Goal: Task Accomplishment & Management: Complete application form

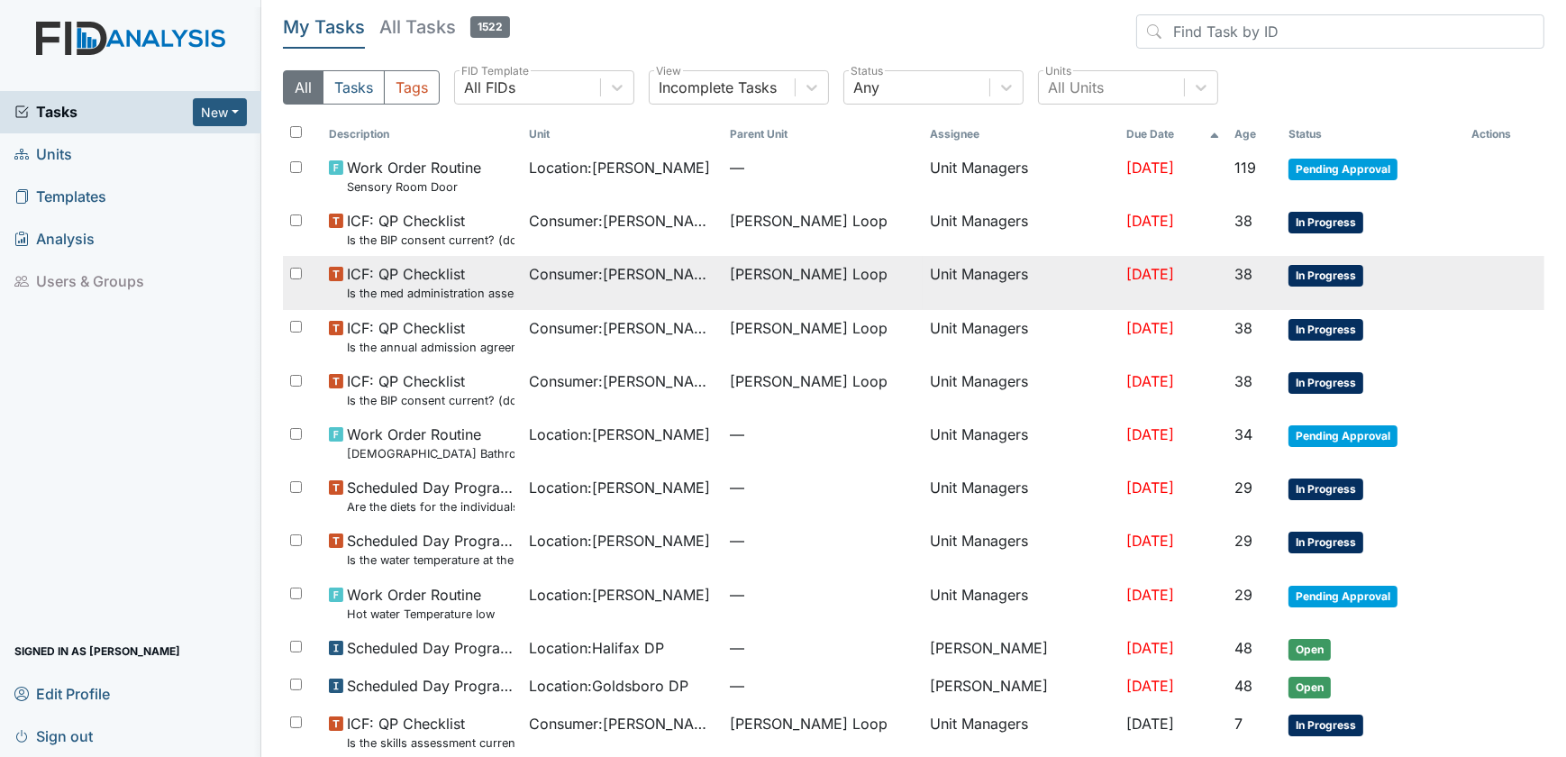
click at [416, 295] on small "Is the med administration assessment current? (document the date in the comment…" at bounding box center [431, 293] width 168 height 17
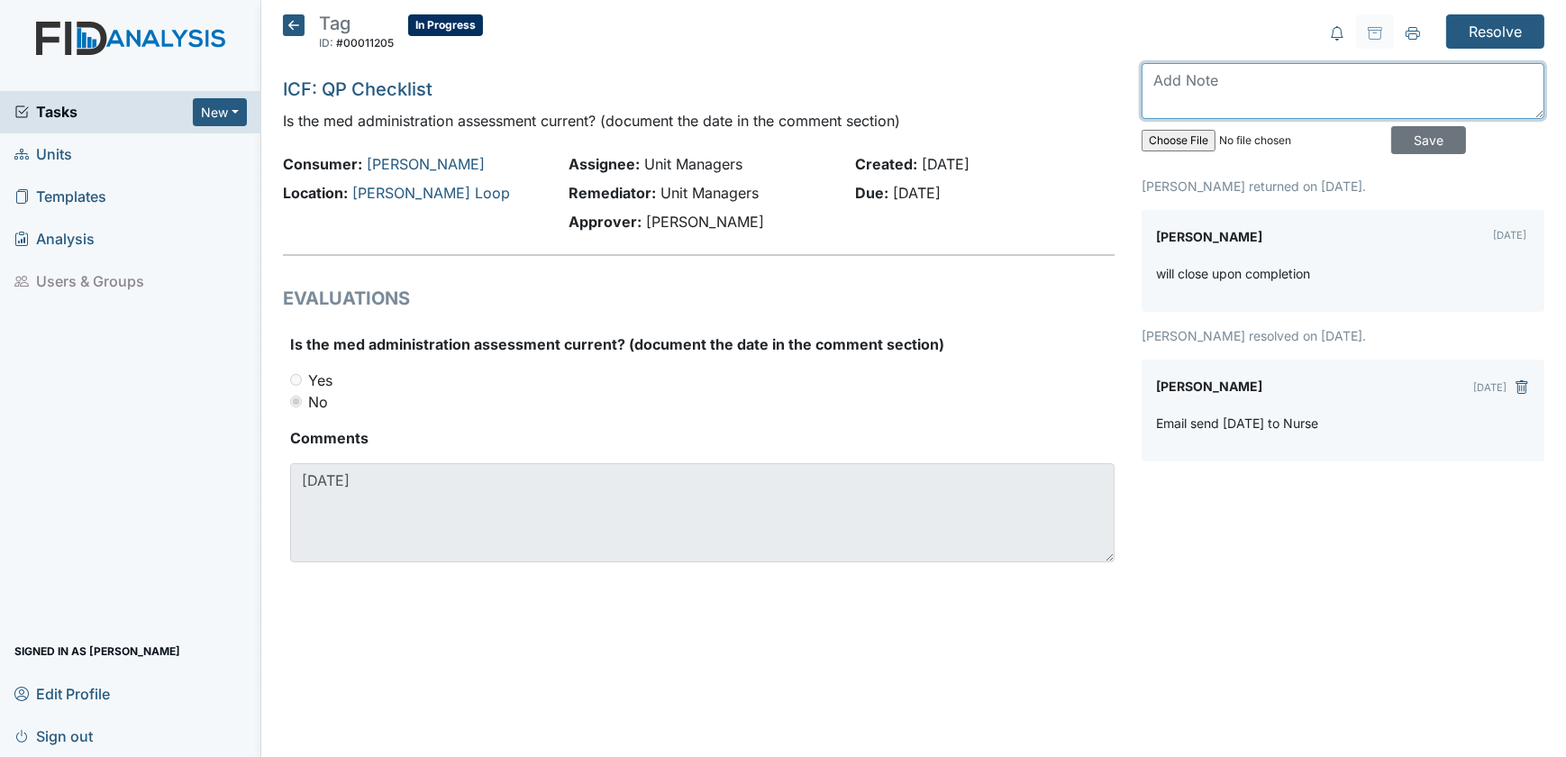
click at [1221, 99] on textarea at bounding box center [1342, 91] width 403 height 56
type textarea "8/25/26 completed"
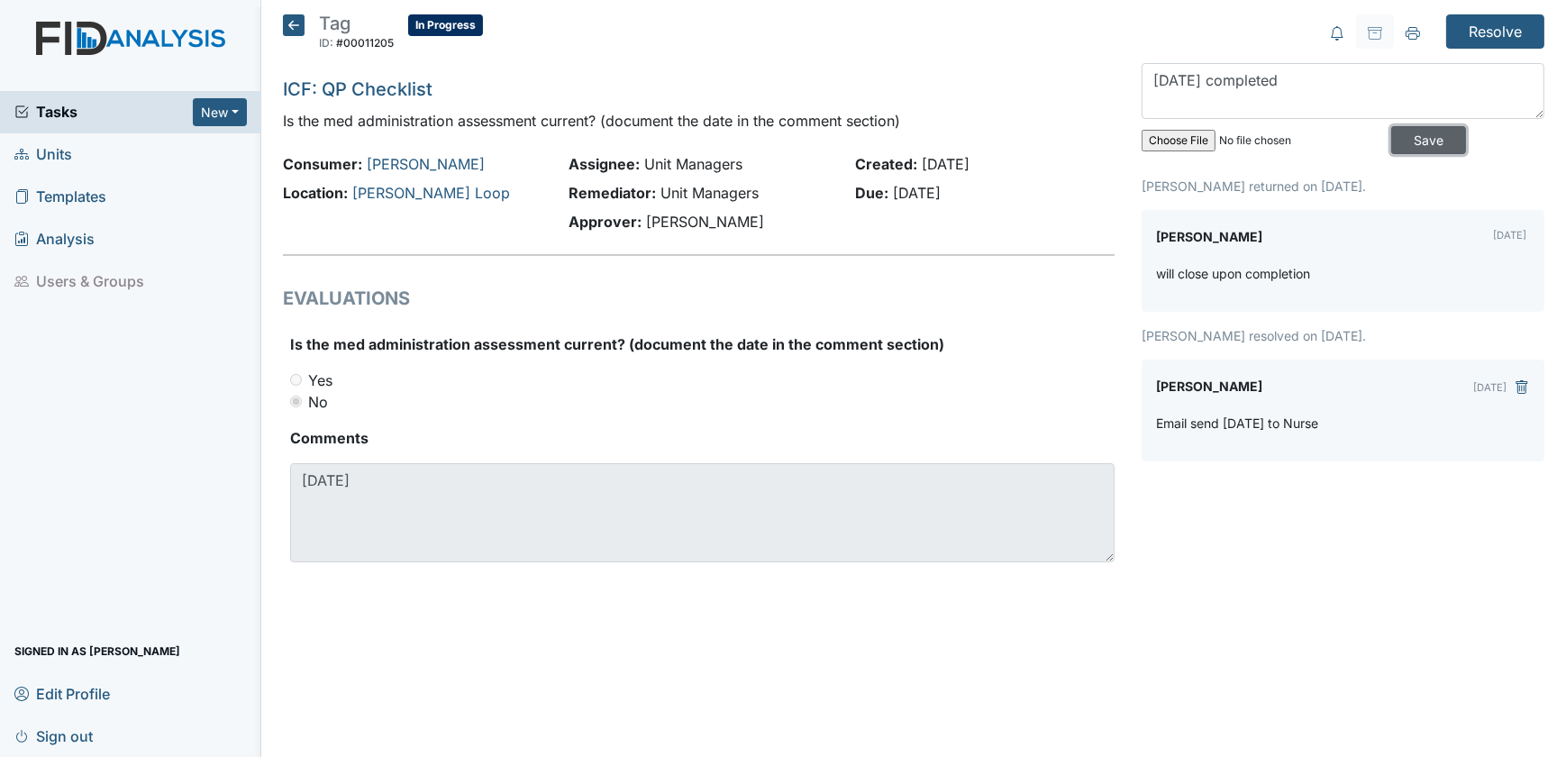
click at [1396, 135] on input "Save" at bounding box center [1428, 140] width 75 height 28
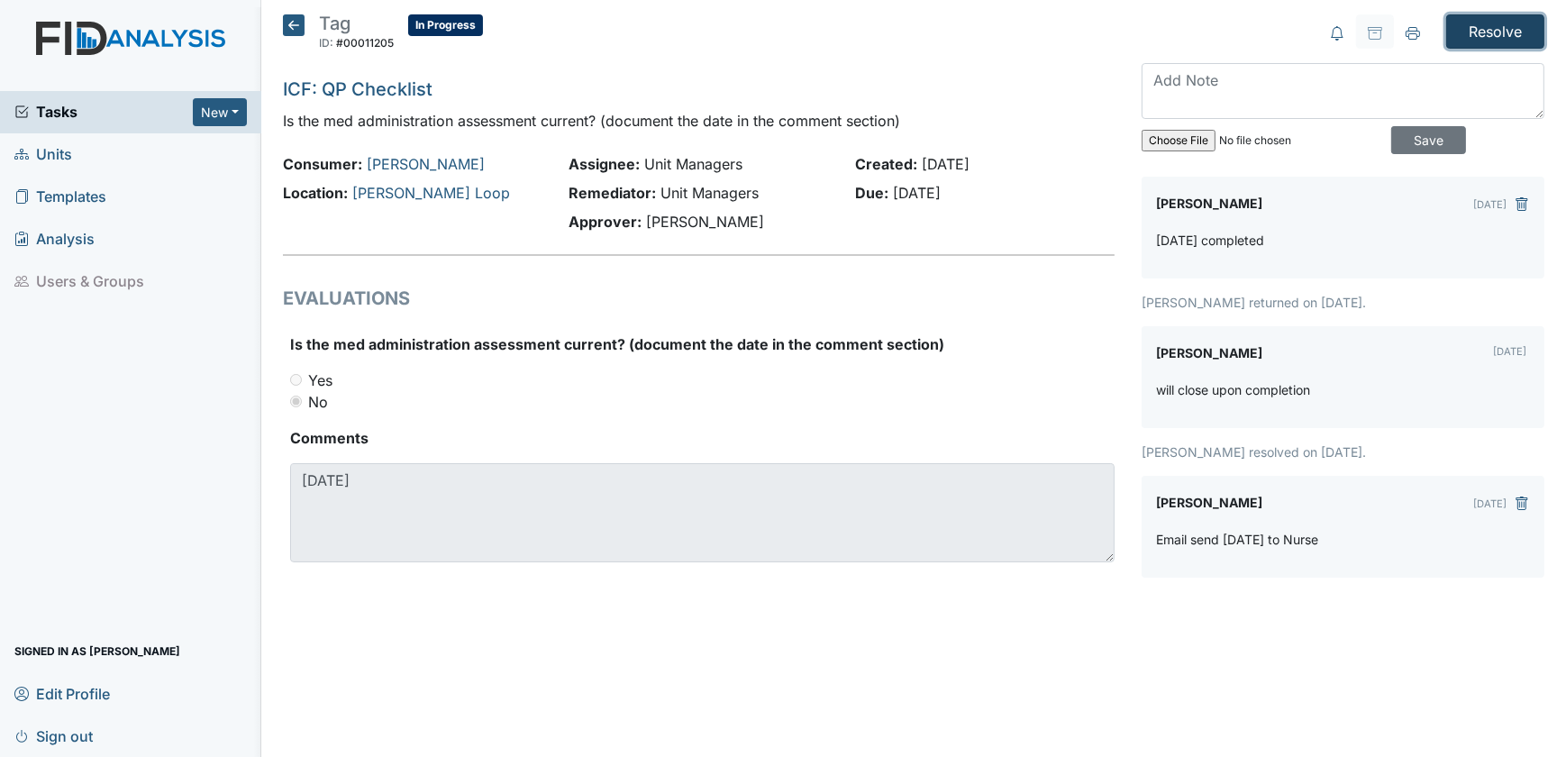
click at [1493, 24] on input "Resolve" at bounding box center [1495, 31] width 98 height 34
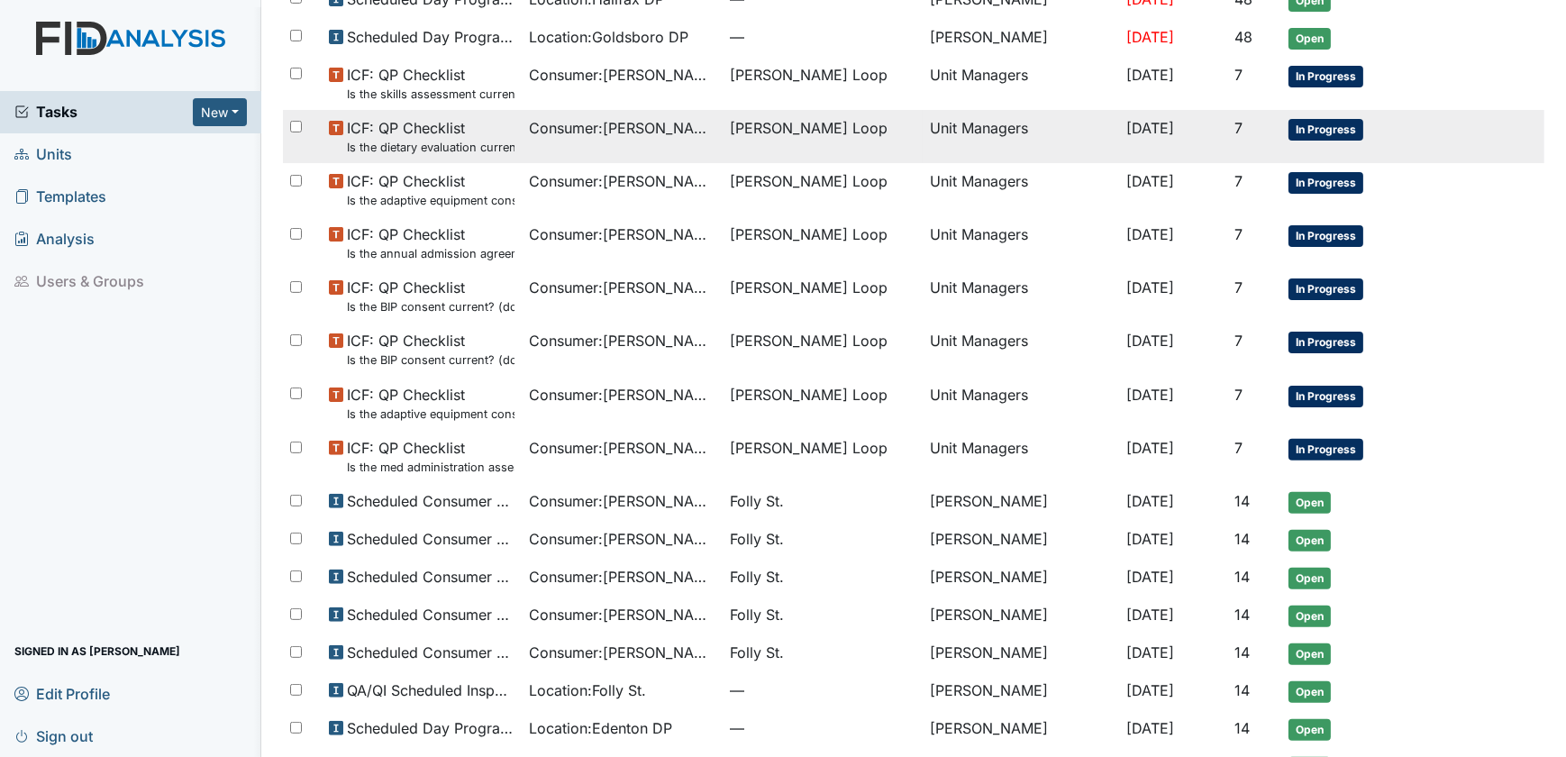
scroll to position [737, 0]
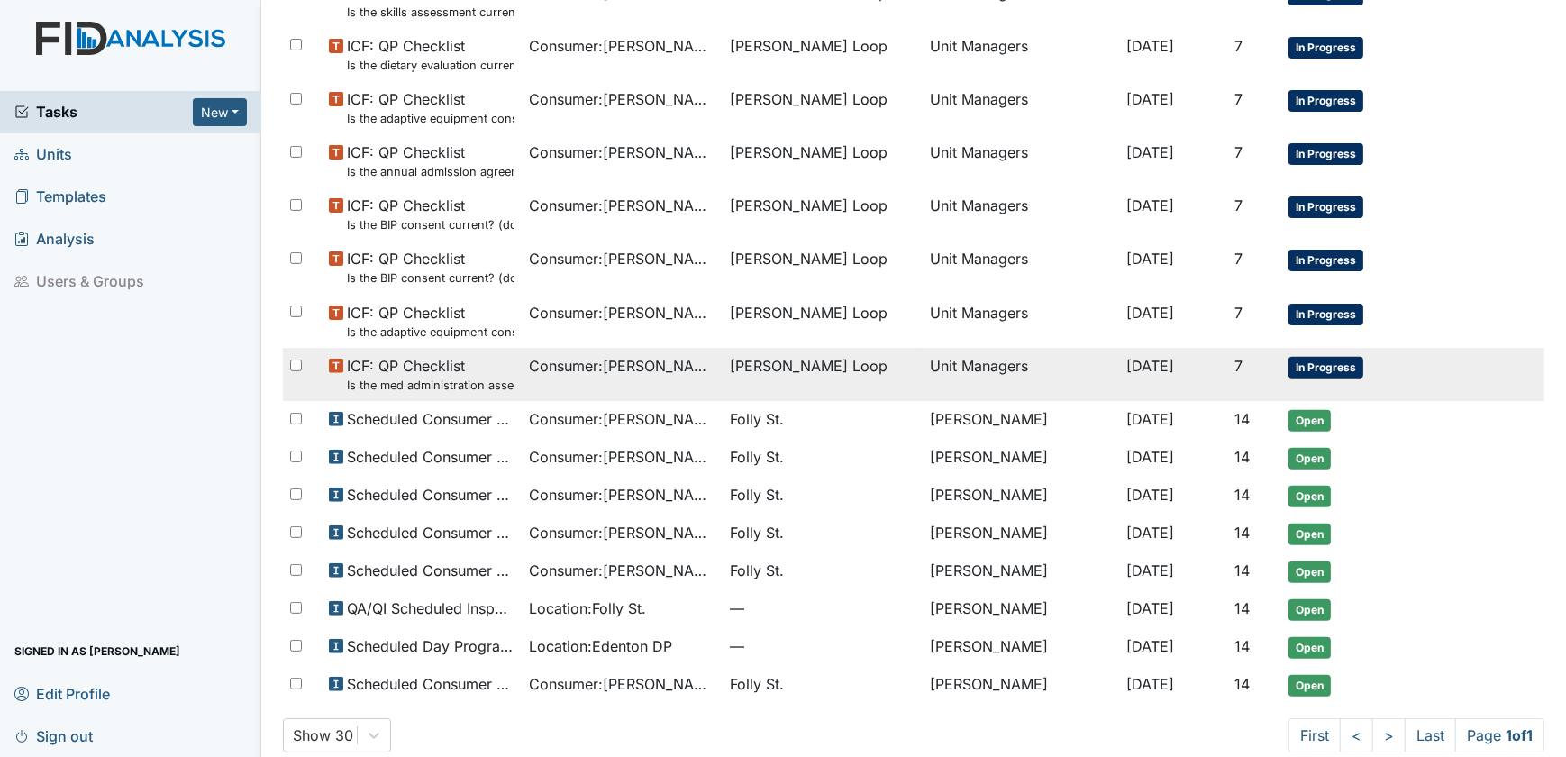
click at [1291, 357] on span "In Progress" at bounding box center [1325, 368] width 75 height 22
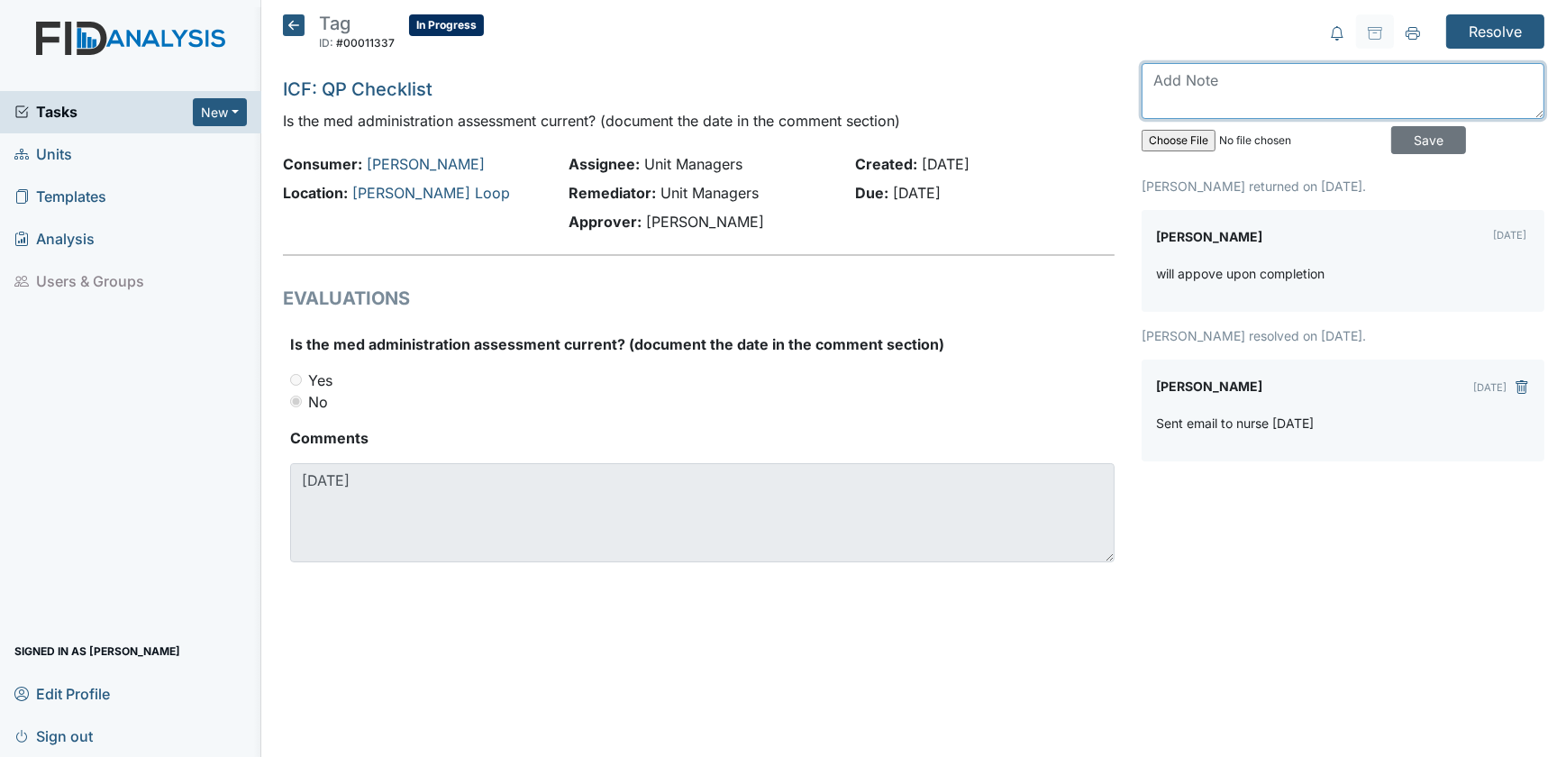
click at [1186, 73] on textarea at bounding box center [1342, 91] width 403 height 56
type textarea "8/26/25"
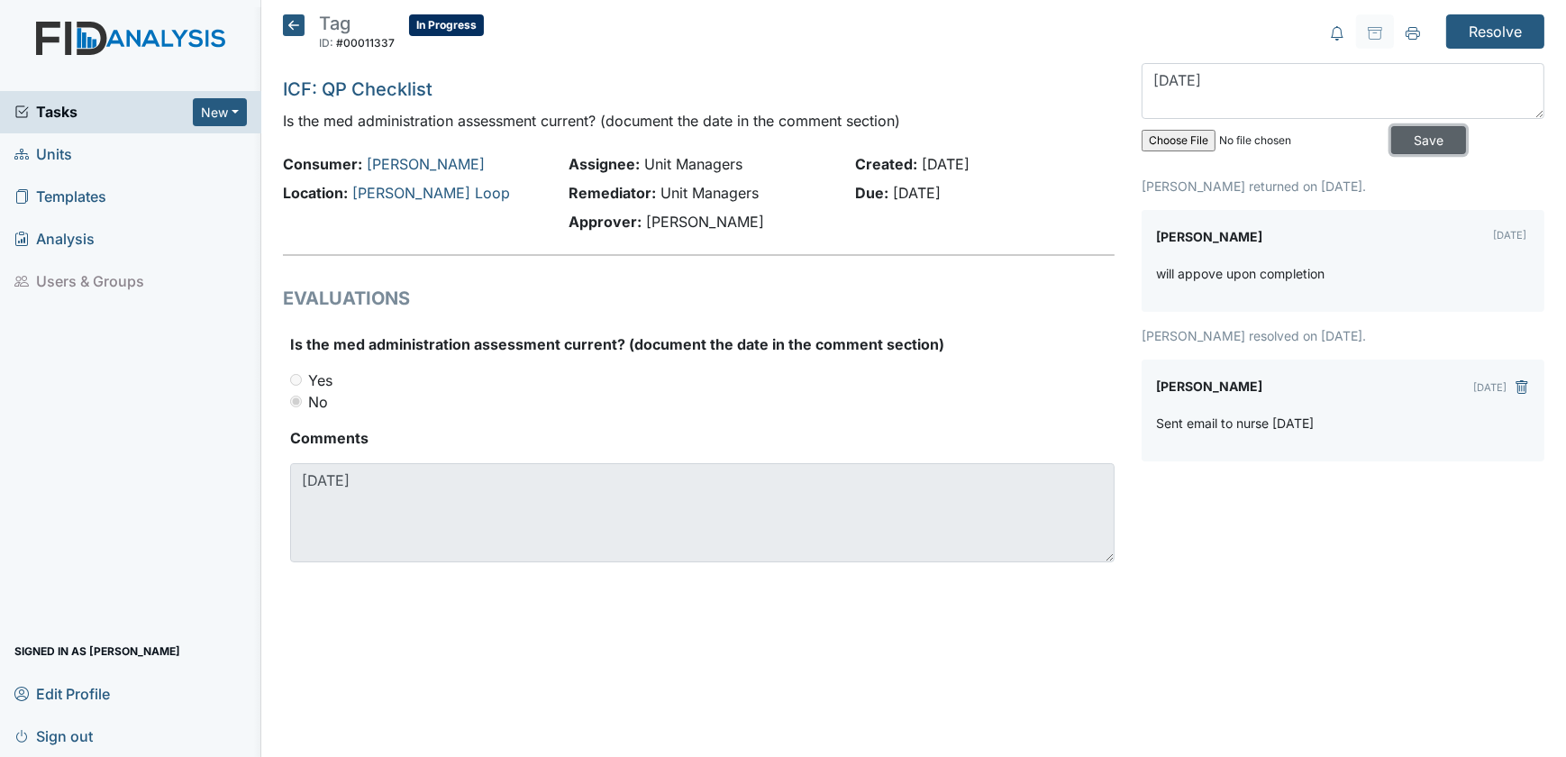
click at [1404, 132] on input "Save" at bounding box center [1428, 140] width 75 height 28
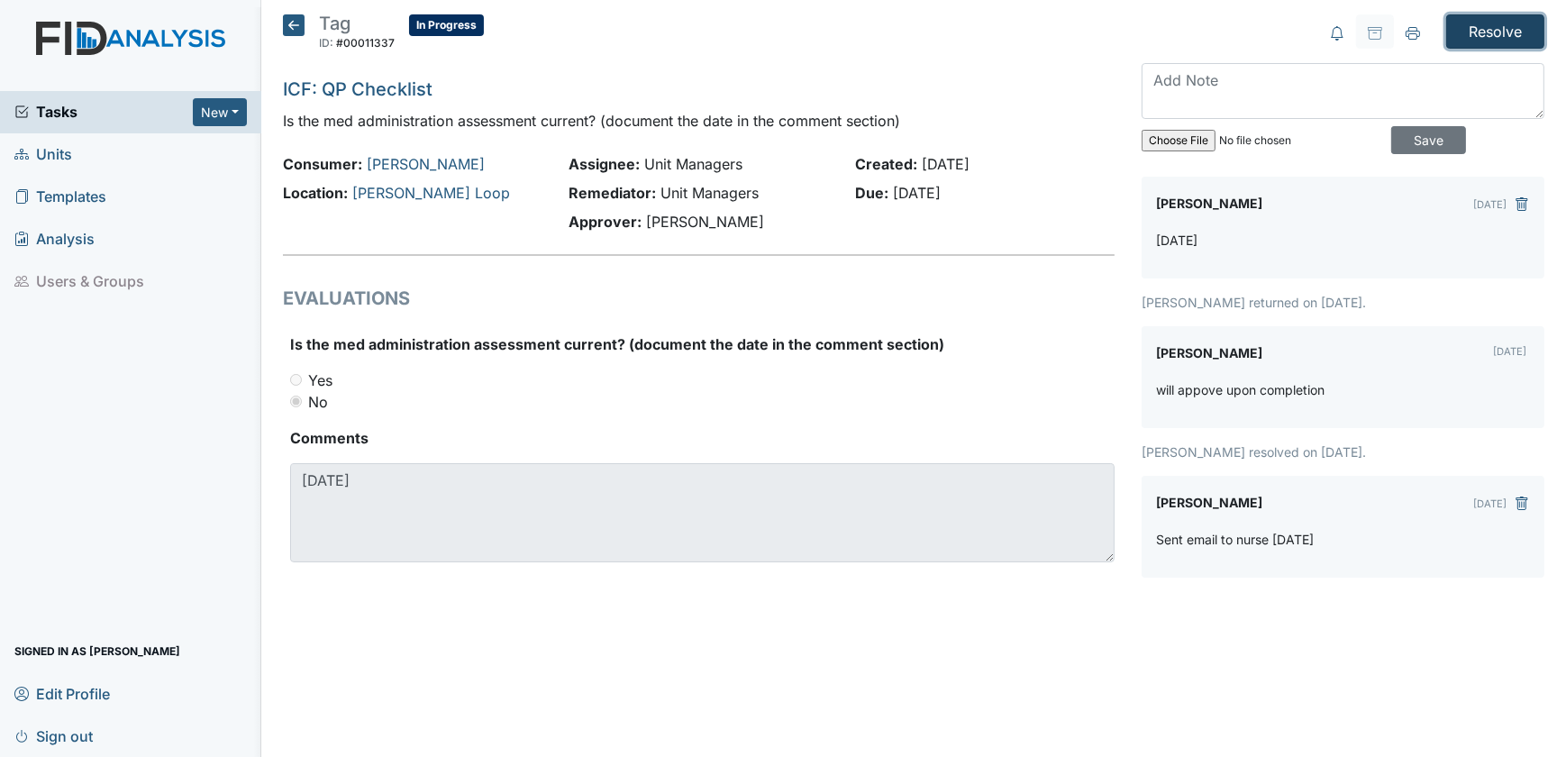
click at [1496, 22] on input "Resolve" at bounding box center [1495, 31] width 98 height 34
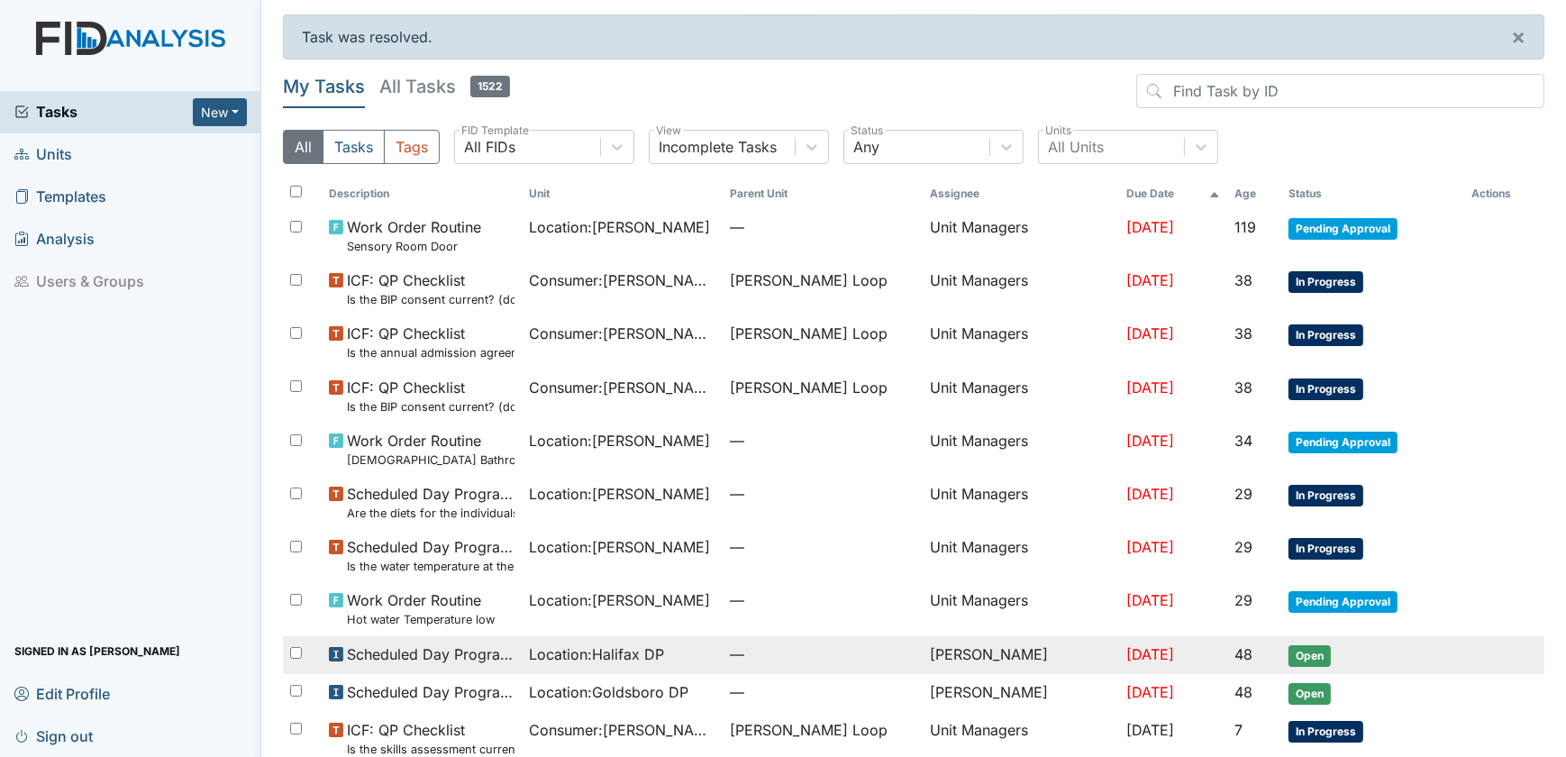
click at [582, 649] on span "Location : [GEOGRAPHIC_DATA] DP" at bounding box center [596, 654] width 135 height 22
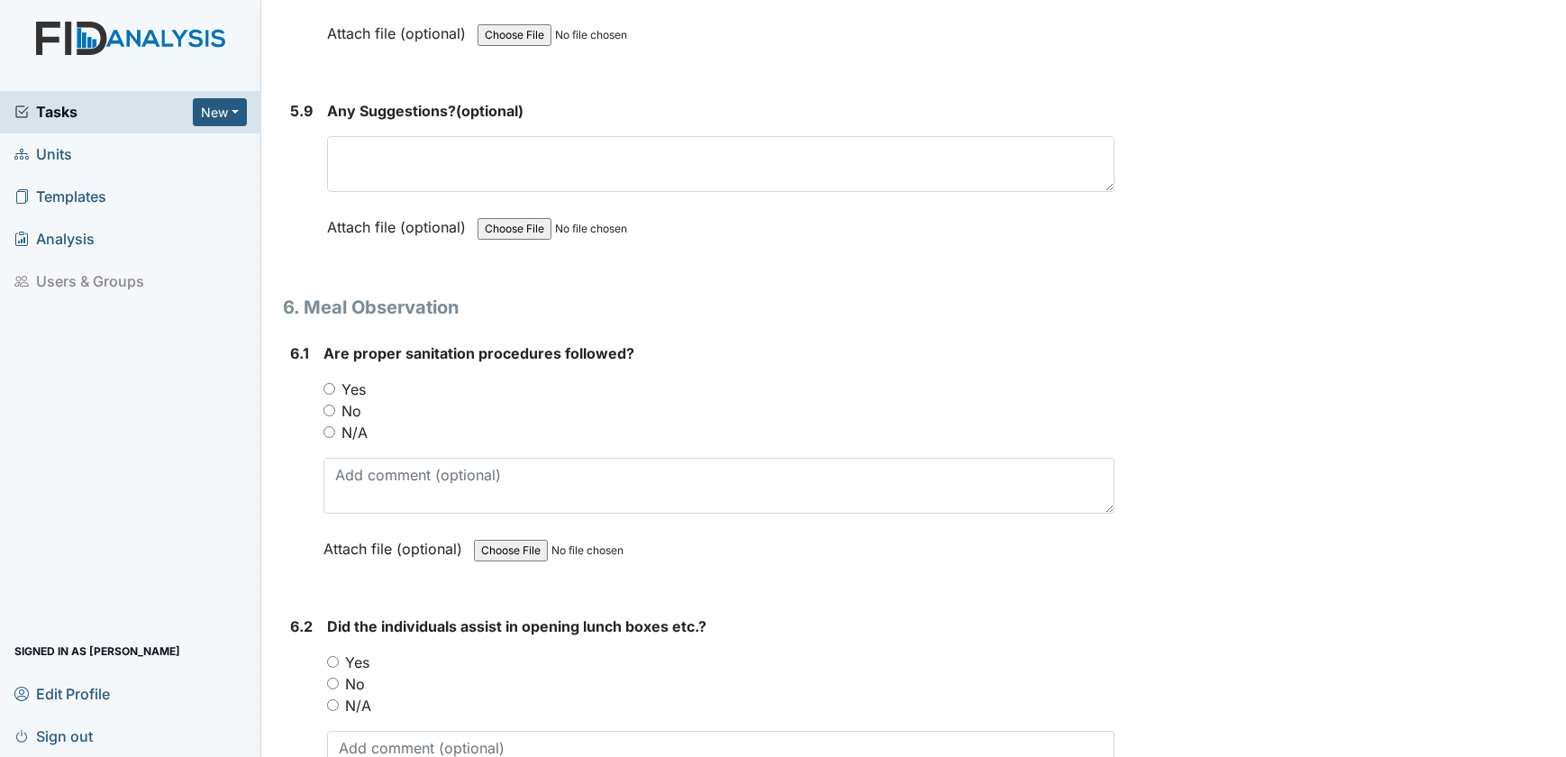
scroll to position [11466, 0]
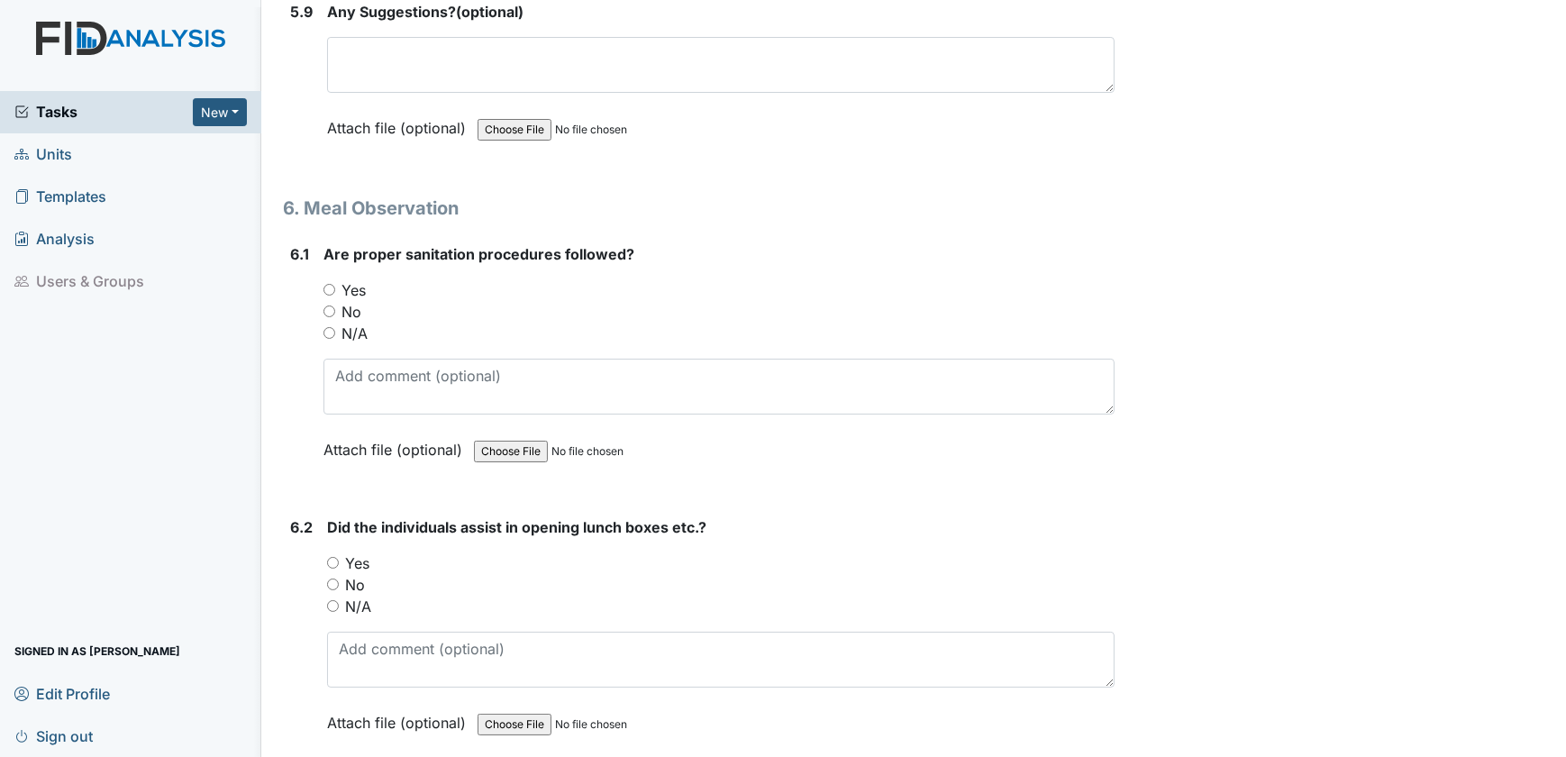
click at [329, 284] on input "Yes" at bounding box center [329, 290] width 12 height 12
radio input "true"
click at [333, 557] on input "Yes" at bounding box center [333, 563] width 12 height 12
radio input "true"
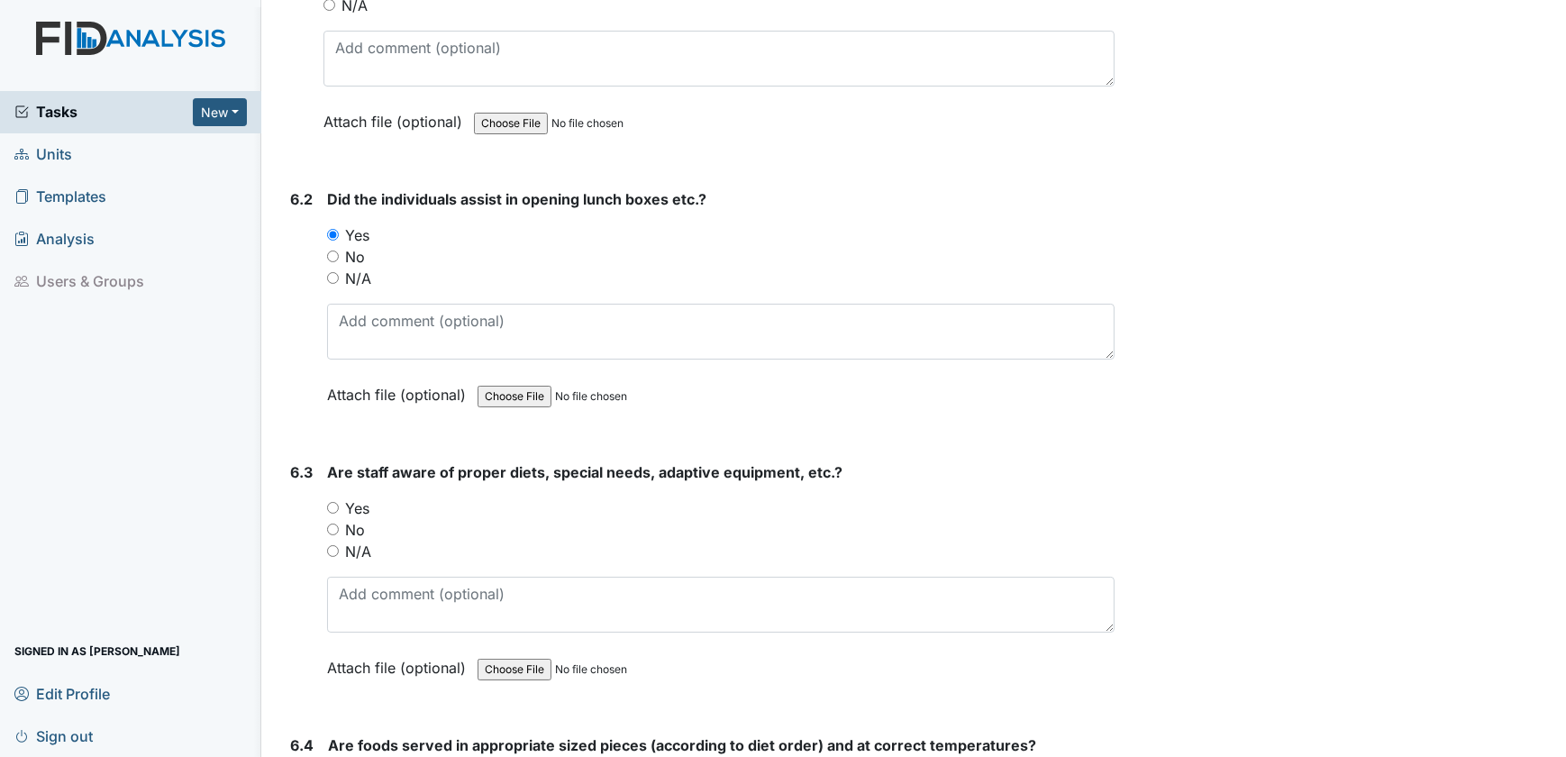
scroll to position [11875, 0]
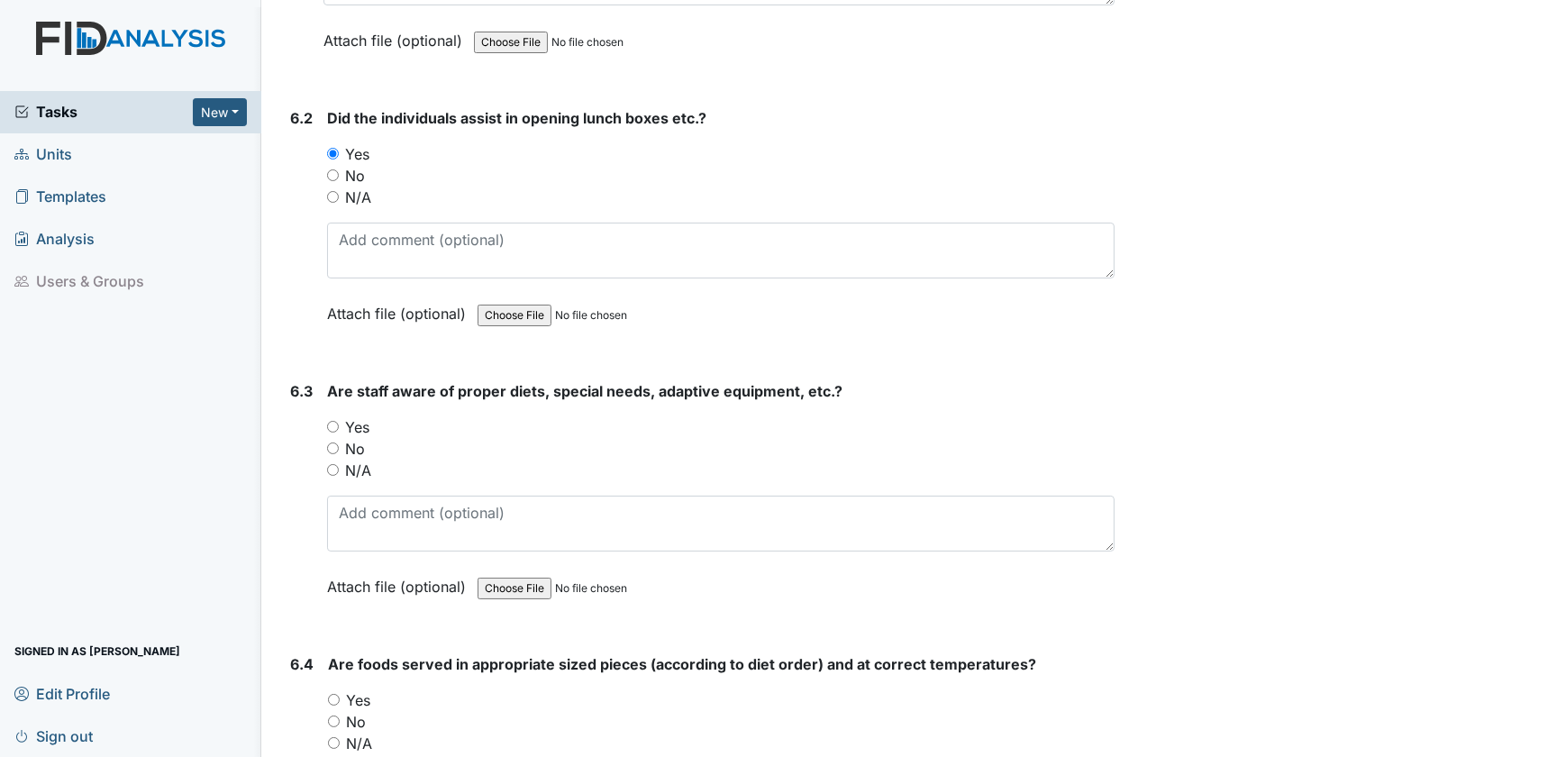
click at [334, 421] on input "Yes" at bounding box center [333, 427] width 12 height 12
radio input "true"
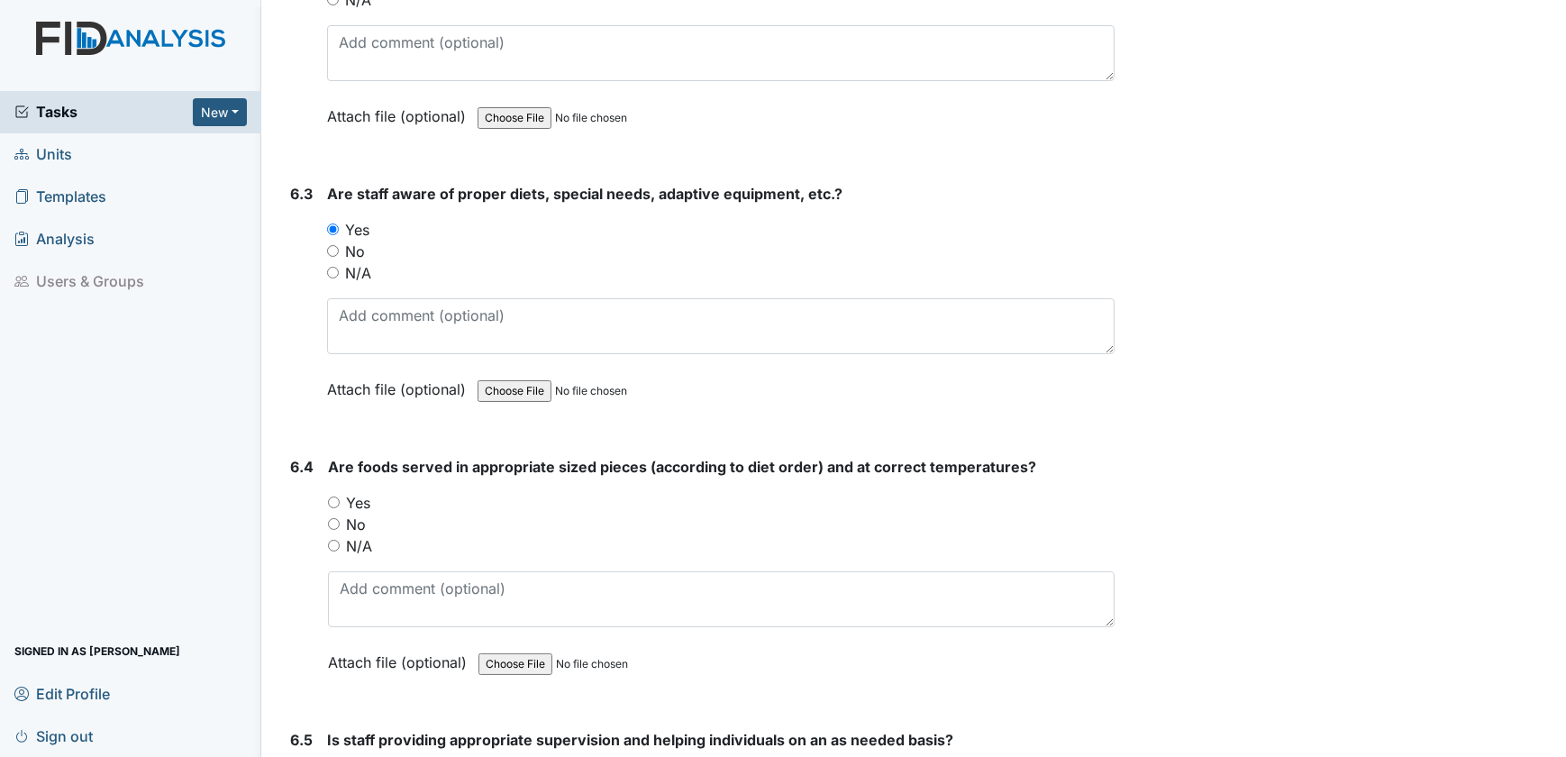
scroll to position [12121, 0]
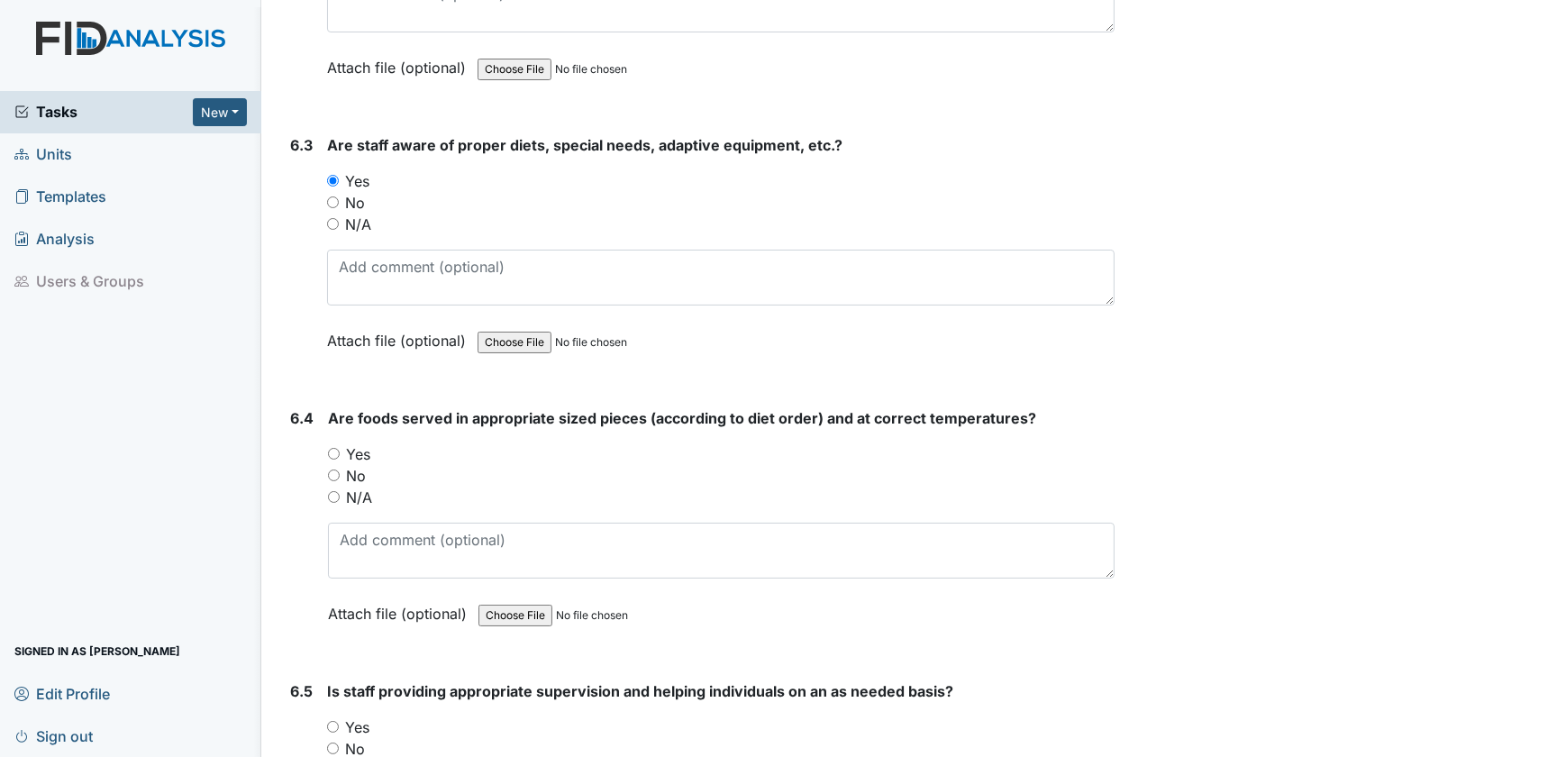
click at [329, 448] on input "Yes" at bounding box center [334, 454] width 12 height 12
radio input "true"
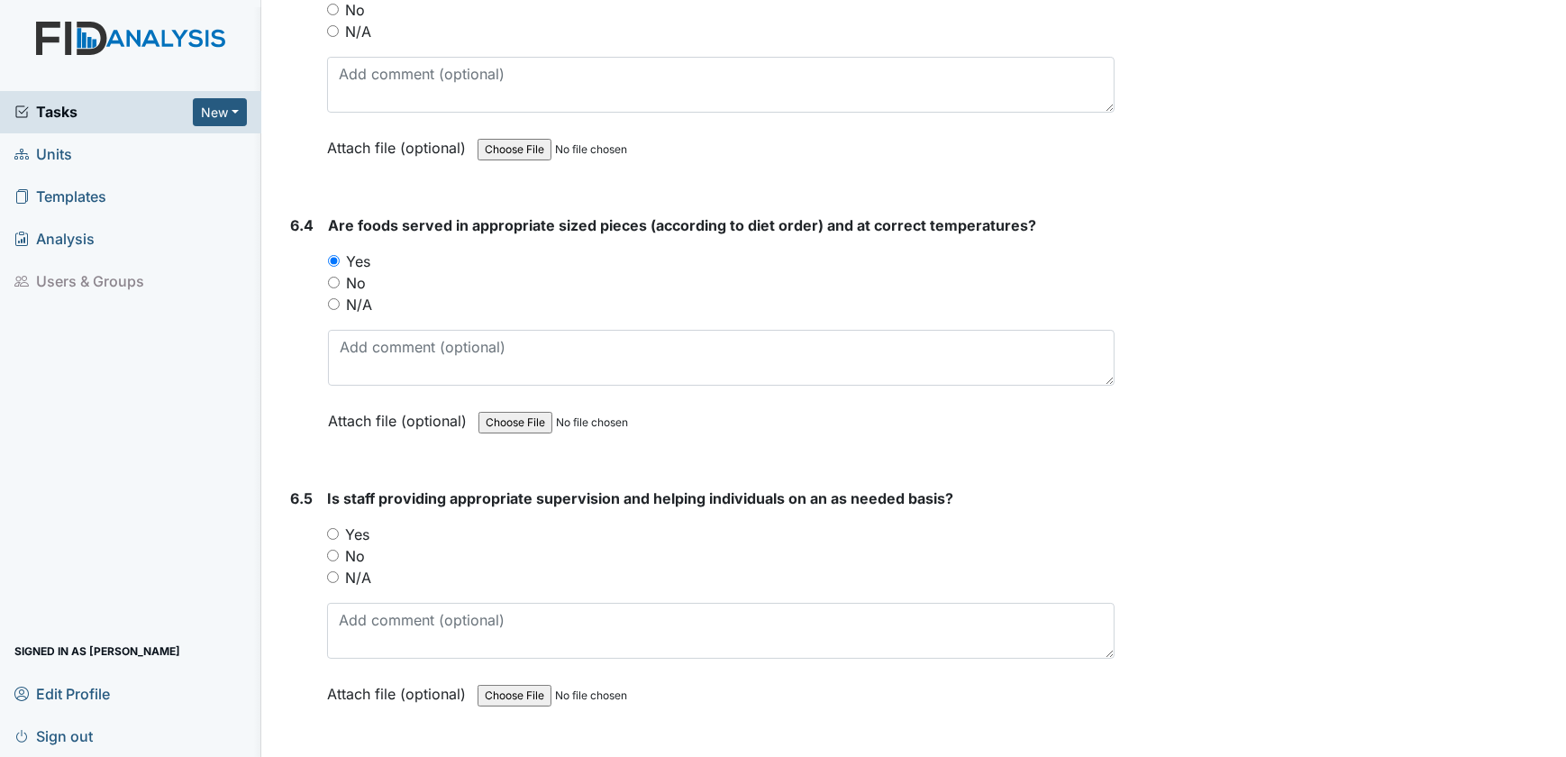
scroll to position [12366, 0]
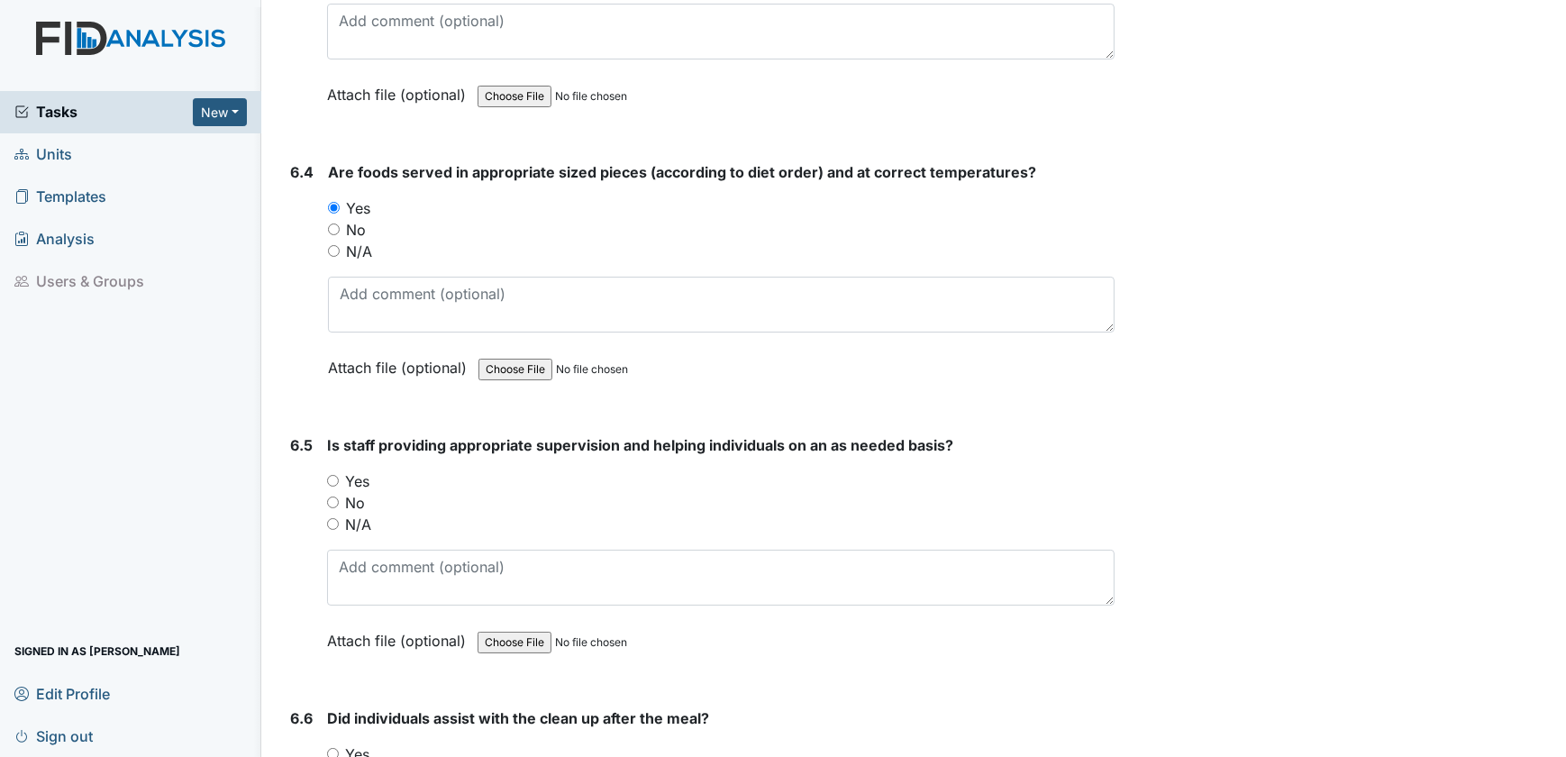
click at [332, 475] on input "Yes" at bounding box center [333, 481] width 12 height 12
radio input "true"
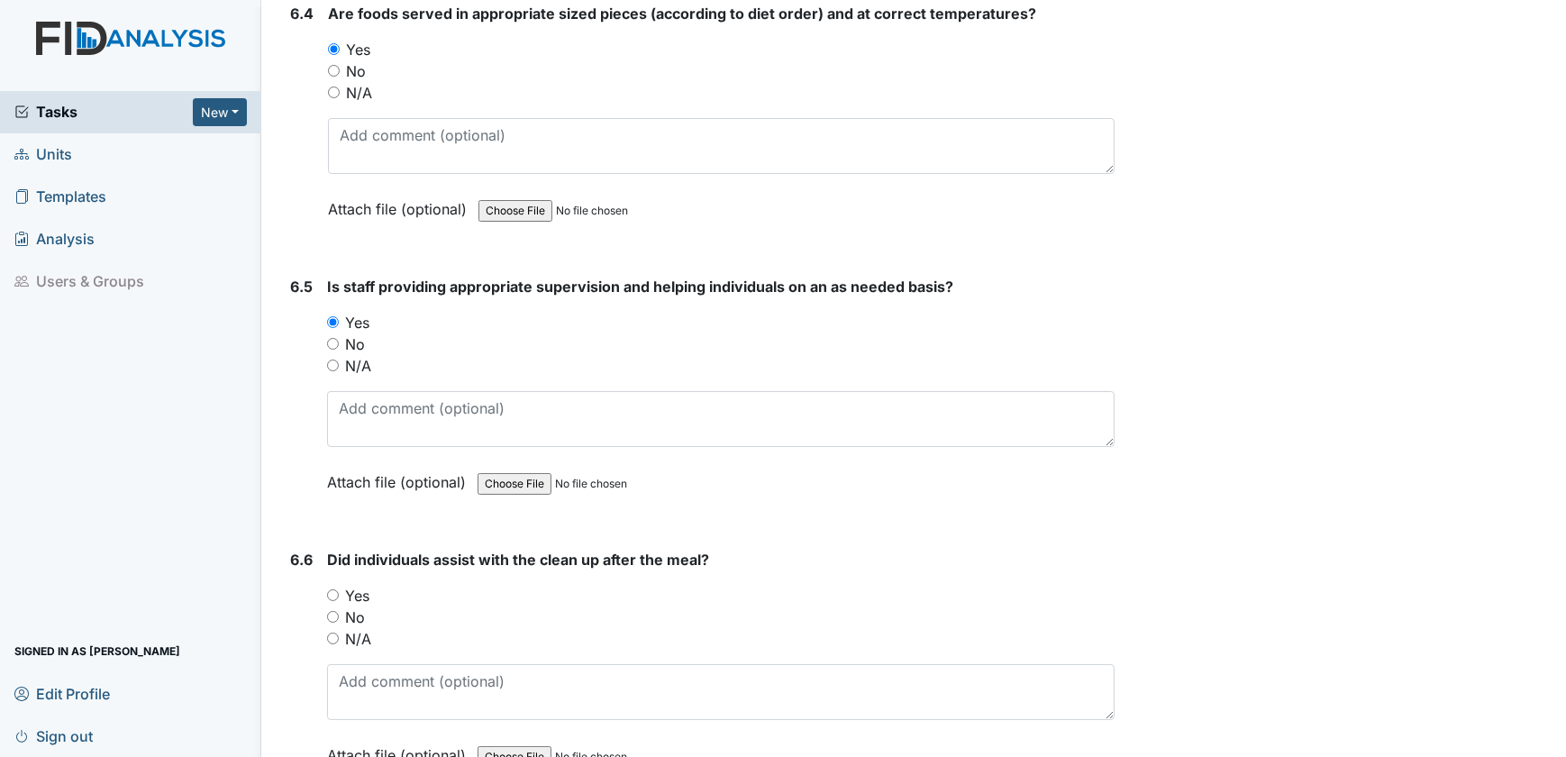
scroll to position [12693, 0]
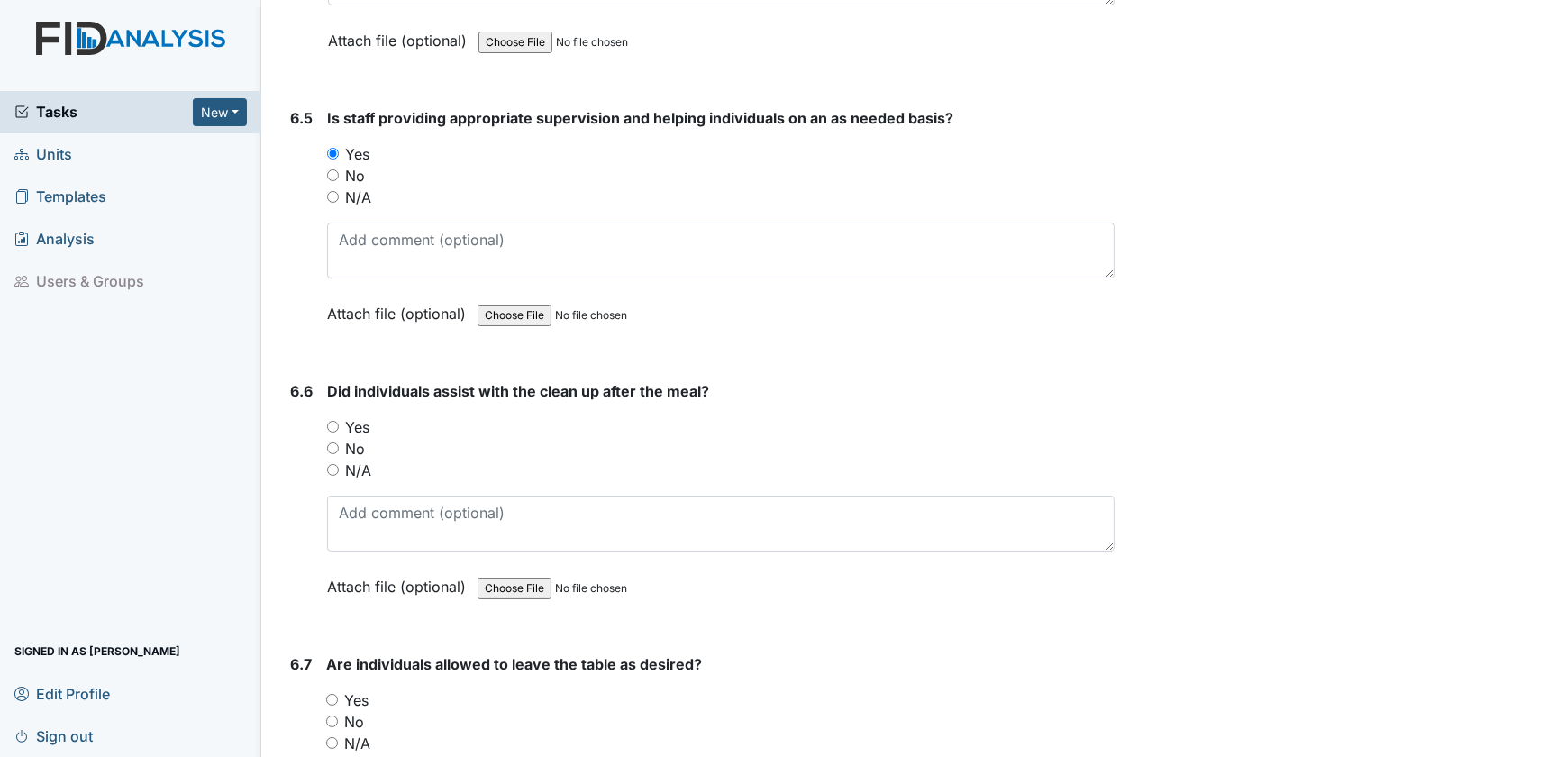
click at [334, 421] on input "Yes" at bounding box center [333, 427] width 12 height 12
radio input "true"
click at [326, 694] on input "Yes" at bounding box center [332, 700] width 12 height 12
radio input "true"
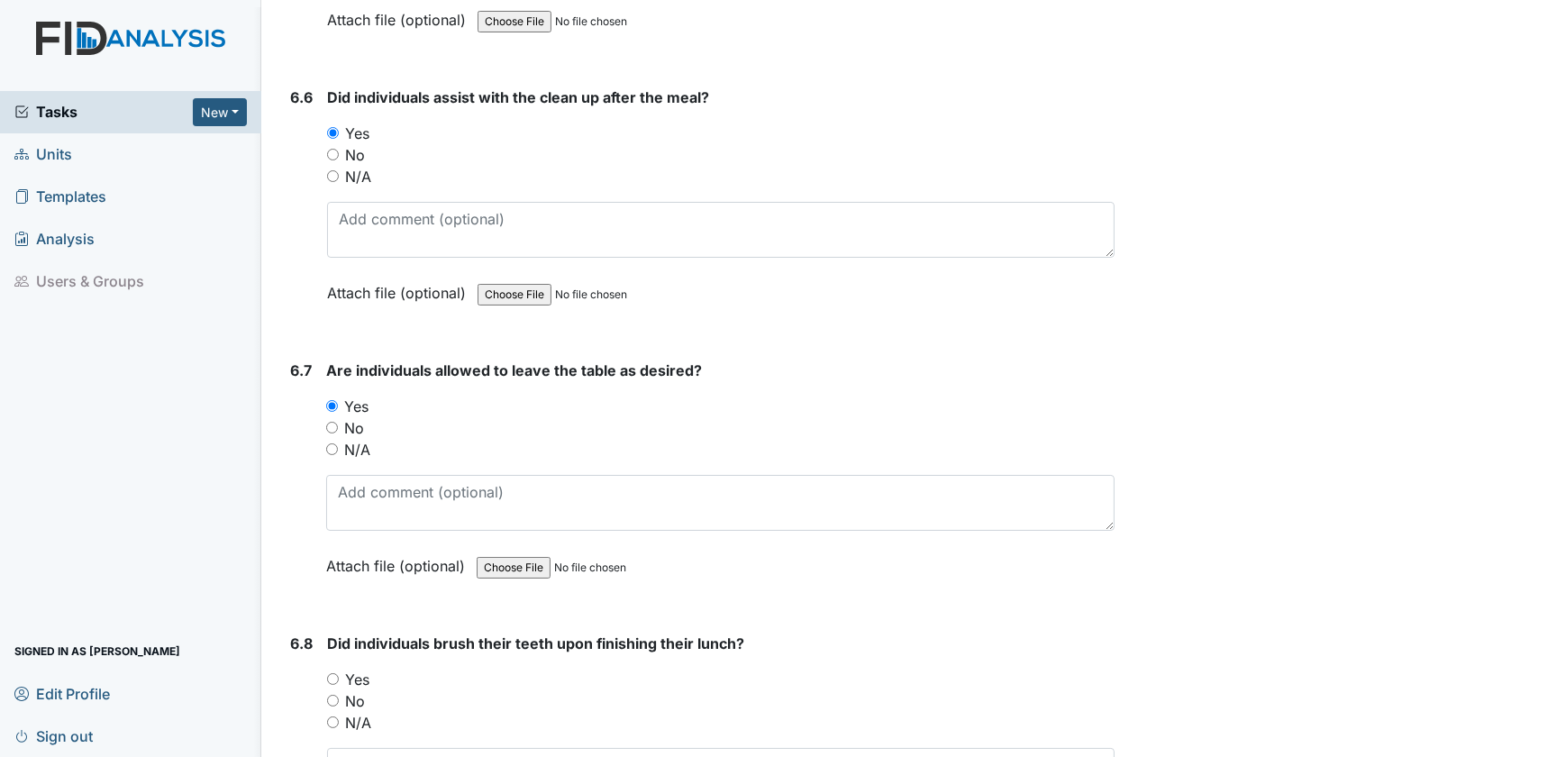
scroll to position [13021, 0]
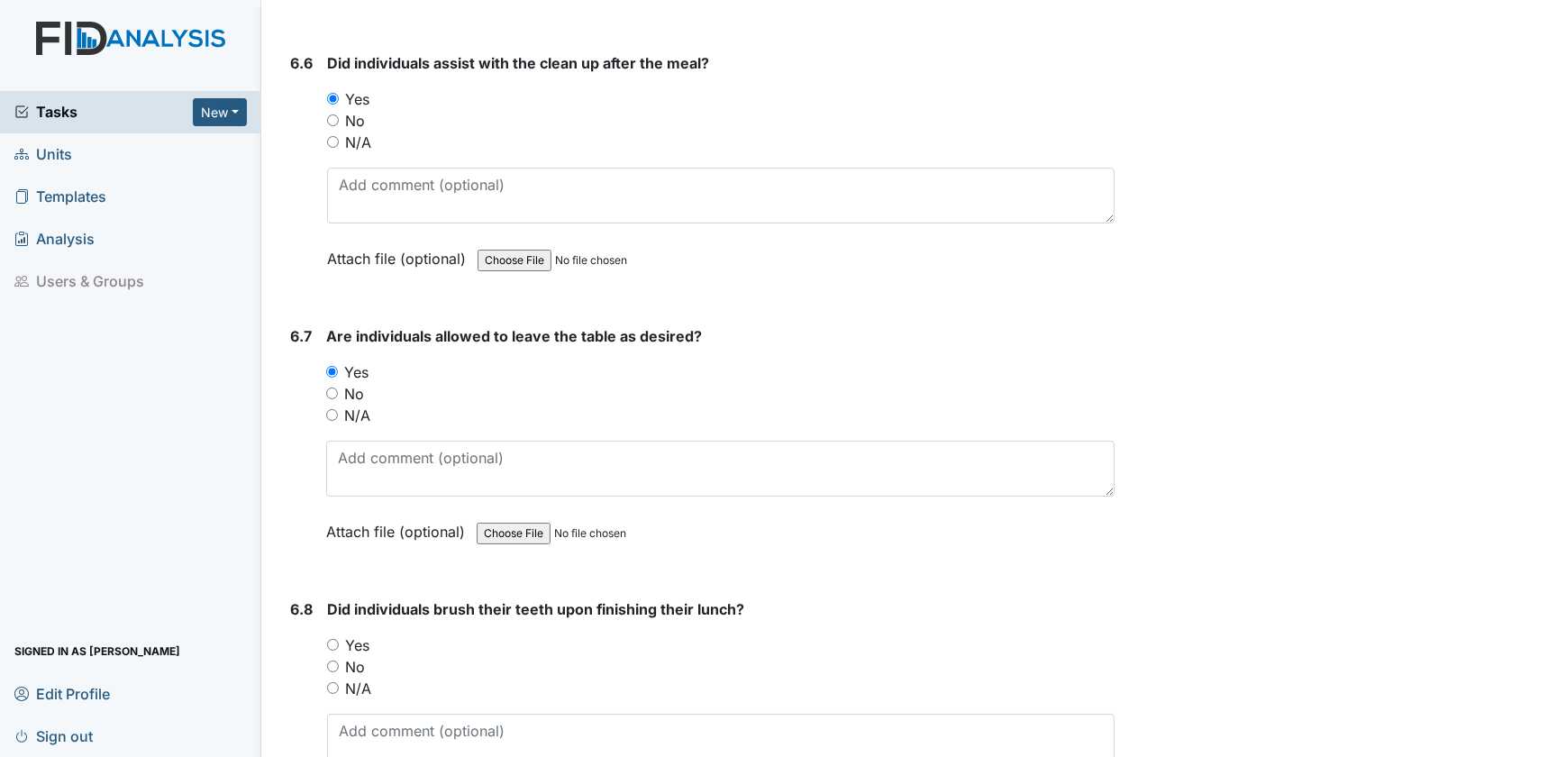
drag, startPoint x: 330, startPoint y: 595, endPoint x: 379, endPoint y: 597, distance: 49.6
click at [332, 639] on input "Yes" at bounding box center [333, 645] width 12 height 12
radio input "true"
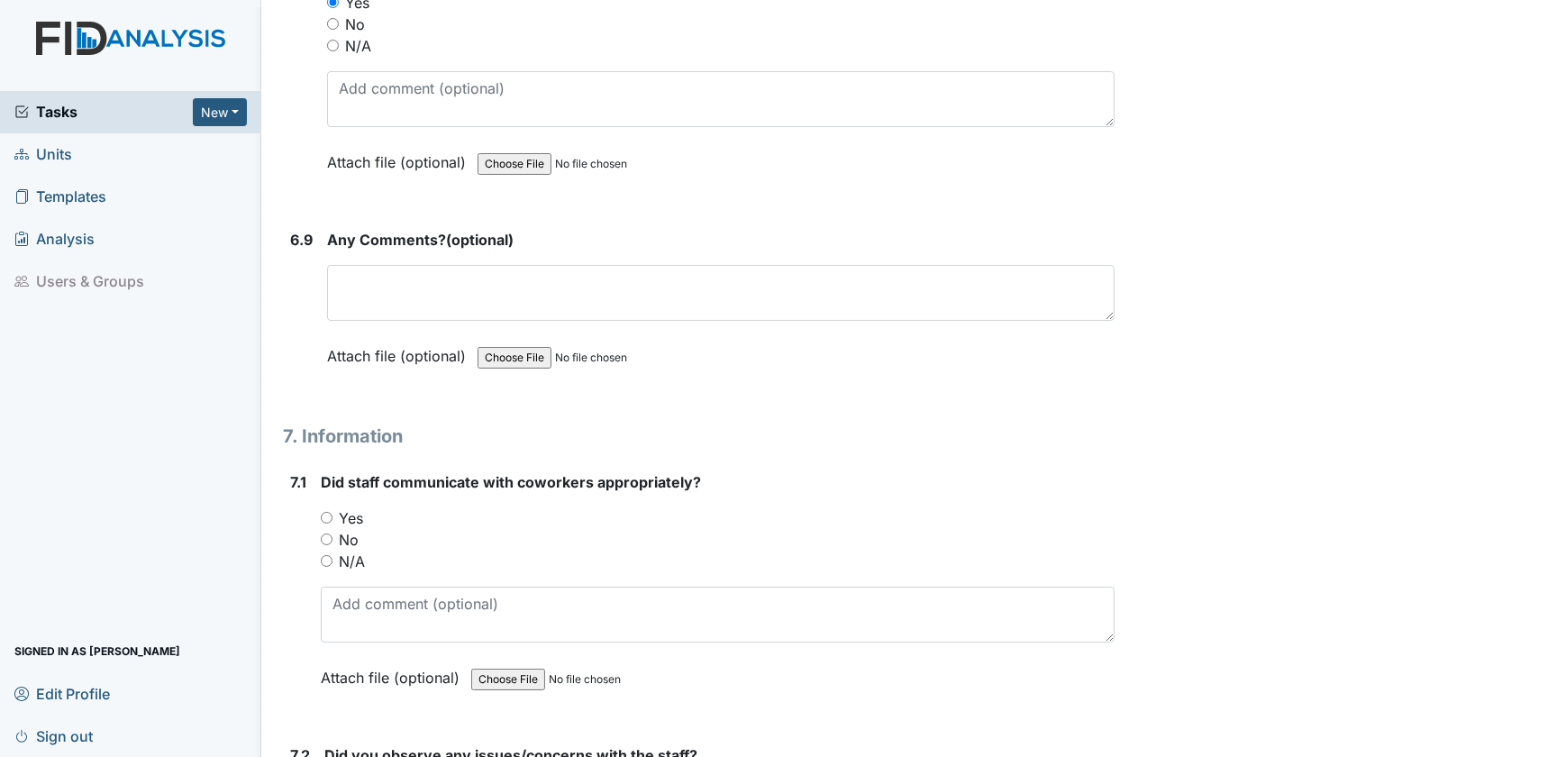
scroll to position [13676, 0]
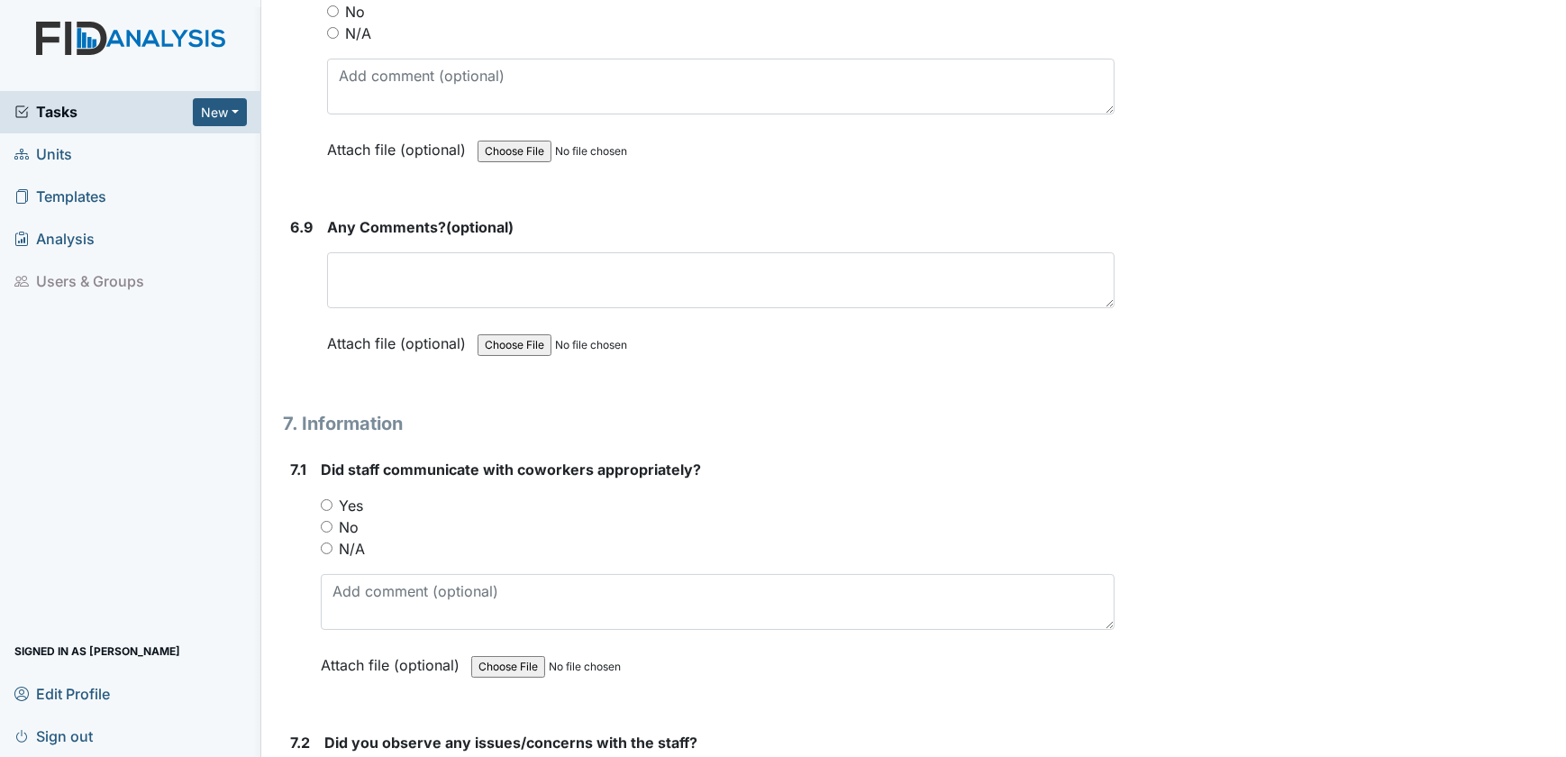
click at [325, 499] on input "Yes" at bounding box center [327, 505] width 12 height 12
radio input "true"
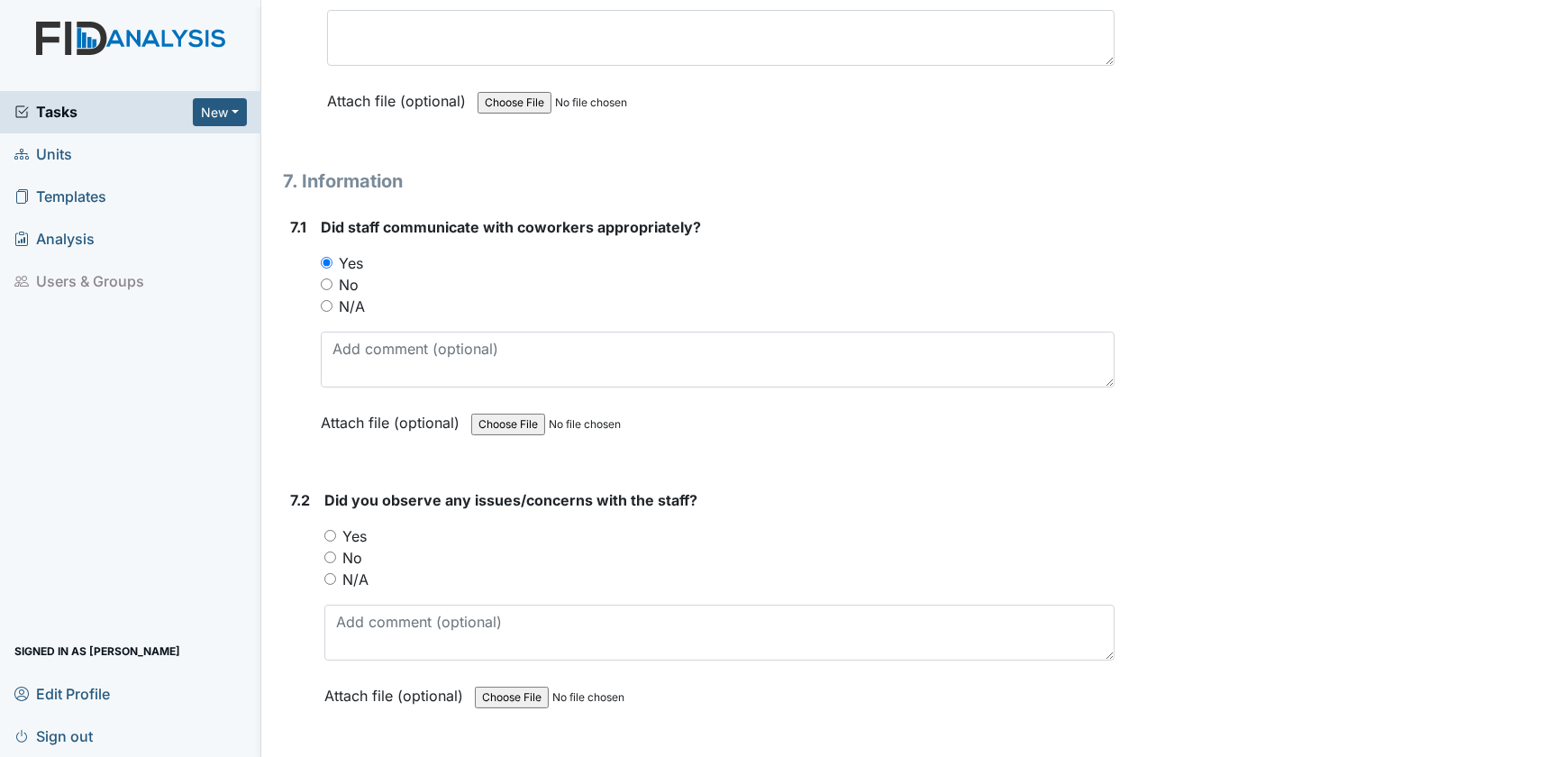
scroll to position [13922, 0]
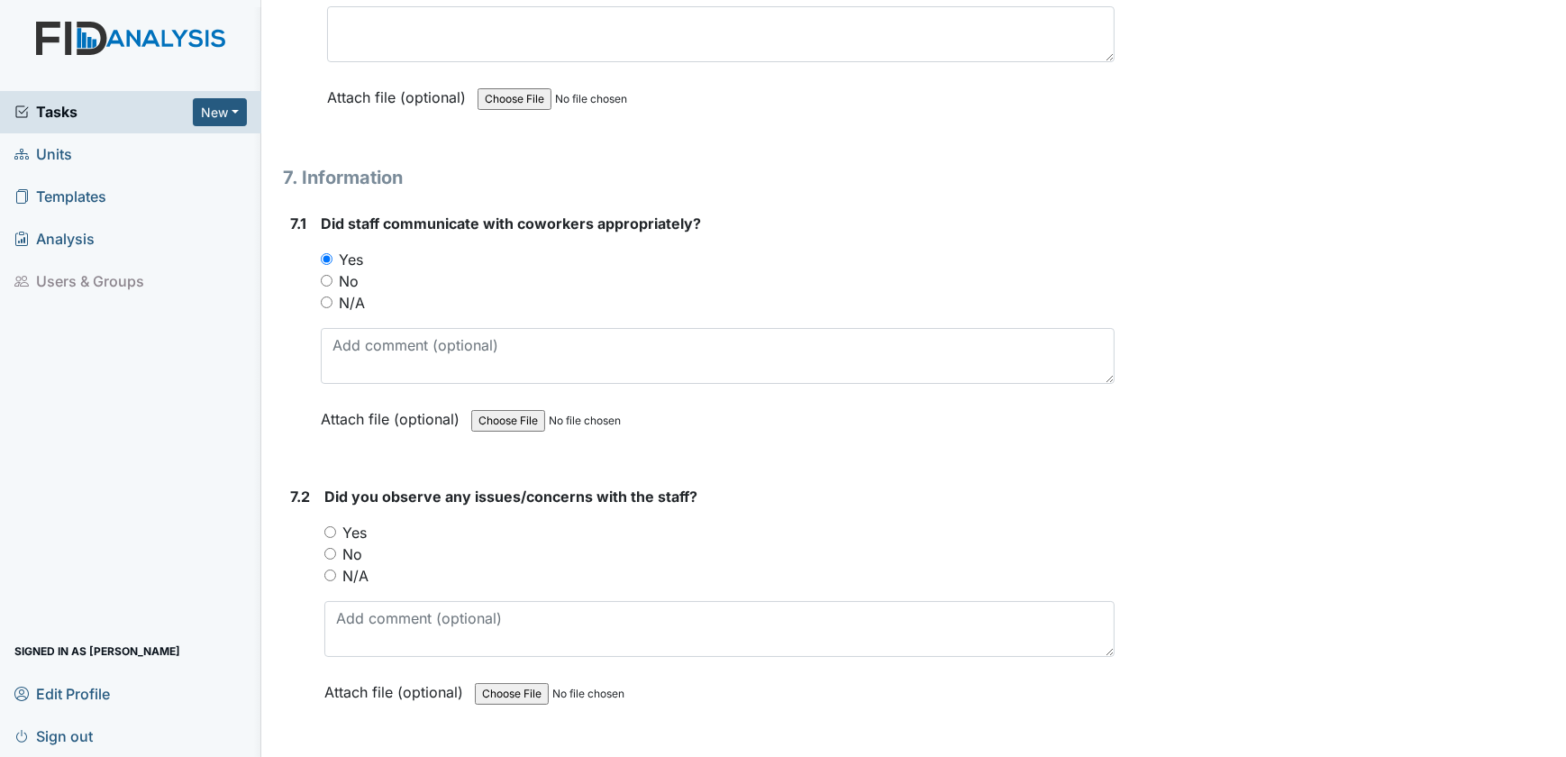
click at [332, 548] on input "No" at bounding box center [330, 554] width 12 height 12
radio input "true"
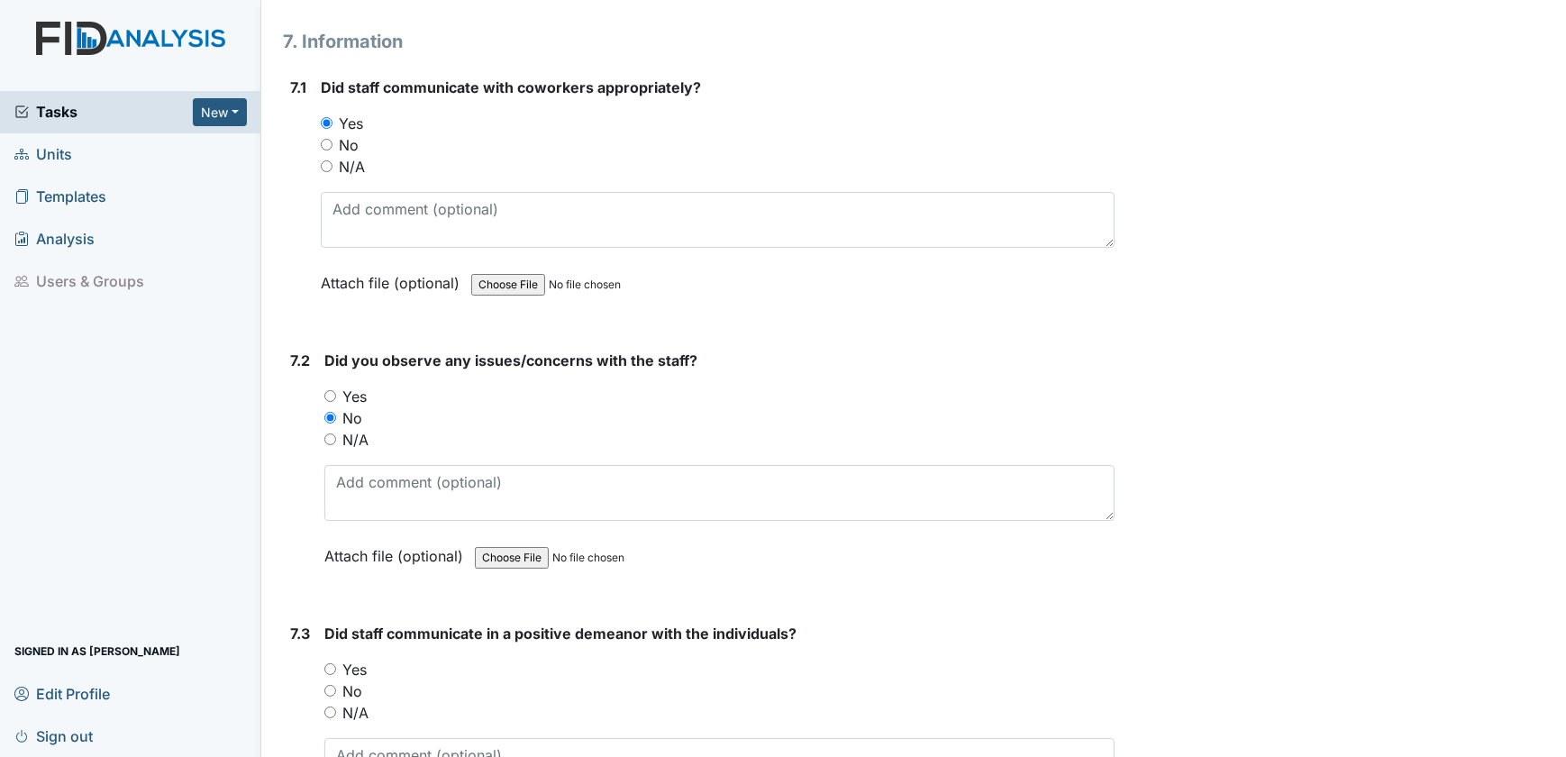
scroll to position [14086, 0]
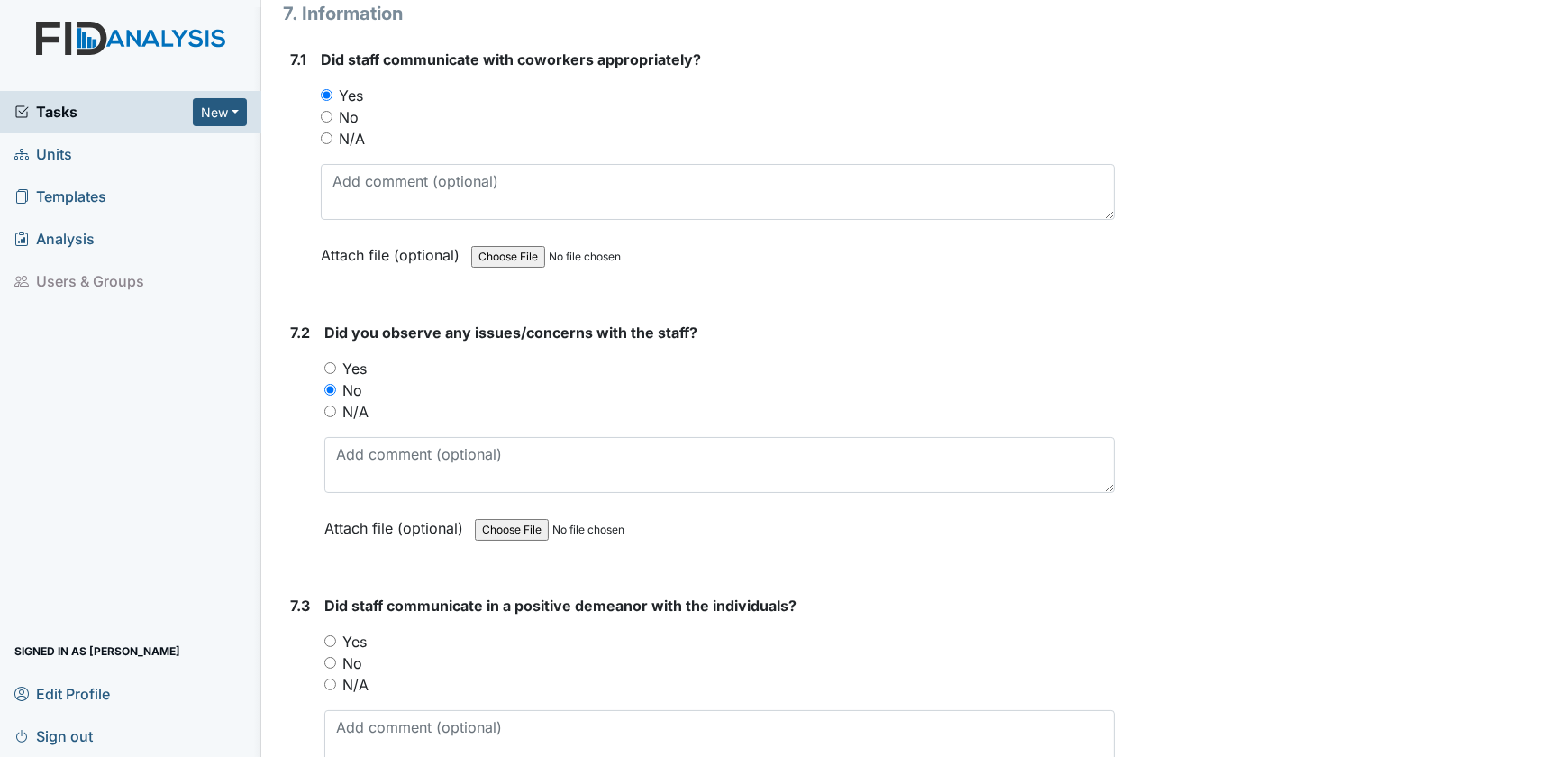
click at [329, 635] on input "Yes" at bounding box center [330, 641] width 12 height 12
radio input "true"
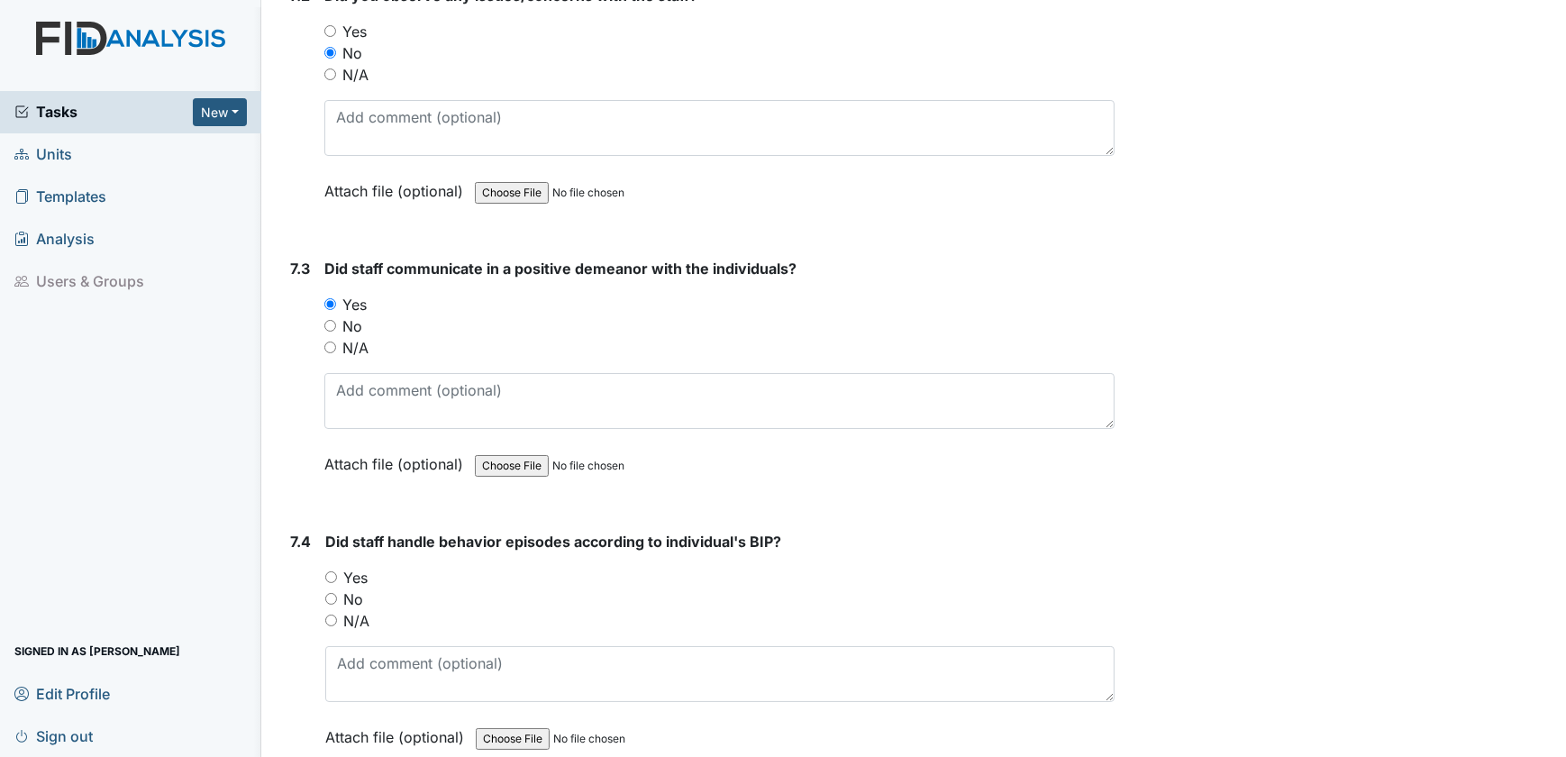
scroll to position [14495, 0]
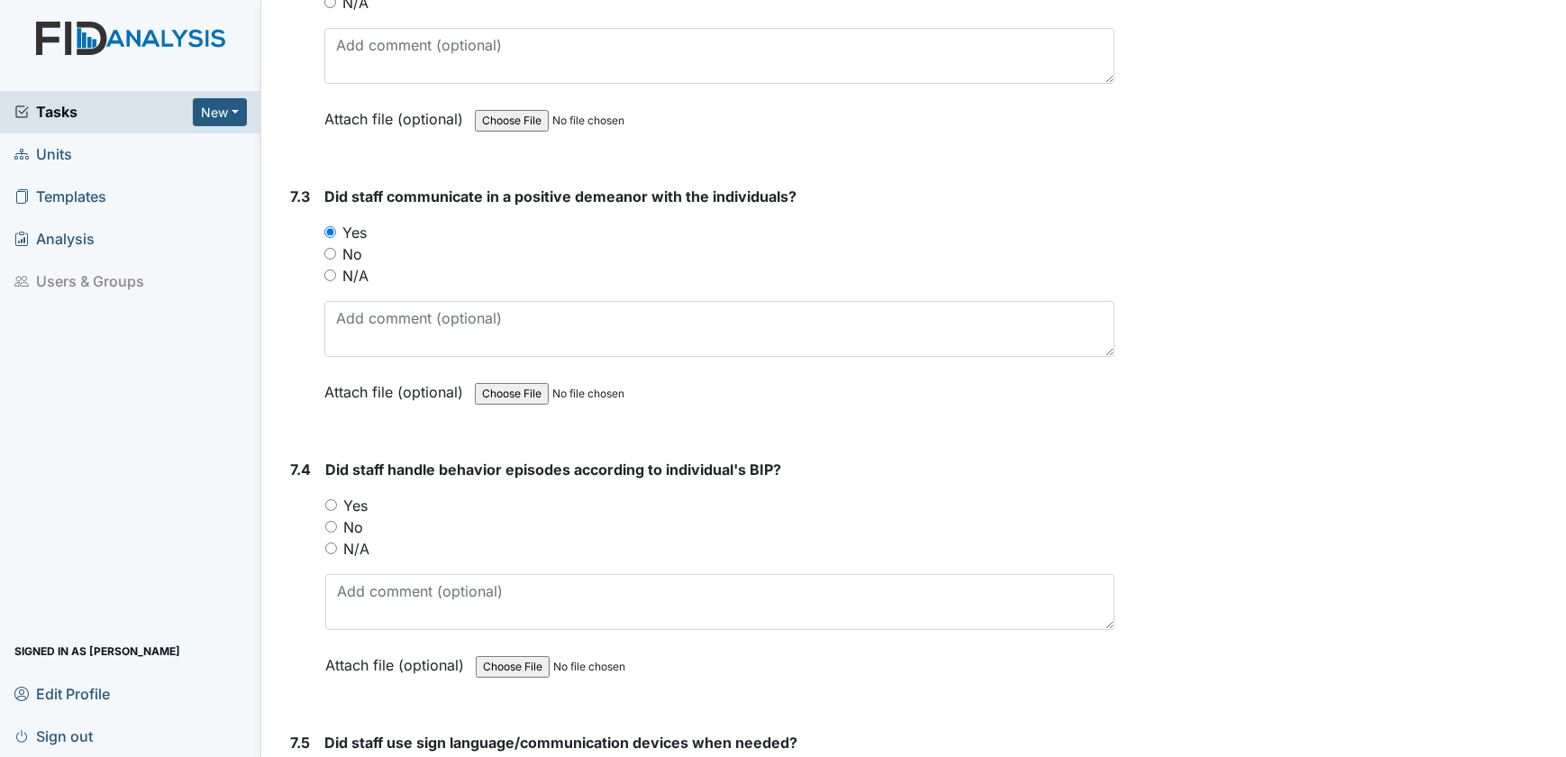
click at [332, 542] on input "N/A" at bounding box center [331, 548] width 12 height 12
radio input "true"
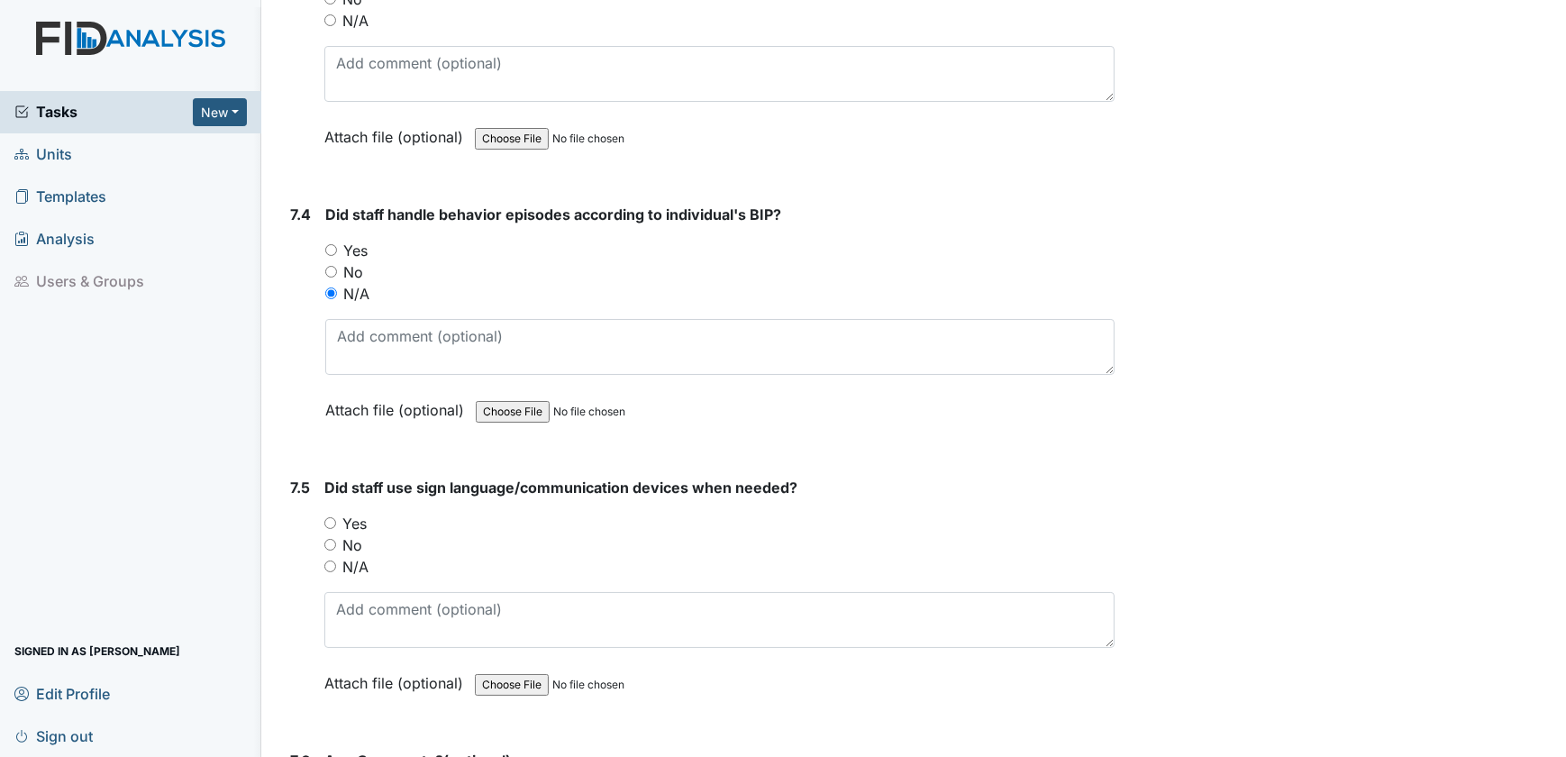
scroll to position [14823, 0]
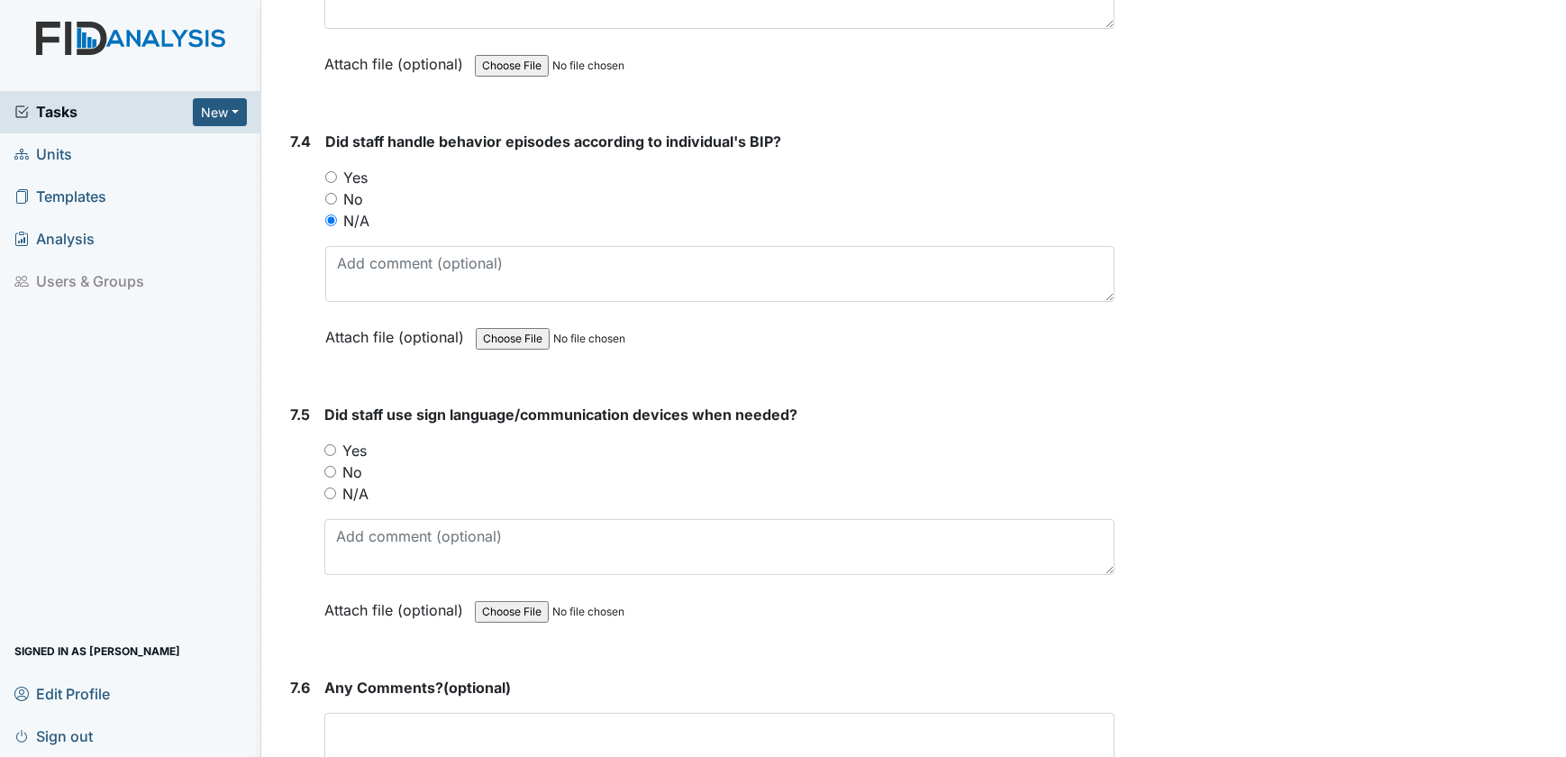
click at [333, 444] on input "Yes" at bounding box center [330, 450] width 12 height 12
radio input "true"
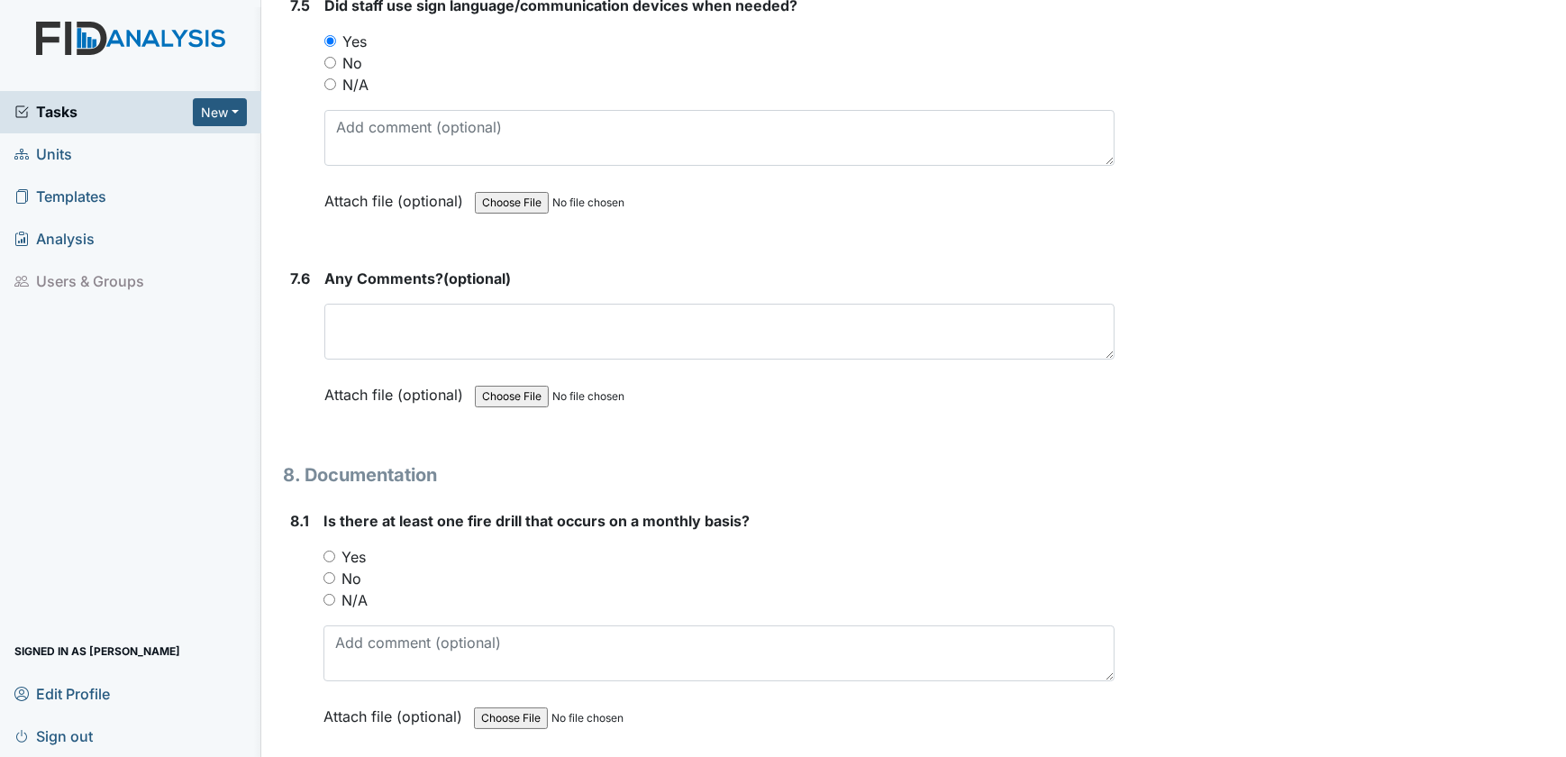
scroll to position [15233, 0]
click at [330, 550] on input "Yes" at bounding box center [329, 556] width 12 height 12
radio input "true"
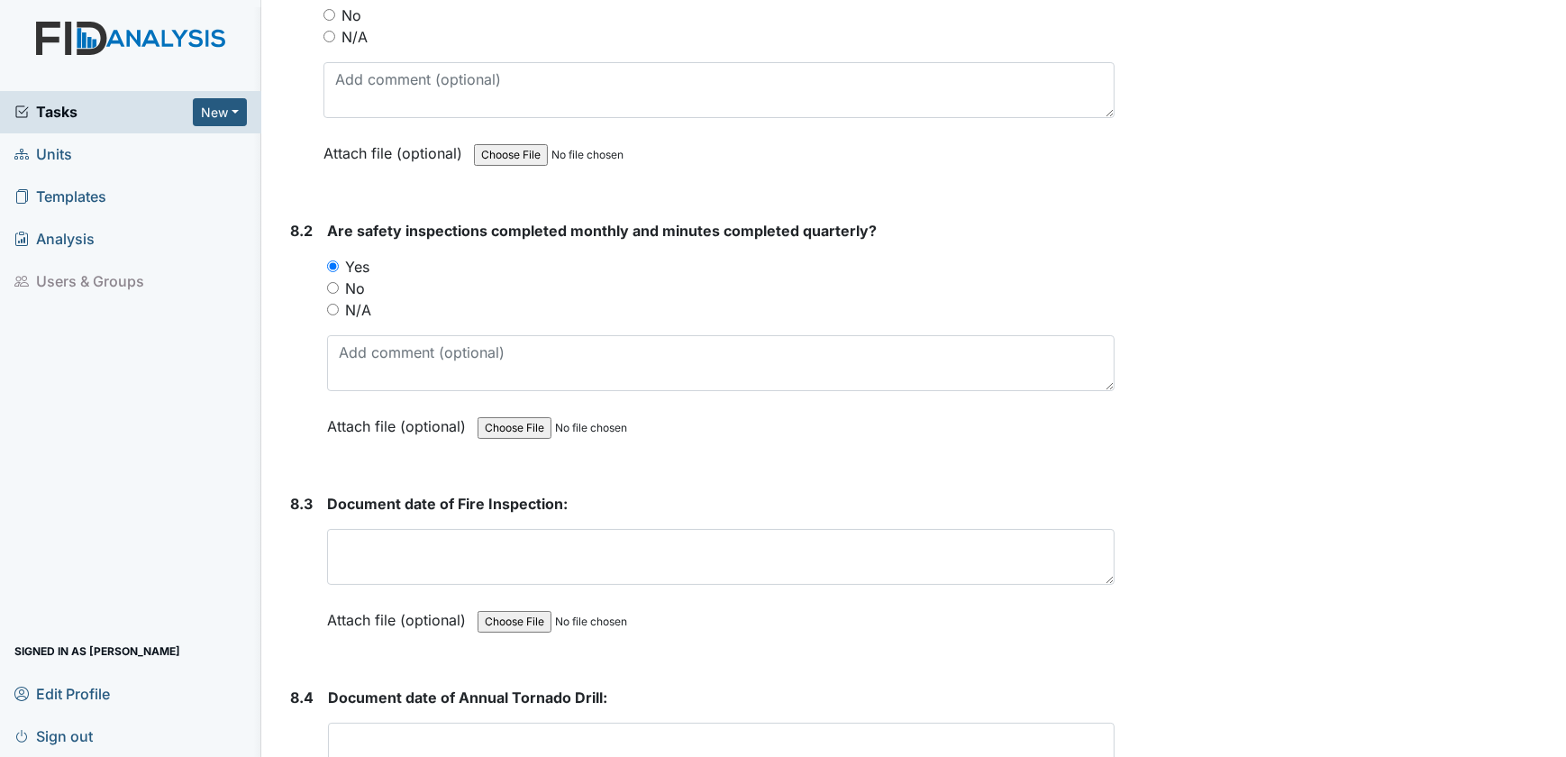
scroll to position [15806, 0]
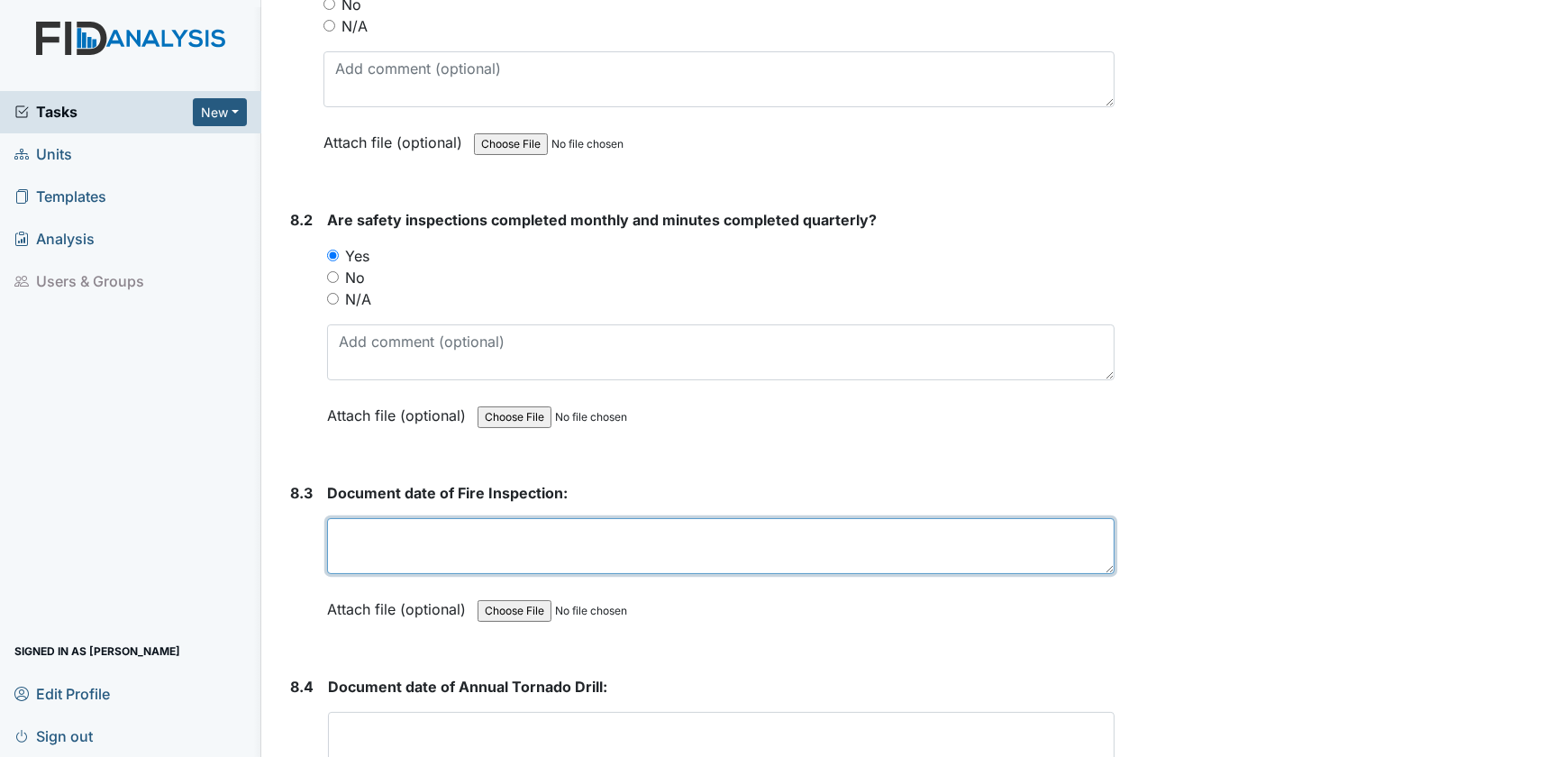
click at [359, 518] on textarea at bounding box center [721, 546] width 788 height 56
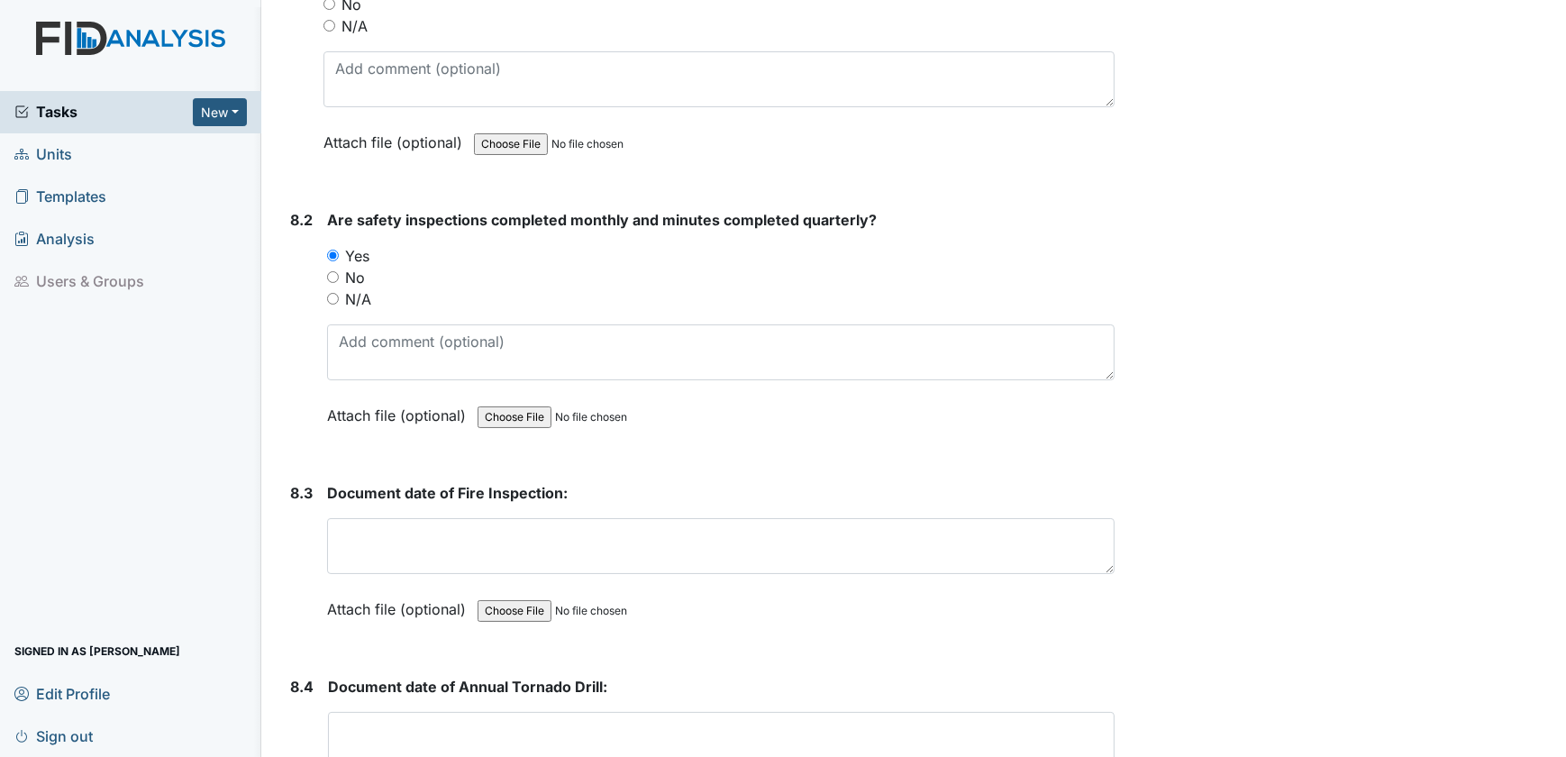
click at [67, 160] on span "Units" at bounding box center [43, 155] width 58 height 28
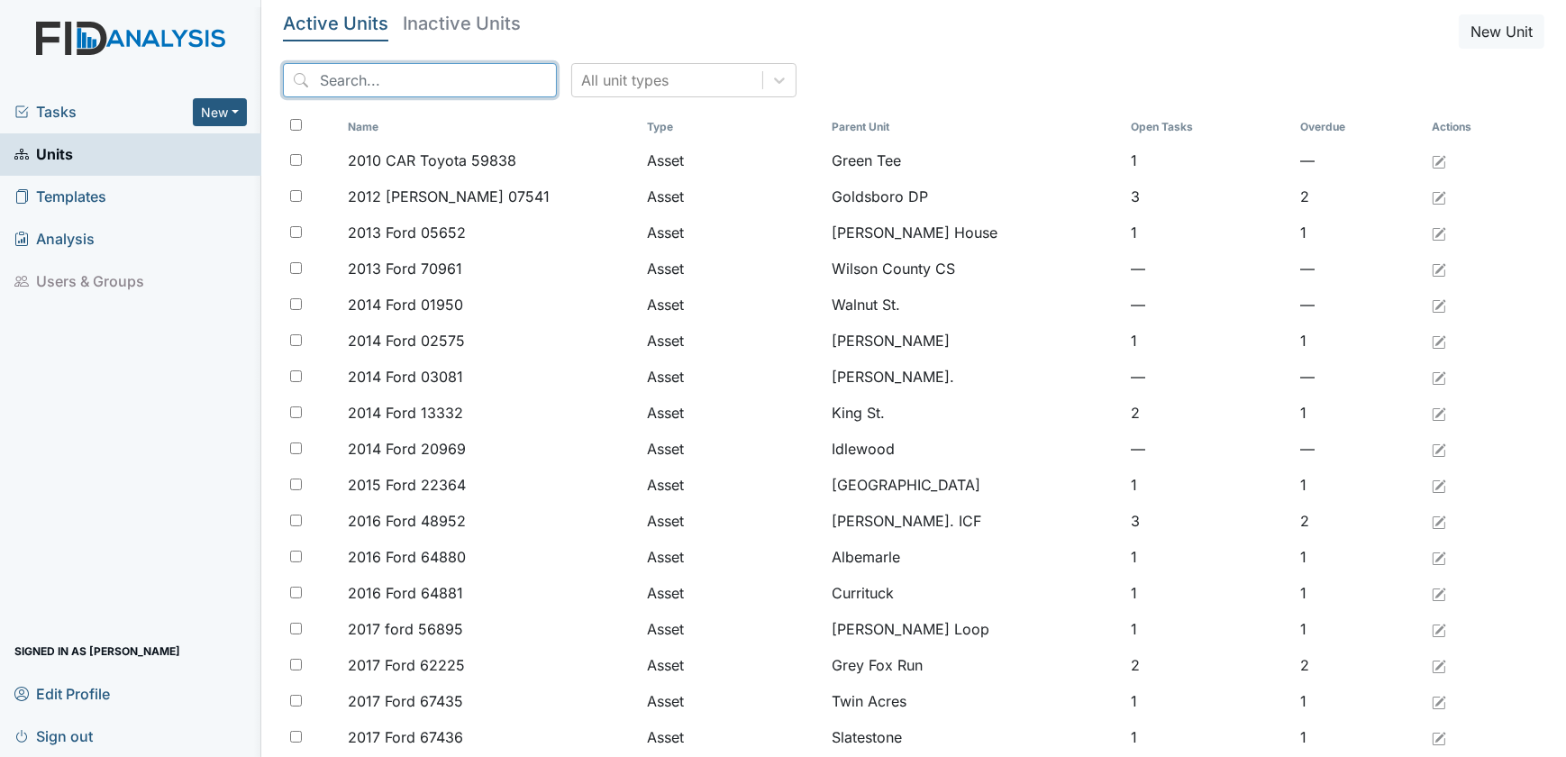
click at [333, 68] on input "search" at bounding box center [420, 80] width 274 height 34
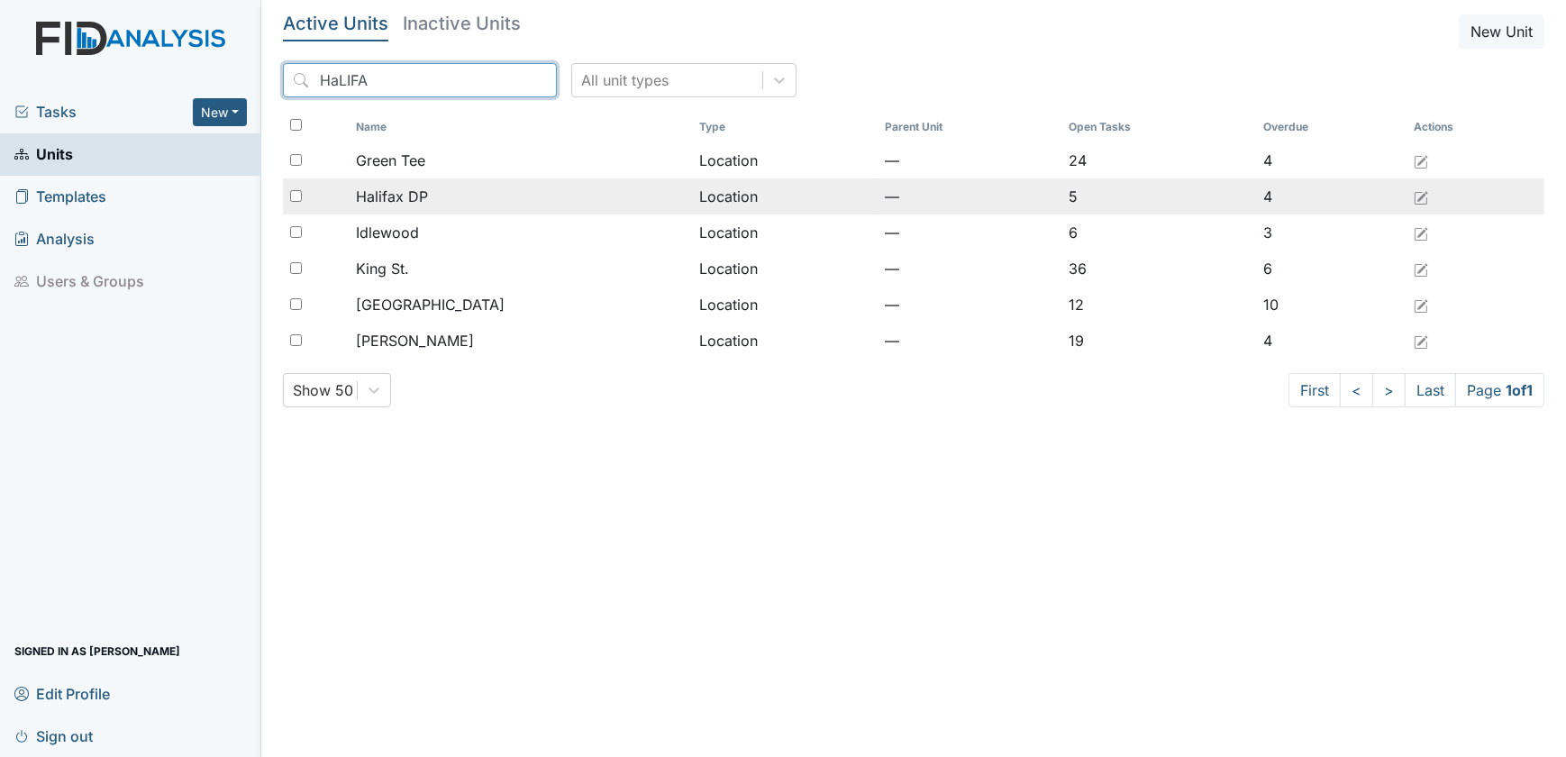
type input "HaLIFA"
click at [395, 190] on span "Halifax DP" at bounding box center [392, 197] width 72 height 22
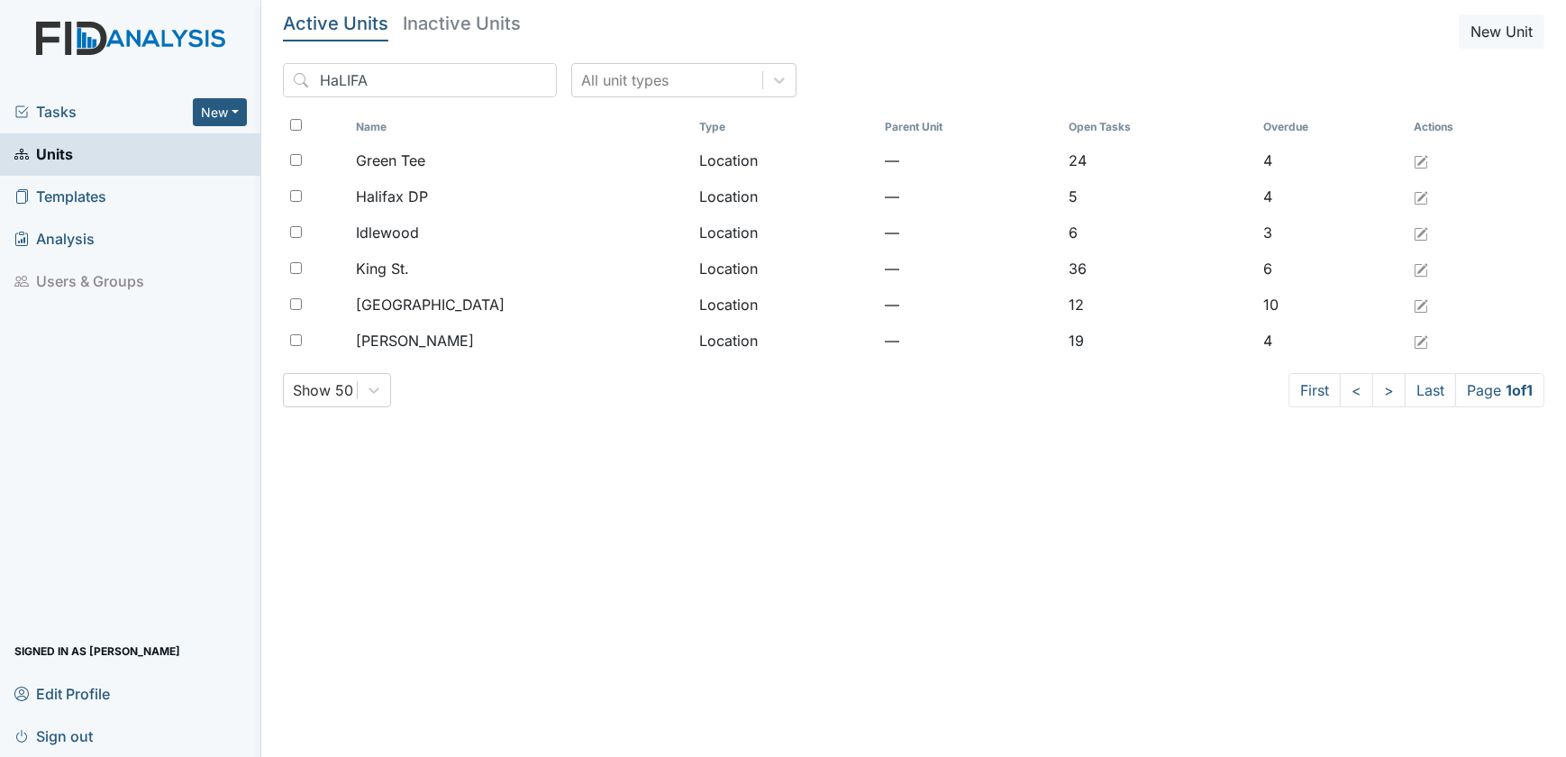
click at [73, 106] on span "Tasks" at bounding box center [103, 112] width 178 height 22
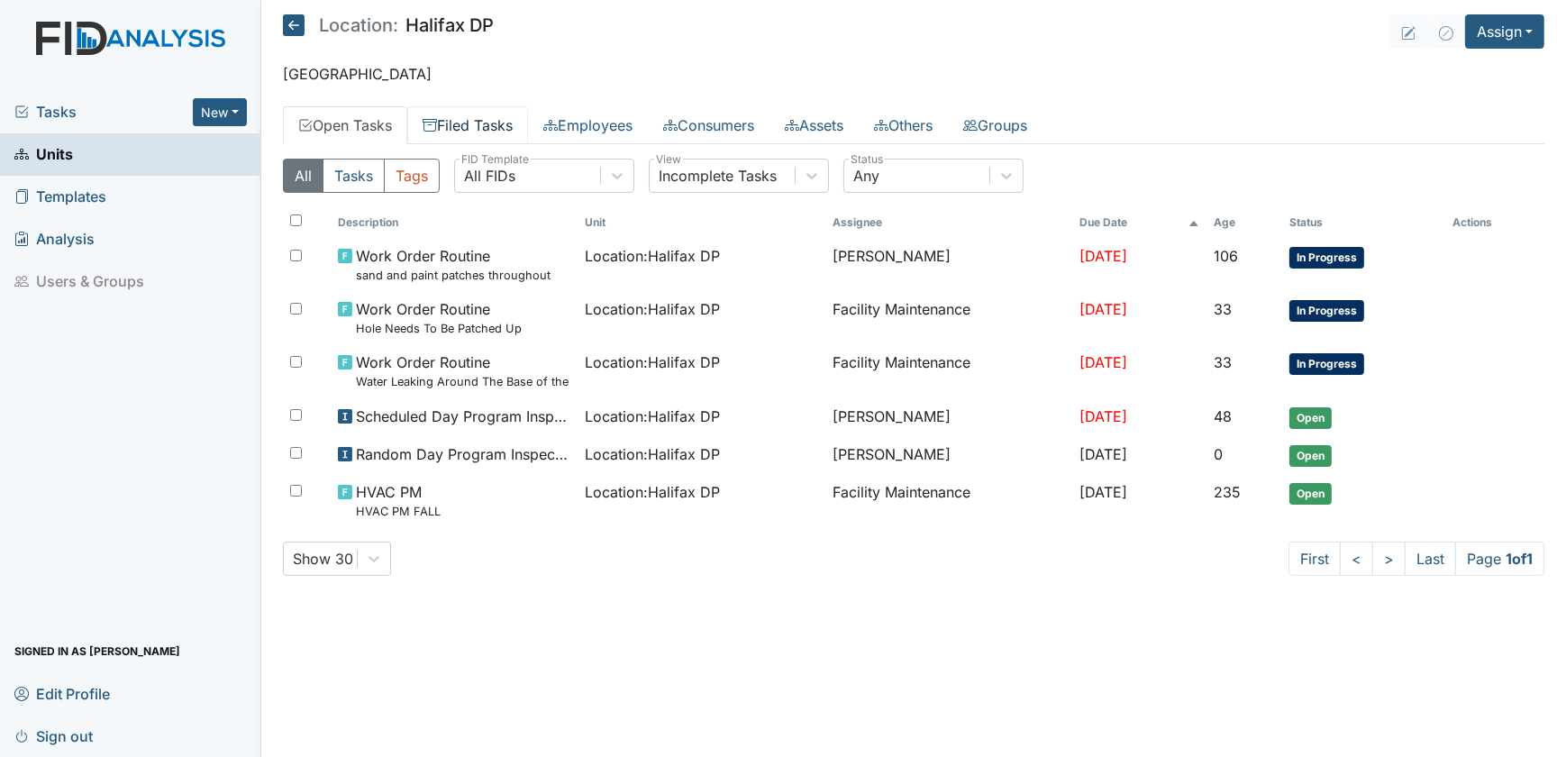
click at [470, 119] on link "Filed Tasks" at bounding box center [467, 125] width 121 height 38
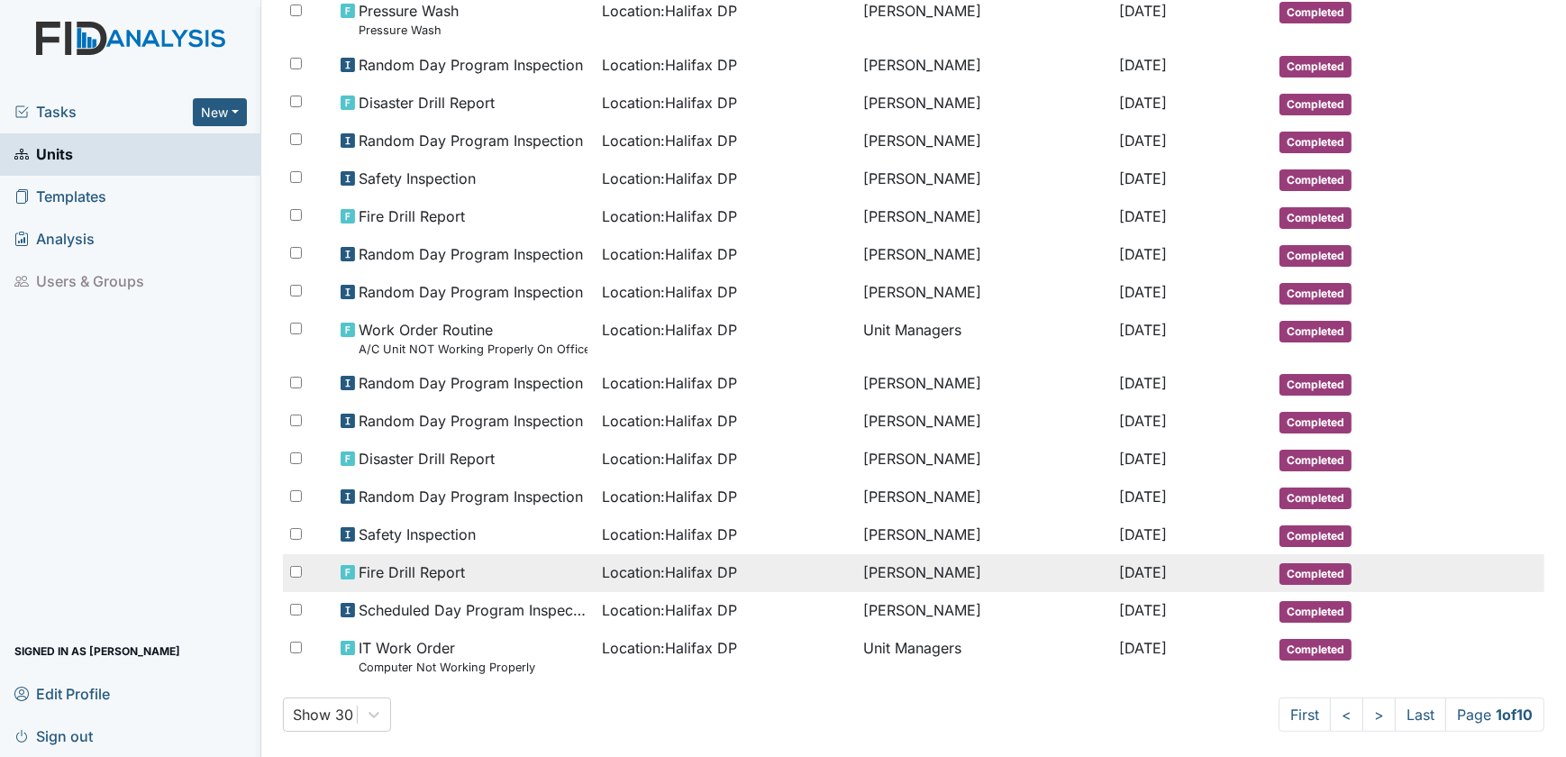
scroll to position [768, 0]
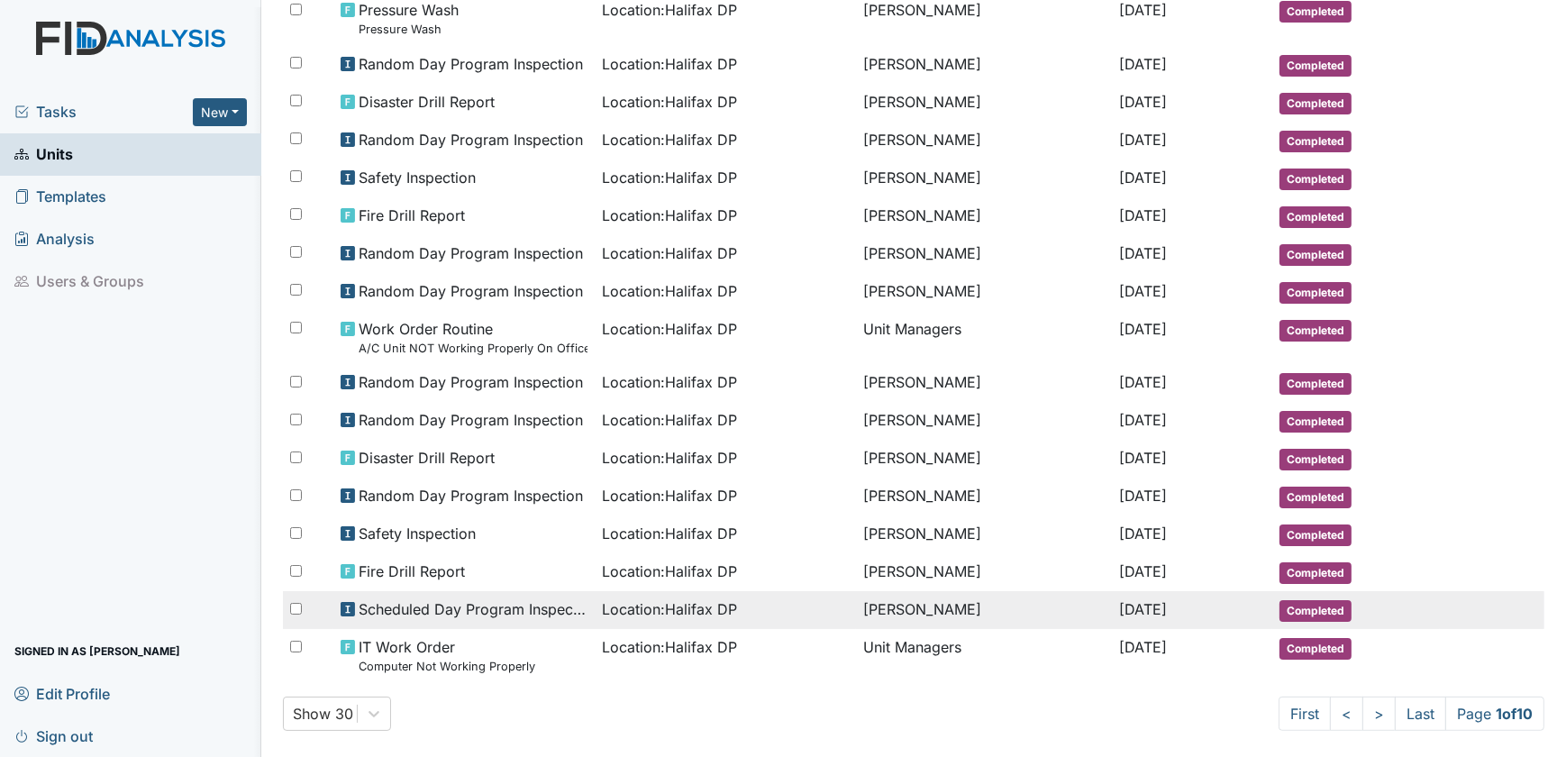
click at [541, 599] on span "Scheduled Day Program Inspection" at bounding box center [473, 609] width 229 height 22
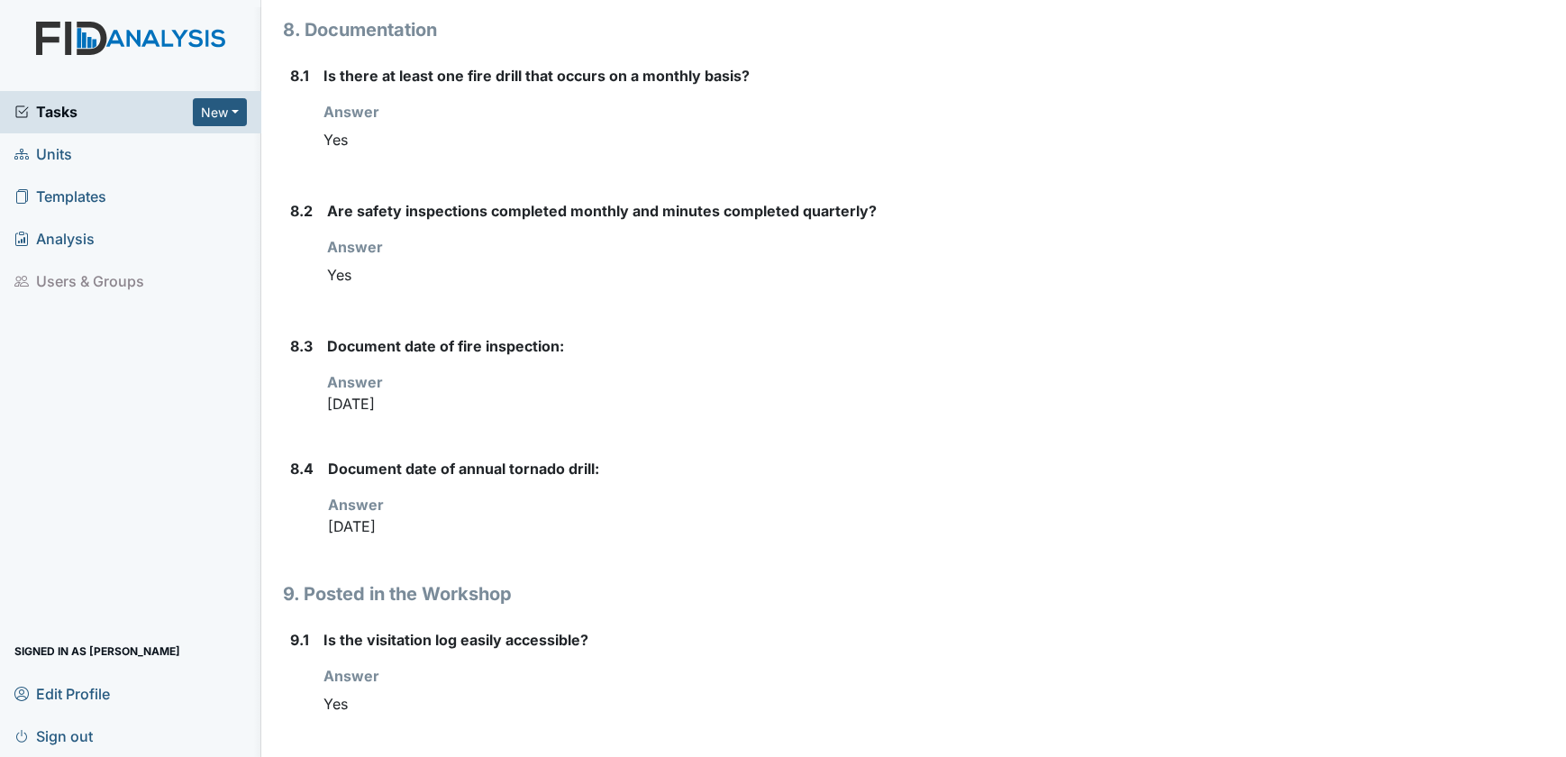
scroll to position [8257, 0]
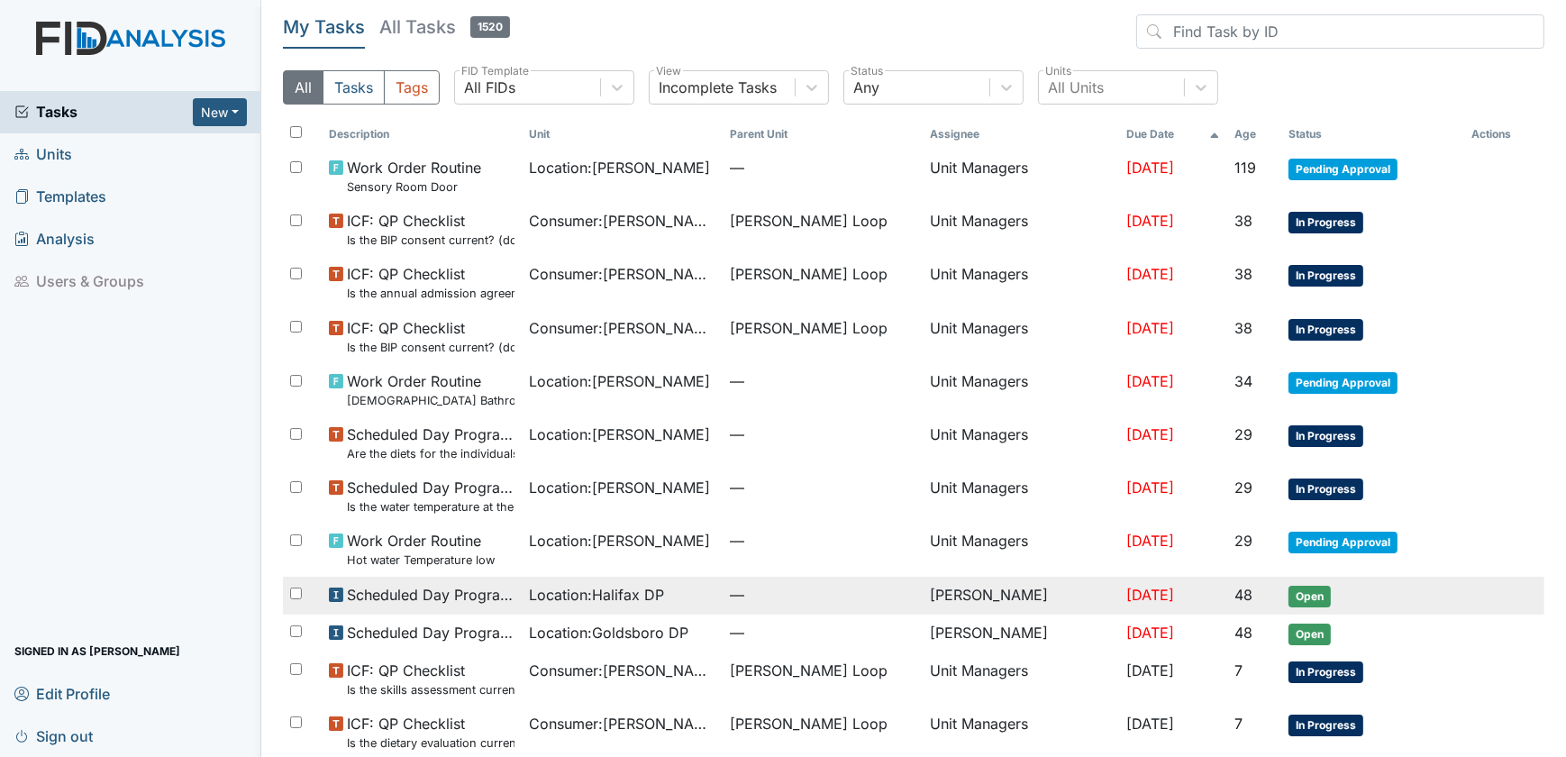
click at [559, 602] on span "Location : Halifax DP" at bounding box center [596, 595] width 135 height 22
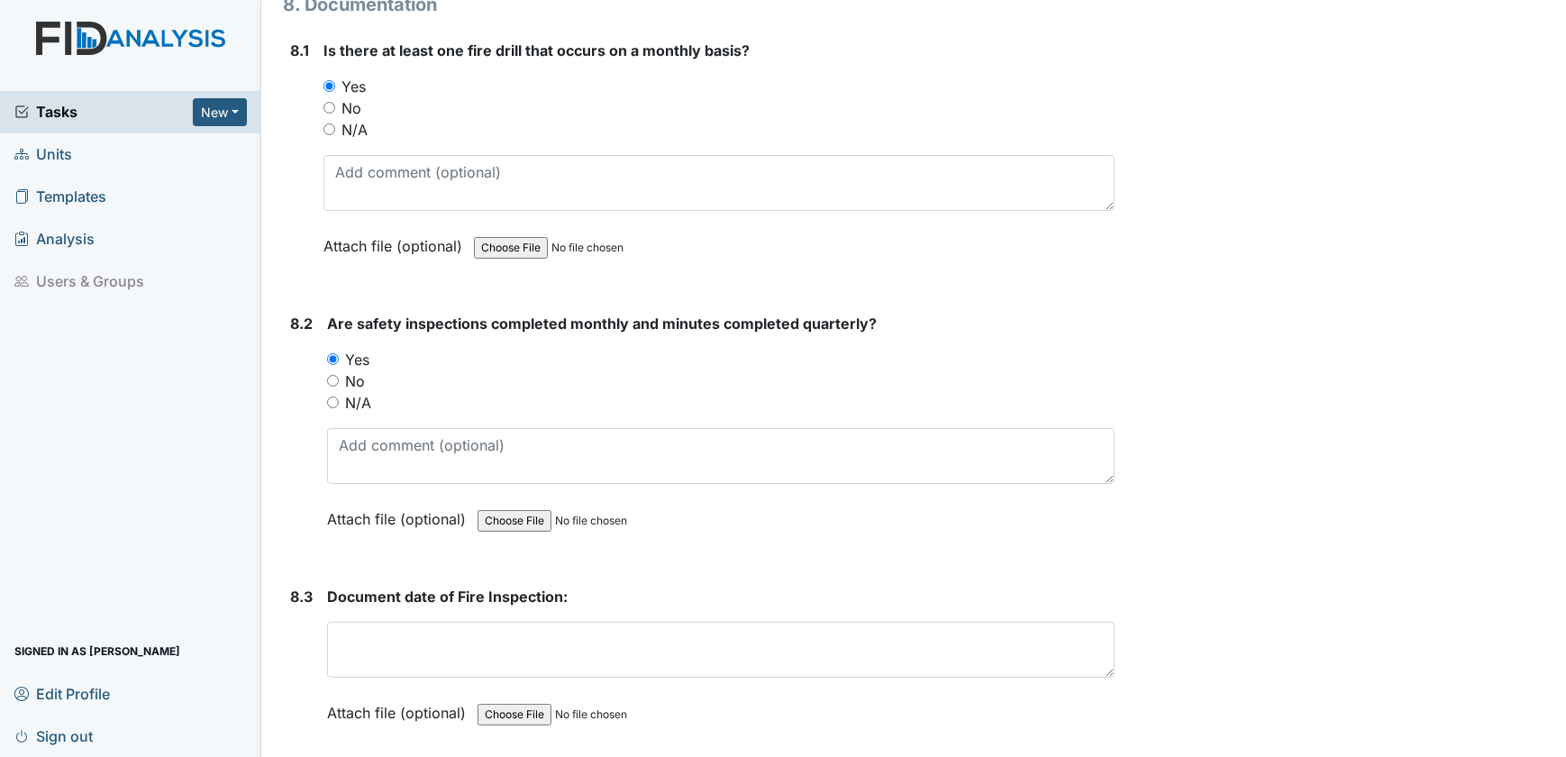
scroll to position [16017, 0]
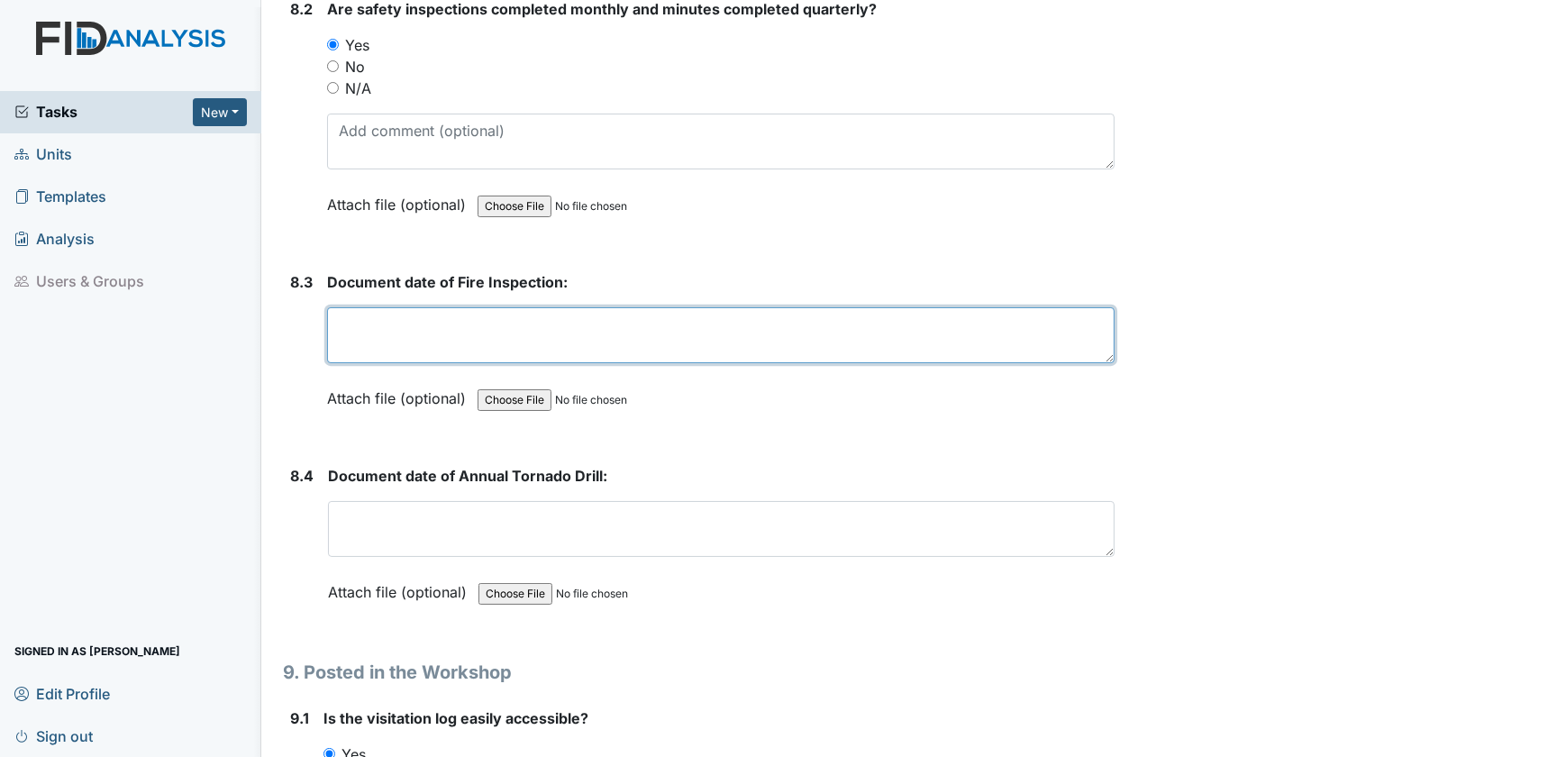
click at [395, 307] on textarea at bounding box center [721, 335] width 788 height 56
type textarea "11/15/2024"
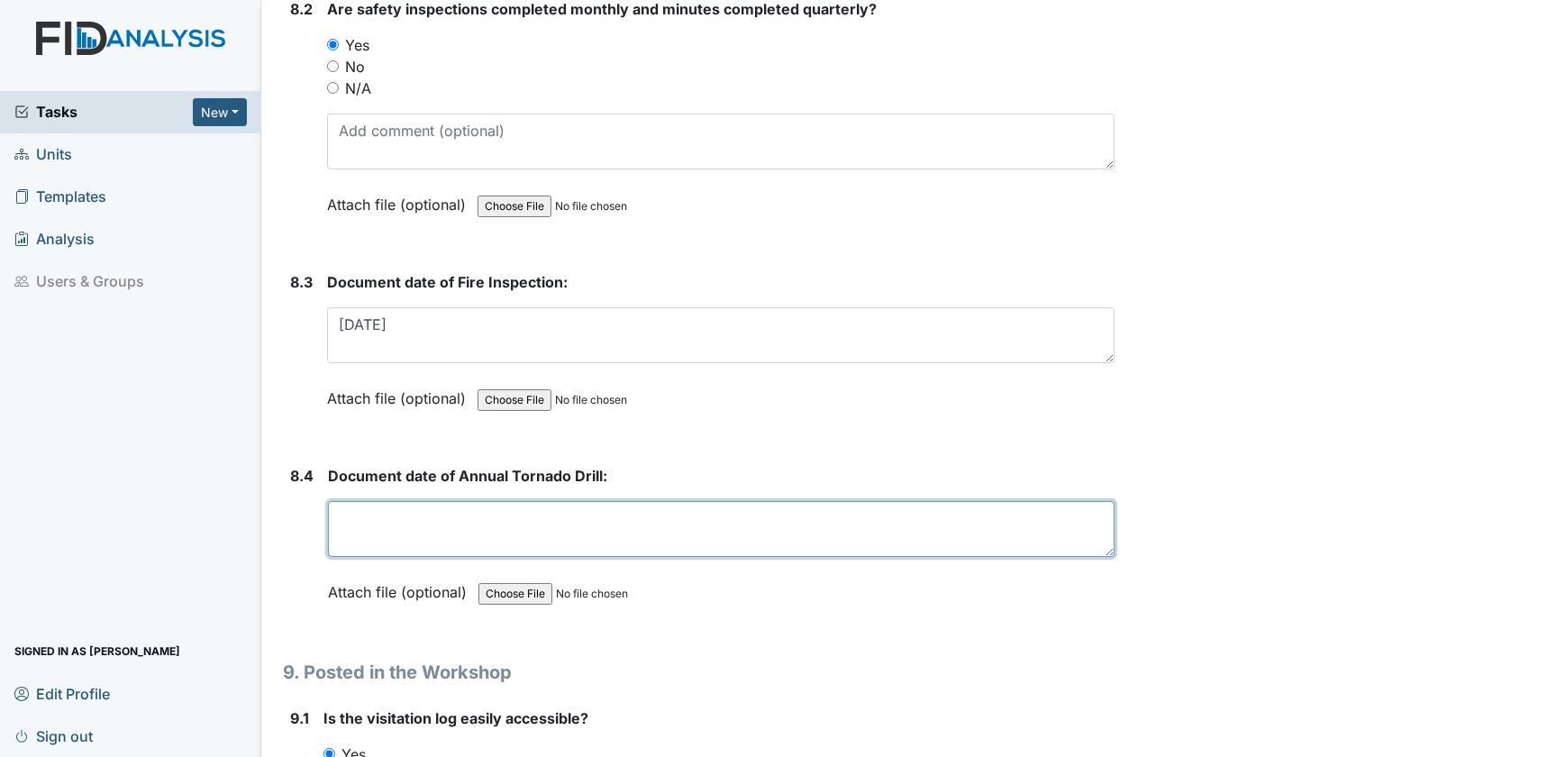
click at [382, 501] on textarea at bounding box center [721, 529] width 787 height 56
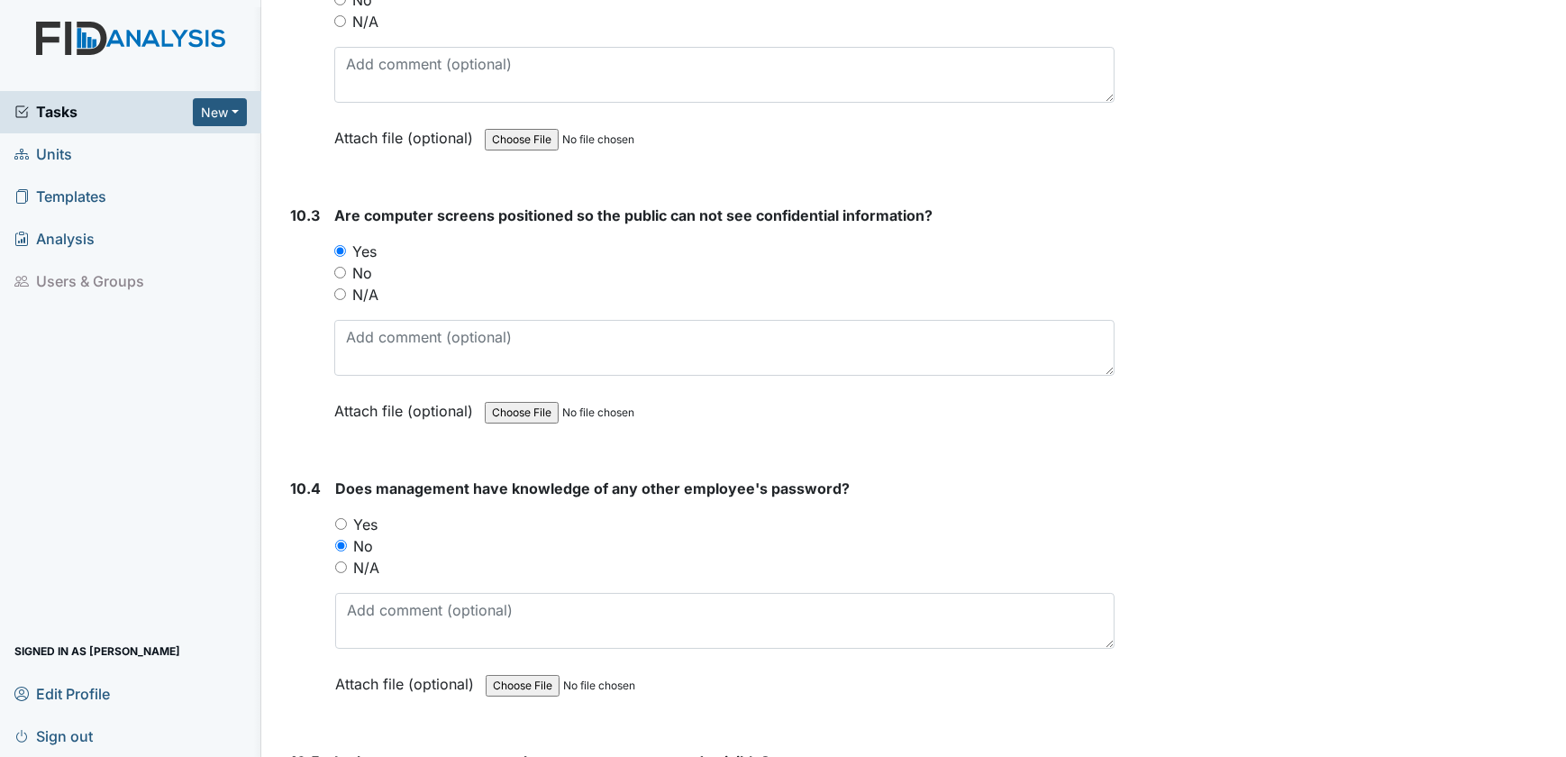
scroll to position [20637, 0]
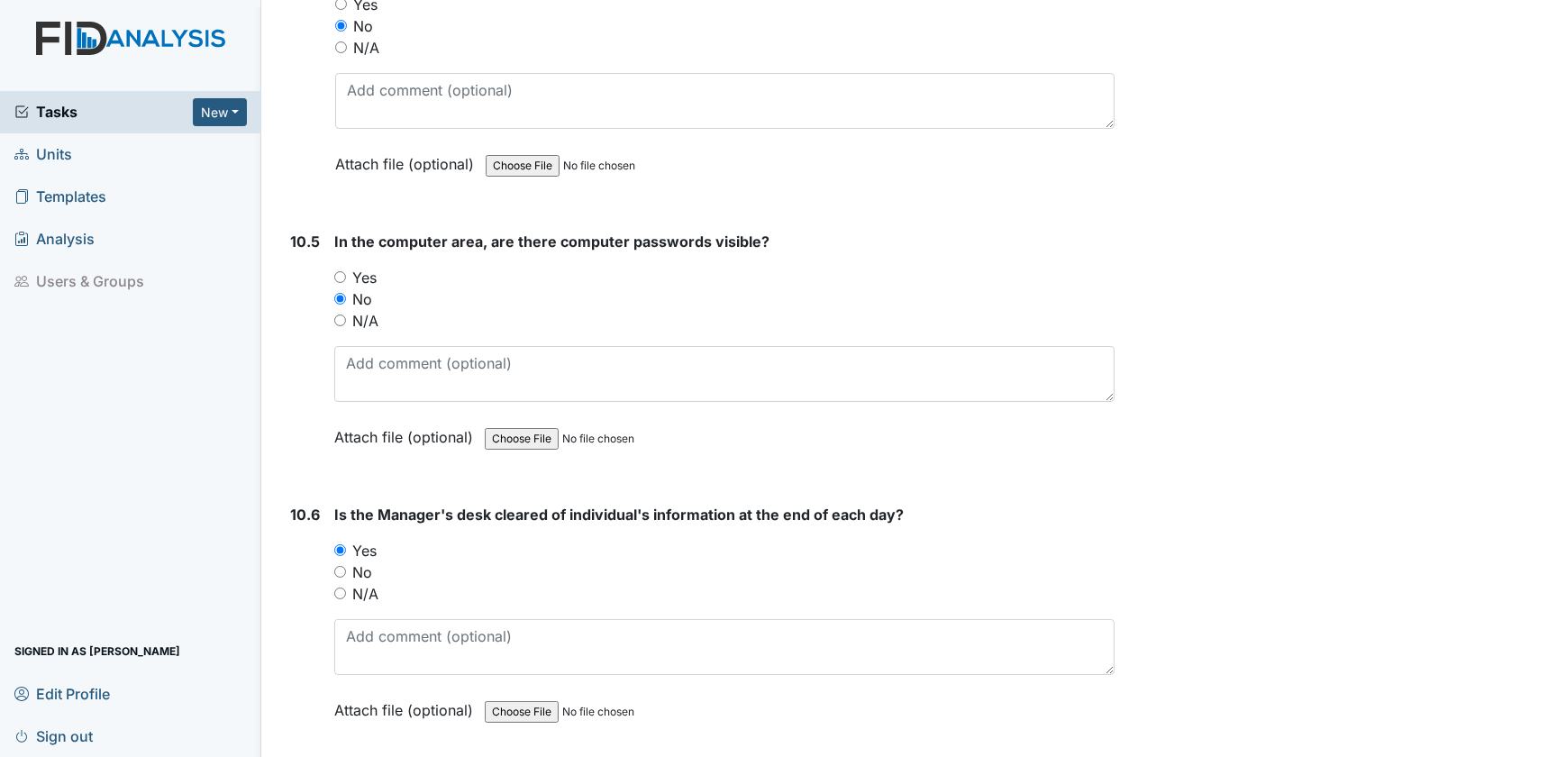
type textarea "3/21/2025"
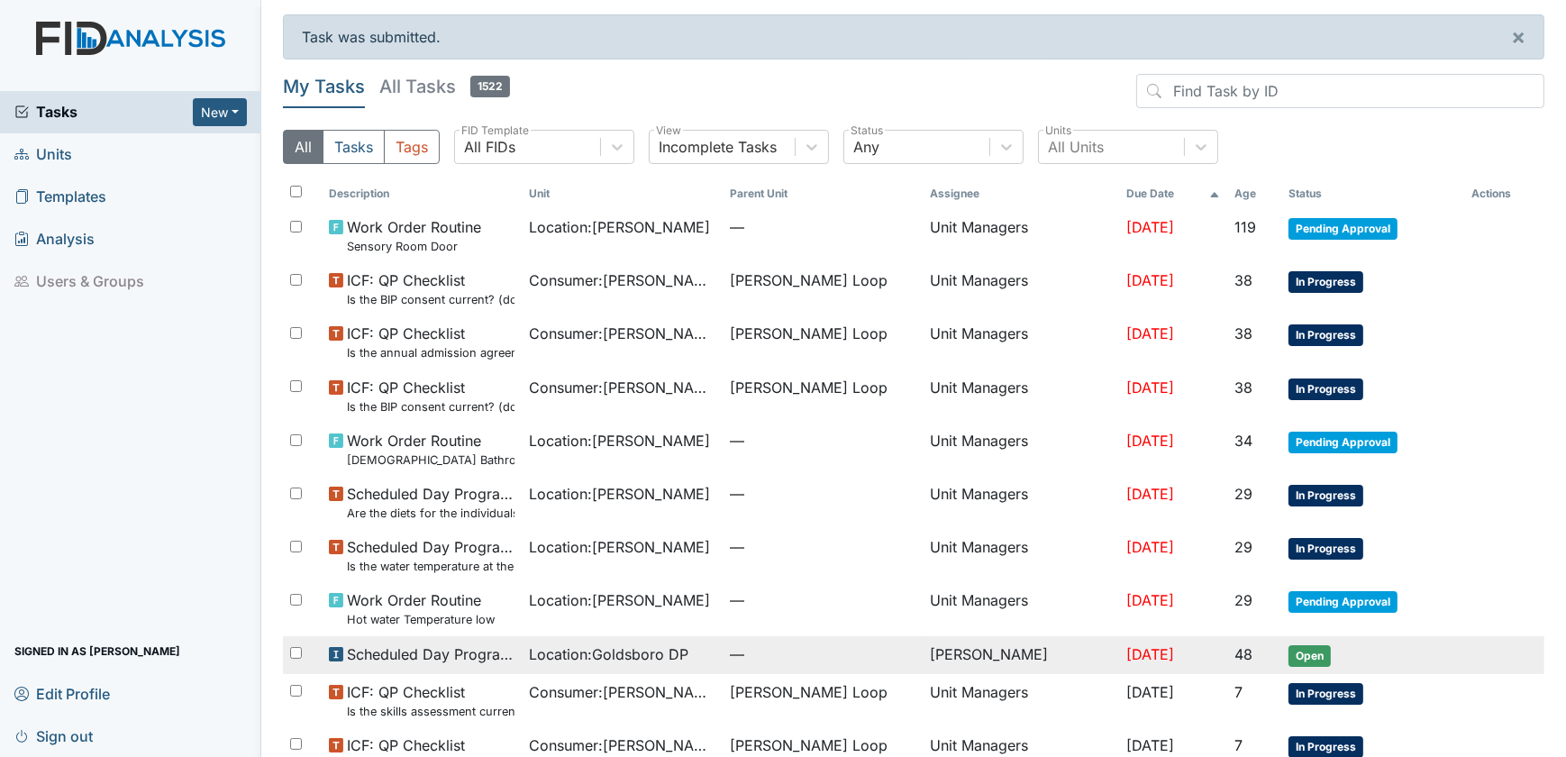
click at [634, 664] on span "Location : Goldsboro DP" at bounding box center [608, 654] width 159 height 22
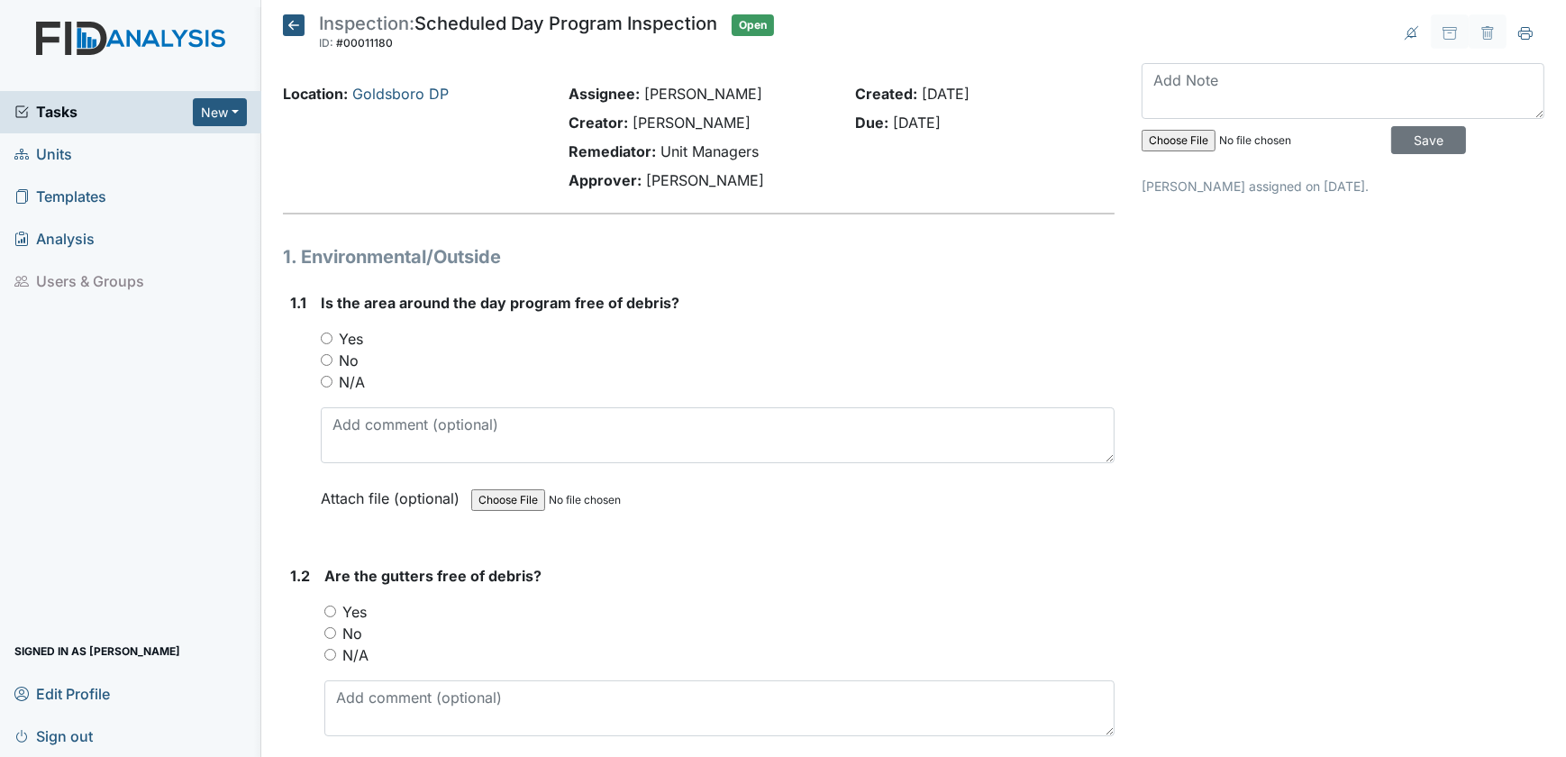
click at [324, 341] on input "Yes" at bounding box center [327, 338] width 12 height 12
radio input "true"
click at [332, 611] on input "Yes" at bounding box center [330, 611] width 12 height 12
radio input "true"
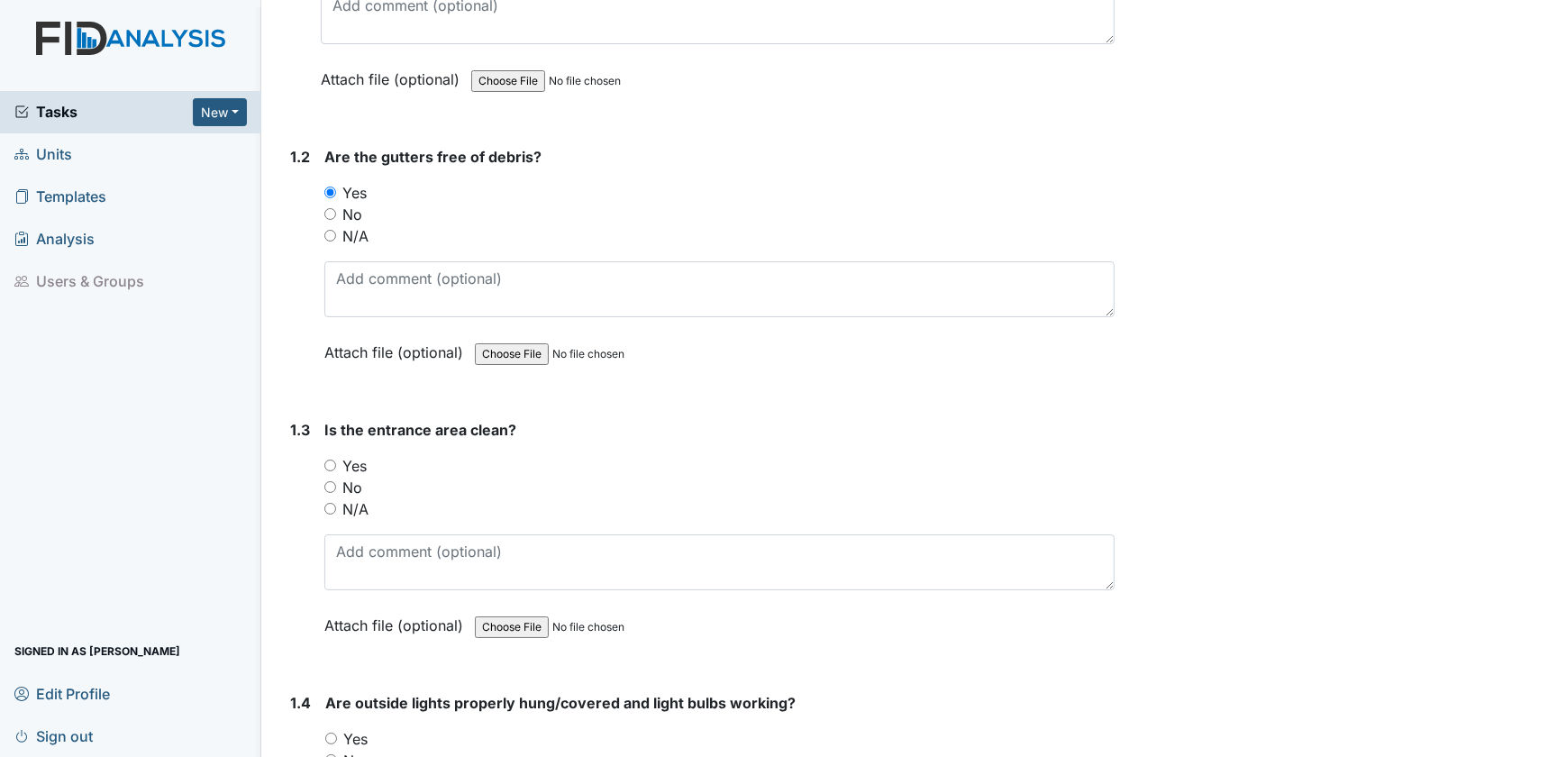
scroll to position [573, 0]
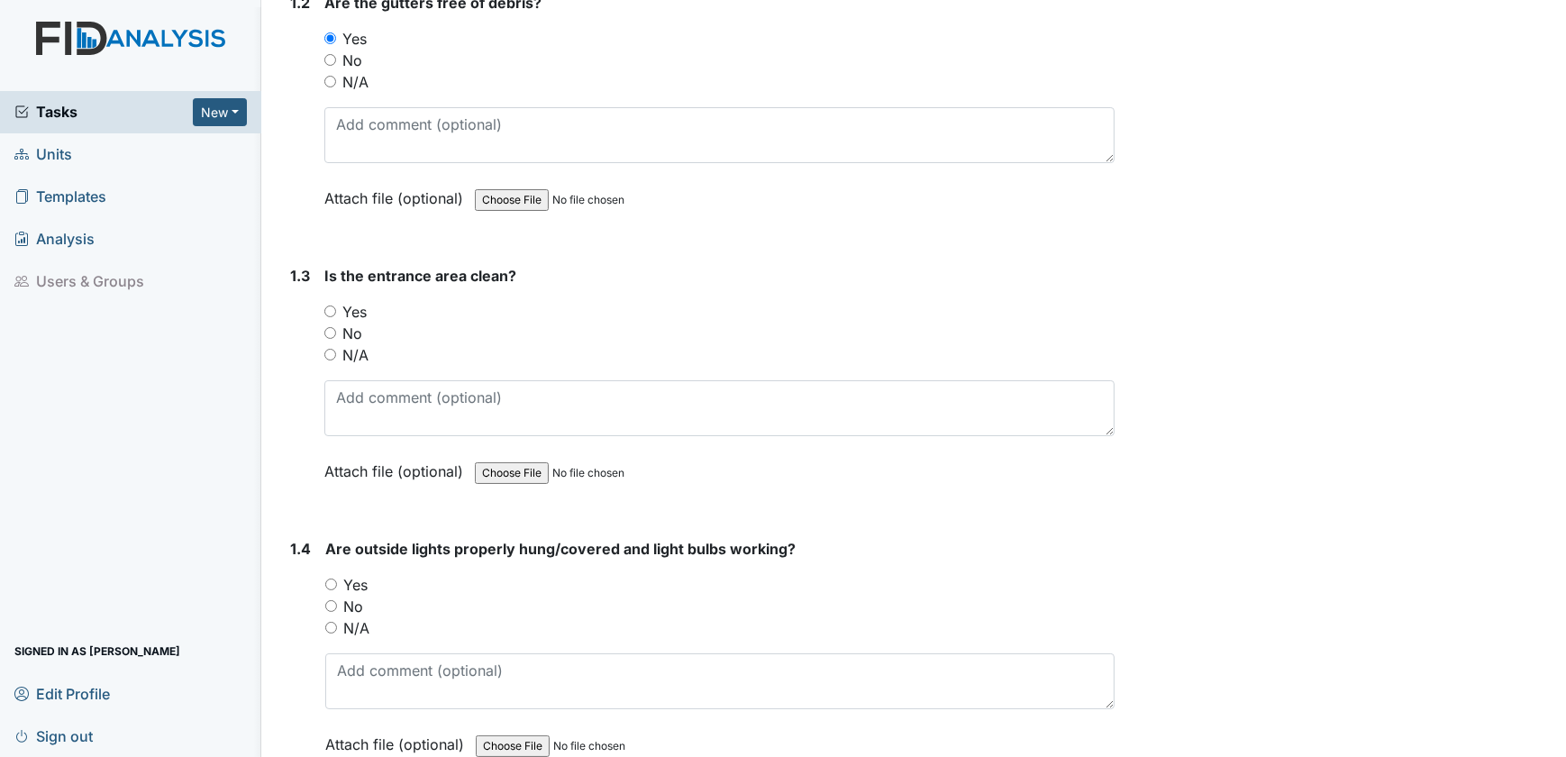
click at [327, 308] on input "Yes" at bounding box center [330, 311] width 12 height 12
radio input "true"
click at [330, 603] on input "No" at bounding box center [331, 606] width 12 height 12
radio input "true"
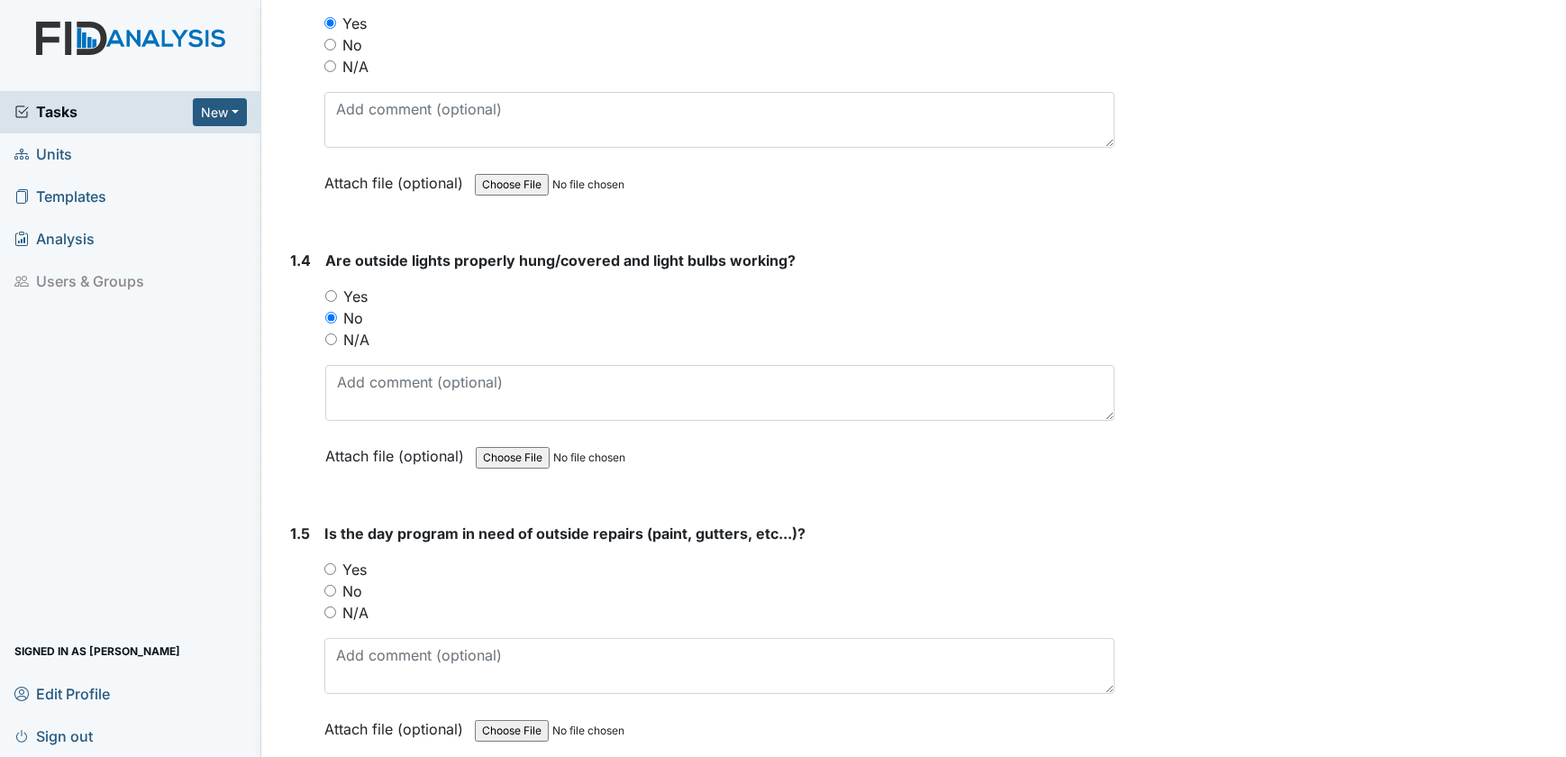
scroll to position [901, 0]
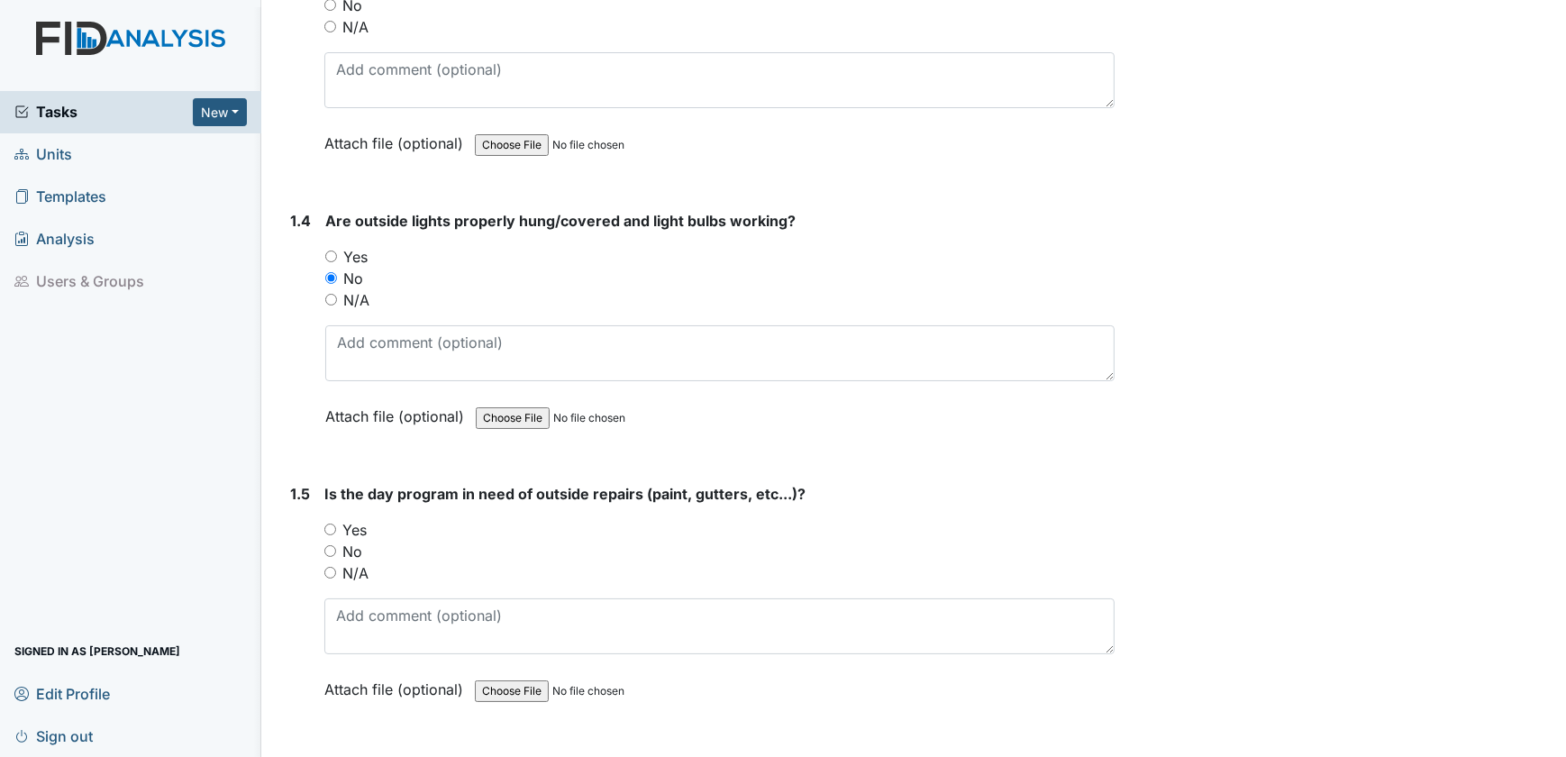
click at [332, 252] on input "Yes" at bounding box center [331, 256] width 12 height 12
radio input "true"
click at [332, 546] on input "No" at bounding box center [330, 551] width 12 height 12
radio input "true"
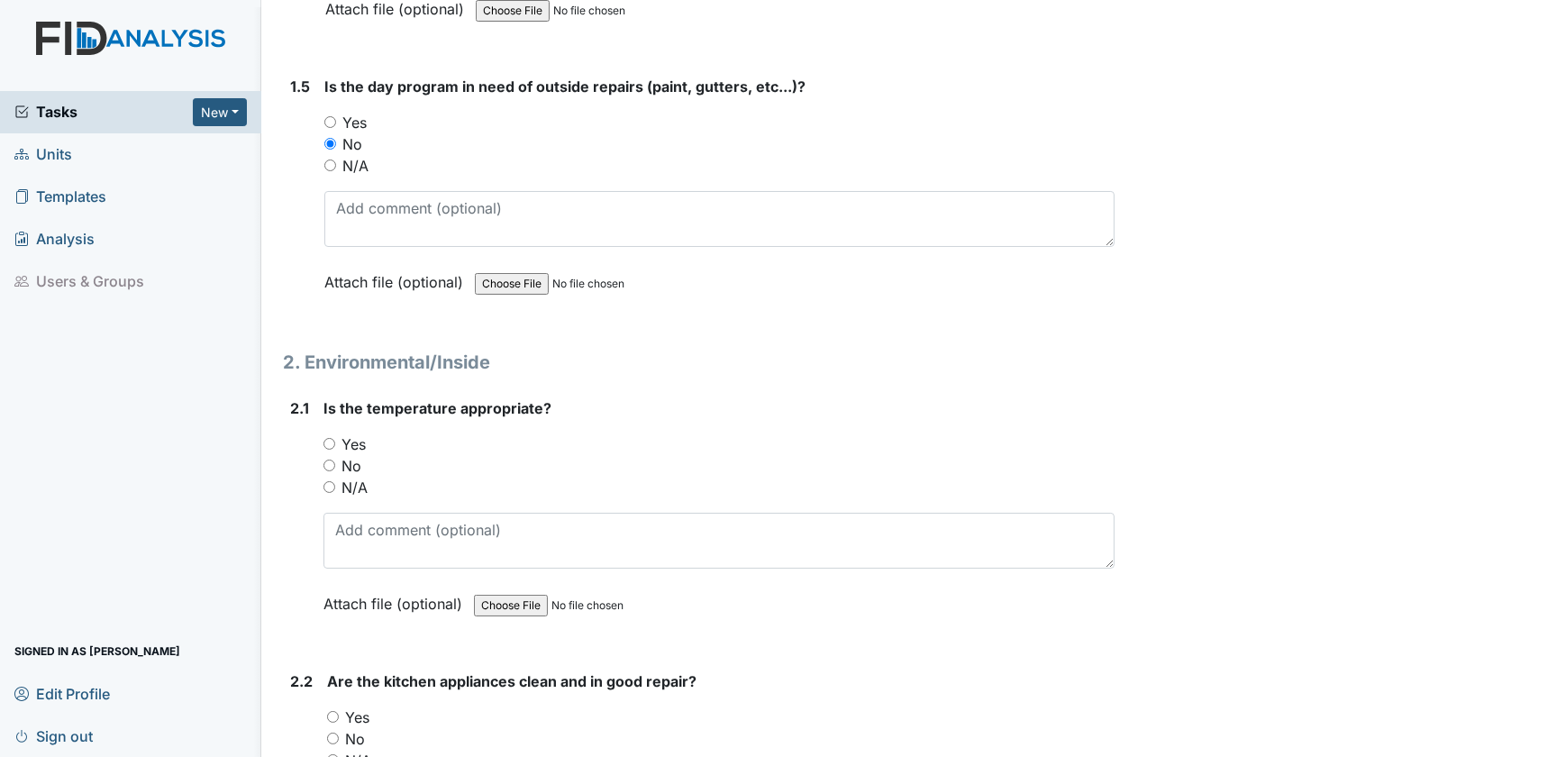
scroll to position [1310, 0]
click at [325, 436] on input "Yes" at bounding box center [329, 442] width 12 height 12
radio input "true"
click at [336, 709] on input "Yes" at bounding box center [333, 715] width 12 height 12
radio input "true"
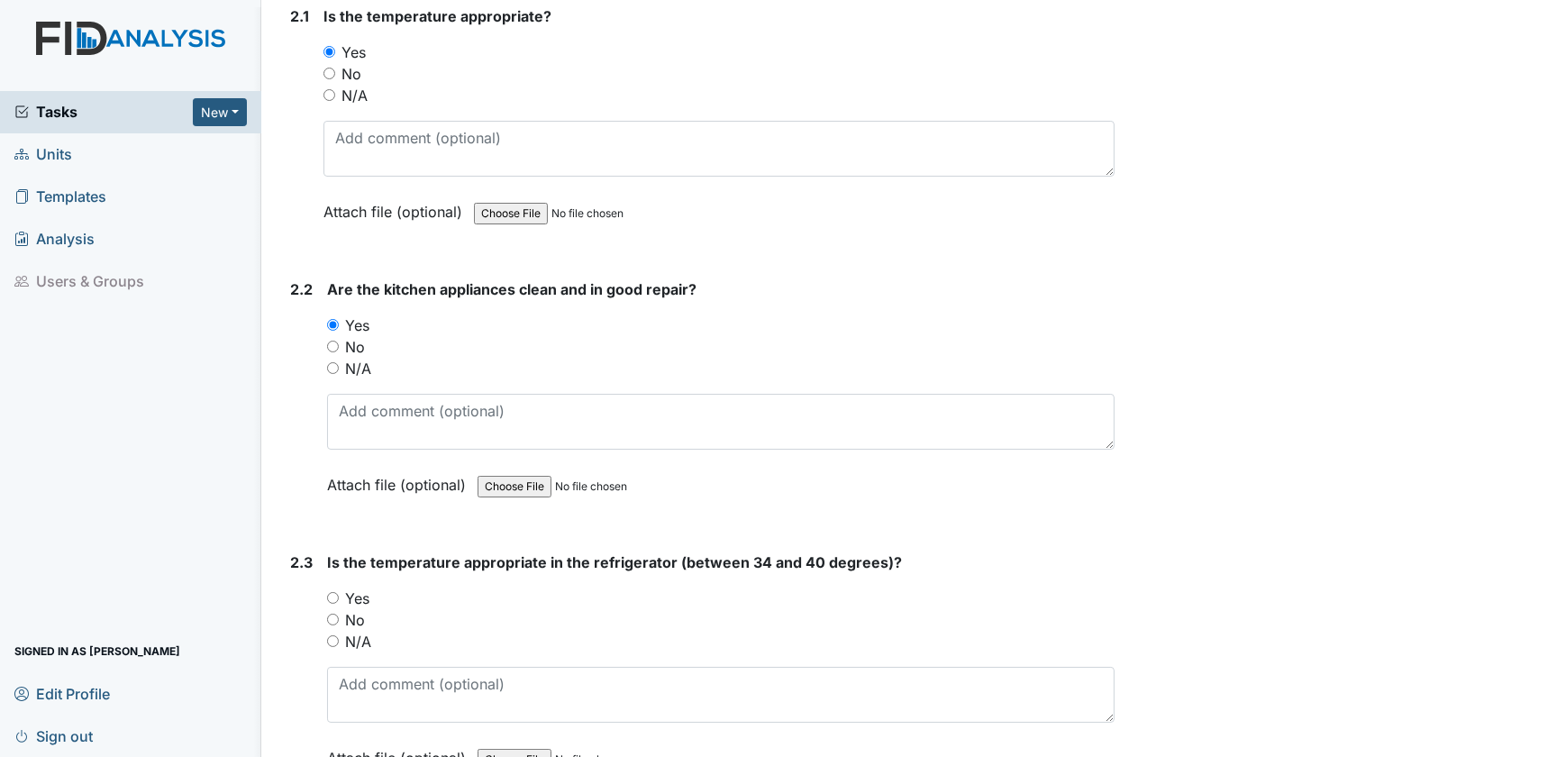
scroll to position [1802, 0]
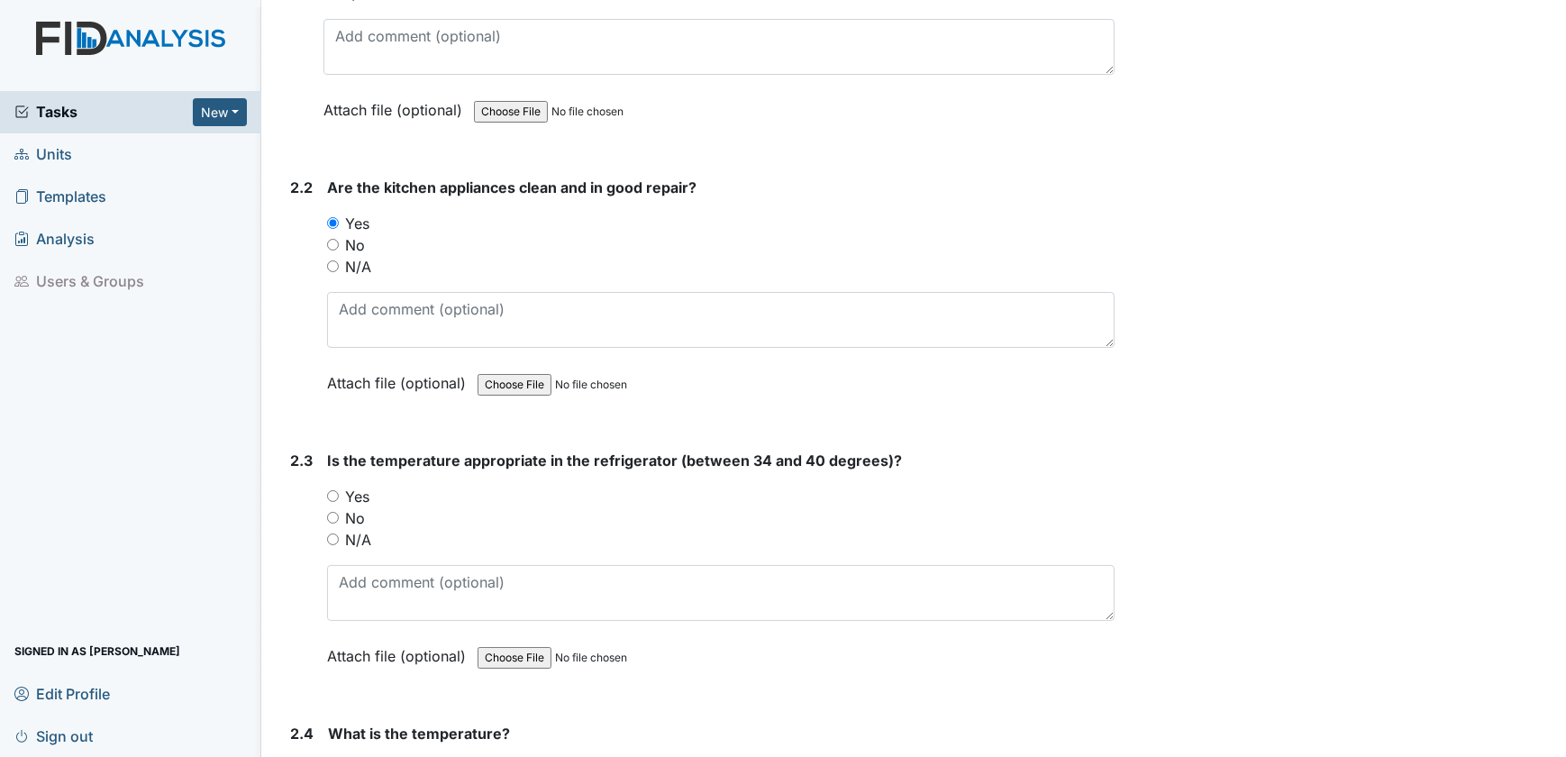
click at [331, 492] on input "Yes" at bounding box center [333, 496] width 12 height 12
radio input "true"
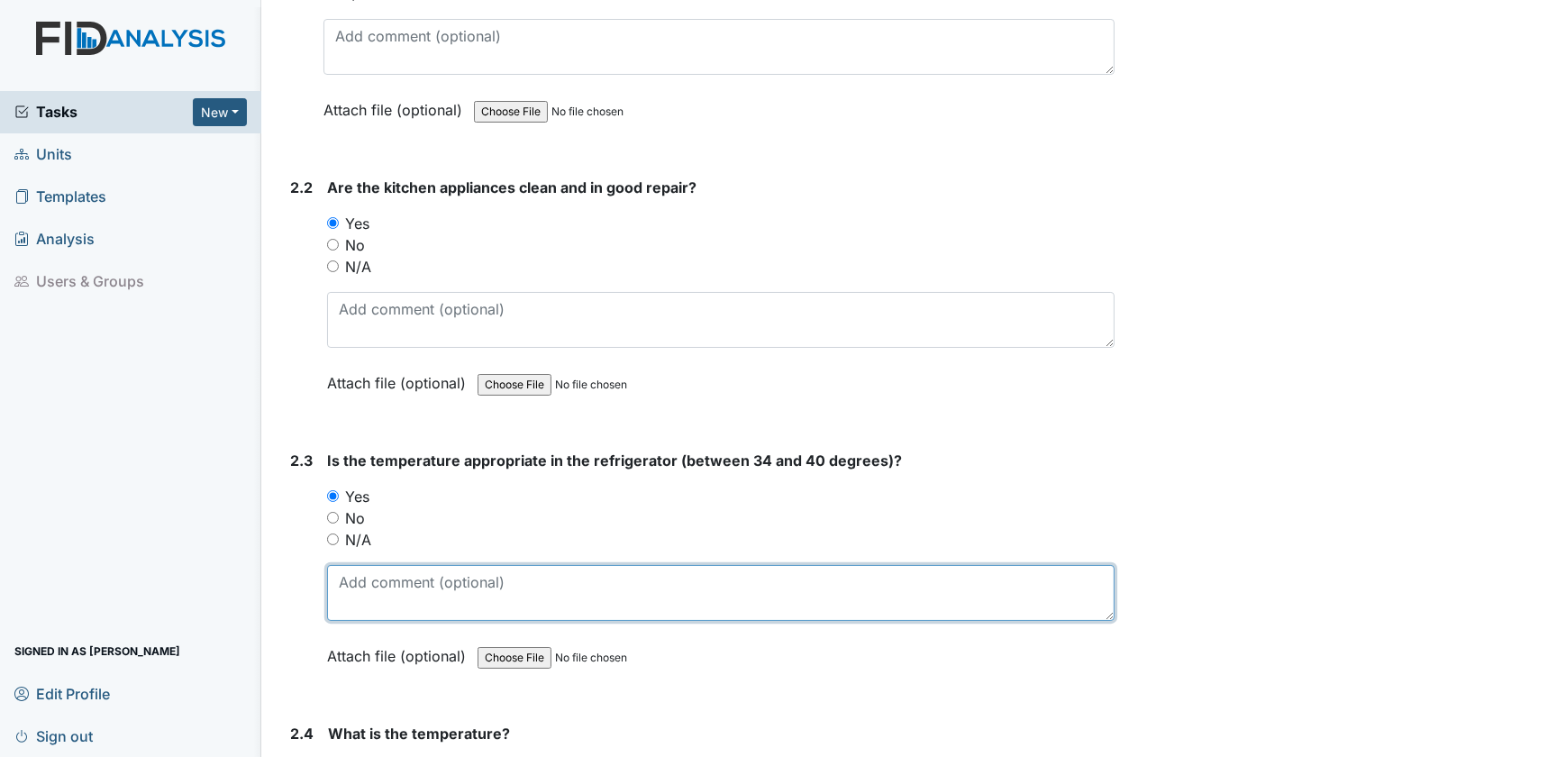
click at [425, 577] on textarea at bounding box center [721, 593] width 788 height 56
type textarea "2"
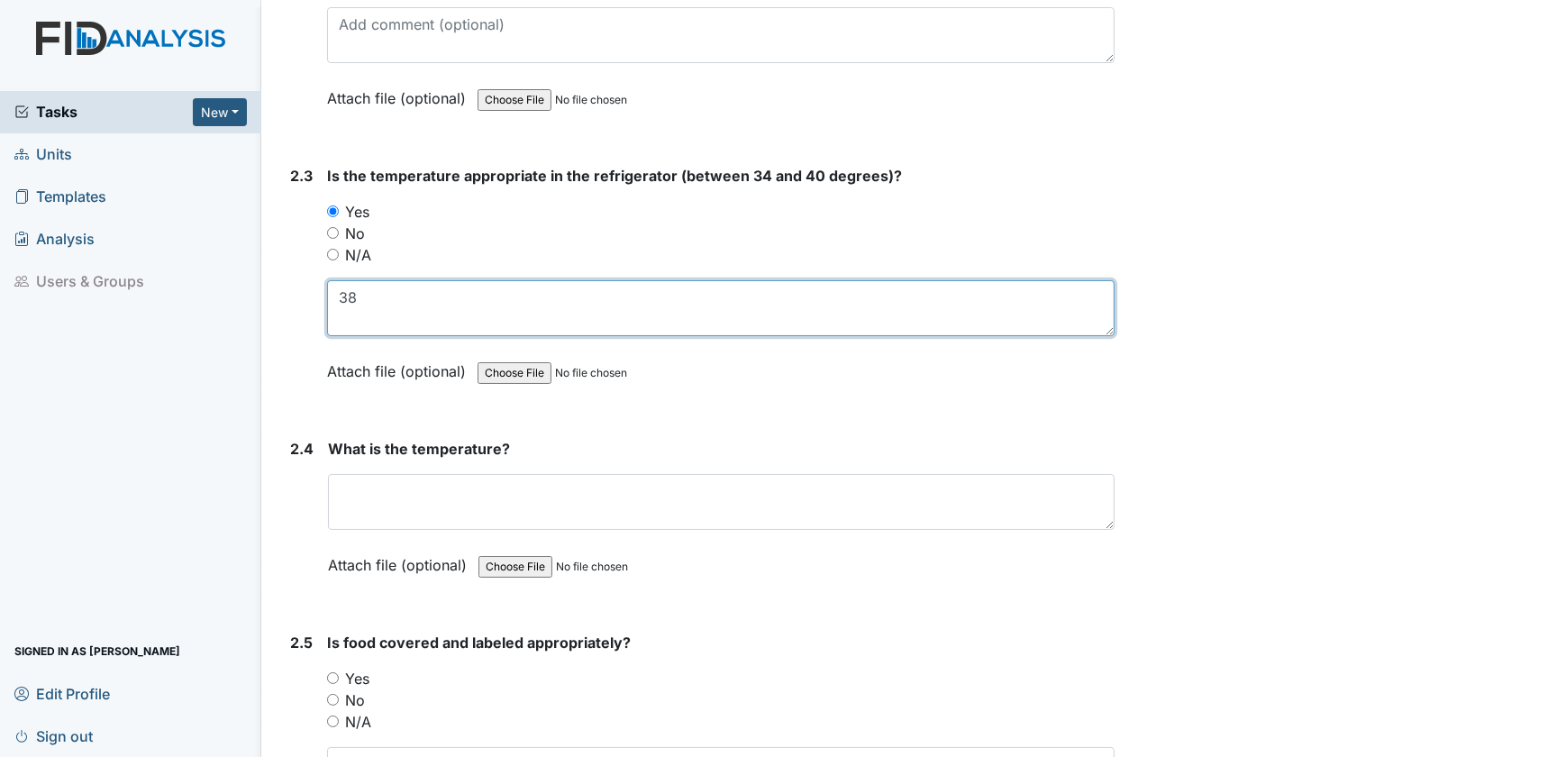
scroll to position [2129, 0]
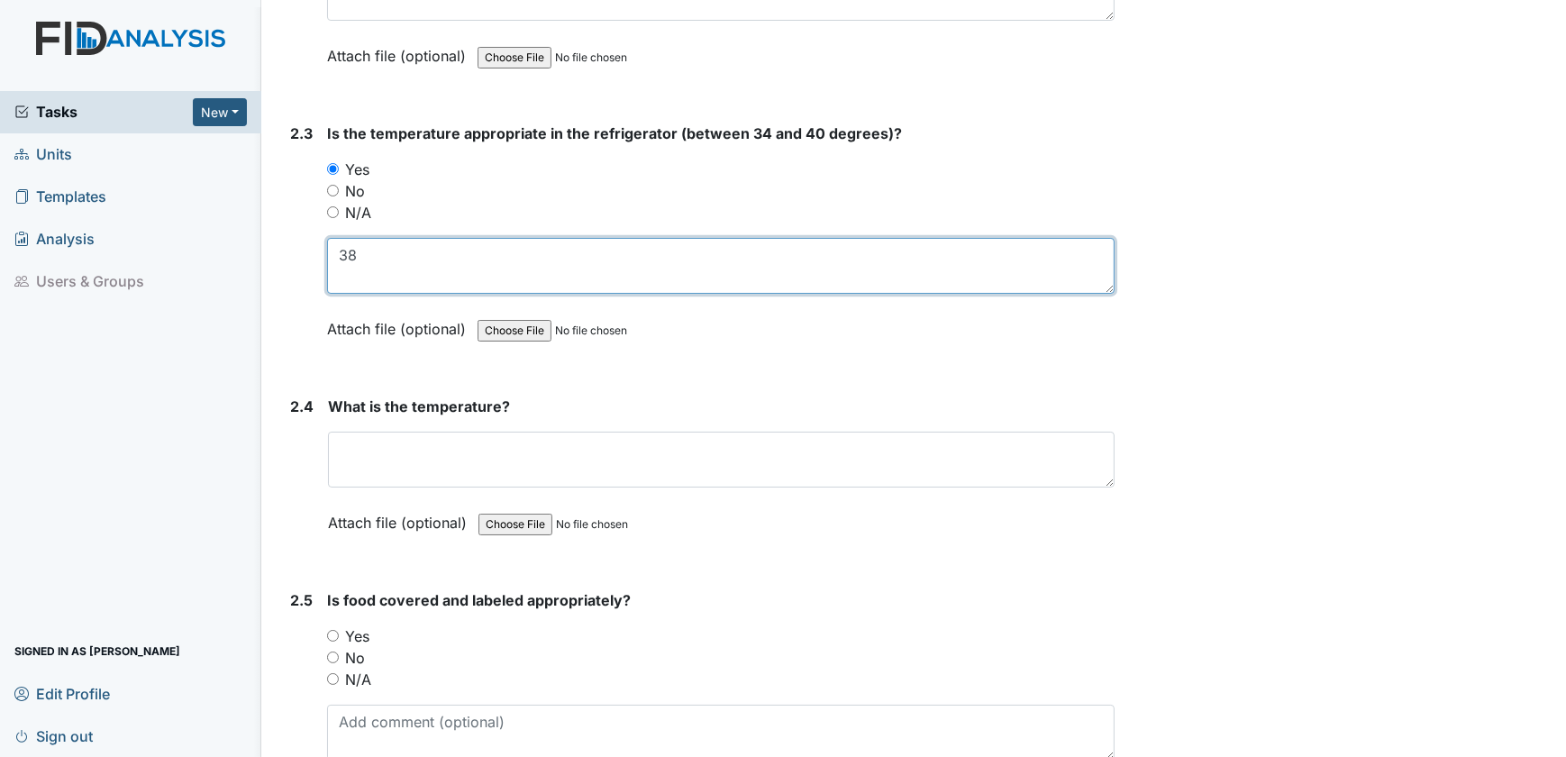
type textarea "38"
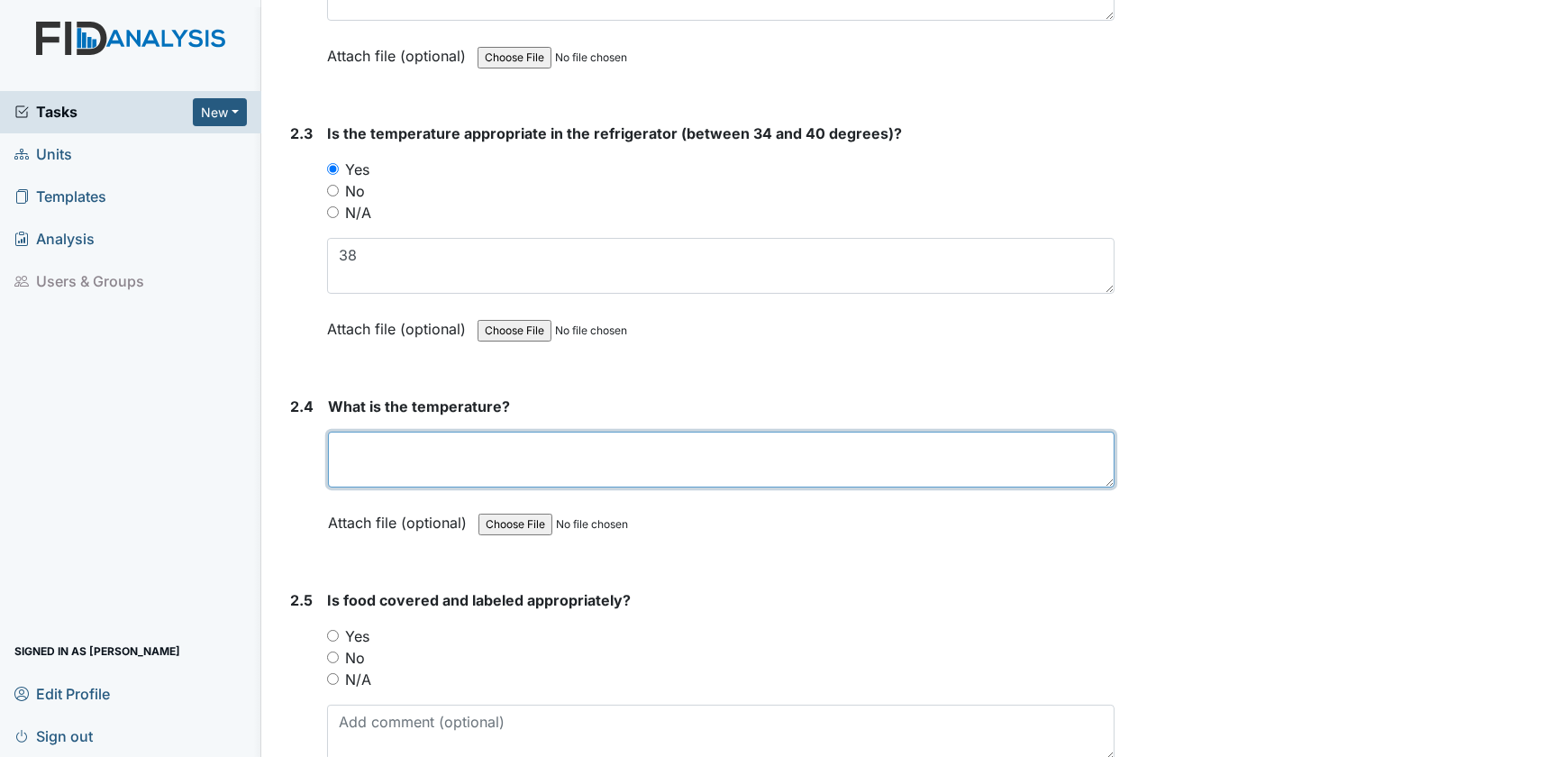
click at [386, 463] on textarea at bounding box center [721, 460] width 787 height 56
type textarea "38"
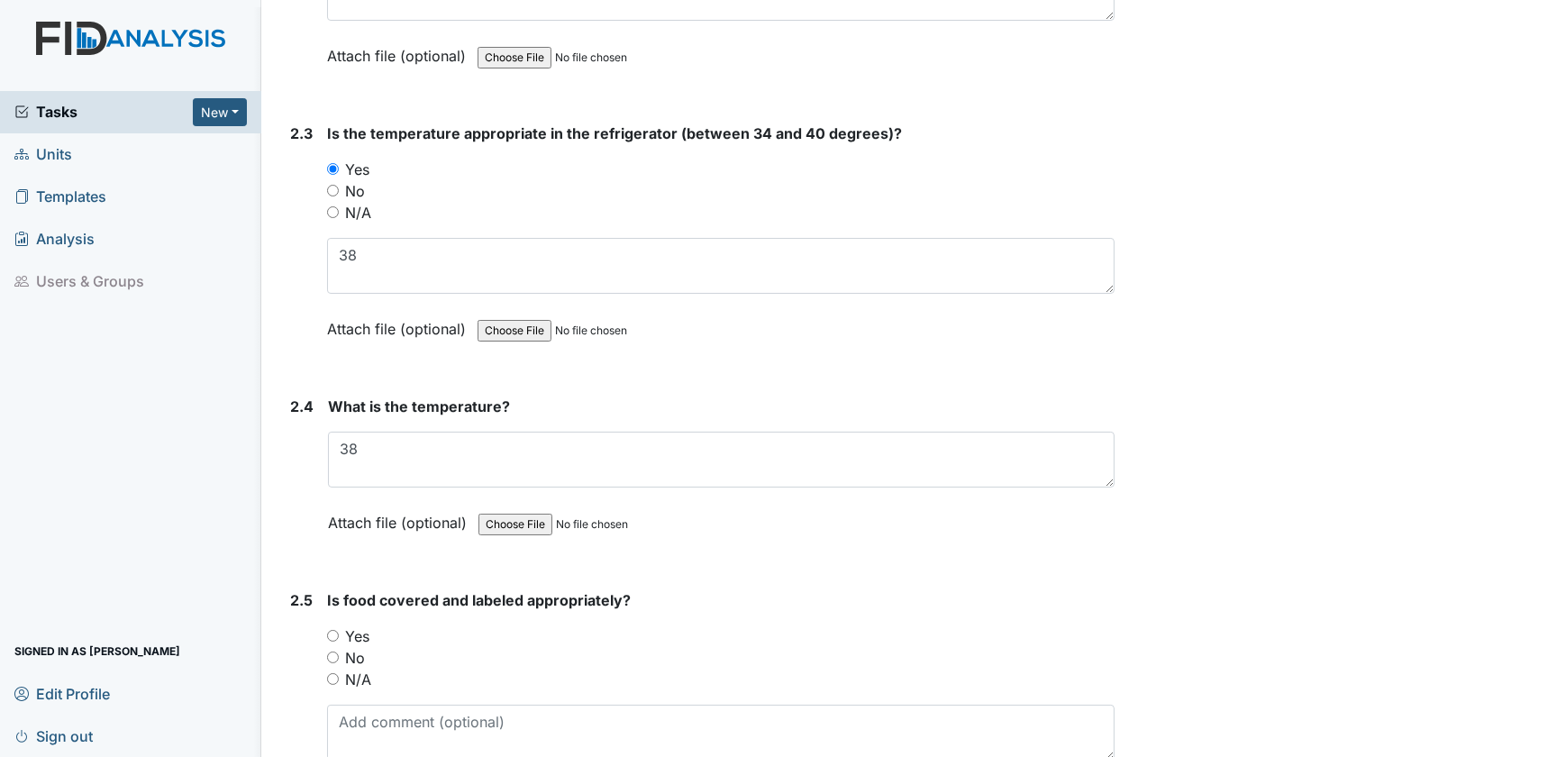
click at [333, 630] on input "Yes" at bounding box center [333, 636] width 12 height 12
radio input "true"
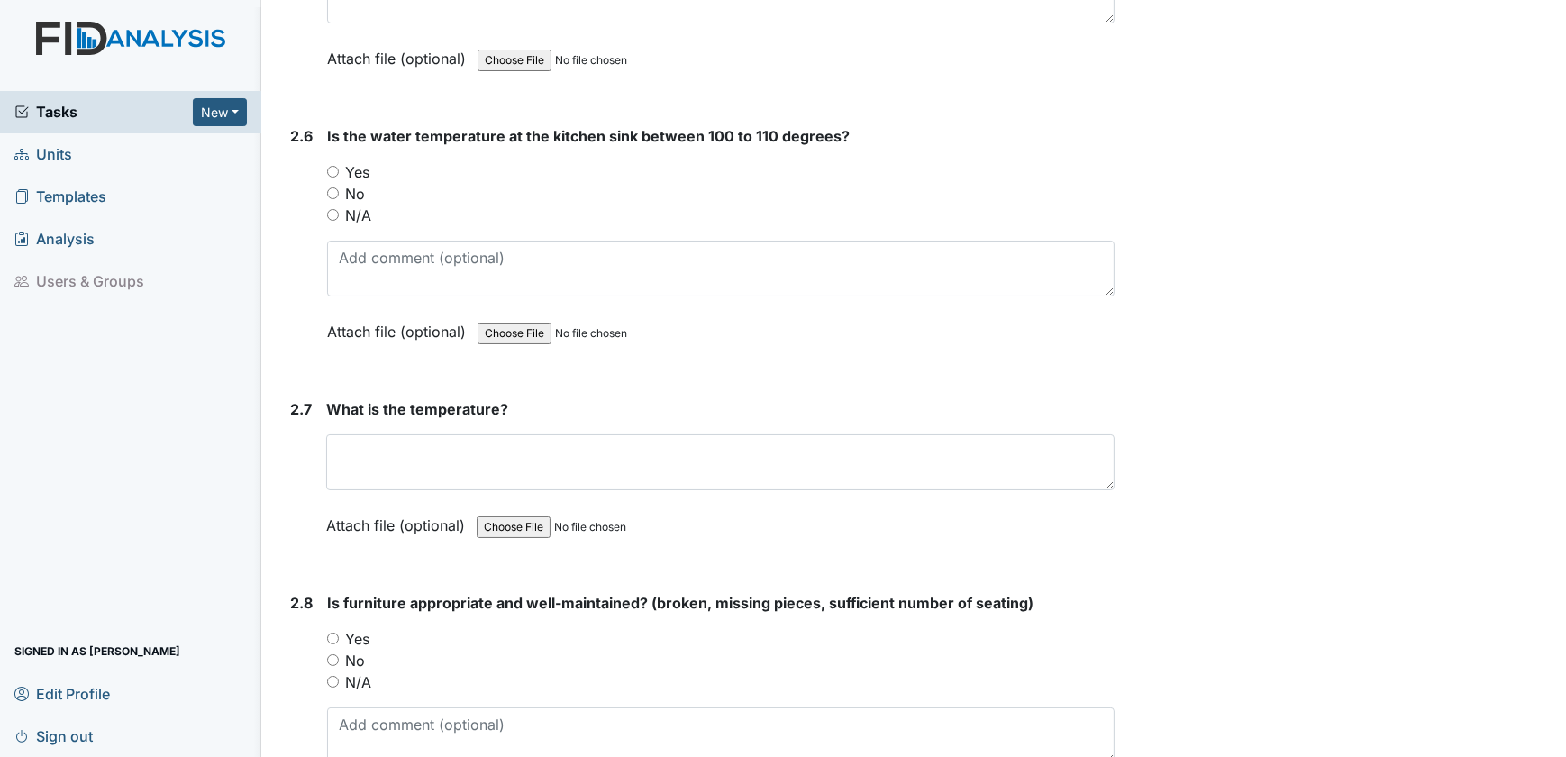
scroll to position [2948, 0]
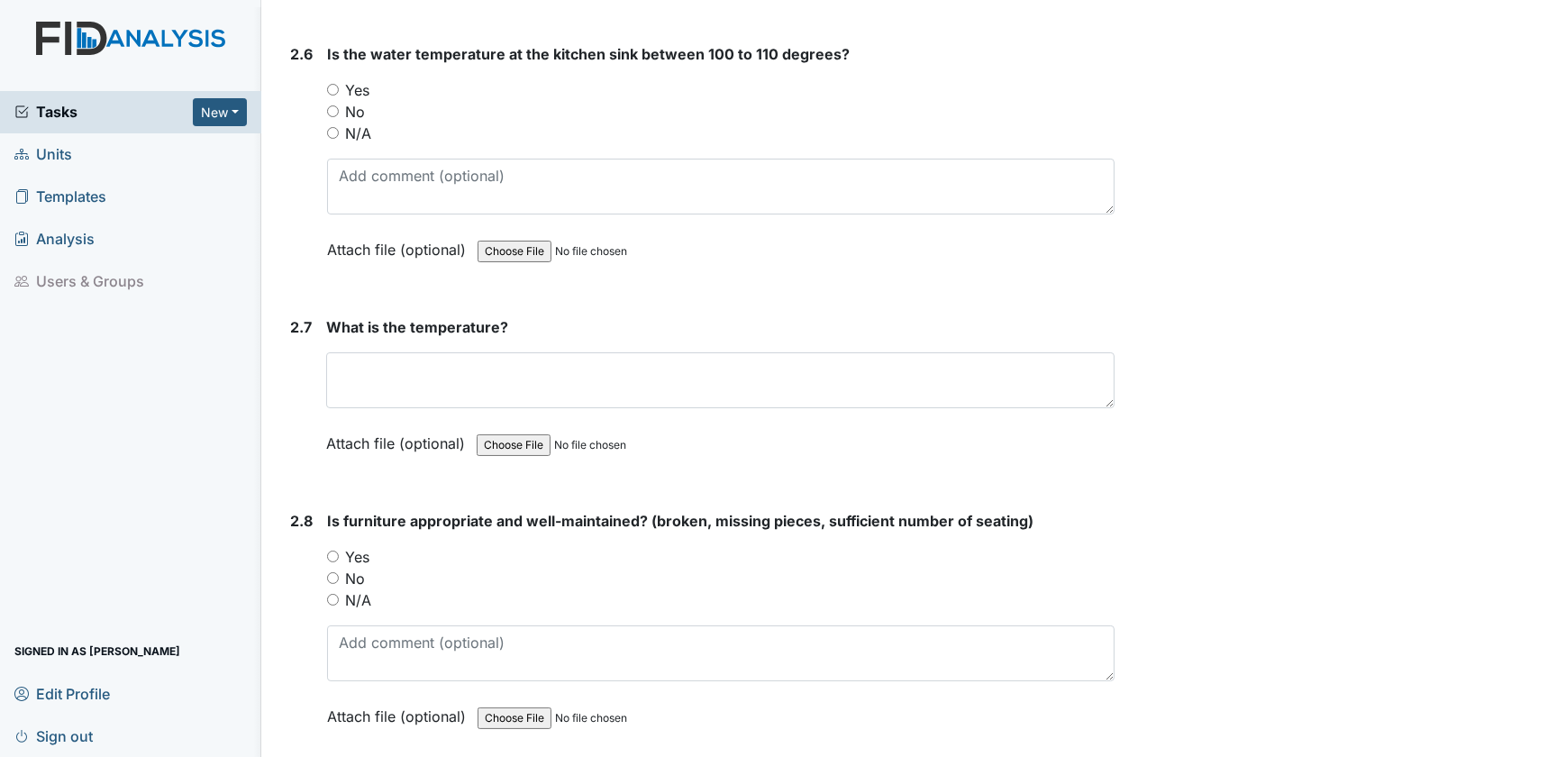
click at [332, 551] on div "Yes" at bounding box center [721, 557] width 788 height 22
click at [331, 550] on input "Yes" at bounding box center [333, 556] width 12 height 12
radio input "true"
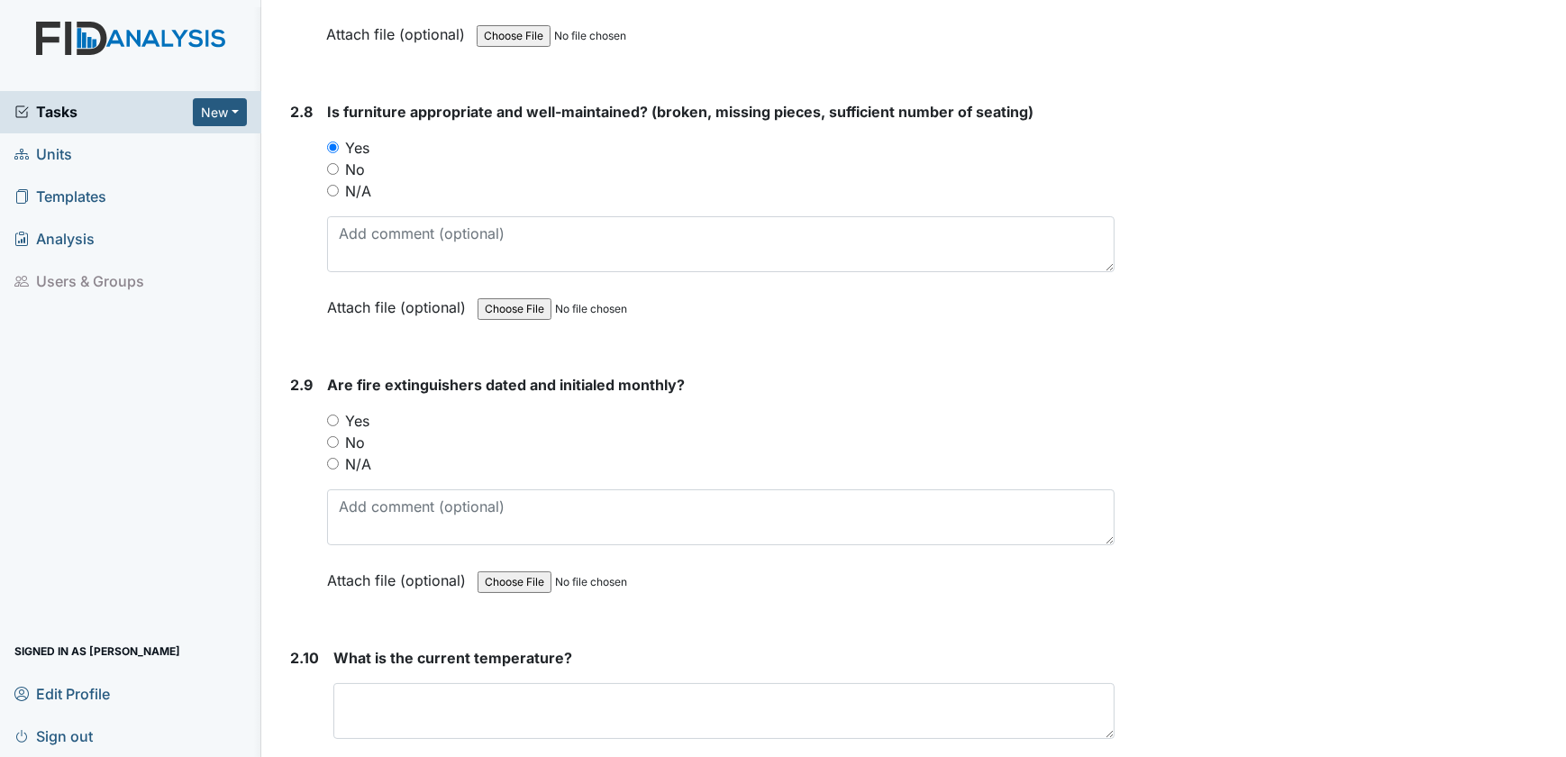
scroll to position [3358, 0]
click at [336, 414] on input "Yes" at bounding box center [333, 420] width 12 height 12
radio input "true"
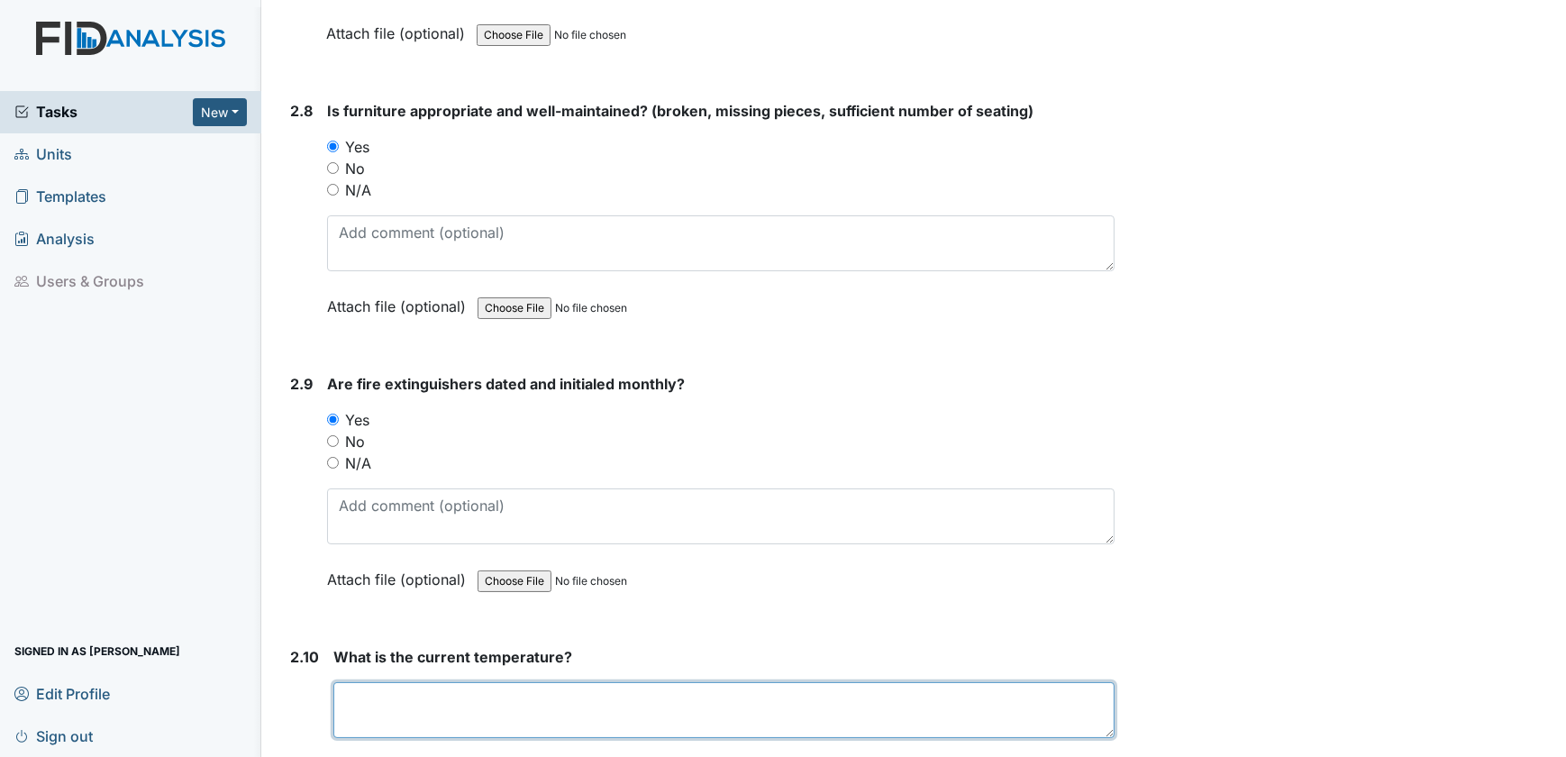
click at [369, 688] on textarea at bounding box center [724, 710] width 782 height 56
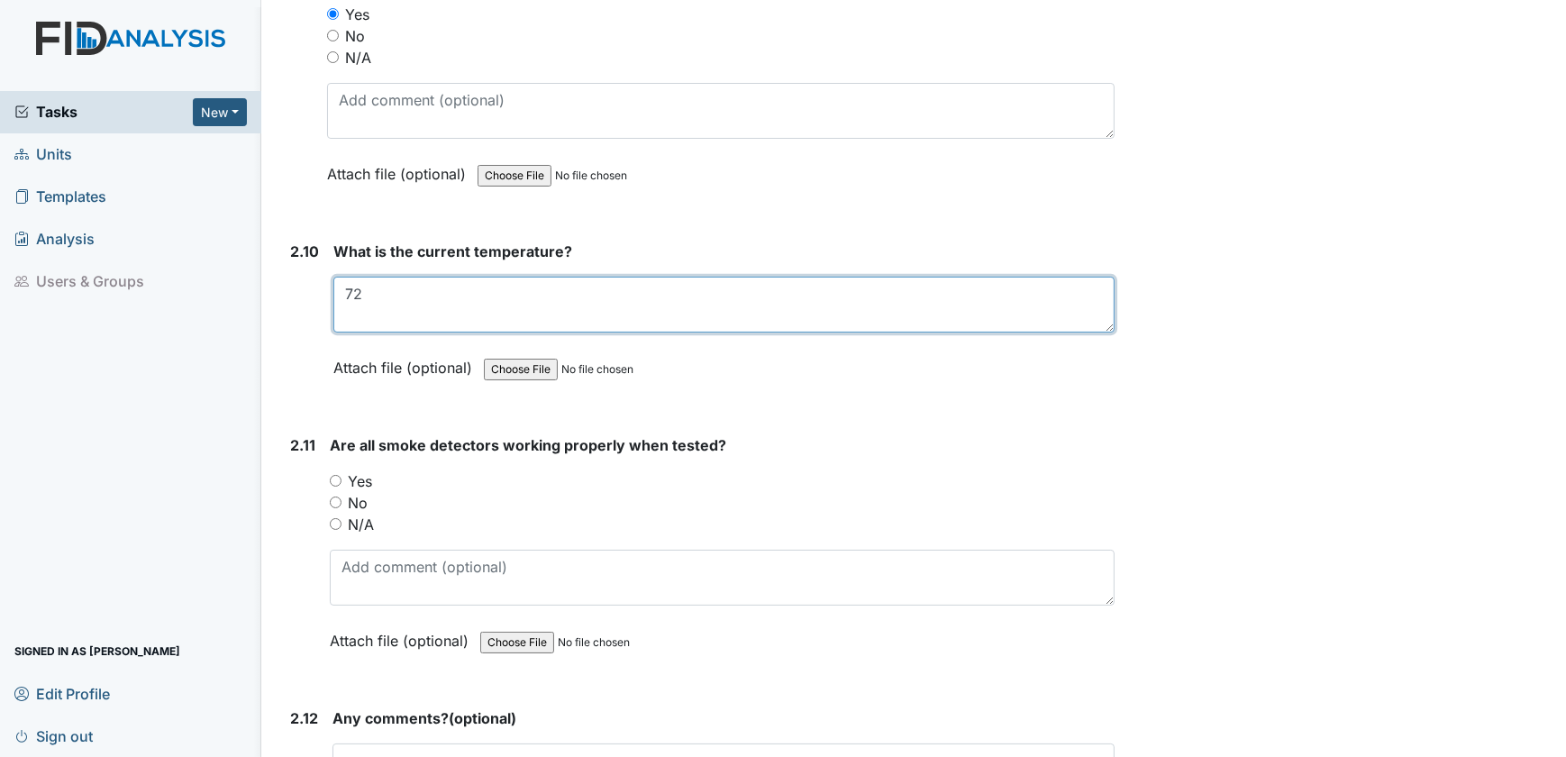
scroll to position [3849, 0]
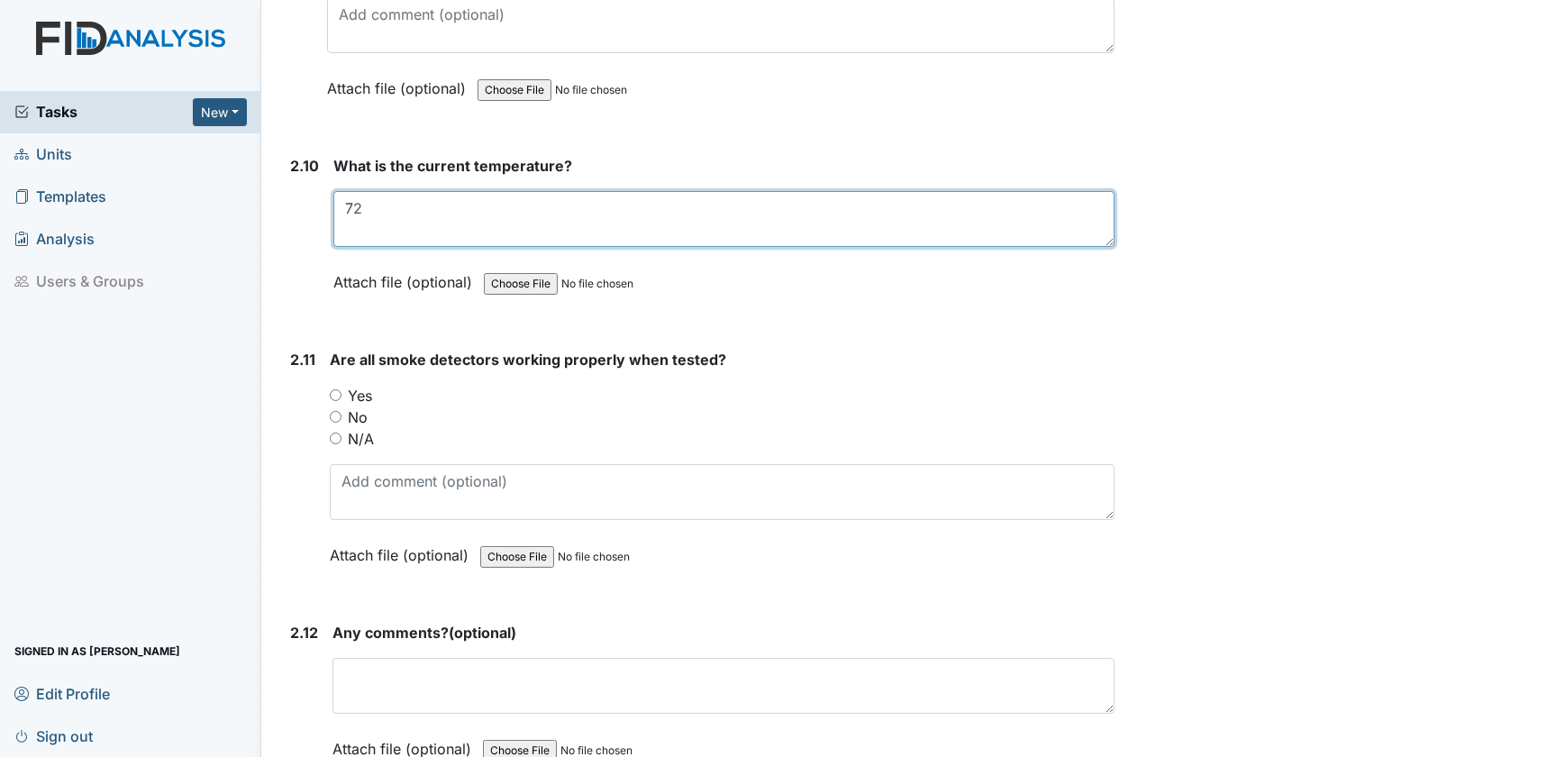
type textarea "72"
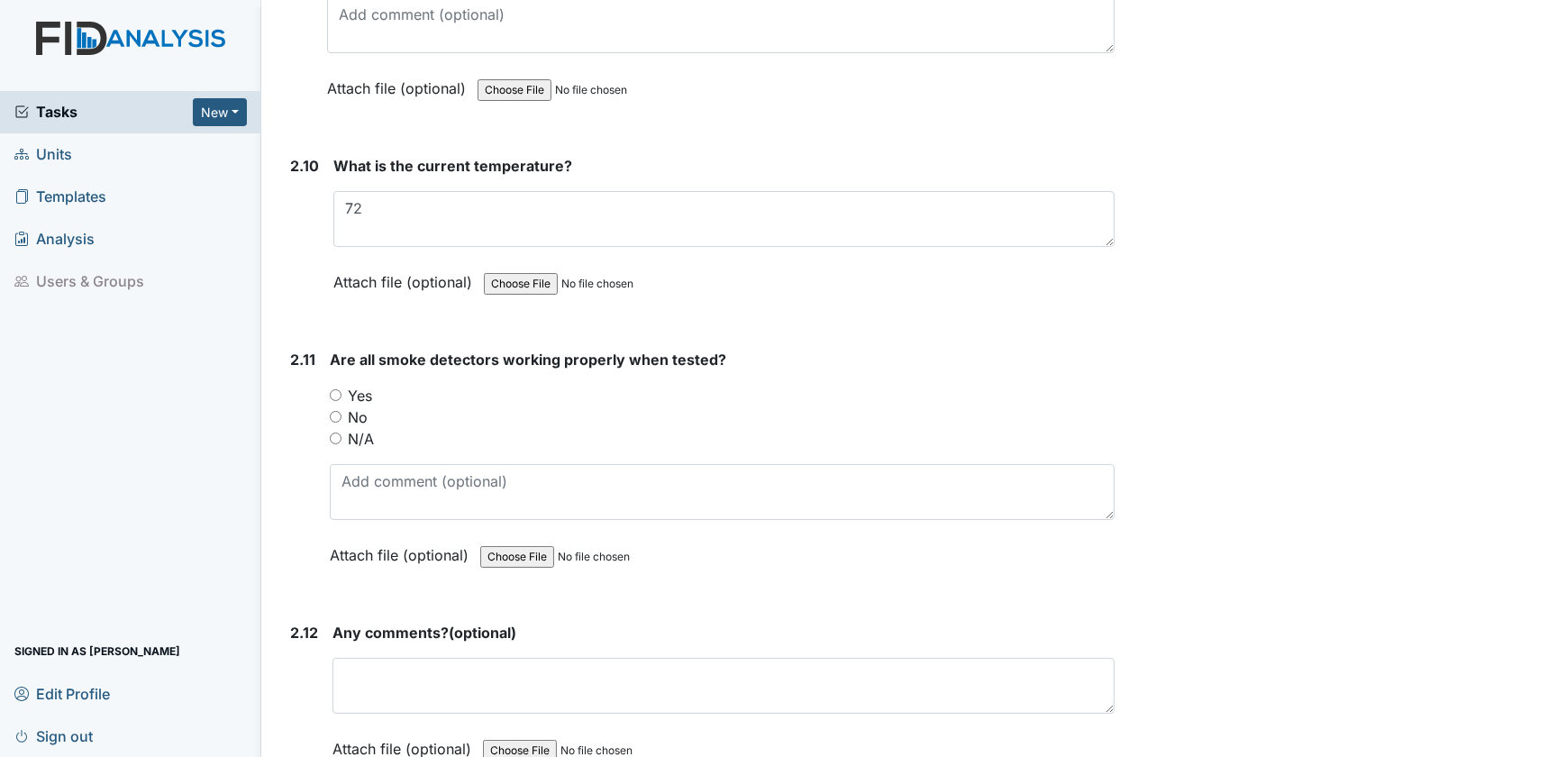
click at [336, 389] on input "Yes" at bounding box center [336, 395] width 12 height 12
radio input "true"
click at [333, 432] on input "N/A" at bounding box center [336, 438] width 12 height 12
radio input "true"
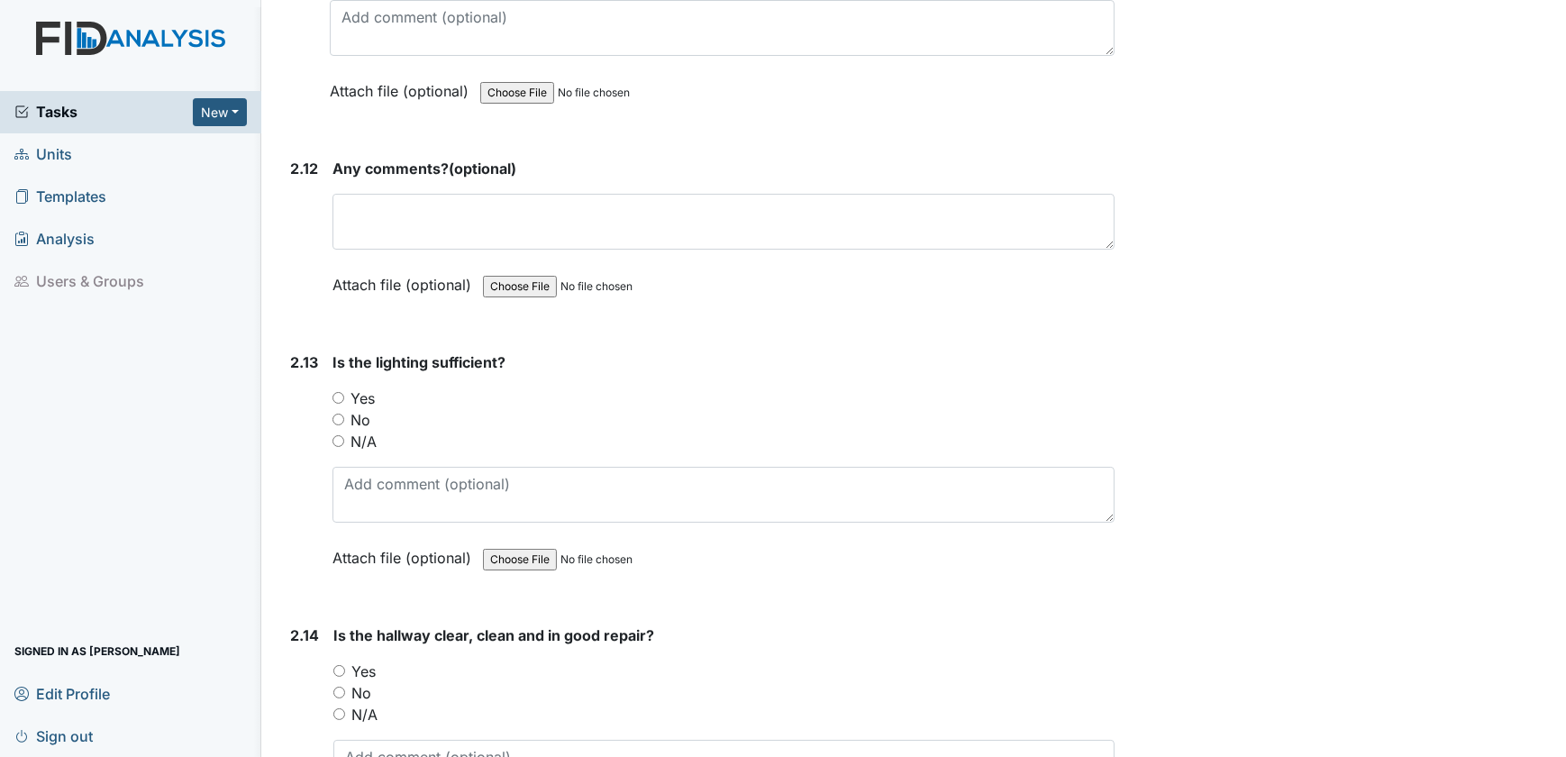
scroll to position [4340, 0]
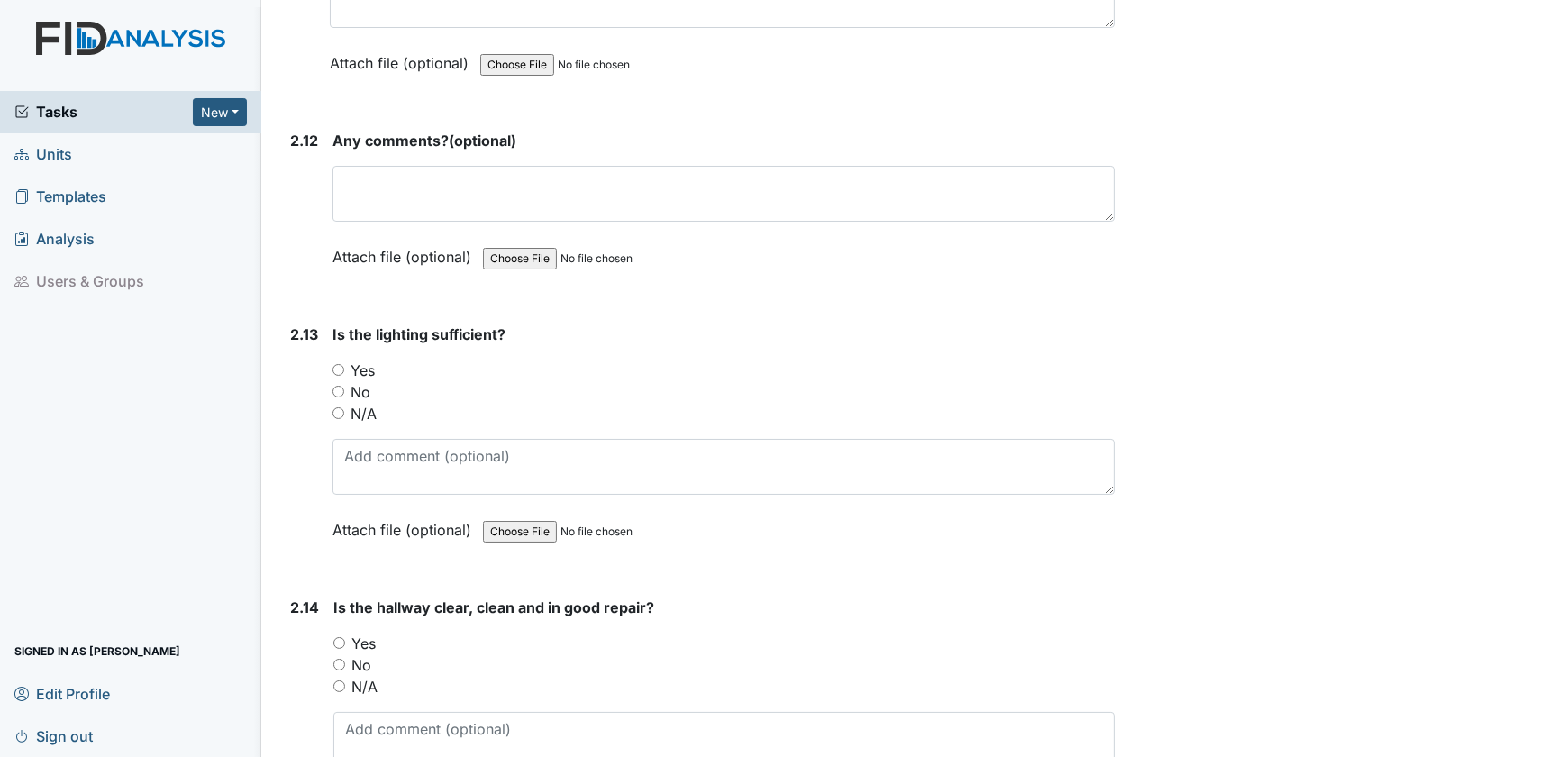
click at [339, 364] on input "Yes" at bounding box center [338, 370] width 12 height 12
radio input "true"
click at [341, 680] on input "N/A" at bounding box center [339, 686] width 12 height 12
radio input "true"
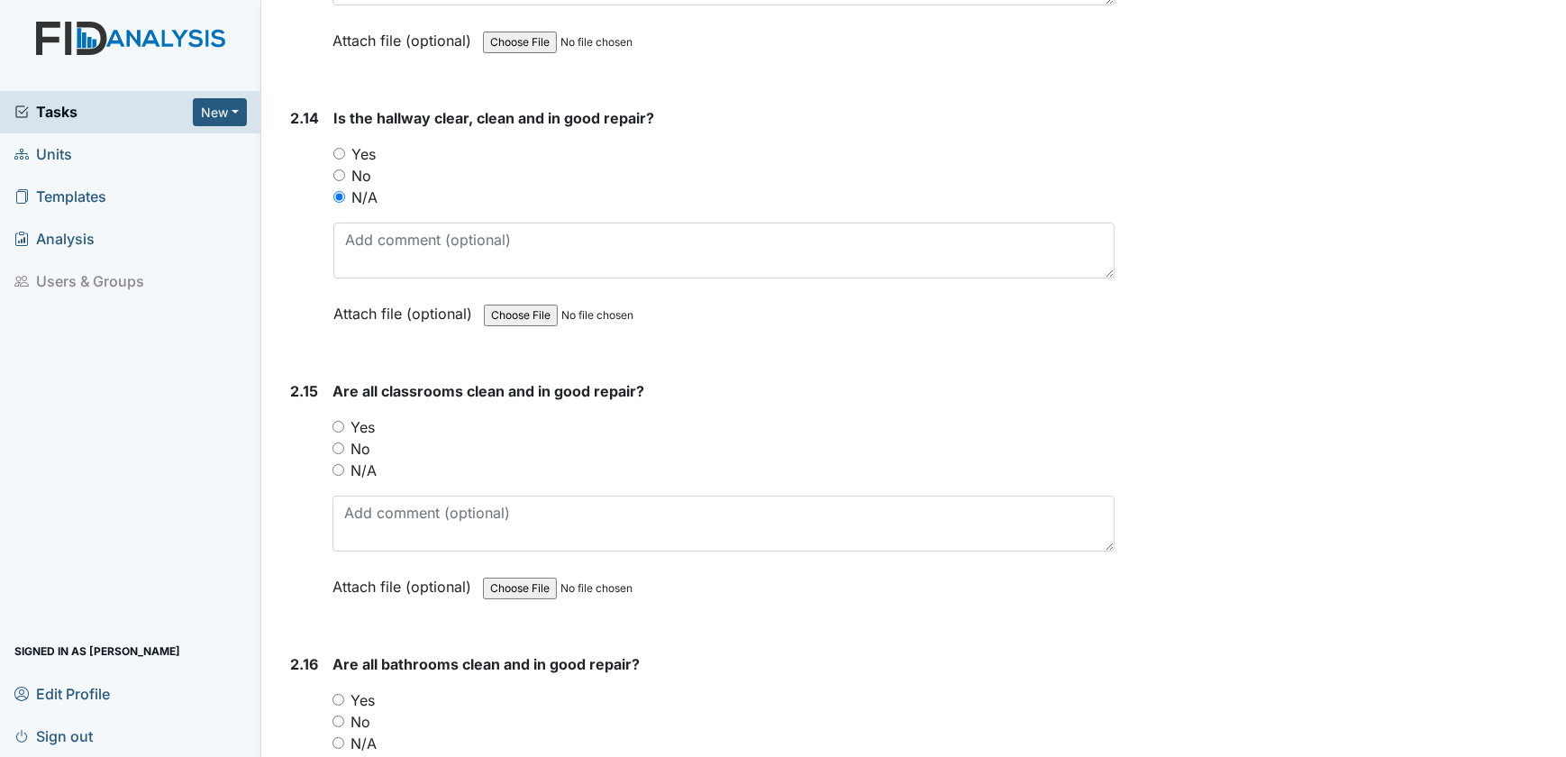
scroll to position [4831, 0]
click at [338, 419] on input "Yes" at bounding box center [338, 425] width 12 height 12
radio input "true"
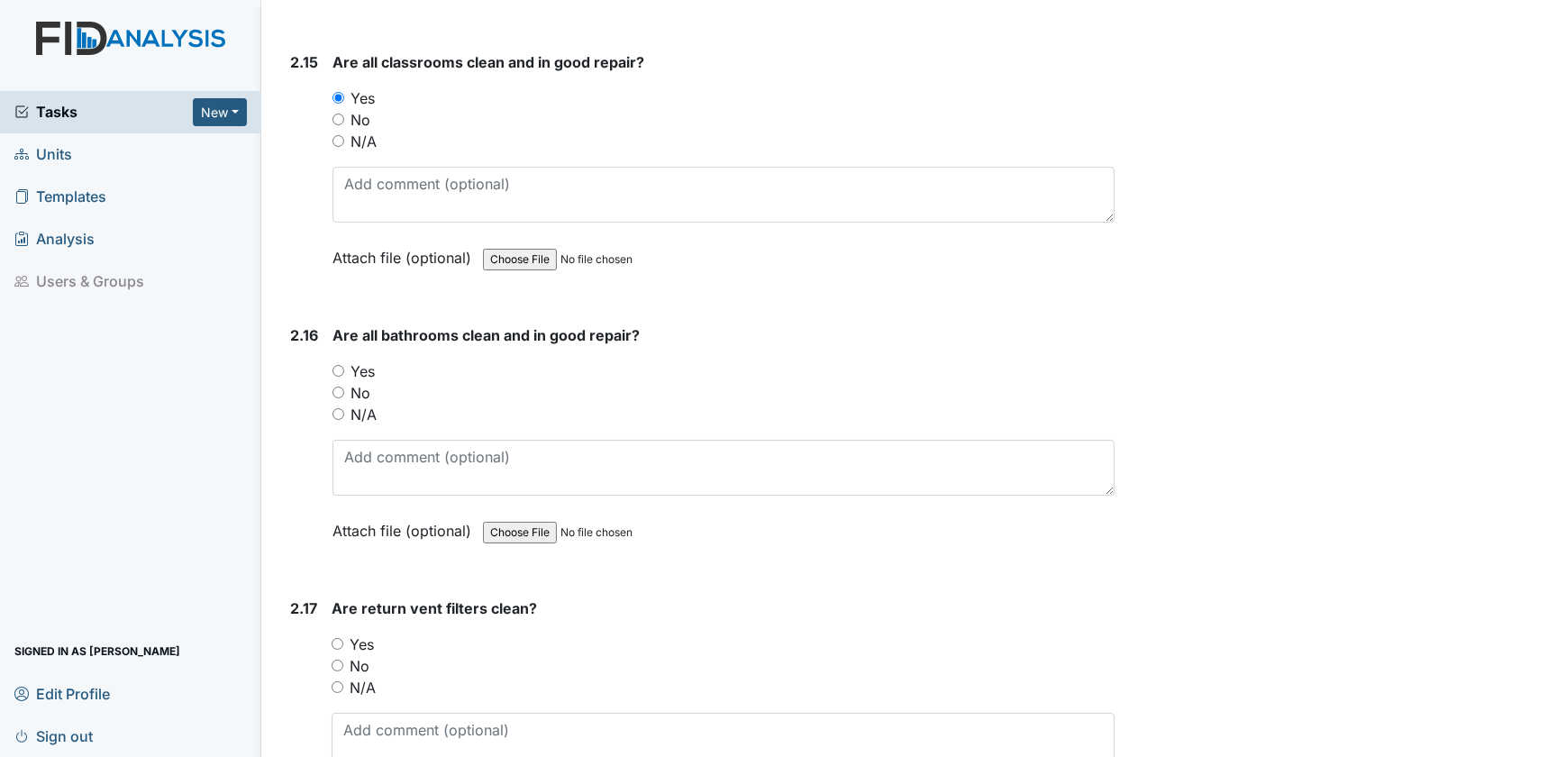
scroll to position [5159, 0]
click at [335, 364] on input "Yes" at bounding box center [338, 370] width 12 height 12
radio input "true"
click at [337, 637] on input "Yes" at bounding box center [338, 643] width 12 height 12
radio input "true"
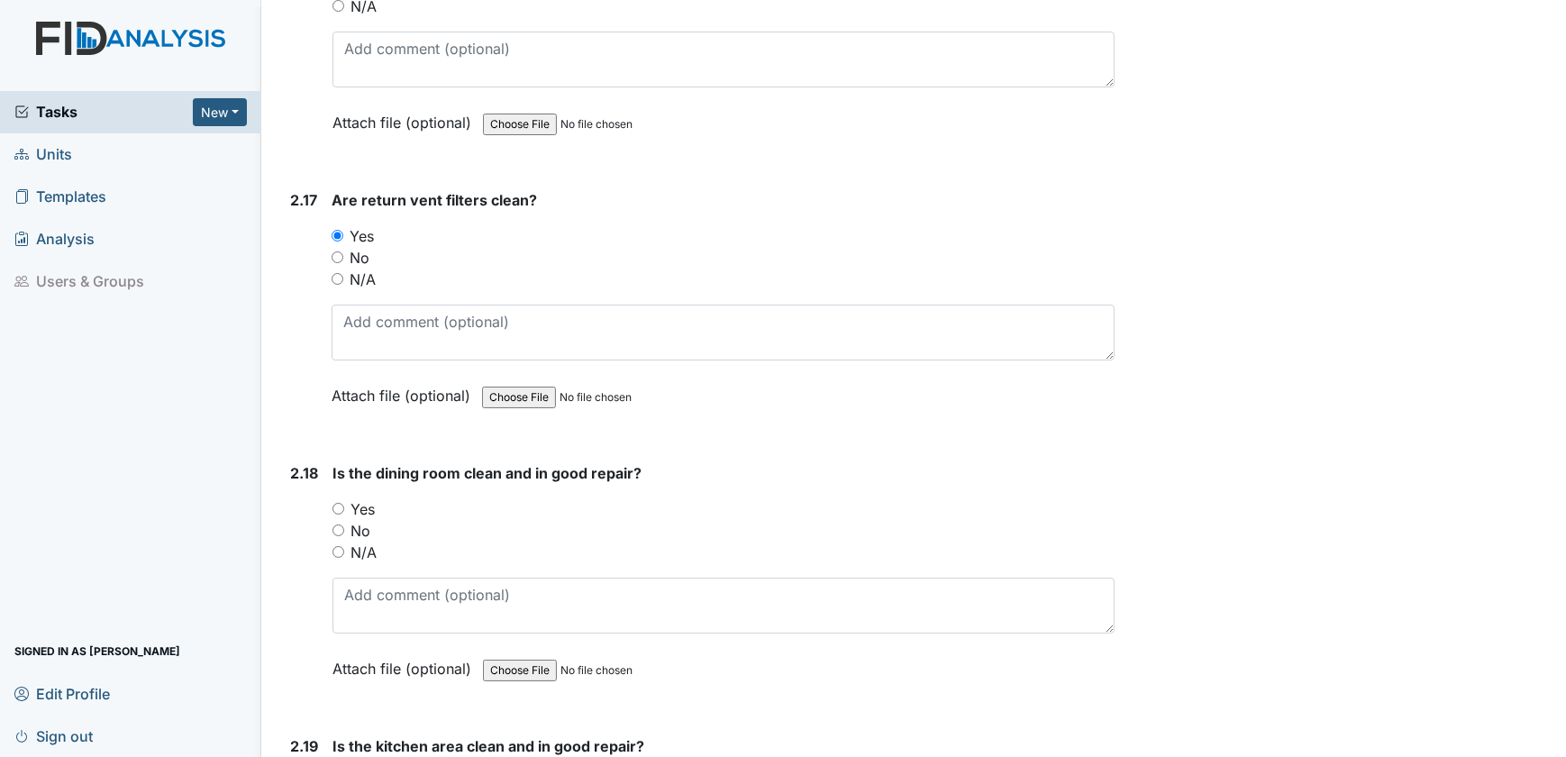
scroll to position [5568, 0]
click at [338, 544] on input "N/A" at bounding box center [338, 550] width 12 height 12
radio input "true"
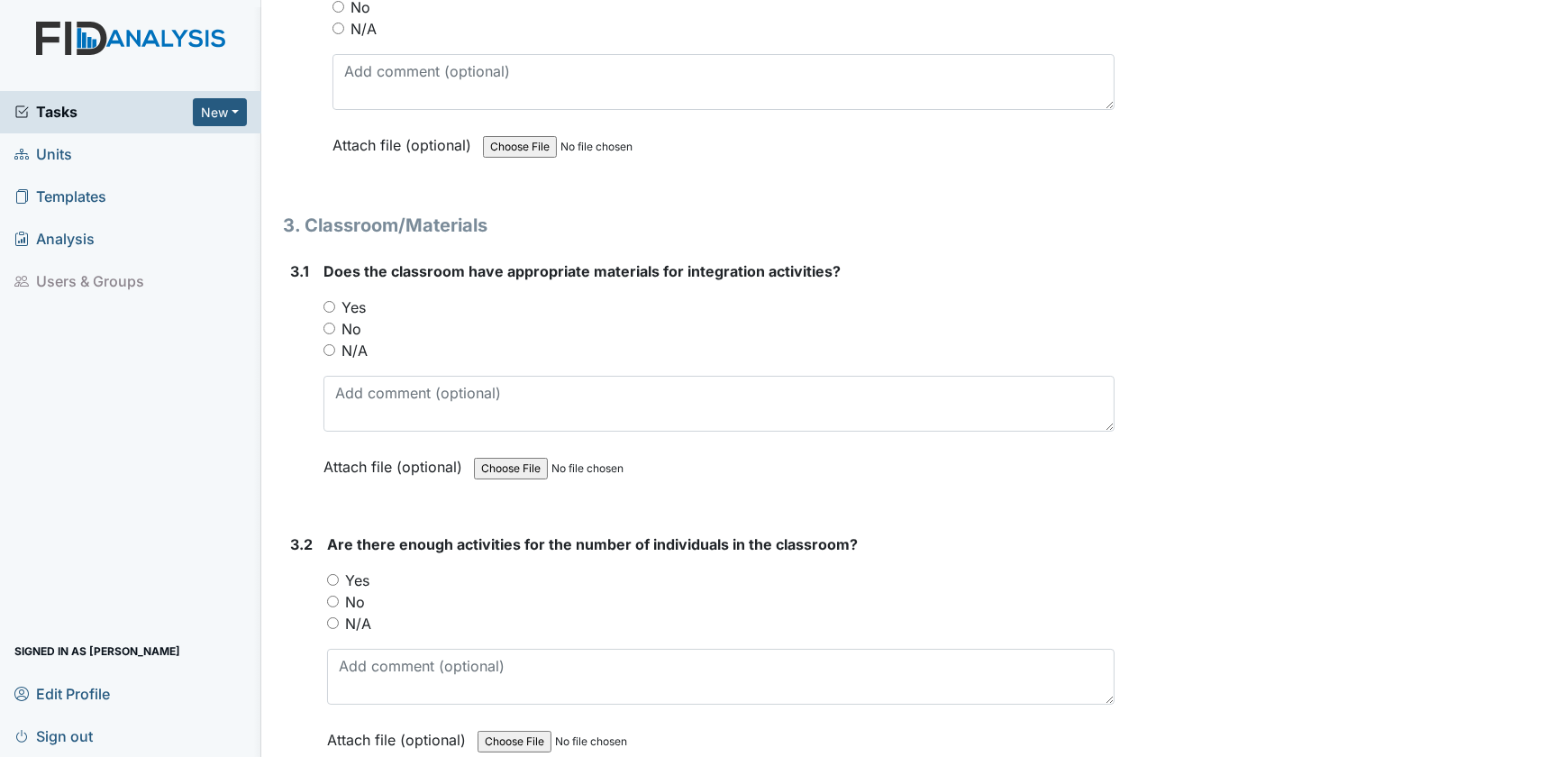
scroll to position [6387, 0]
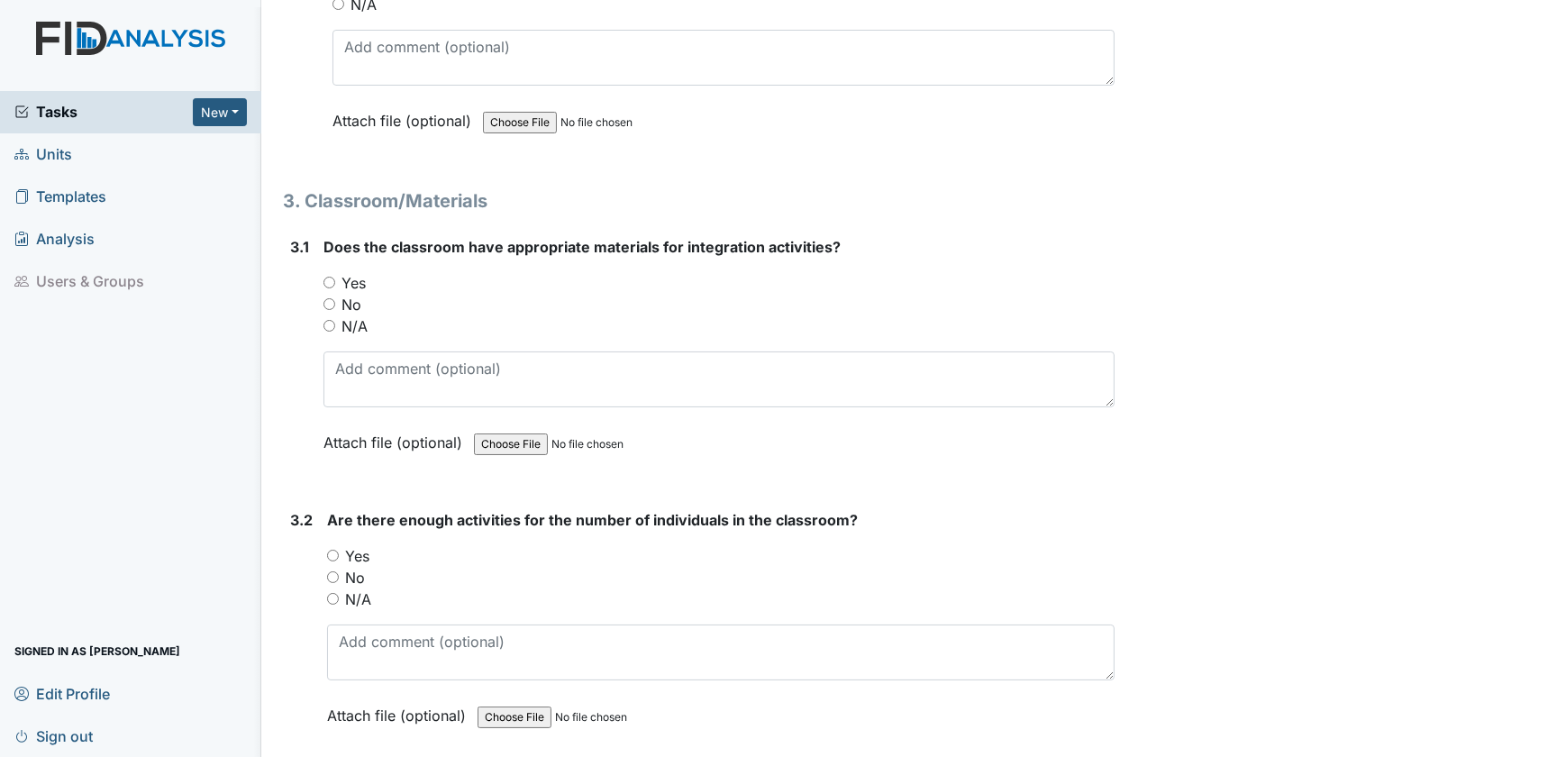
drag, startPoint x: 331, startPoint y: 262, endPoint x: 348, endPoint y: 412, distance: 150.5
click at [331, 272] on div "Yes" at bounding box center [719, 283] width 792 height 22
click at [324, 531] on div "3.2 Are there enough activities for the number of individuals in the classroom?…" at bounding box center [699, 631] width 832 height 244
click at [333, 550] on input "Yes" at bounding box center [333, 556] width 12 height 12
radio input "true"
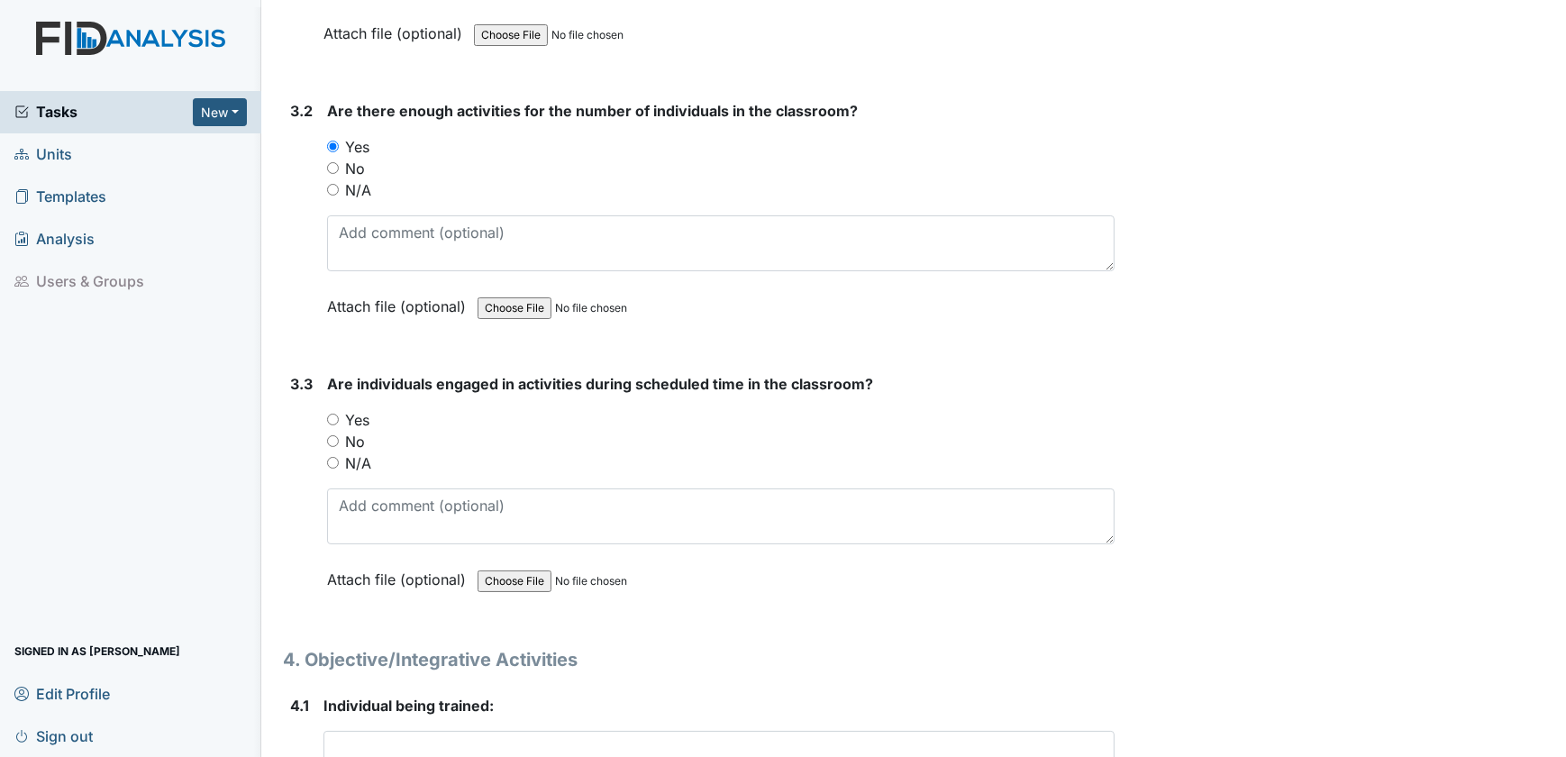
scroll to position [6797, 0]
click at [334, 413] on input "Yes" at bounding box center [333, 419] width 12 height 12
radio input "true"
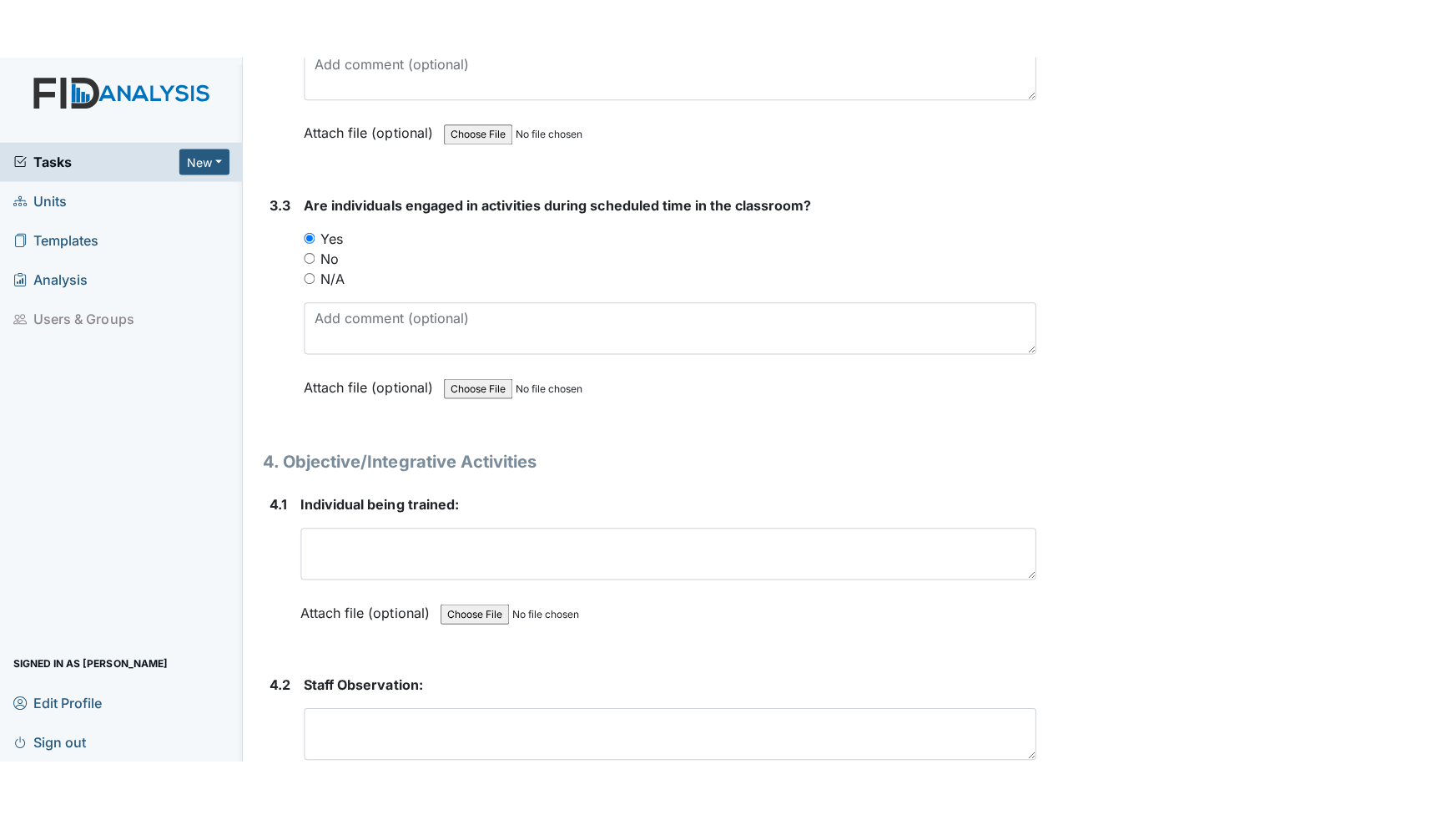
scroll to position [6526, 0]
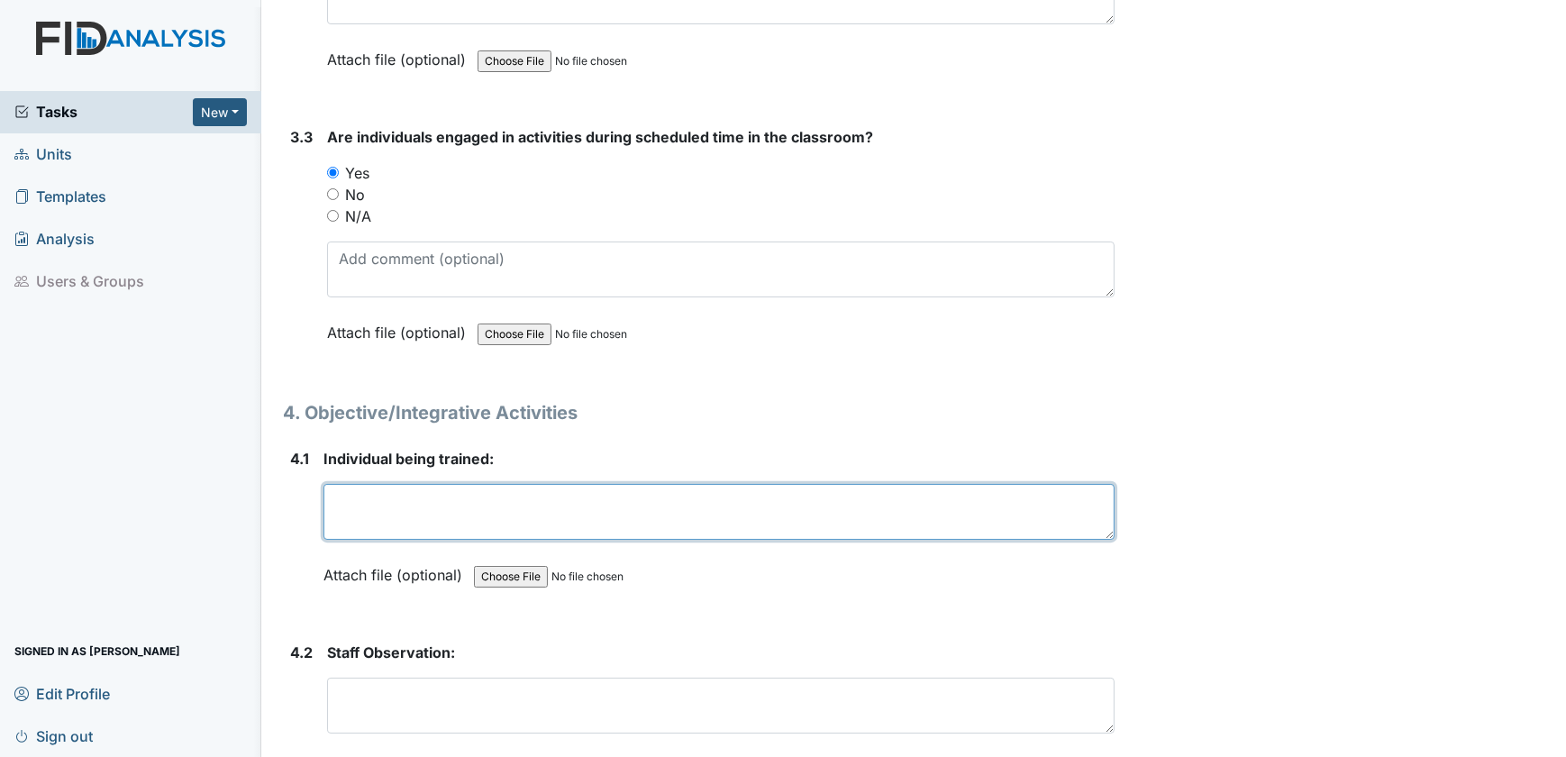
click at [378, 484] on textarea at bounding box center [719, 512] width 792 height 56
drag, startPoint x: 405, startPoint y: 481, endPoint x: 270, endPoint y: 469, distance: 135.6
click at [365, 484] on textarea "[PERSON_NAME]" at bounding box center [719, 512] width 792 height 56
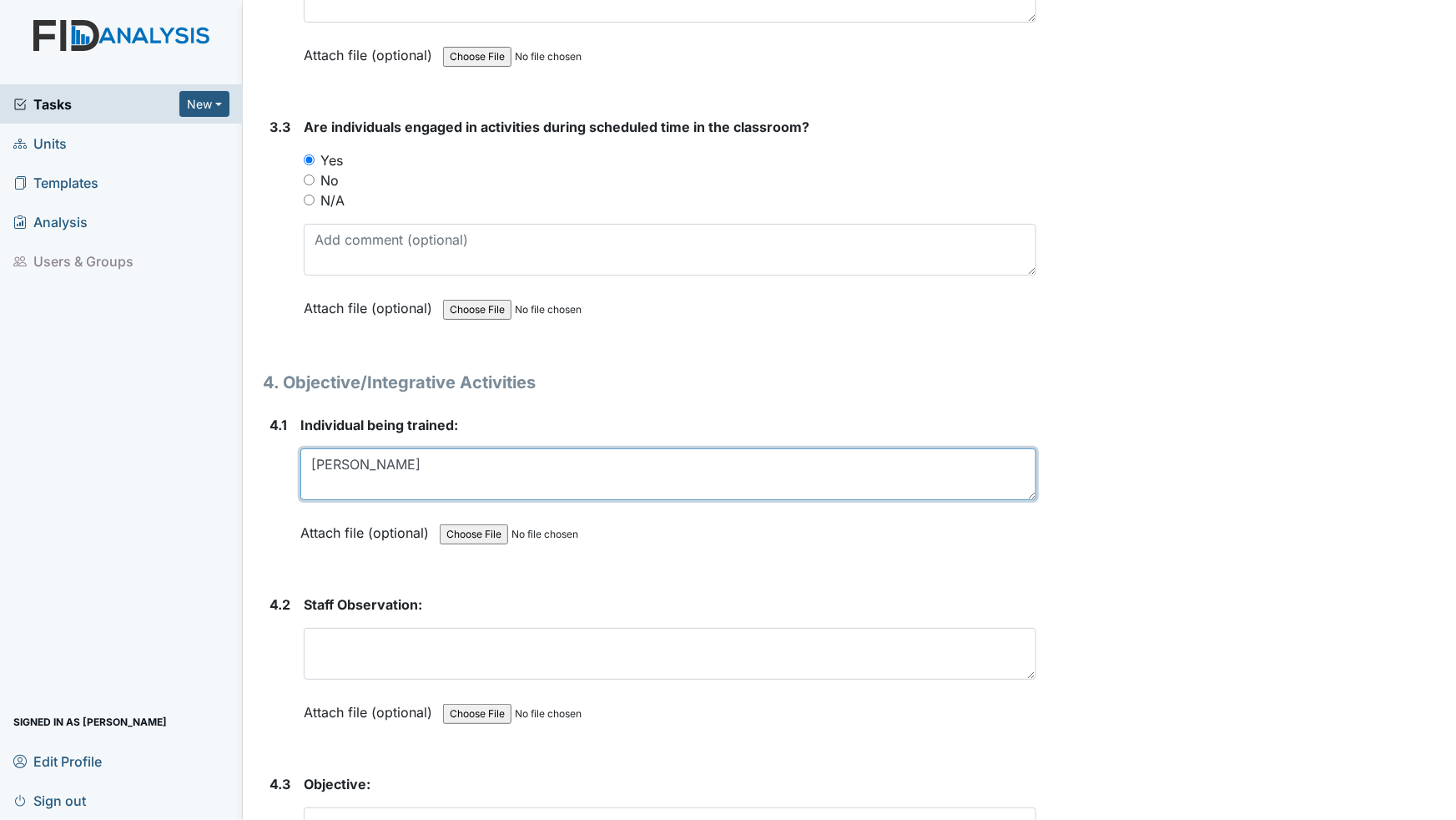
type textarea "[PERSON_NAME]"
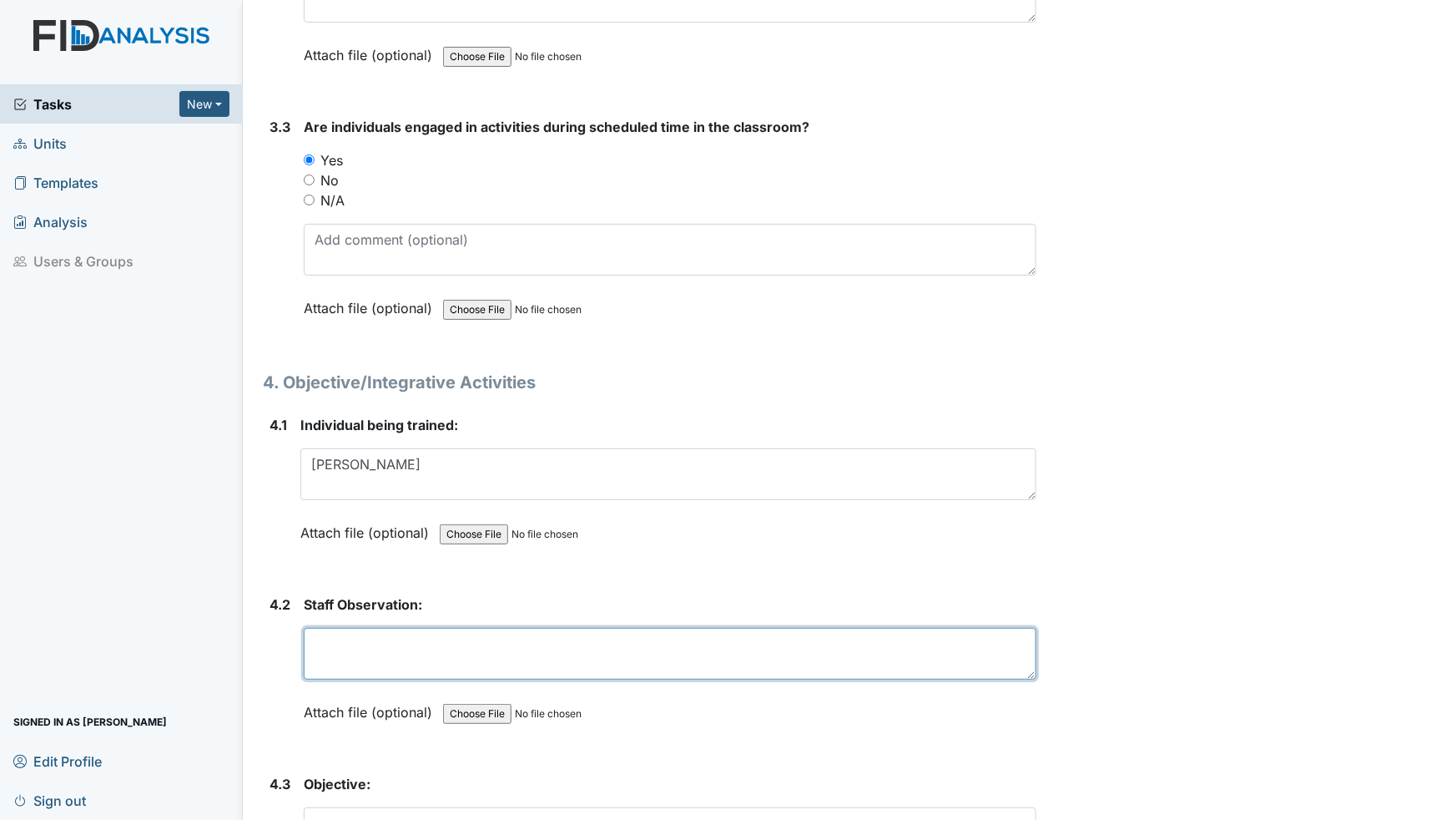
click at [350, 627] on textarea at bounding box center [670, 653] width 733 height 52
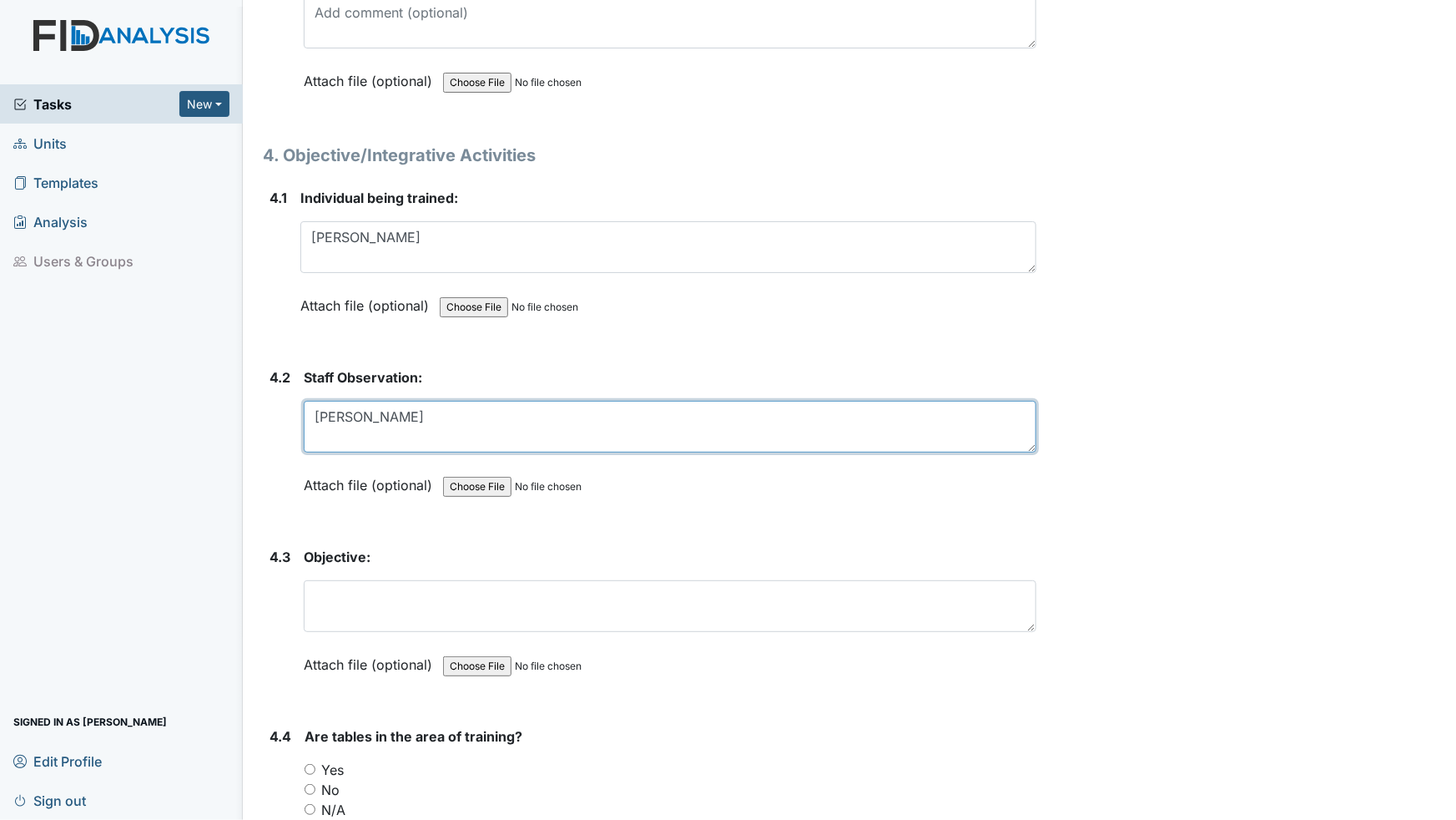
type textarea "[PERSON_NAME]"
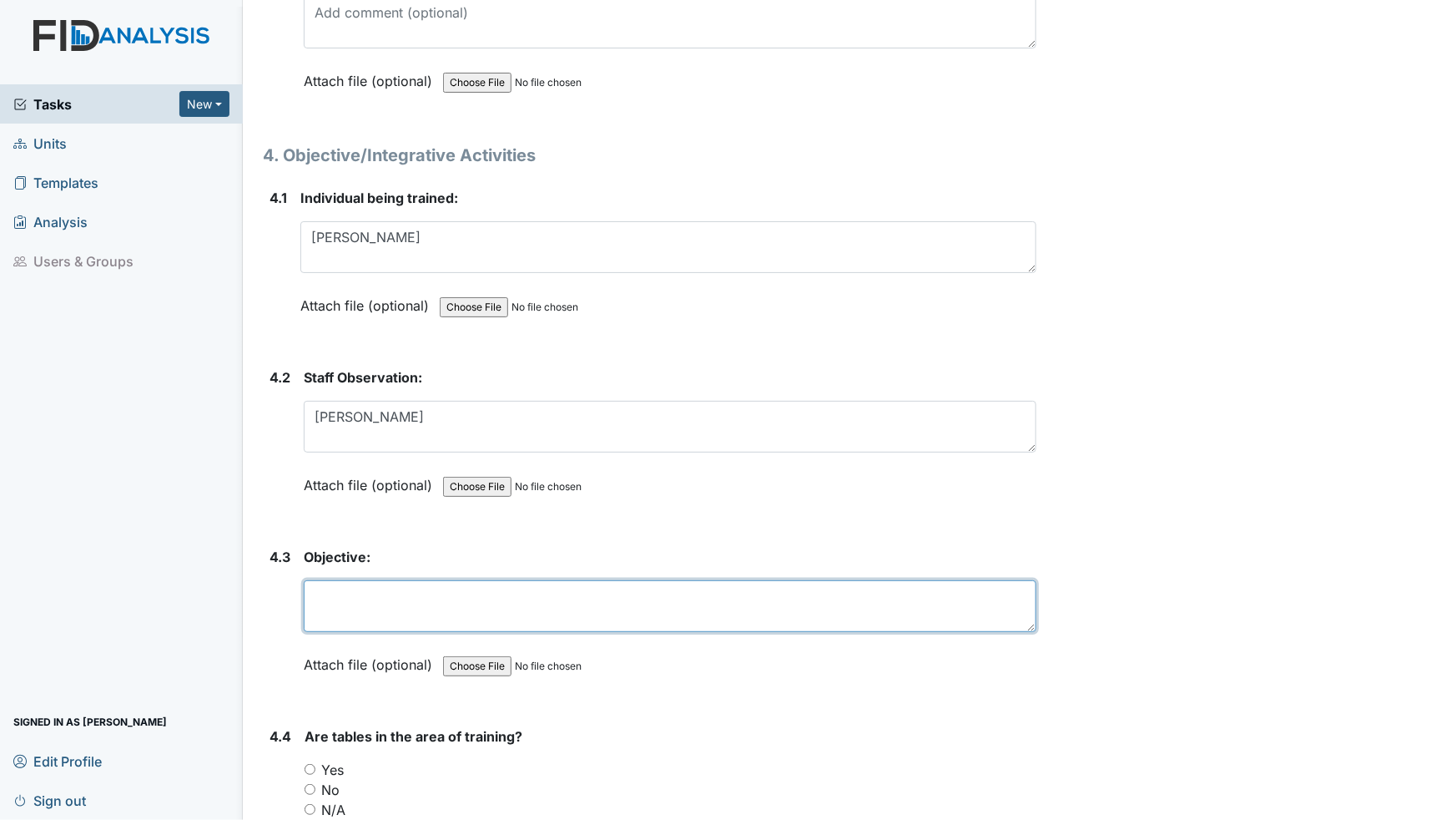
click at [351, 589] on textarea at bounding box center [670, 606] width 733 height 52
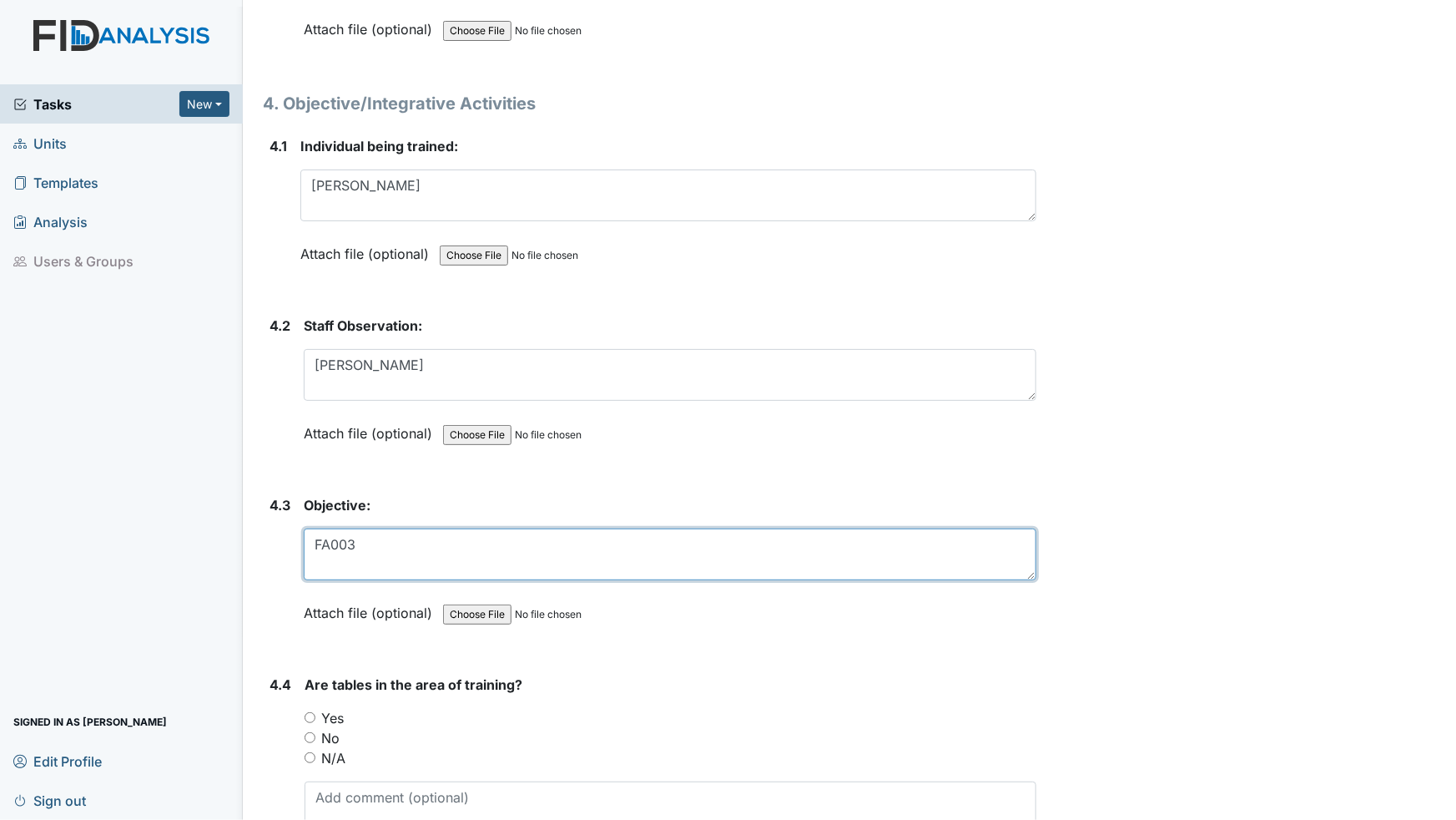
scroll to position [6829, 0]
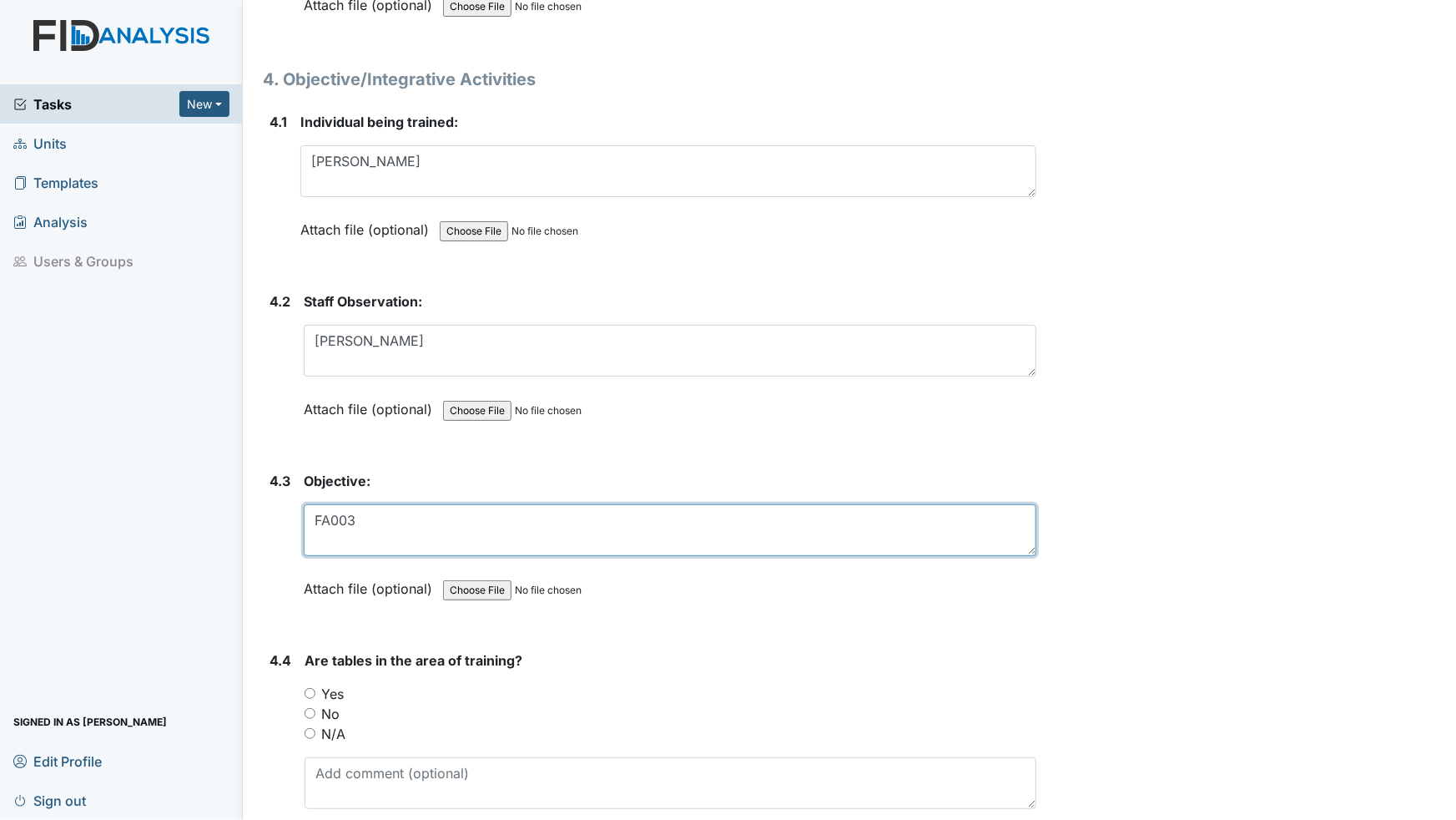
type textarea "FA003"
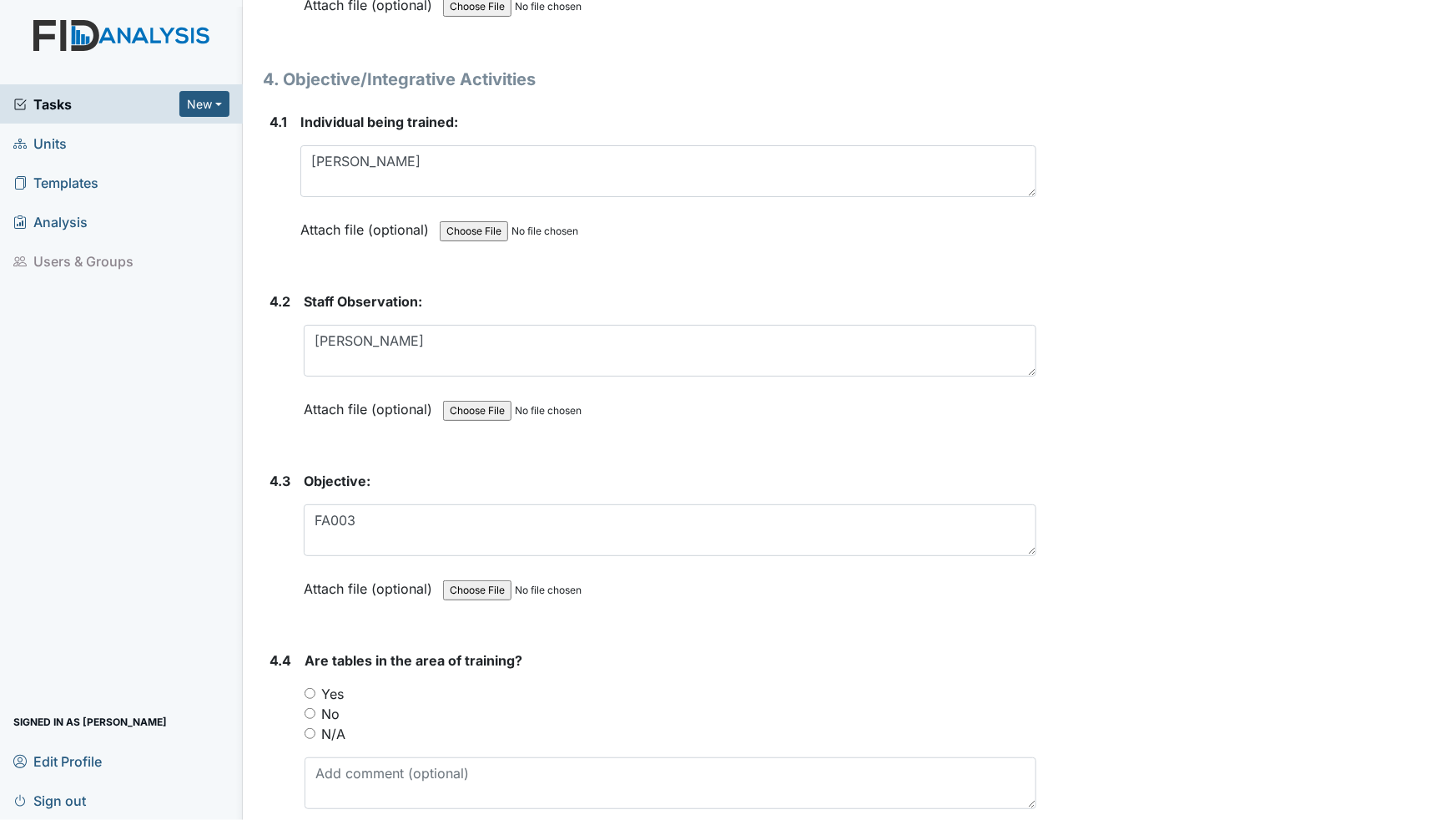
click at [308, 688] on input "Yes" at bounding box center [310, 693] width 11 height 11
radio input "true"
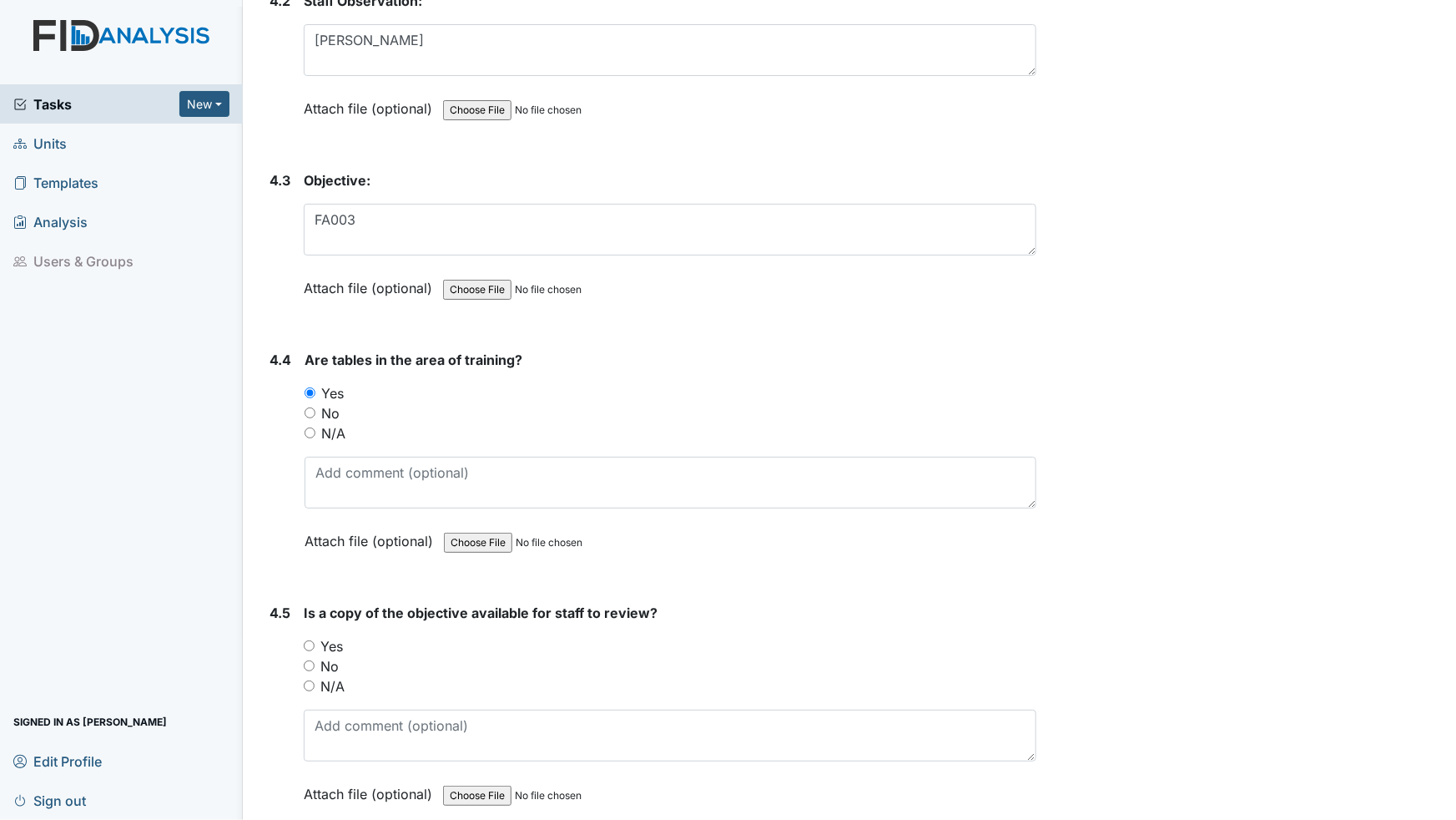
scroll to position [7133, 0]
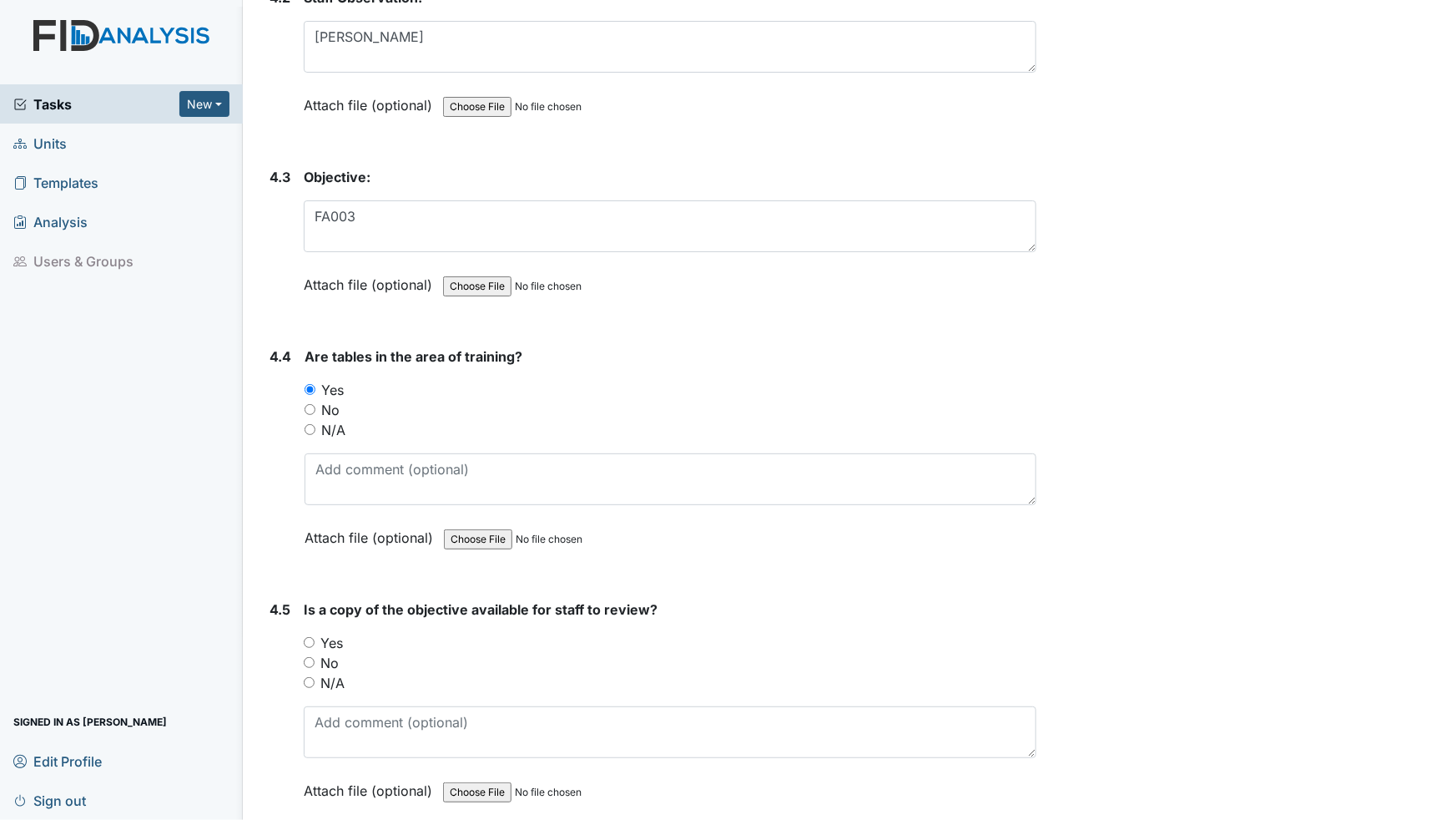
click at [307, 637] on input "Yes" at bounding box center [309, 642] width 11 height 11
radio input "true"
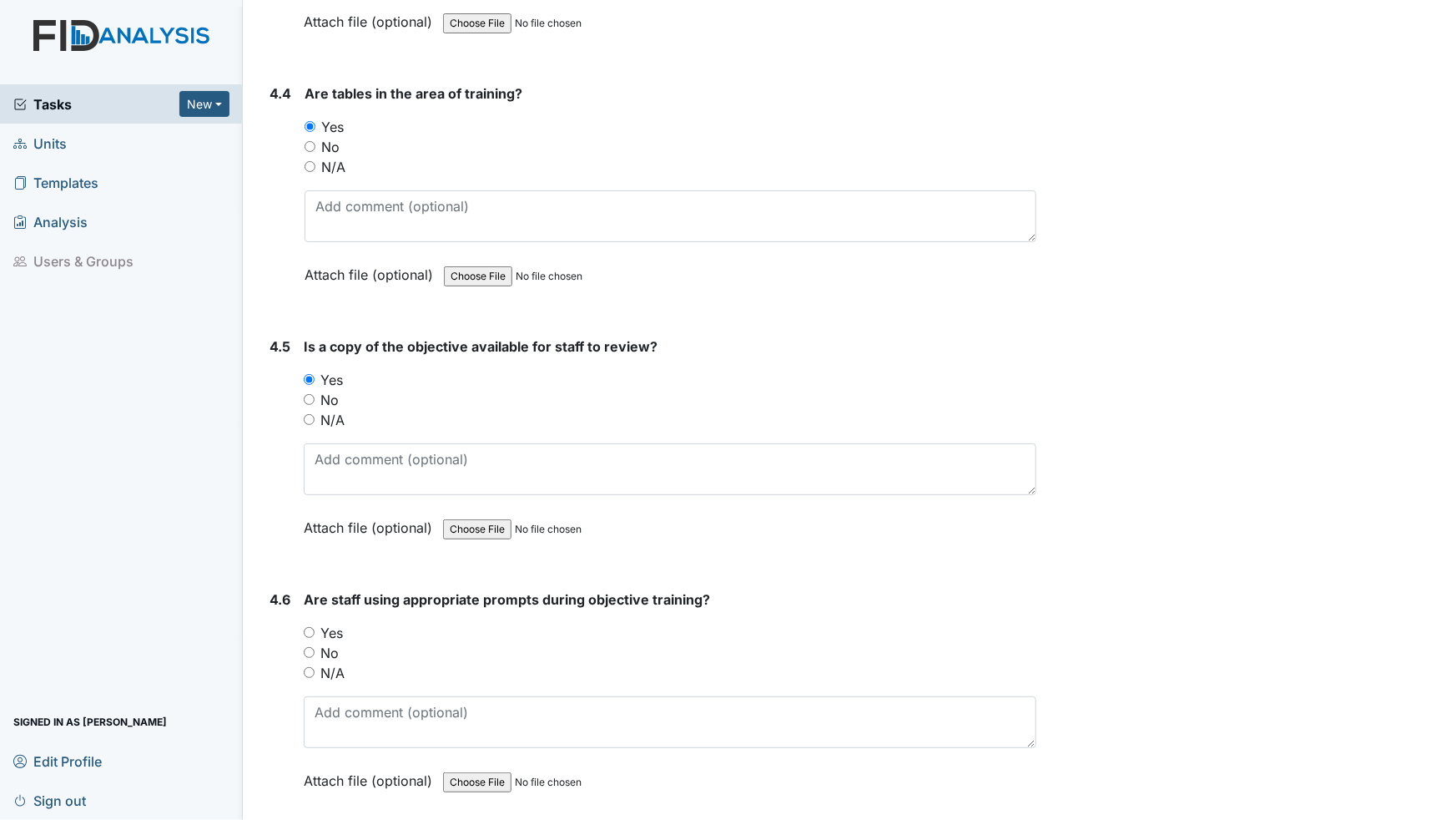
scroll to position [7437, 0]
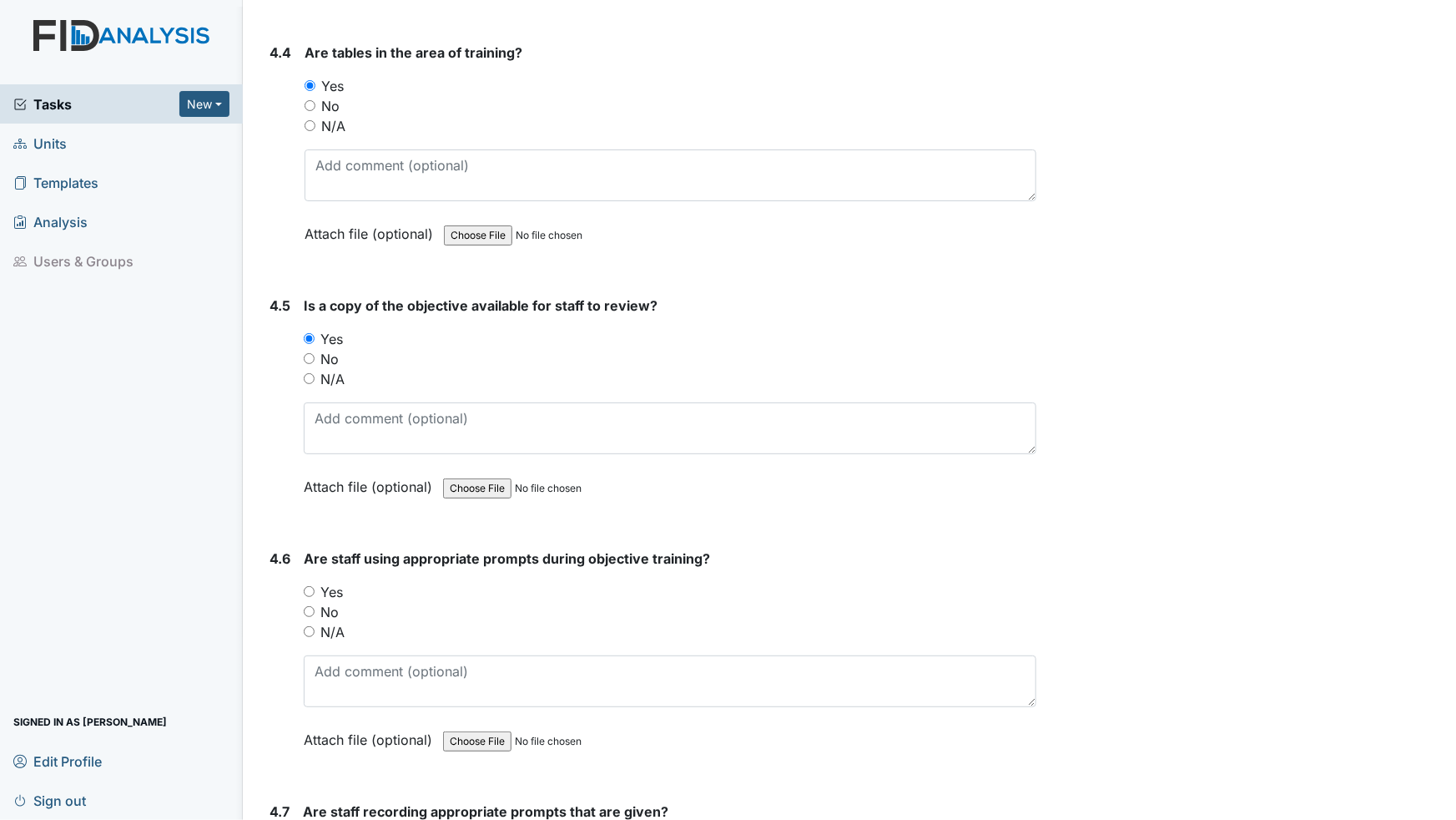
click at [308, 586] on input "Yes" at bounding box center [309, 591] width 11 height 11
radio input "true"
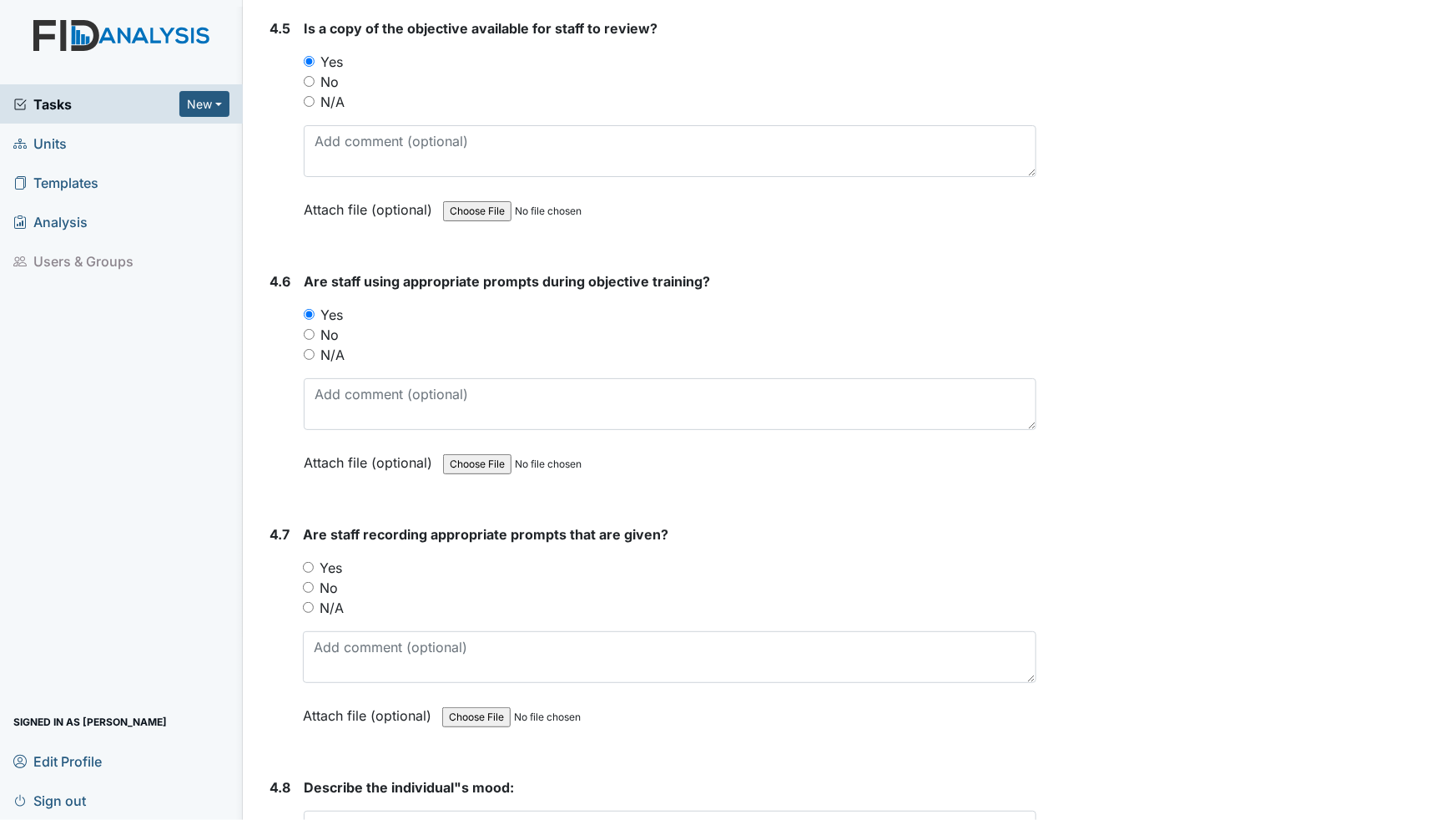
scroll to position [7740, 0]
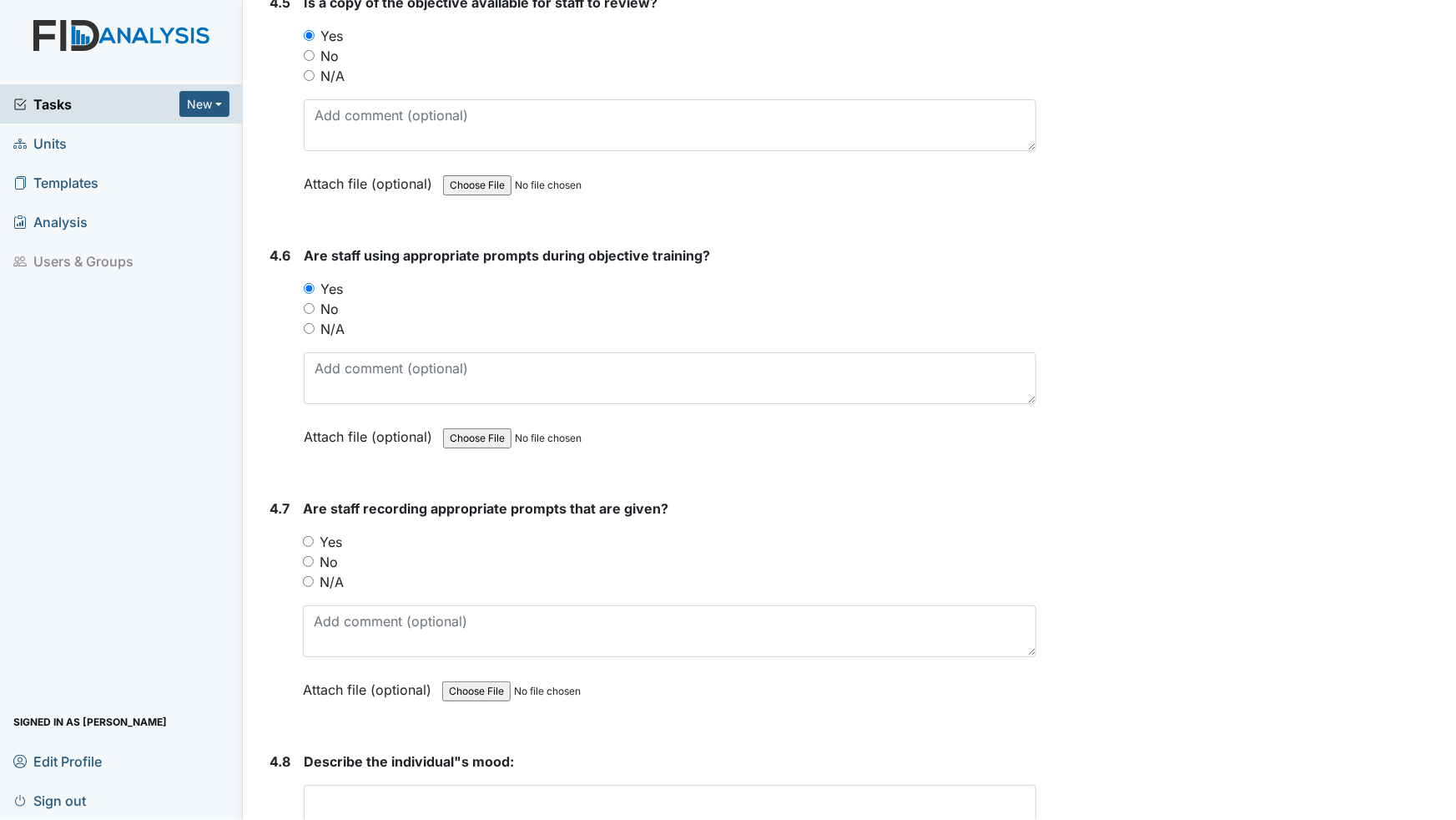
click at [308, 536] on input "Yes" at bounding box center [308, 541] width 11 height 11
radio input "true"
click at [358, 700] on textarea at bounding box center [670, 811] width 733 height 52
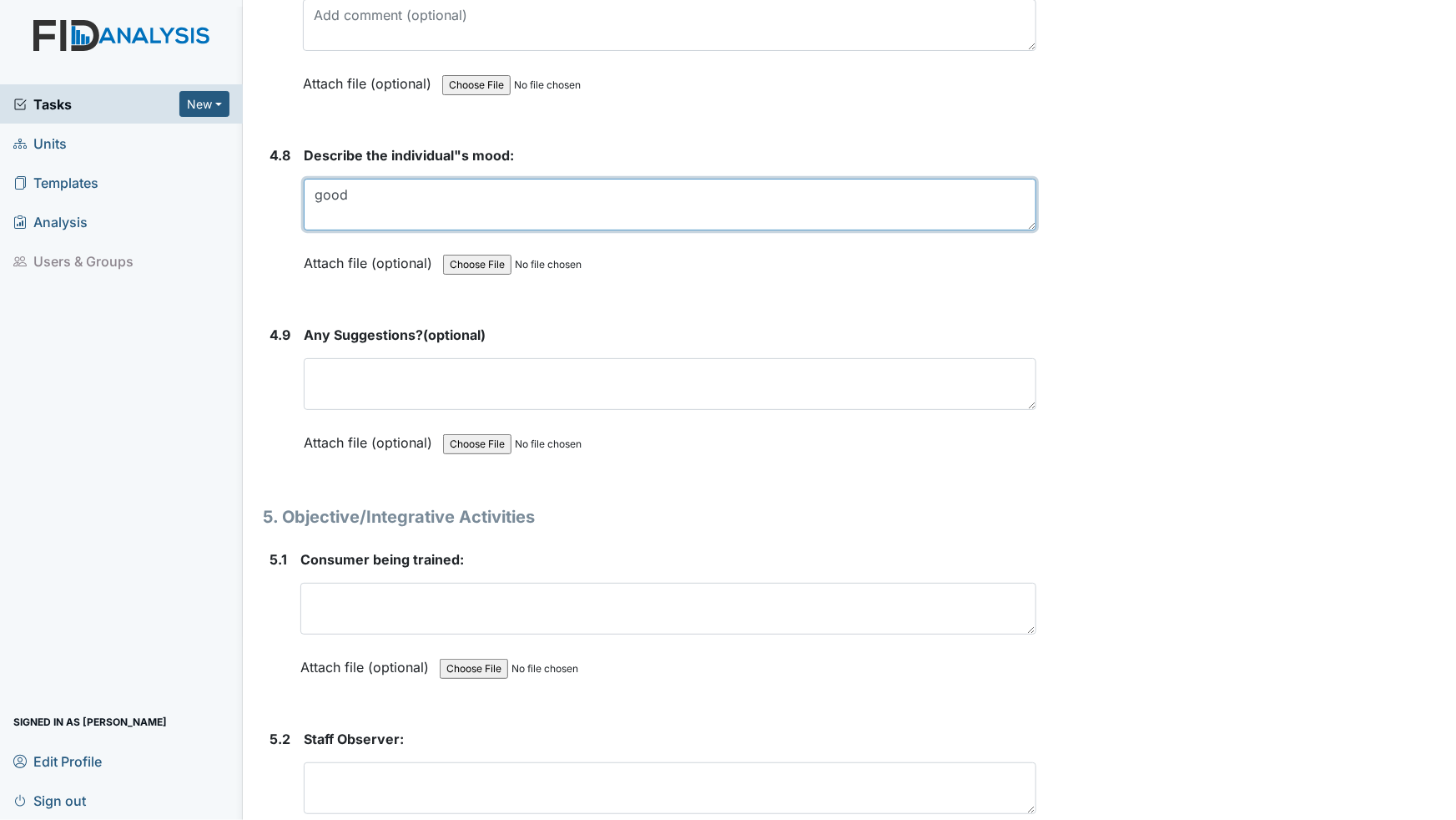
scroll to position [8347, 0]
type textarea "good"
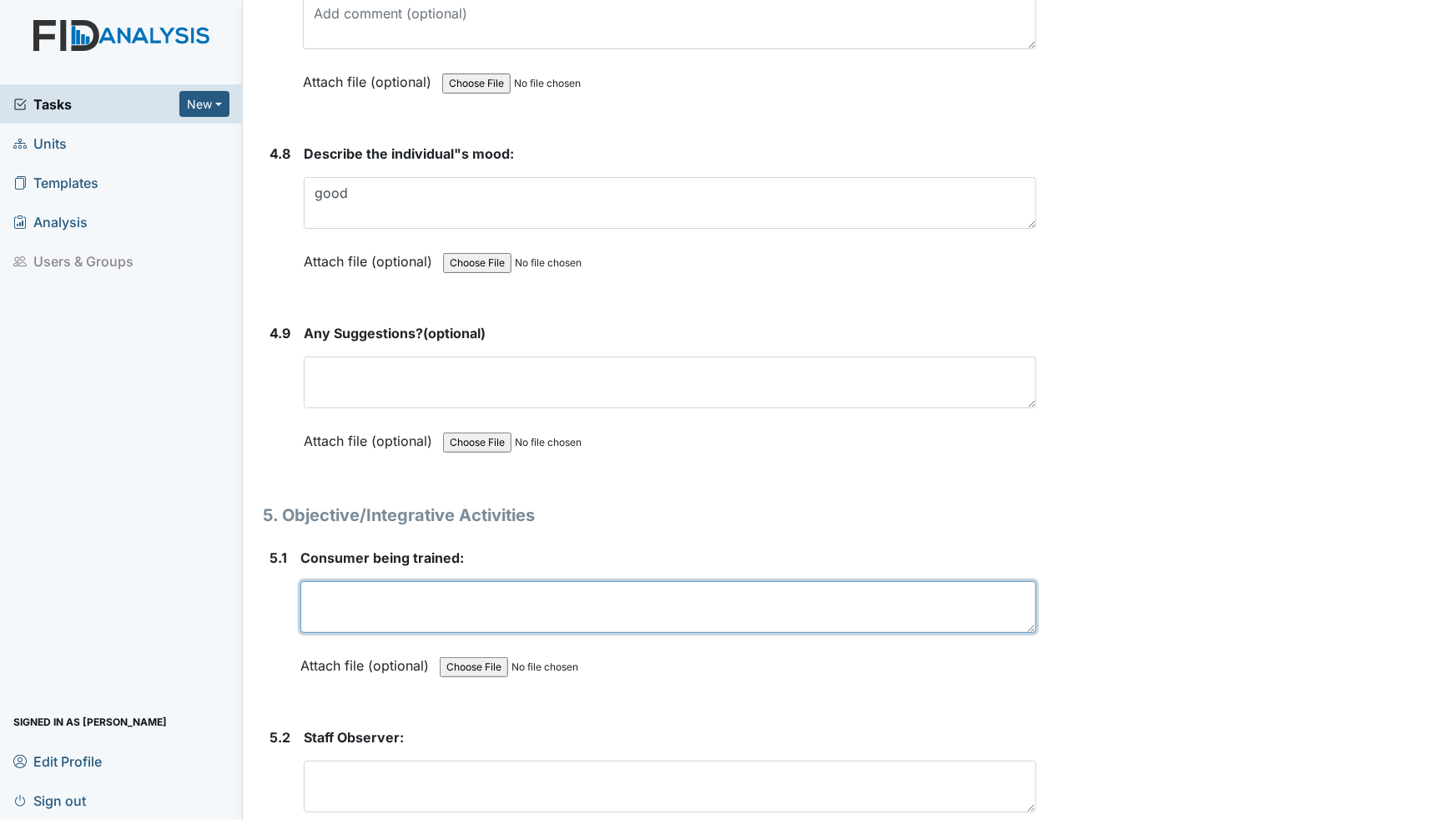
click at [324, 581] on textarea at bounding box center [668, 607] width 736 height 52
click at [319, 581] on textarea "Rchel" at bounding box center [668, 607] width 736 height 52
type textarea "[PERSON_NAME]"
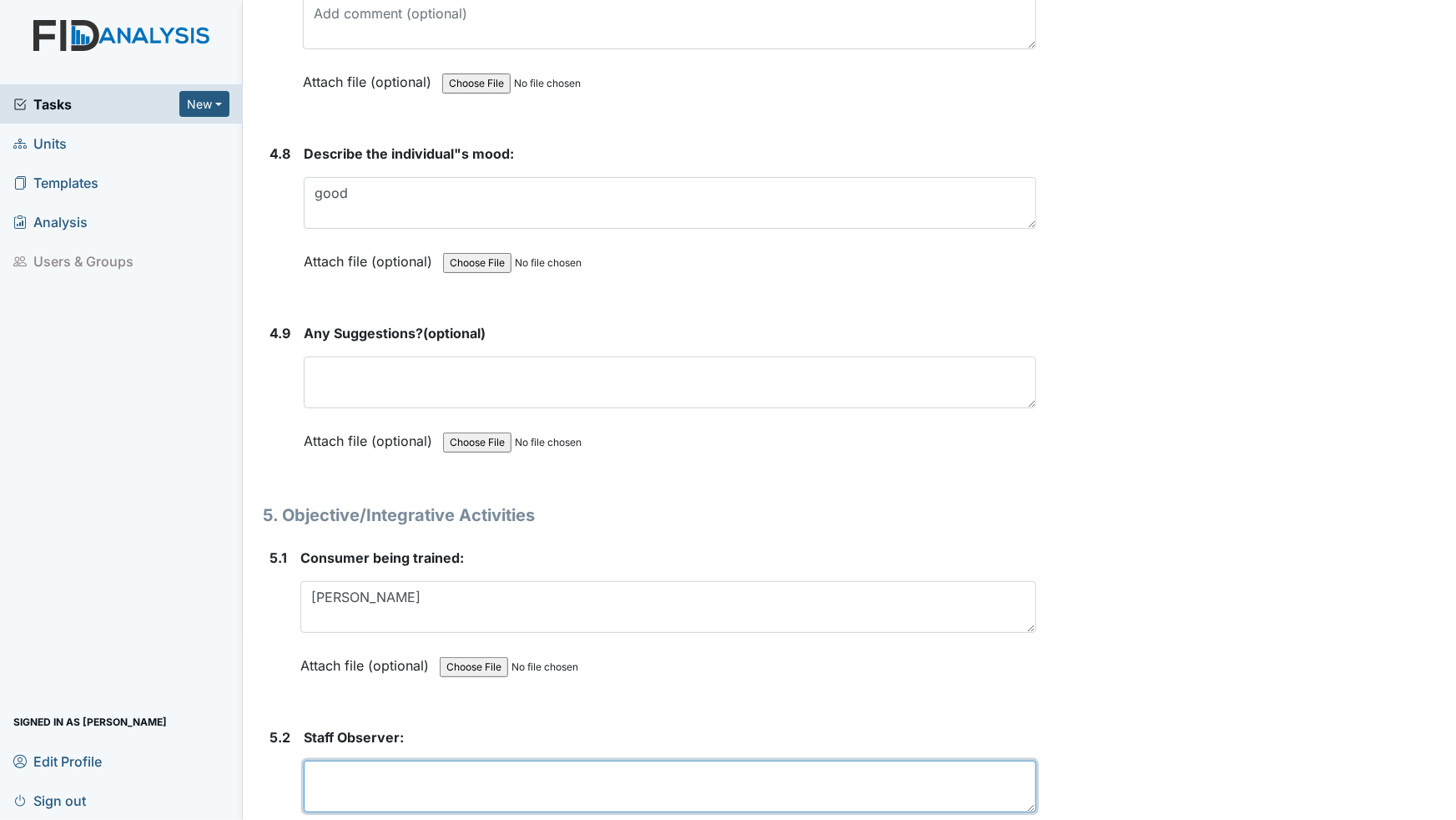
click at [339, 700] on textarea at bounding box center [670, 787] width 733 height 52
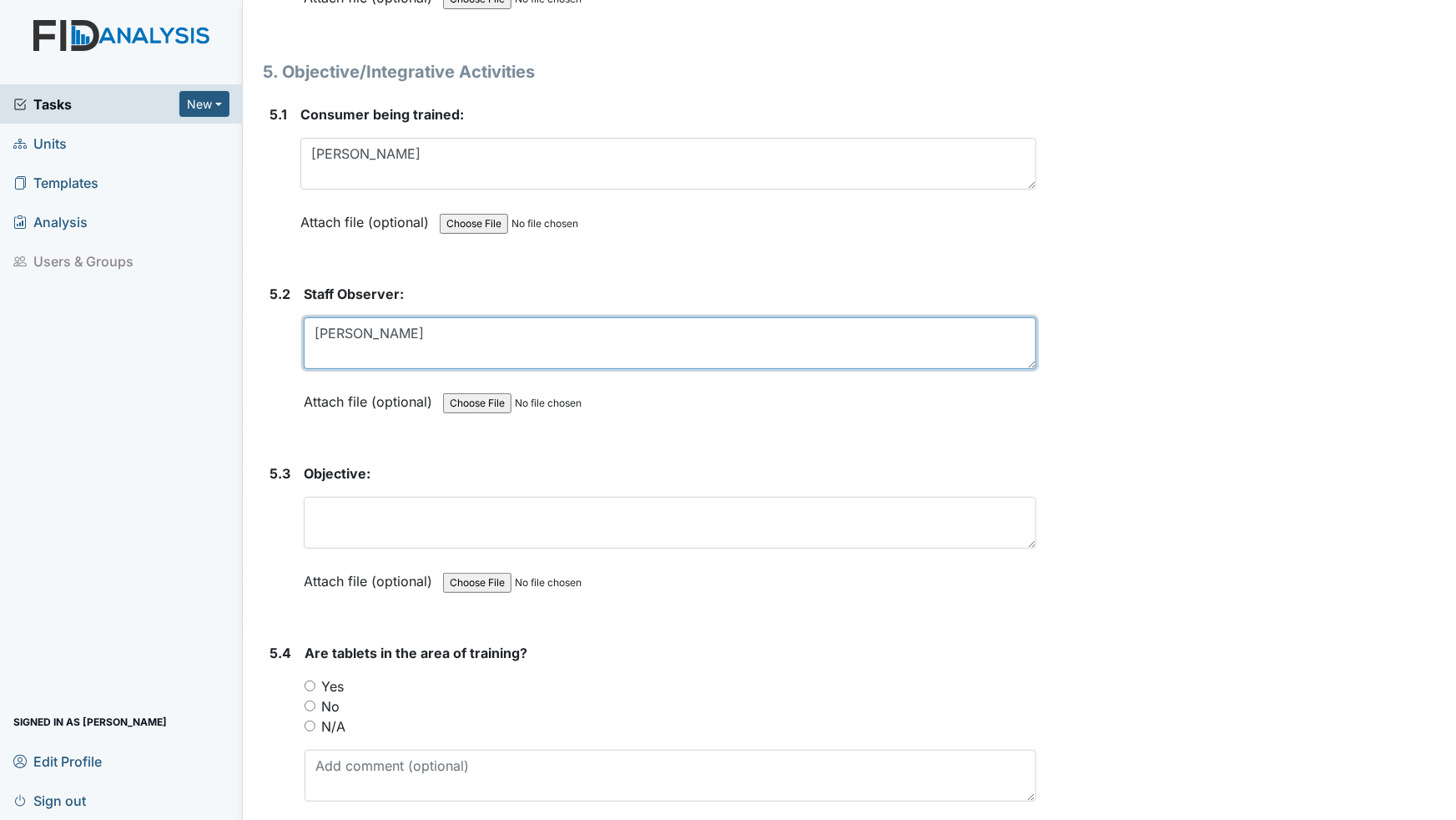
scroll to position [8802, 0]
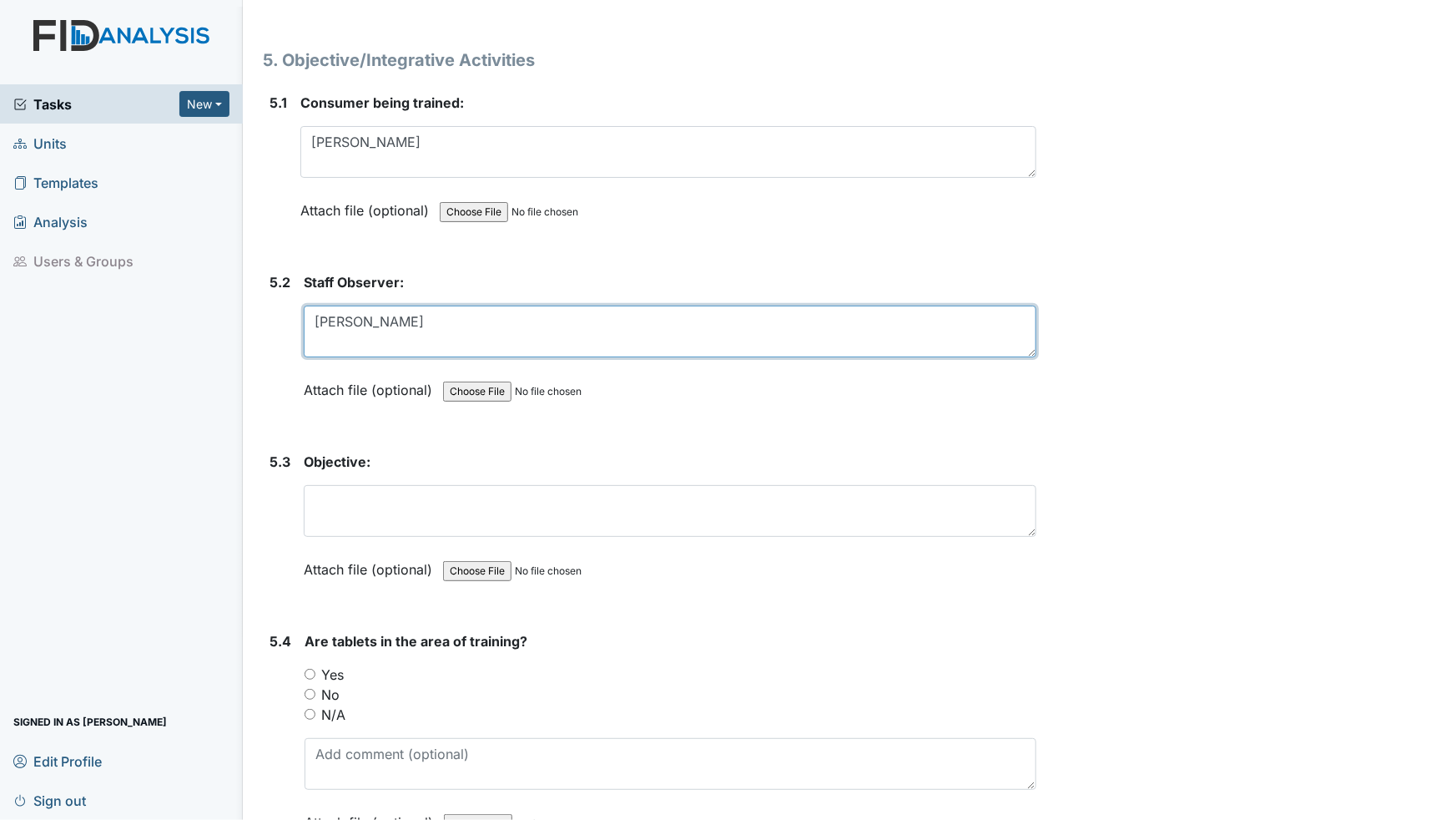
type textarea "[PERSON_NAME]"
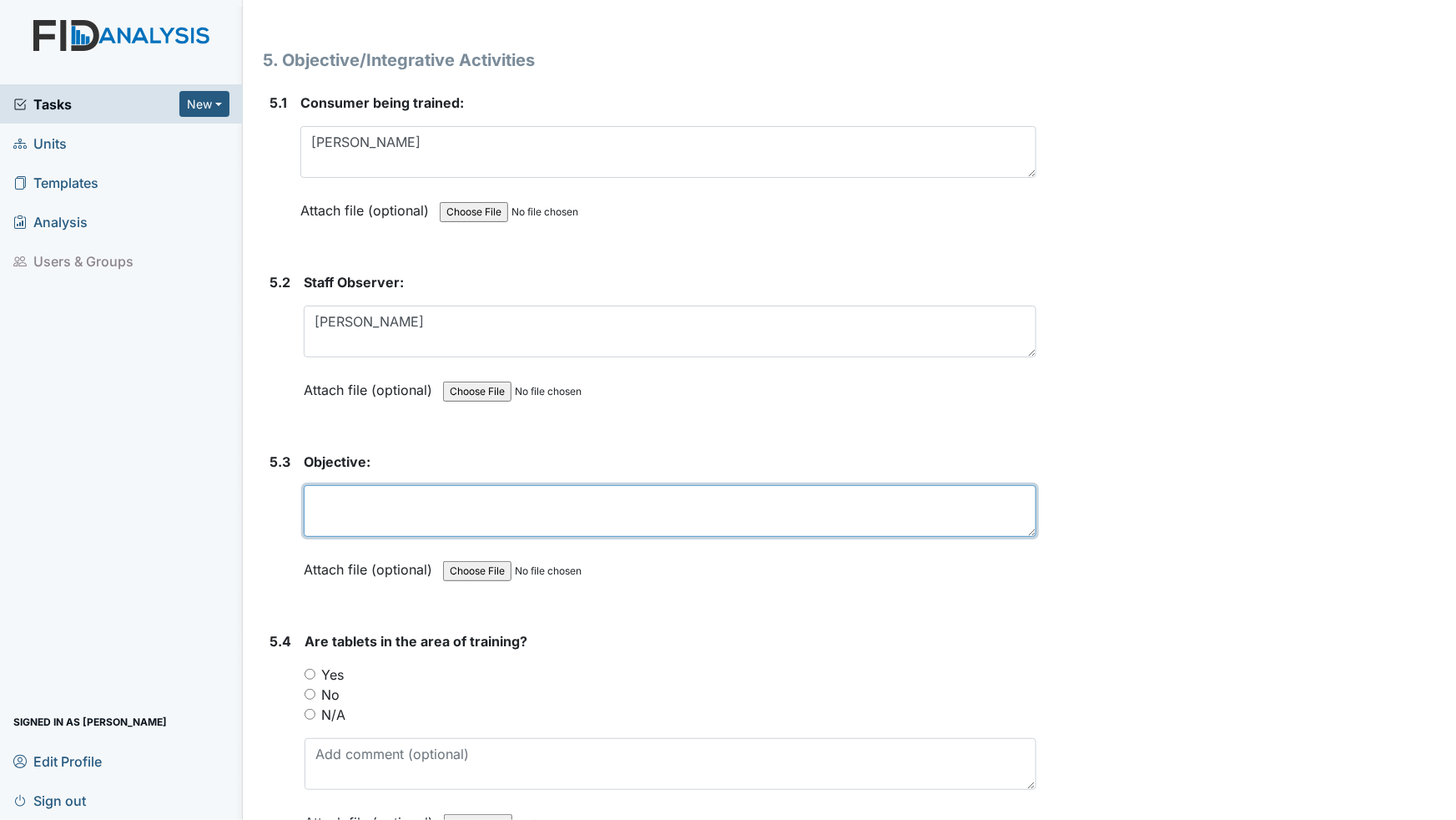
click at [360, 485] on textarea at bounding box center [670, 511] width 733 height 52
type textarea "Fa005"
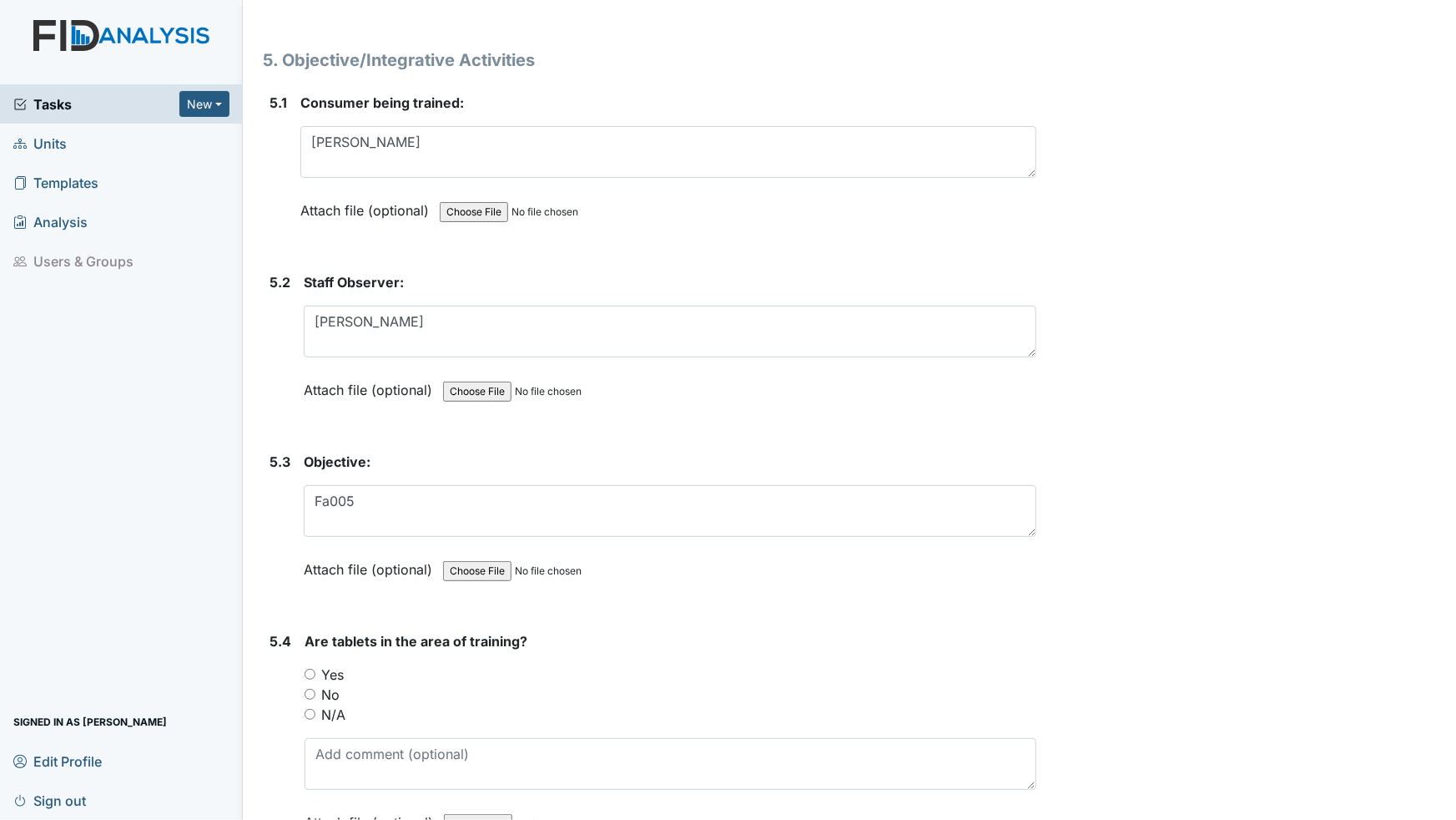
click at [317, 664] on div "Yes" at bounding box center [671, 675] width 732 height 20
click at [310, 669] on input "Yes" at bounding box center [310, 675] width 11 height 11
radio input "true"
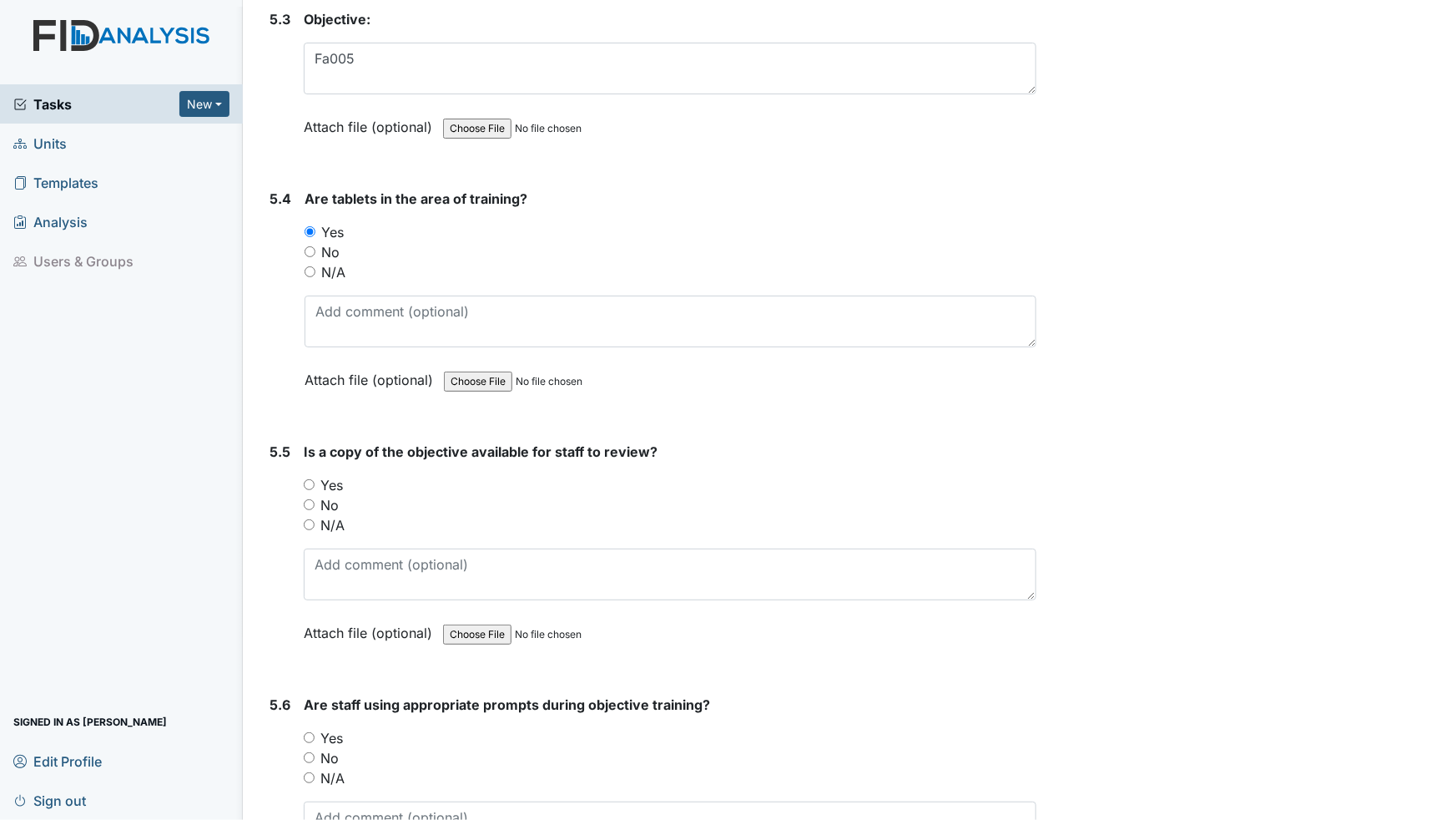
scroll to position [9257, 0]
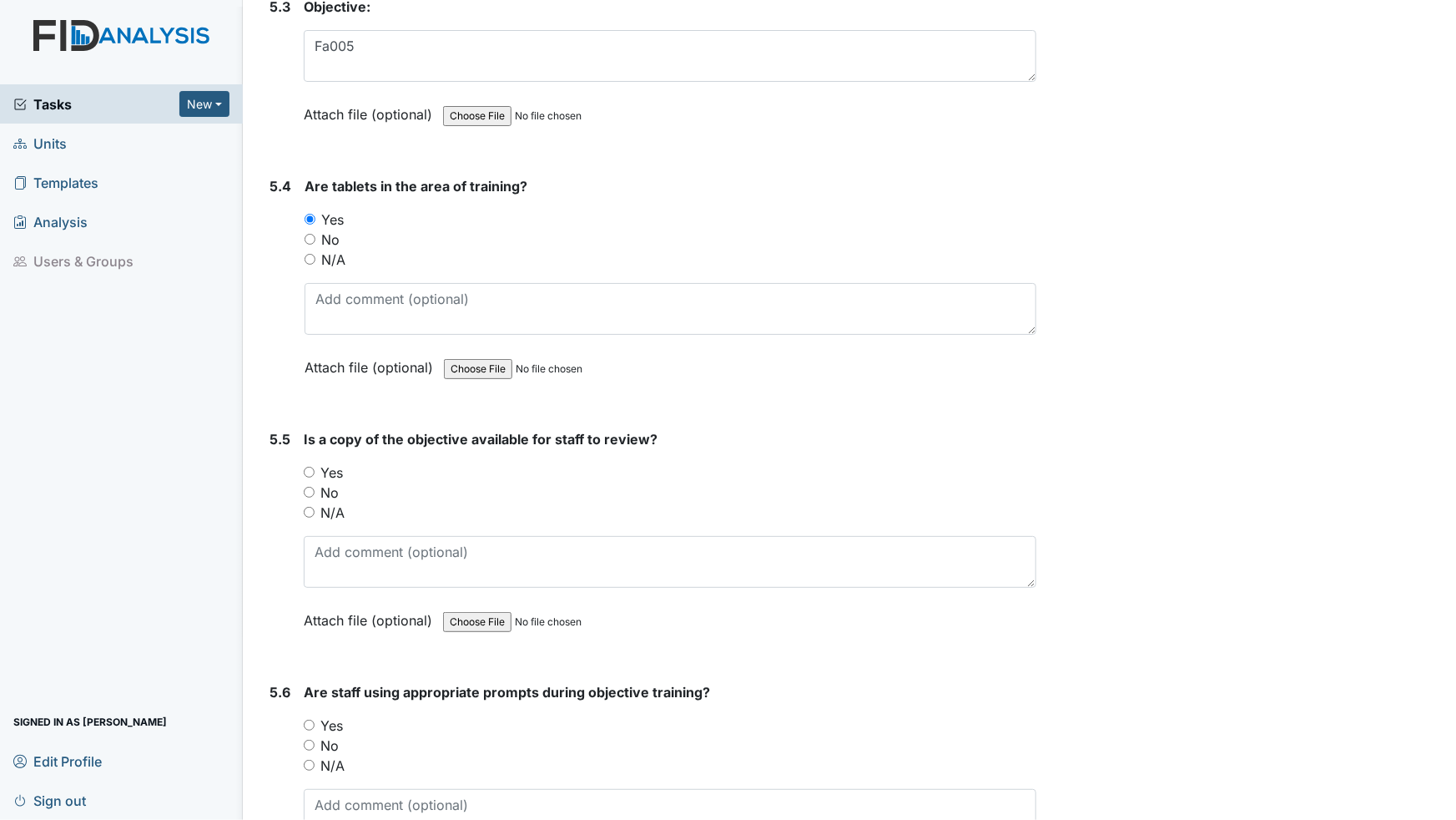
click at [312, 467] on input "Yes" at bounding box center [309, 473] width 11 height 11
radio input "true"
click at [309, 700] on input "Yes" at bounding box center [309, 725] width 11 height 11
radio input "true"
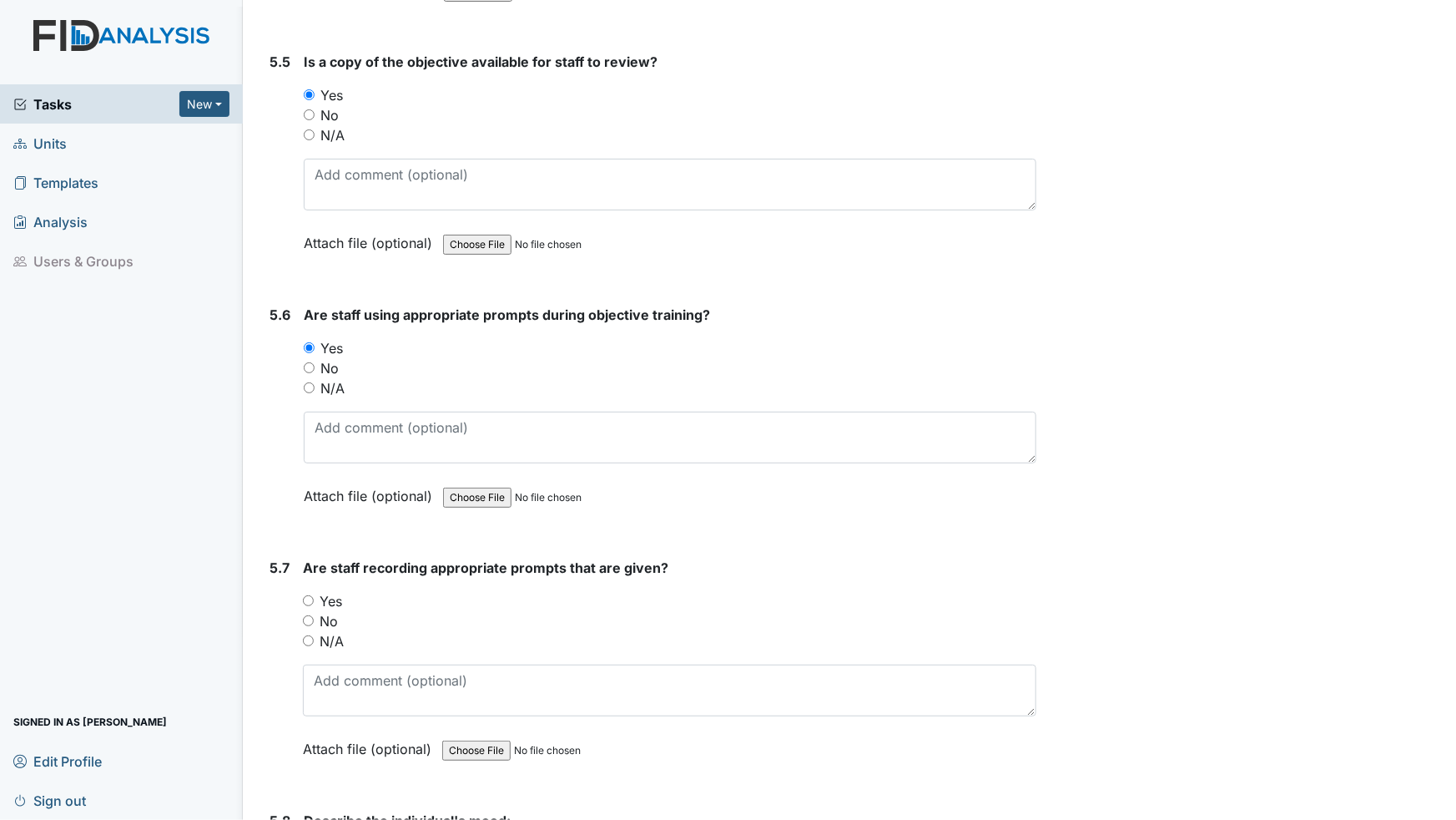
scroll to position [9637, 0]
click at [304, 593] on input "Yes" at bounding box center [308, 599] width 11 height 11
radio input "true"
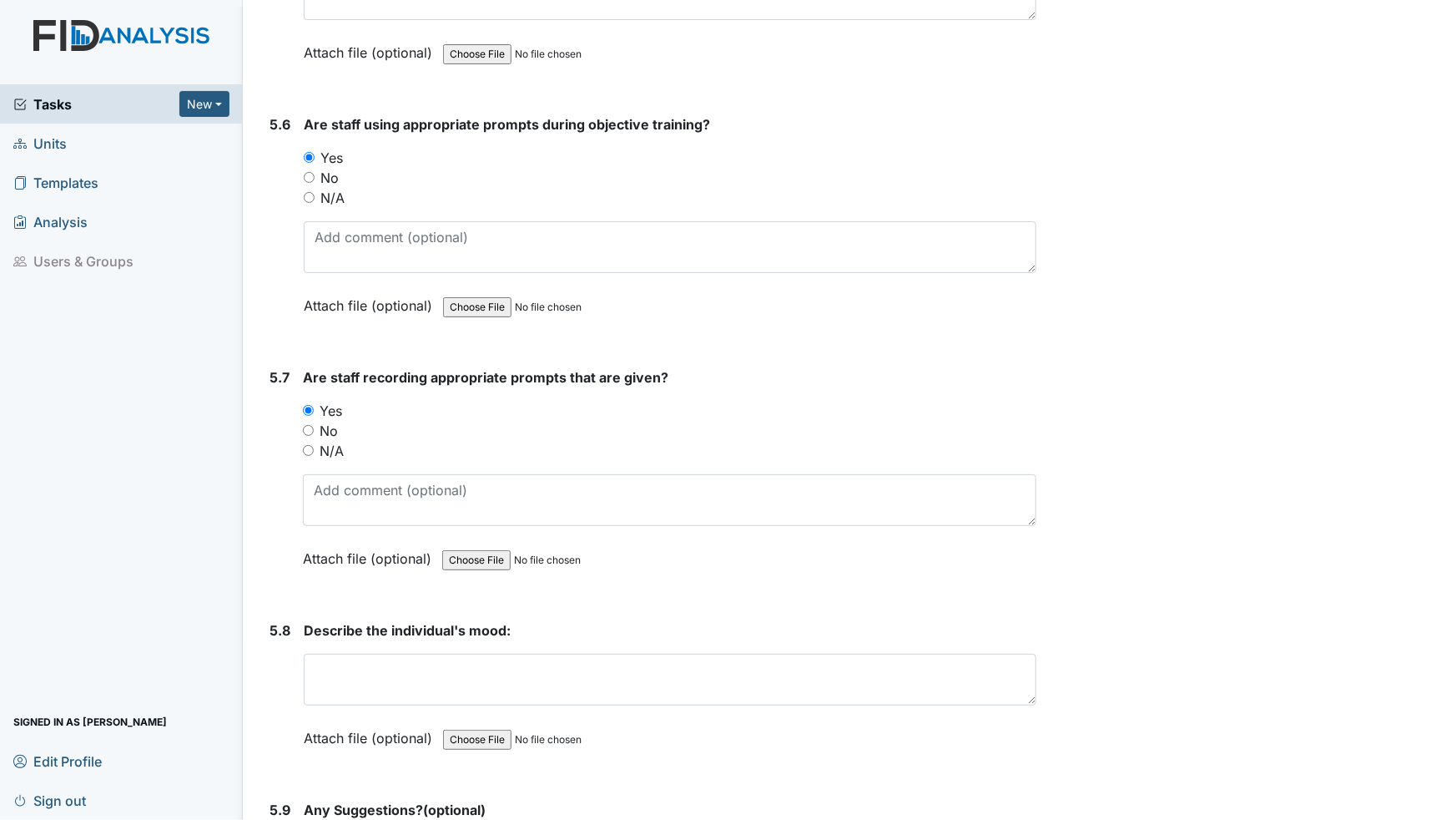
scroll to position [9865, 0]
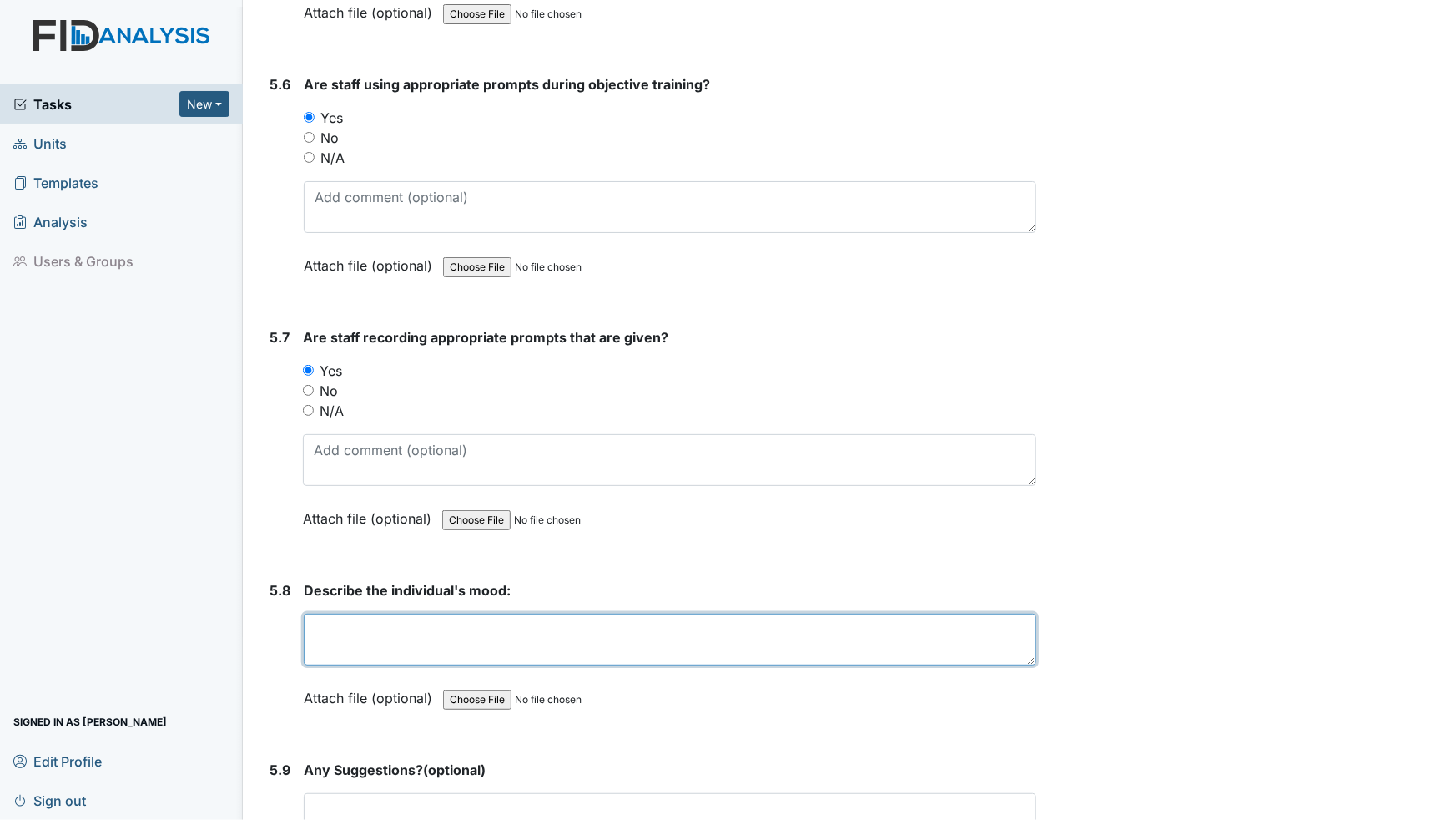
click at [347, 613] on textarea at bounding box center [670, 639] width 733 height 52
type textarea "c"
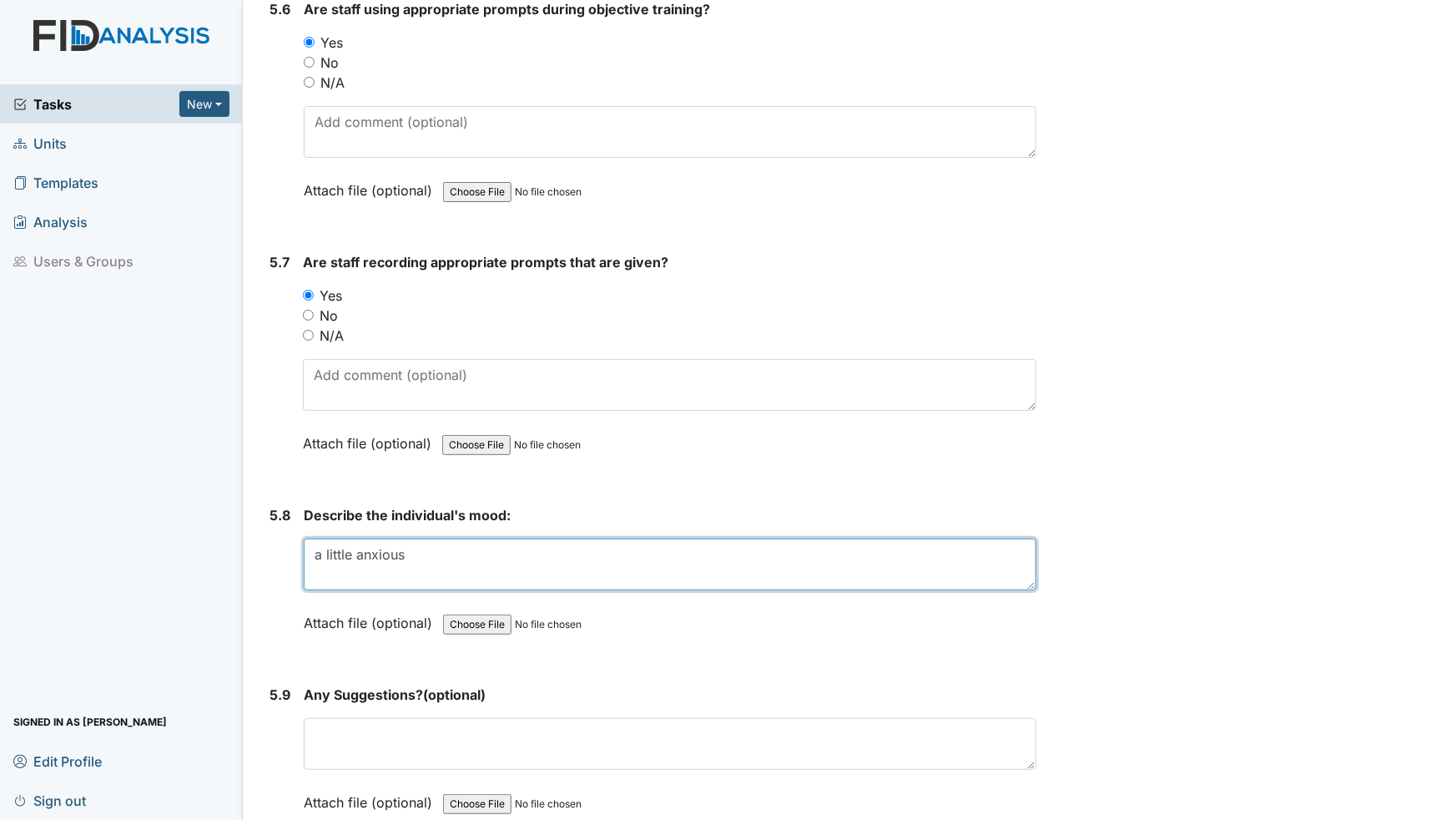
scroll to position [10244, 0]
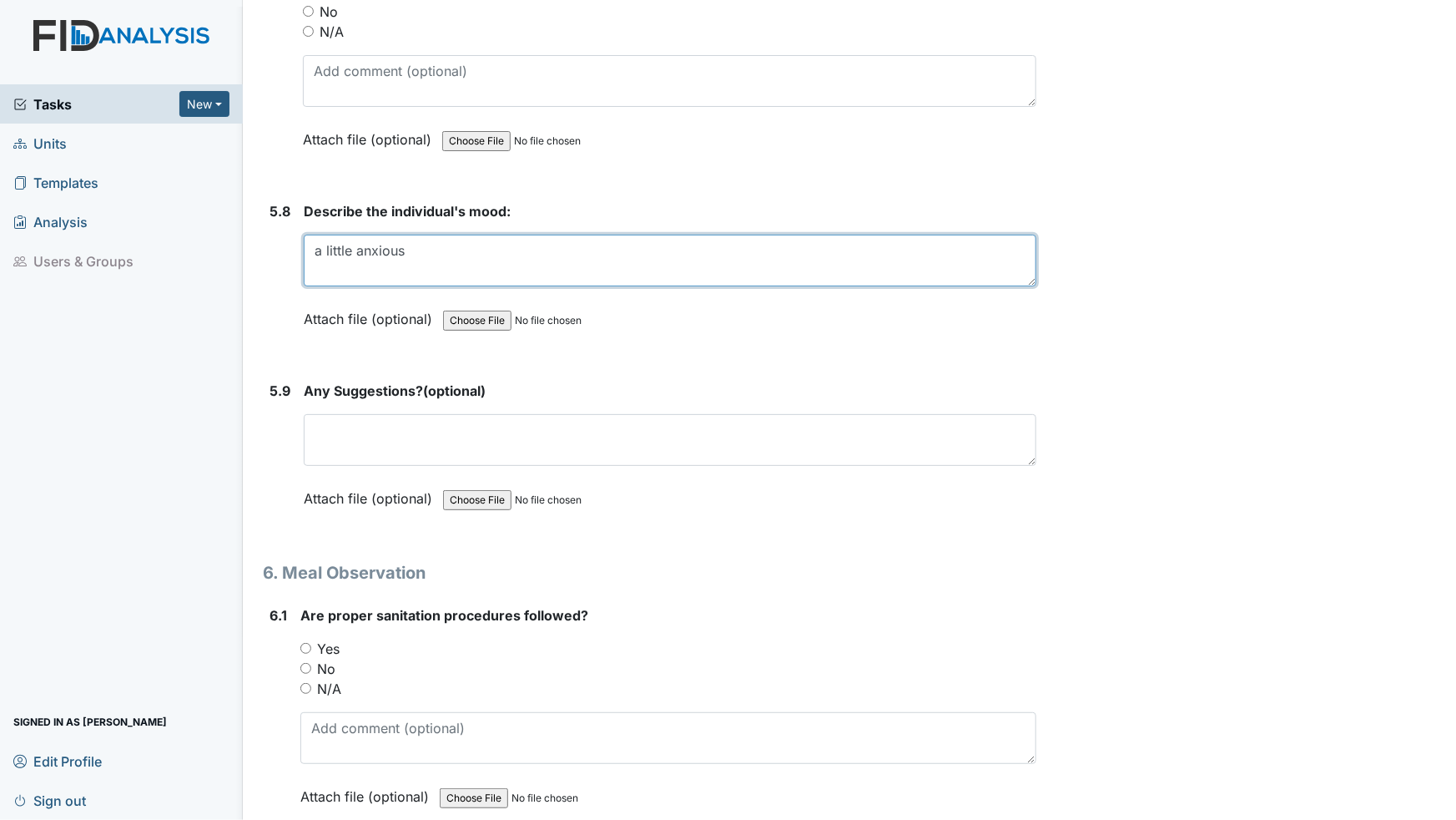
type textarea "a little anxious"
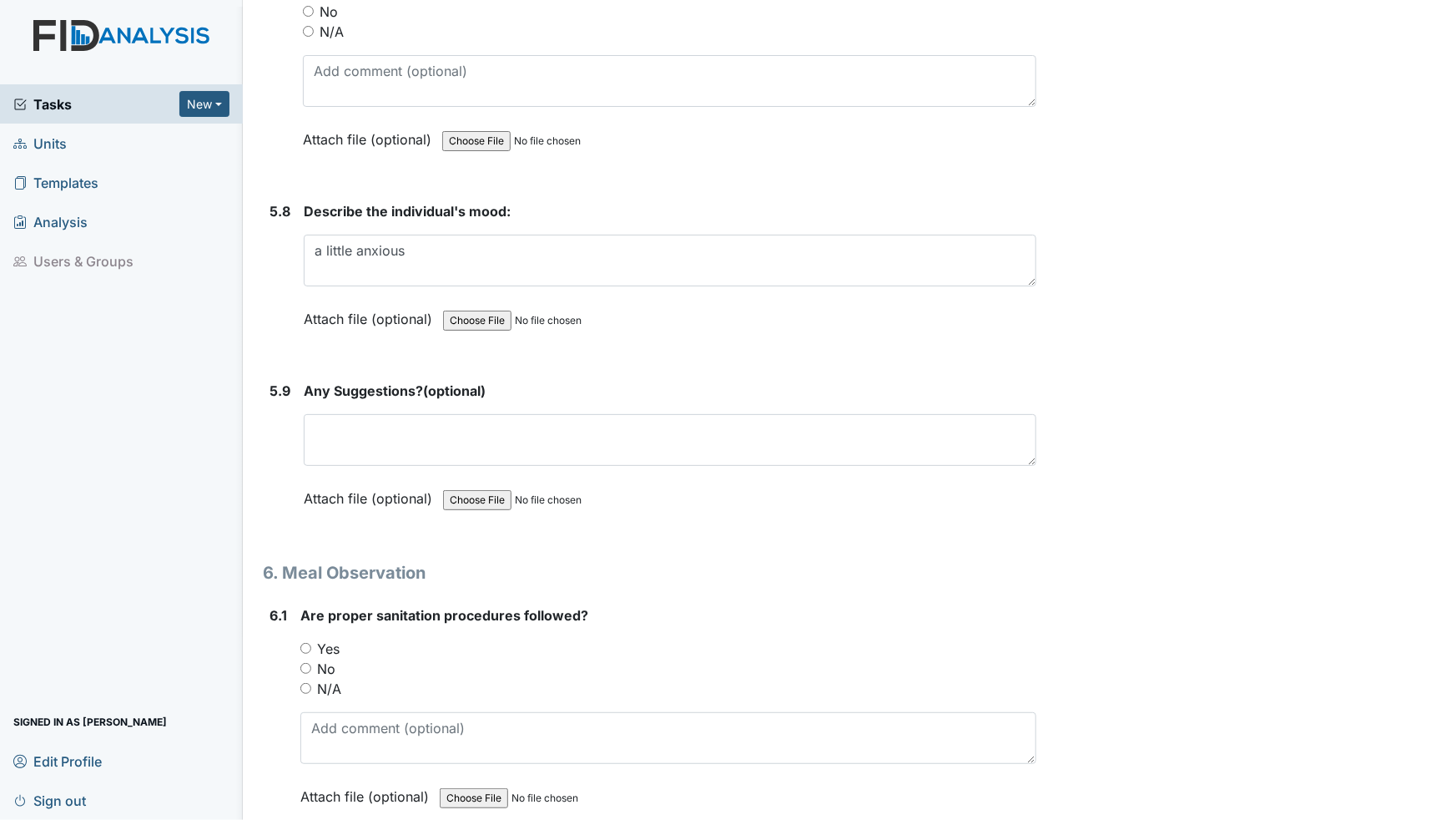
click at [302, 643] on input "Yes" at bounding box center [306, 649] width 11 height 11
radio input "true"
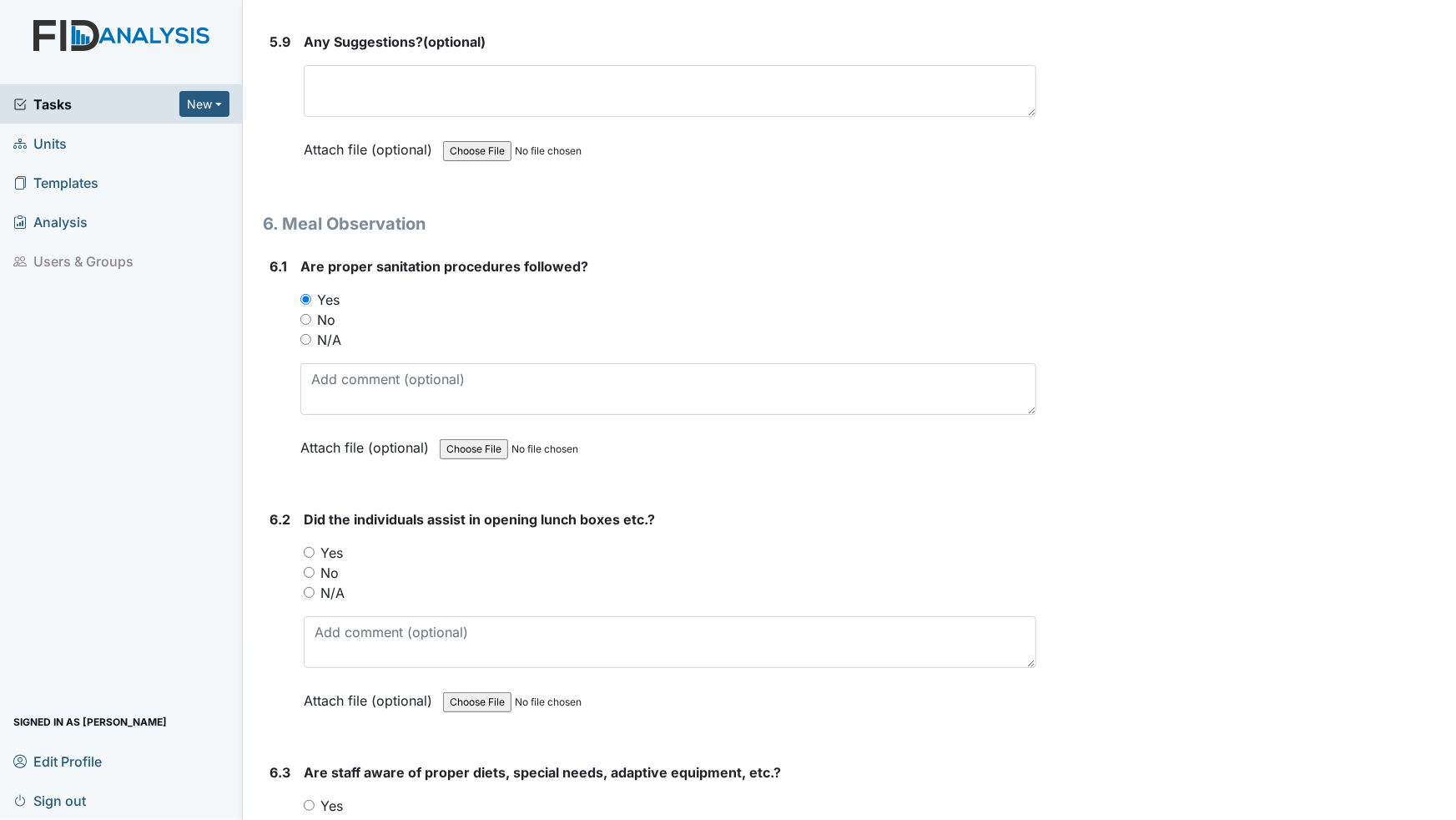
scroll to position [10624, 0]
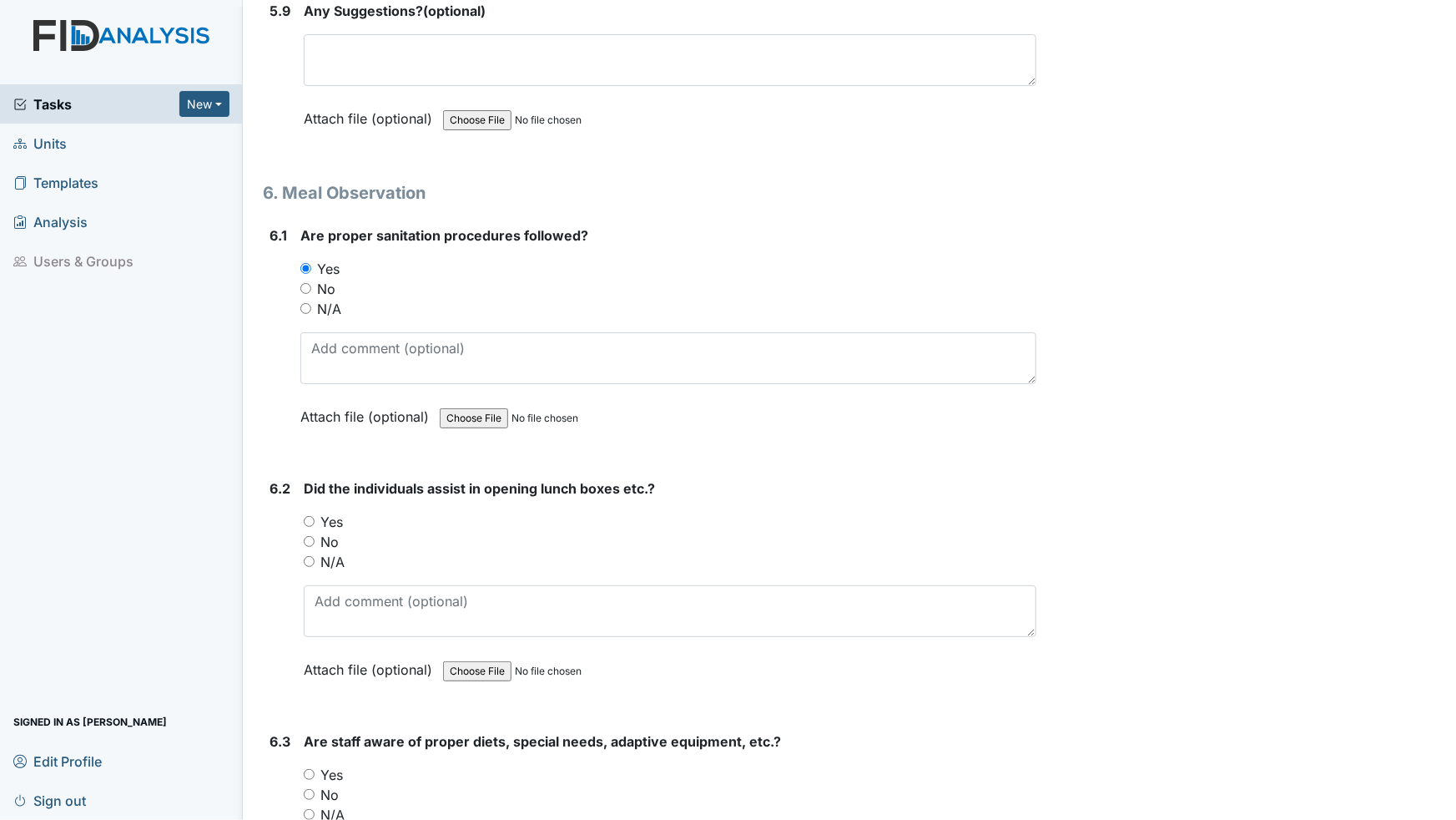
click at [311, 516] on input "Yes" at bounding box center [309, 522] width 11 height 11
radio input "true"
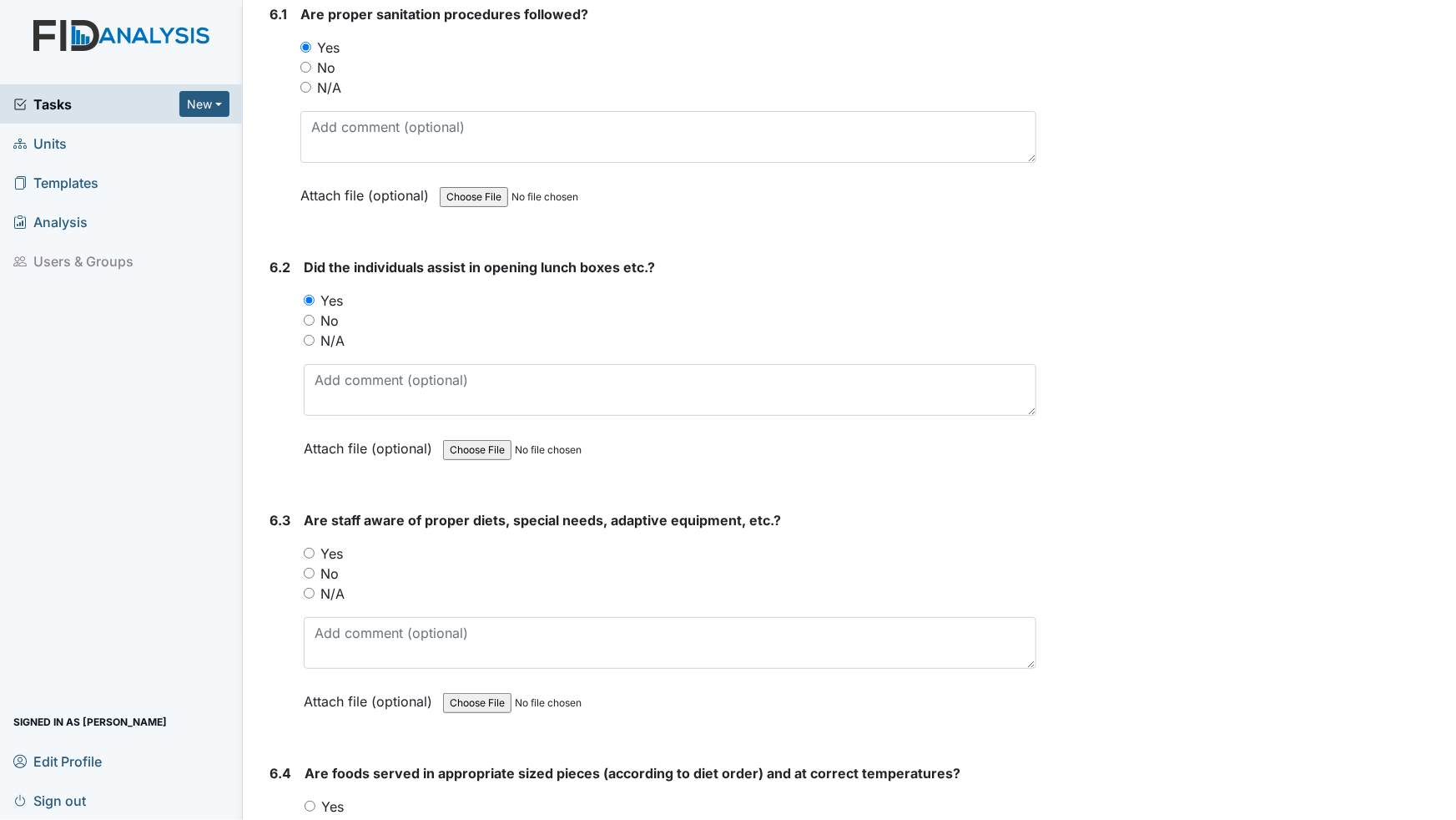
scroll to position [10852, 0]
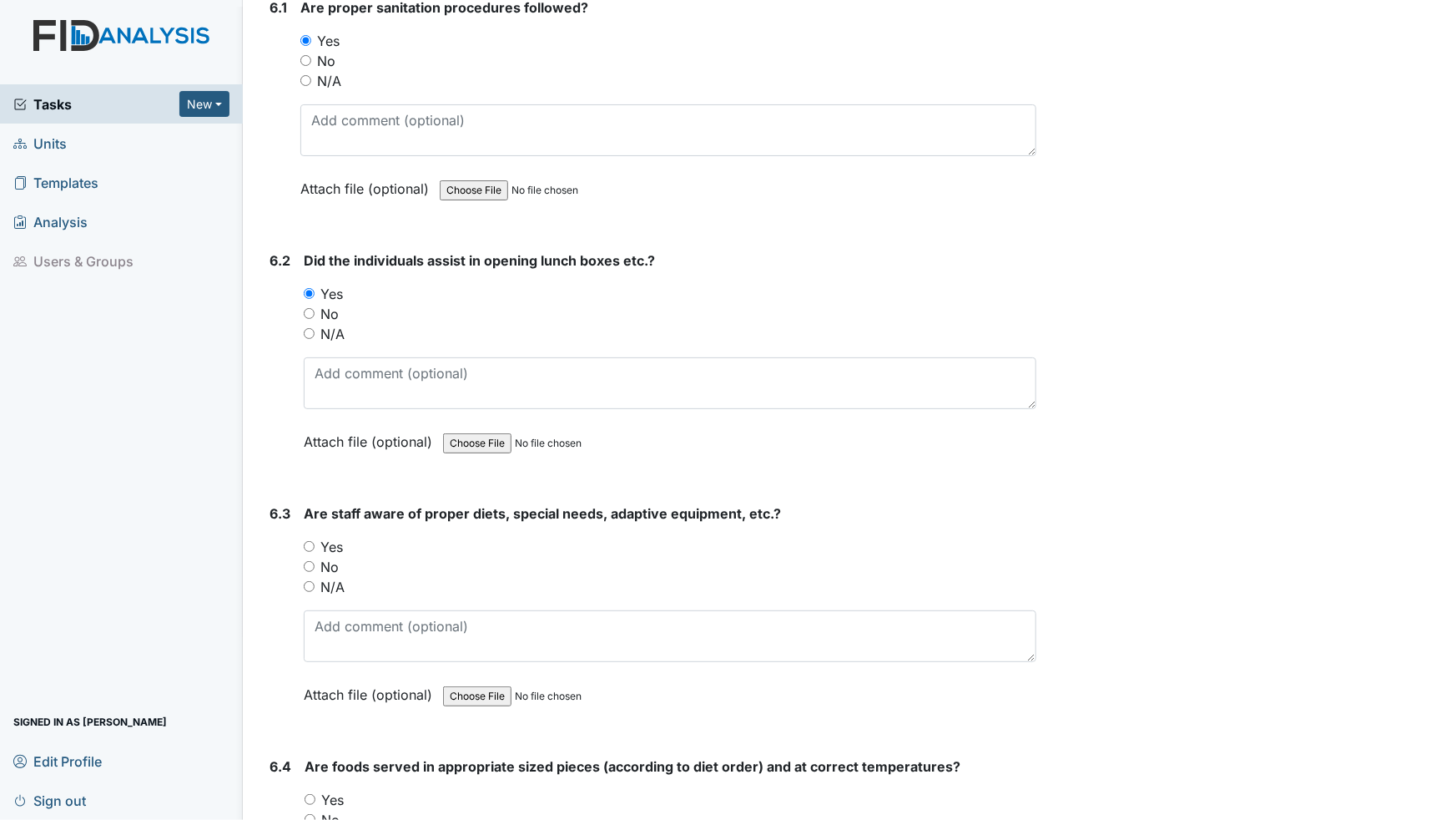
click at [307, 541] on input "Yes" at bounding box center [309, 547] width 11 height 11
radio input "true"
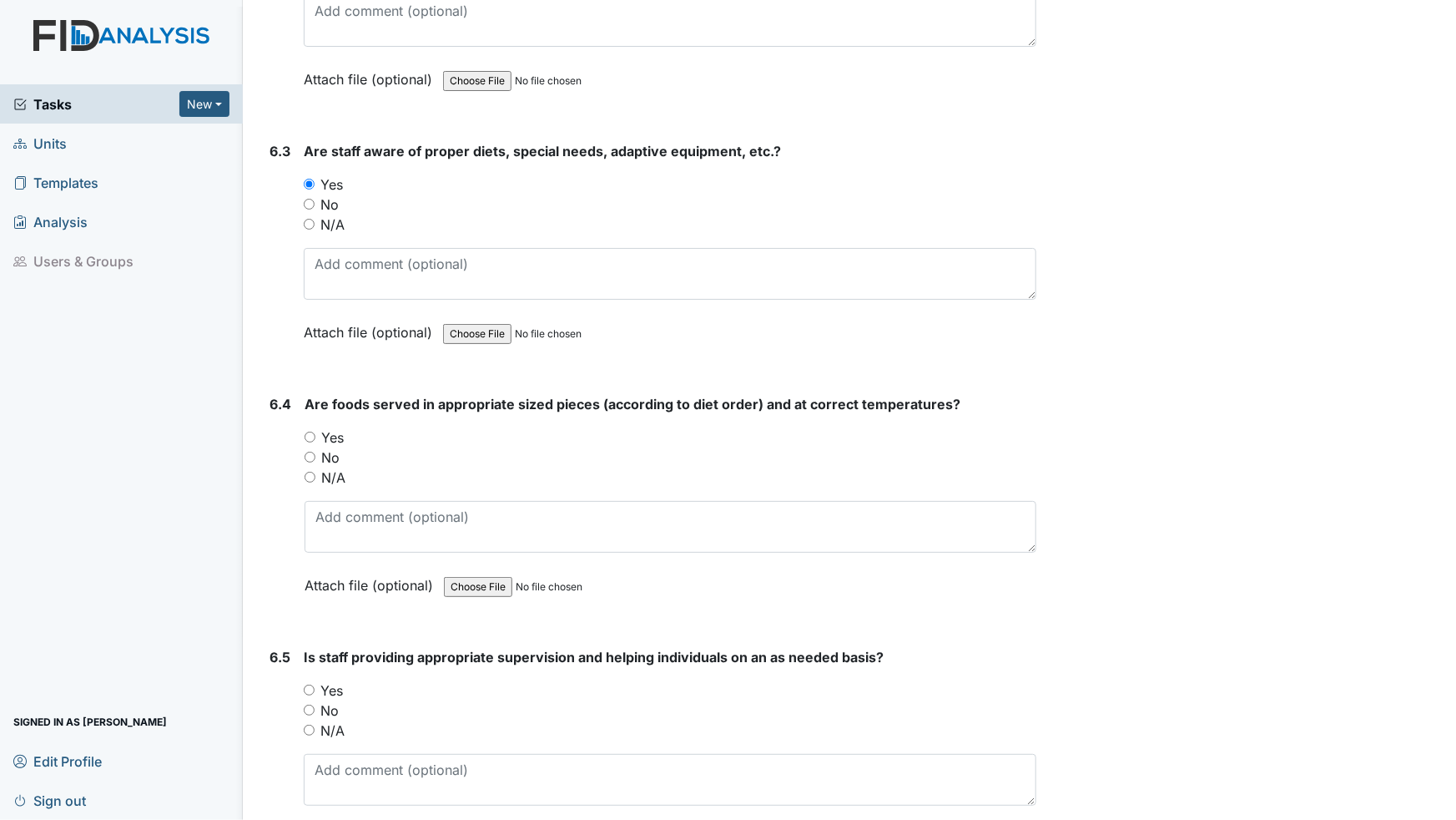
scroll to position [11231, 0]
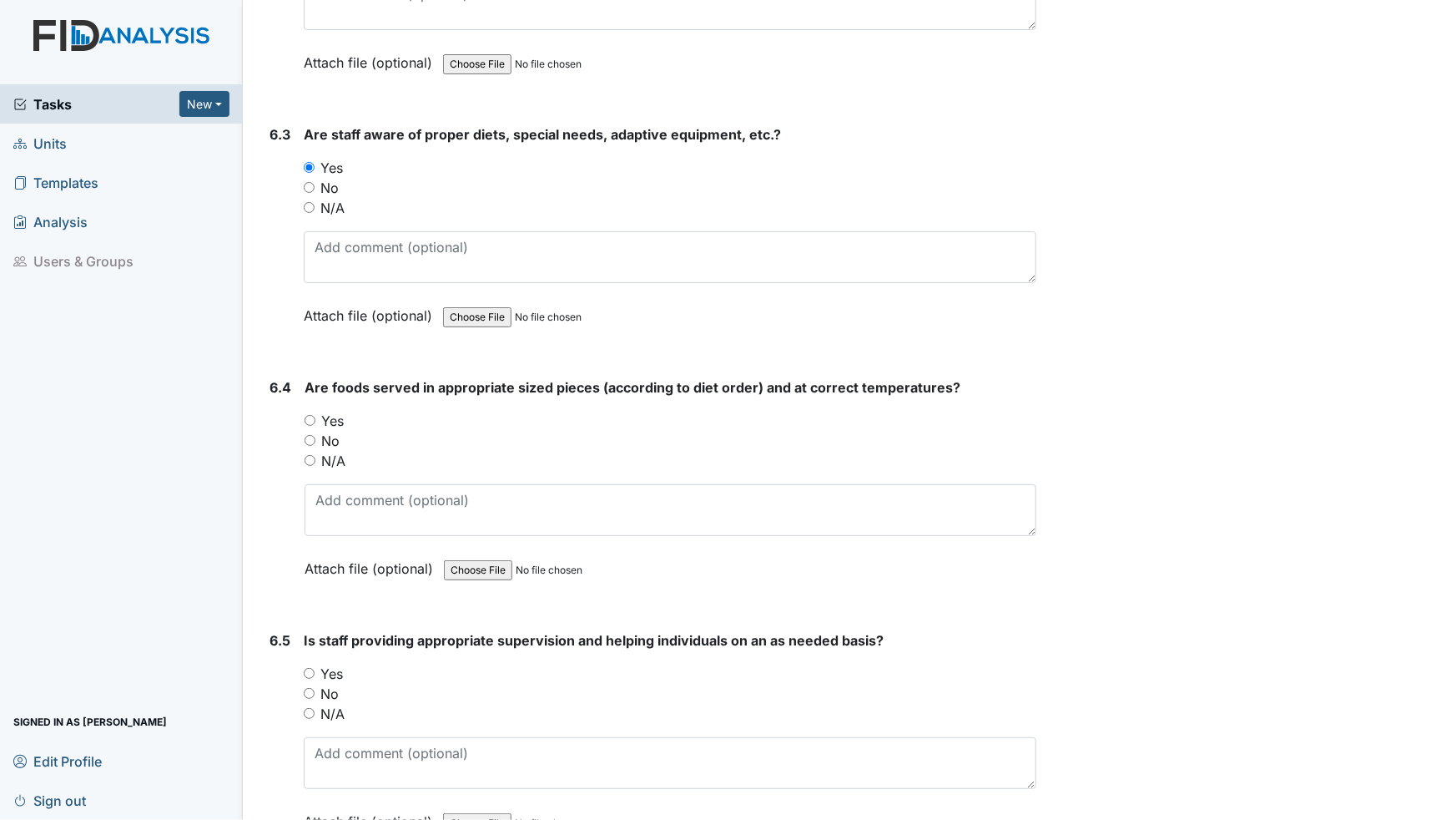
drag, startPoint x: 308, startPoint y: 384, endPoint x: 311, endPoint y: 409, distance: 25.2
click at [309, 415] on input "Yes" at bounding box center [310, 421] width 11 height 11
radio input "true"
click at [312, 668] on input "Yes" at bounding box center [309, 674] width 11 height 11
radio input "true"
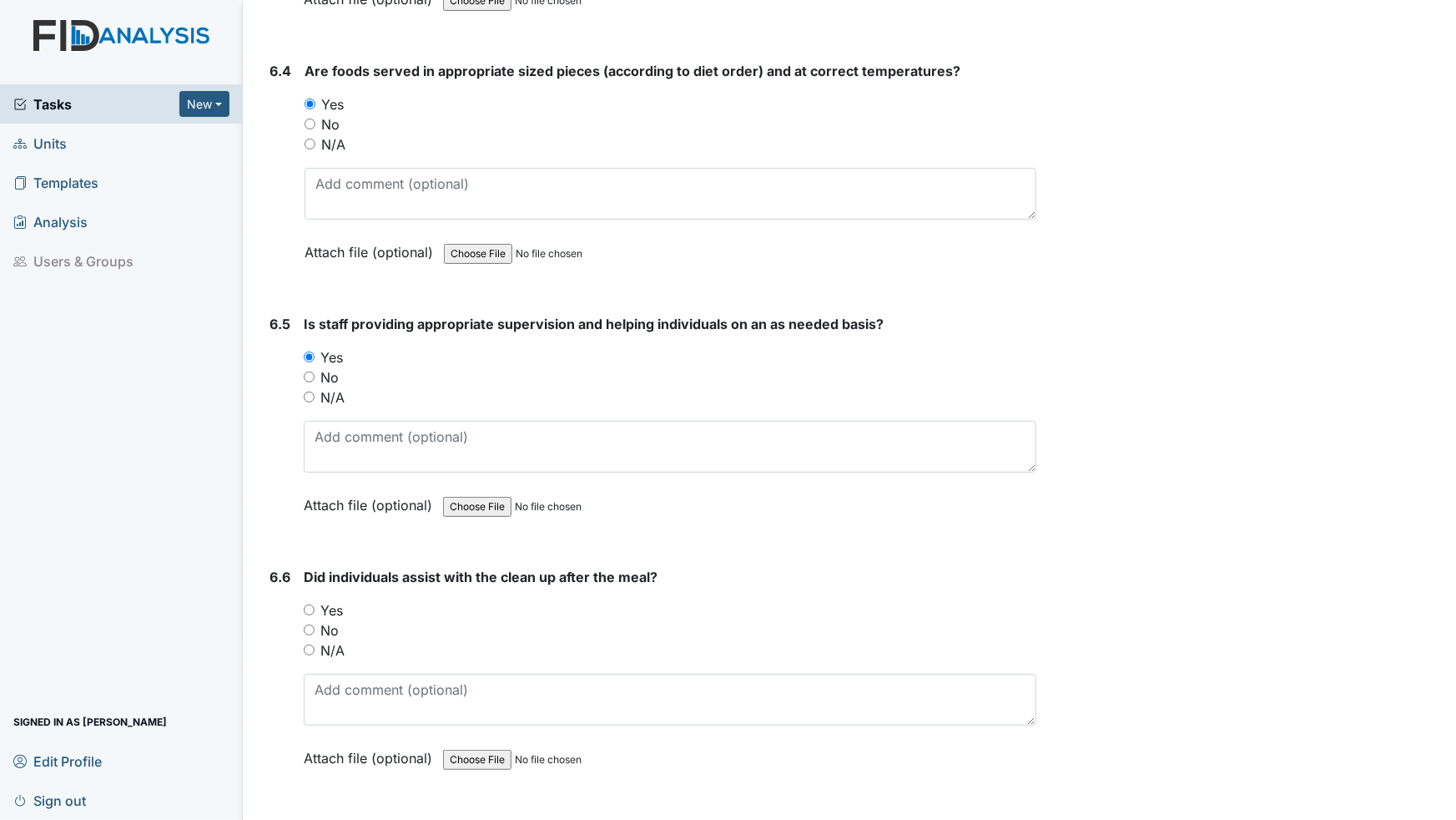
scroll to position [11610, 0]
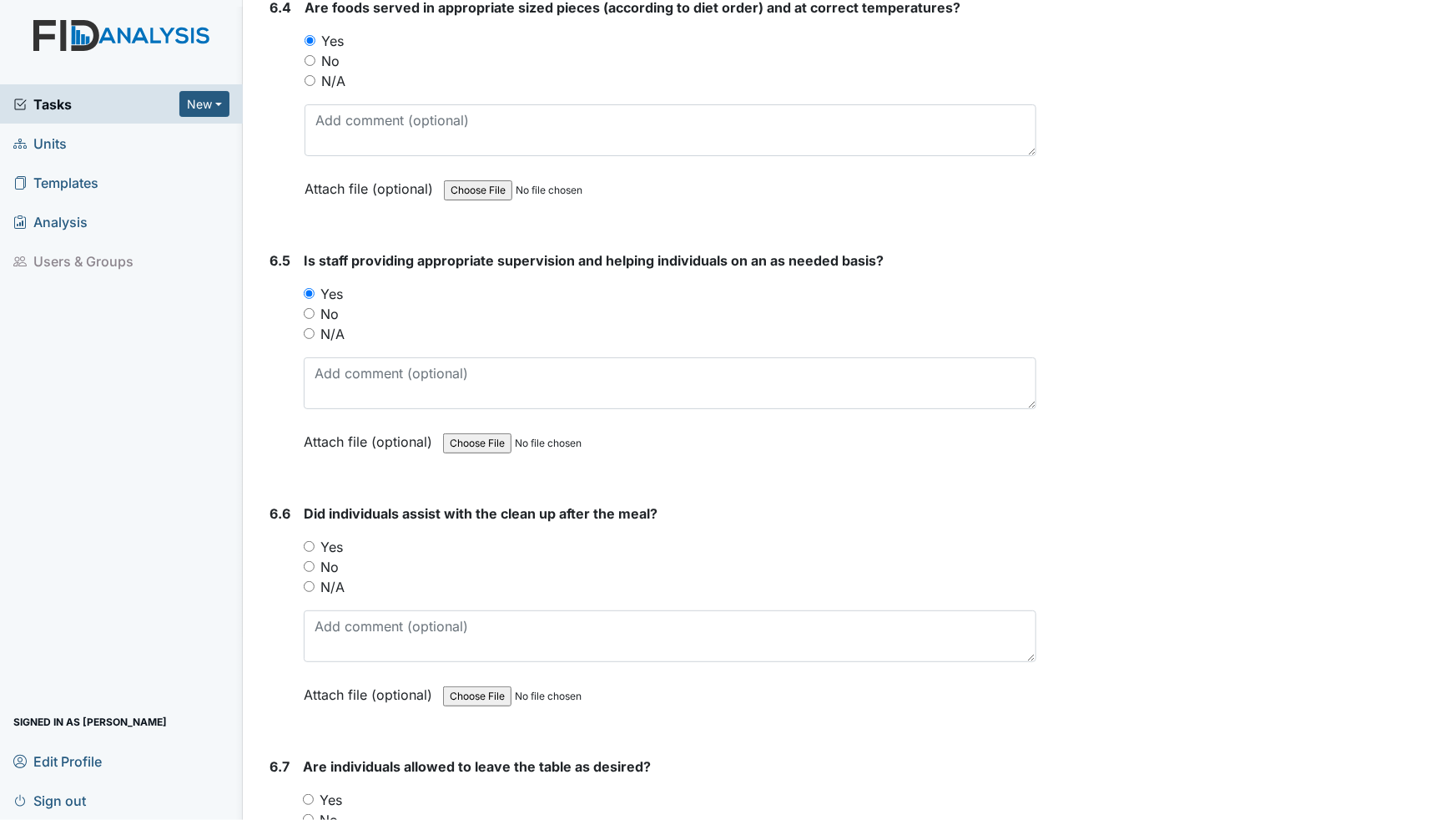
click at [312, 541] on input "Yes" at bounding box center [309, 547] width 11 height 11
radio input "true"
click at [314, 700] on div "Yes" at bounding box center [670, 800] width 734 height 20
click at [309, 700] on input "Yes" at bounding box center [308, 800] width 11 height 11
radio input "true"
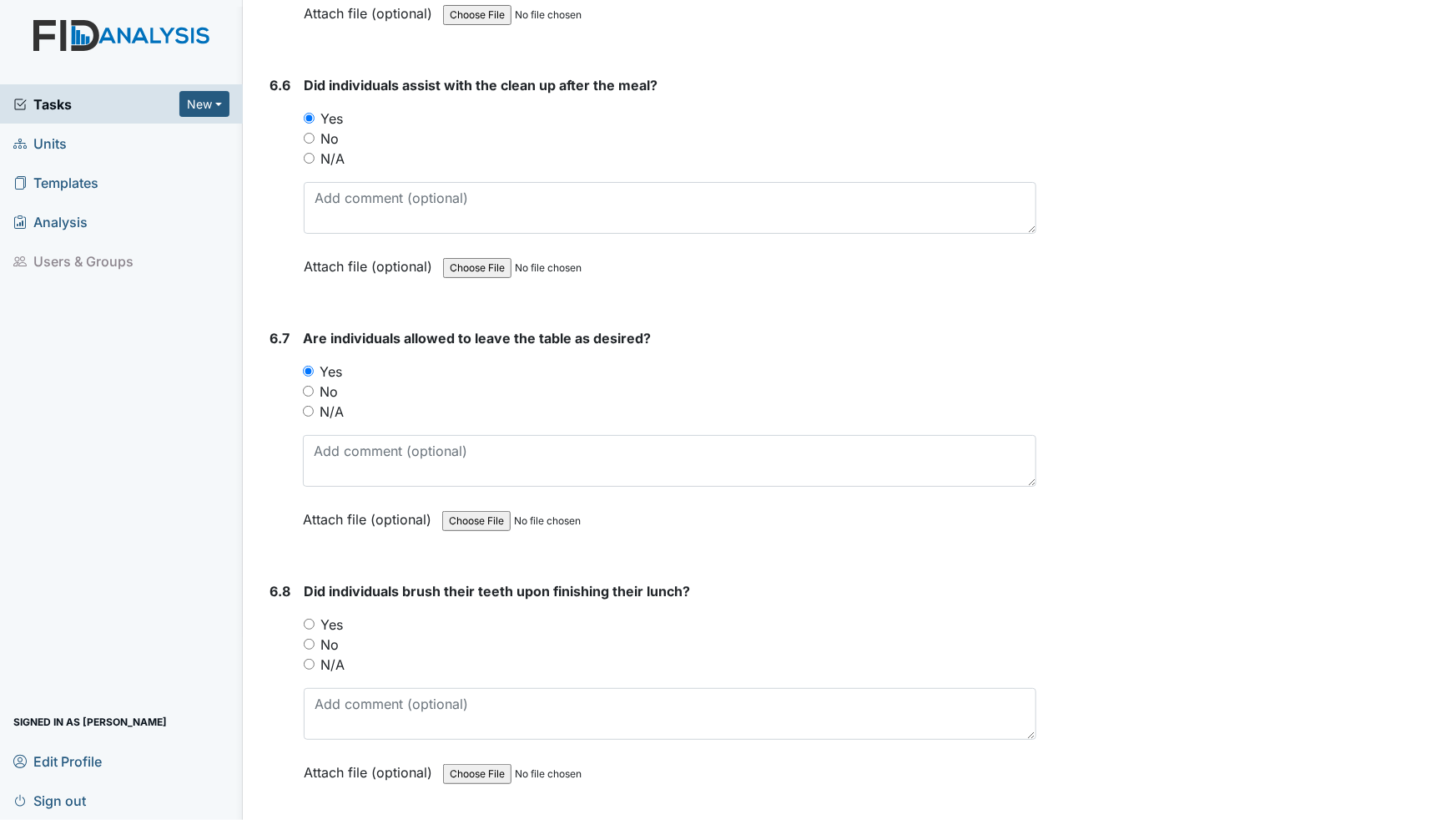
scroll to position [12065, 0]
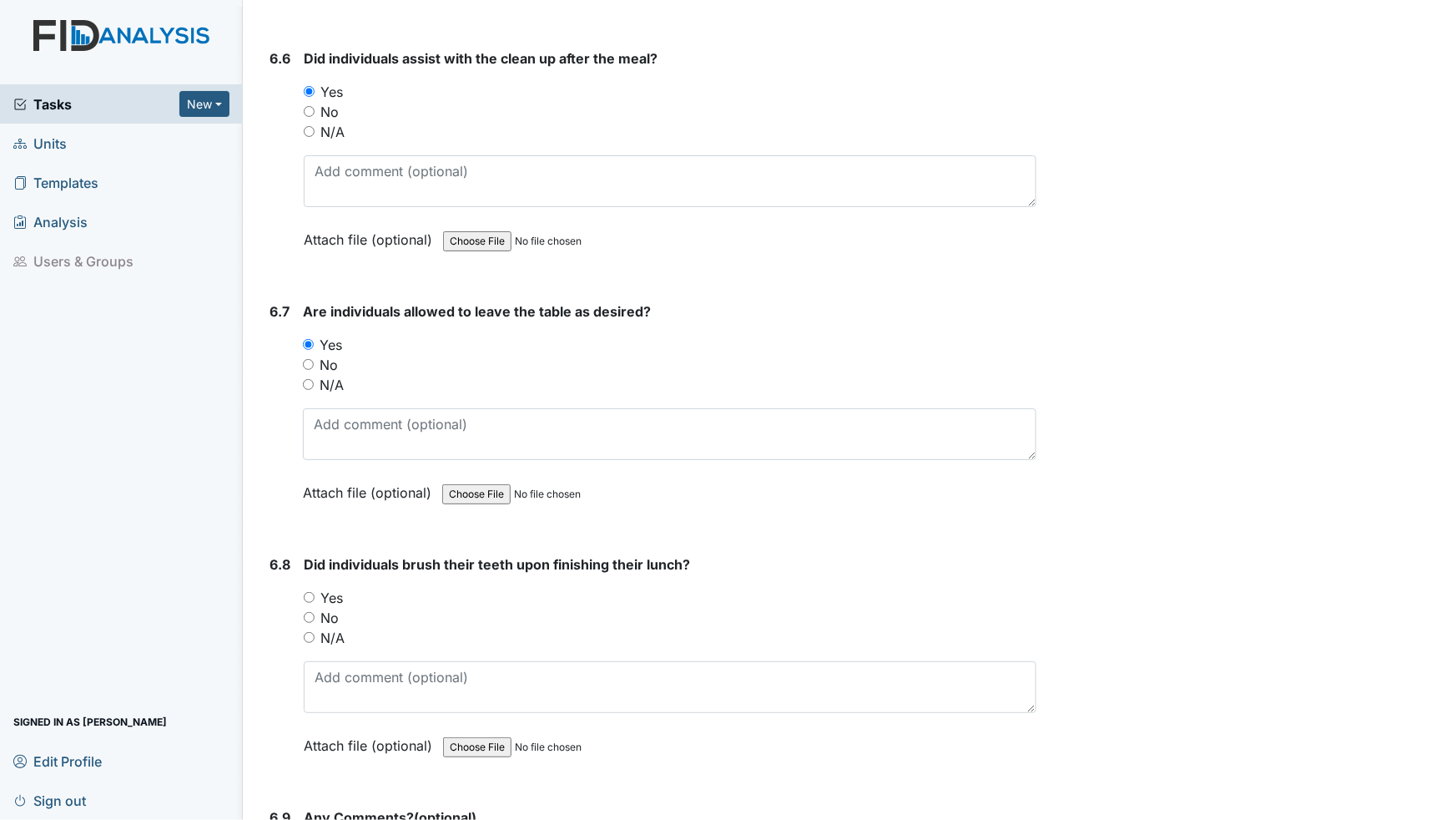
drag, startPoint x: 307, startPoint y: 598, endPoint x: 334, endPoint y: 624, distance: 37.5
click at [308, 632] on input "N/A" at bounding box center [309, 637] width 11 height 11
radio input "true"
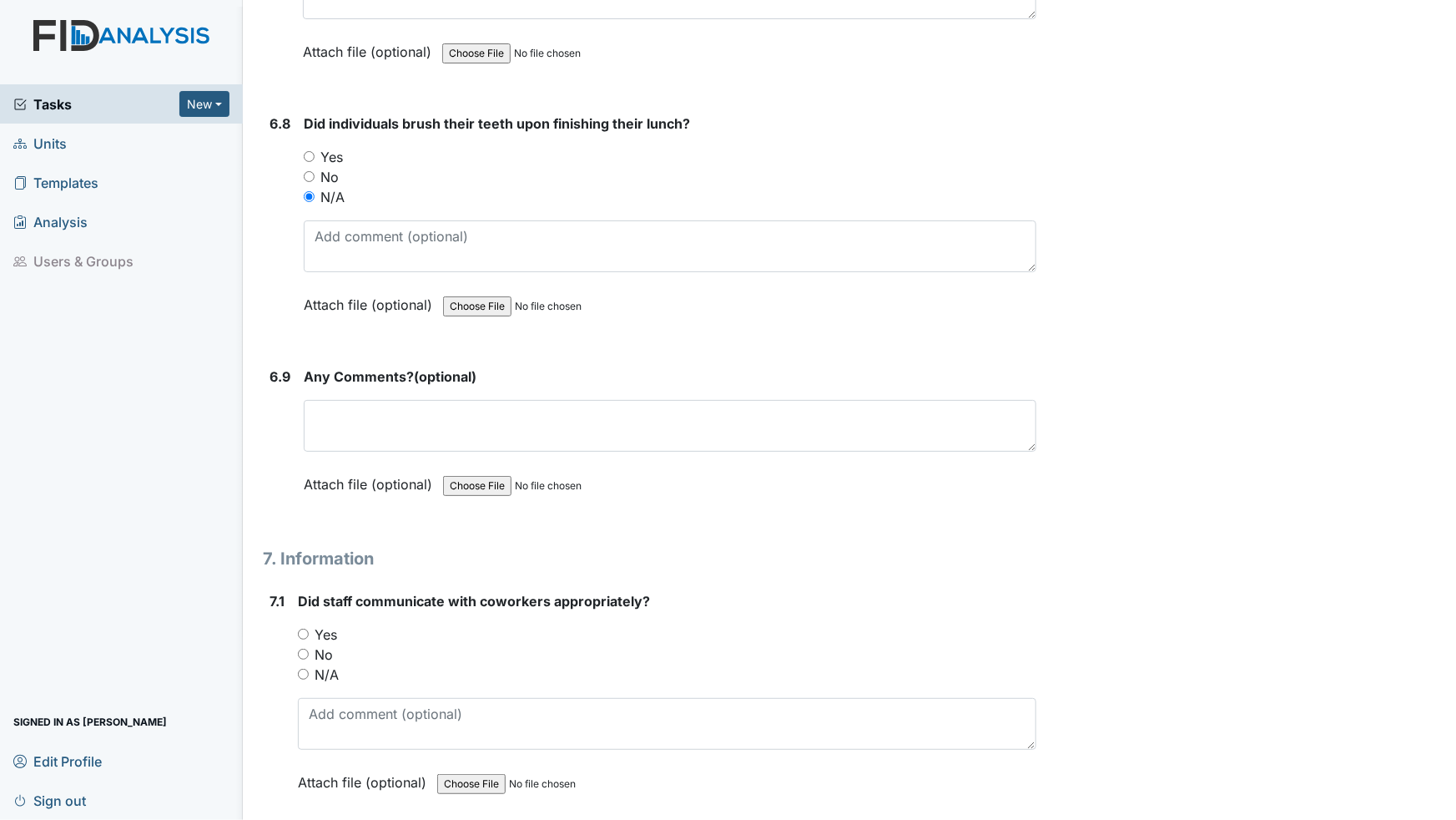
scroll to position [12521, 0]
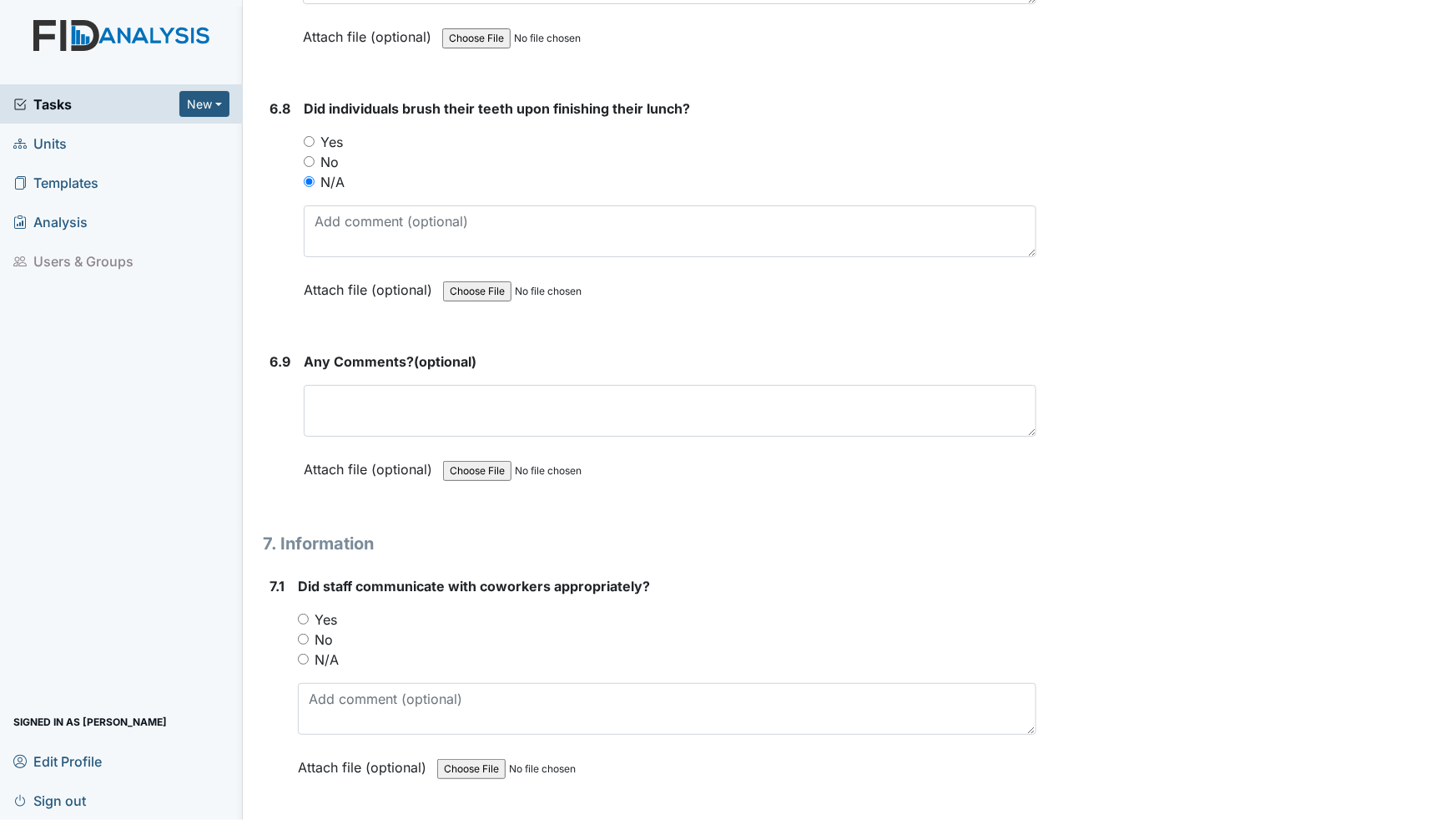
click at [304, 613] on input "Yes" at bounding box center [304, 619] width 11 height 11
radio input "true"
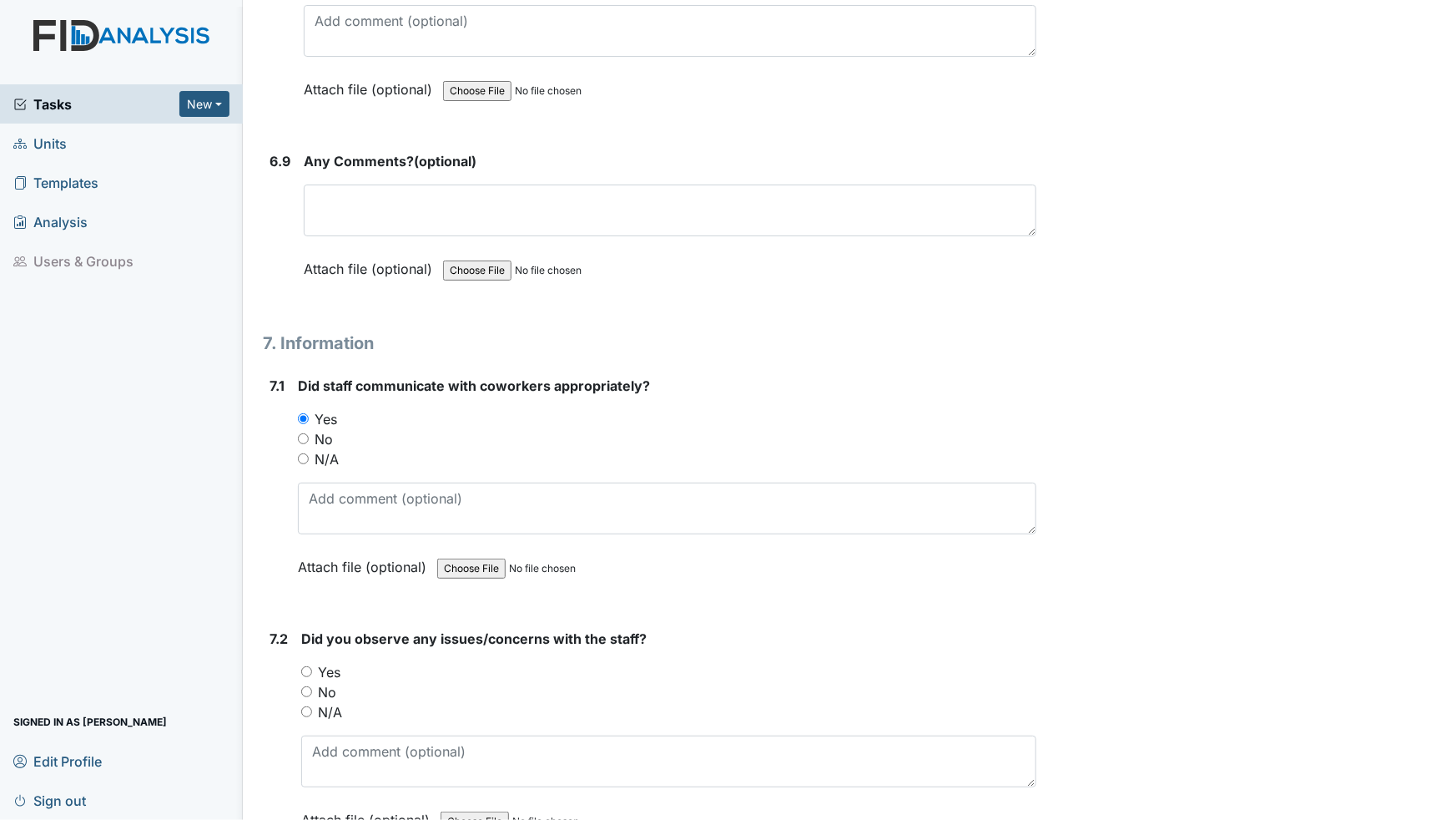
scroll to position [12748, 0]
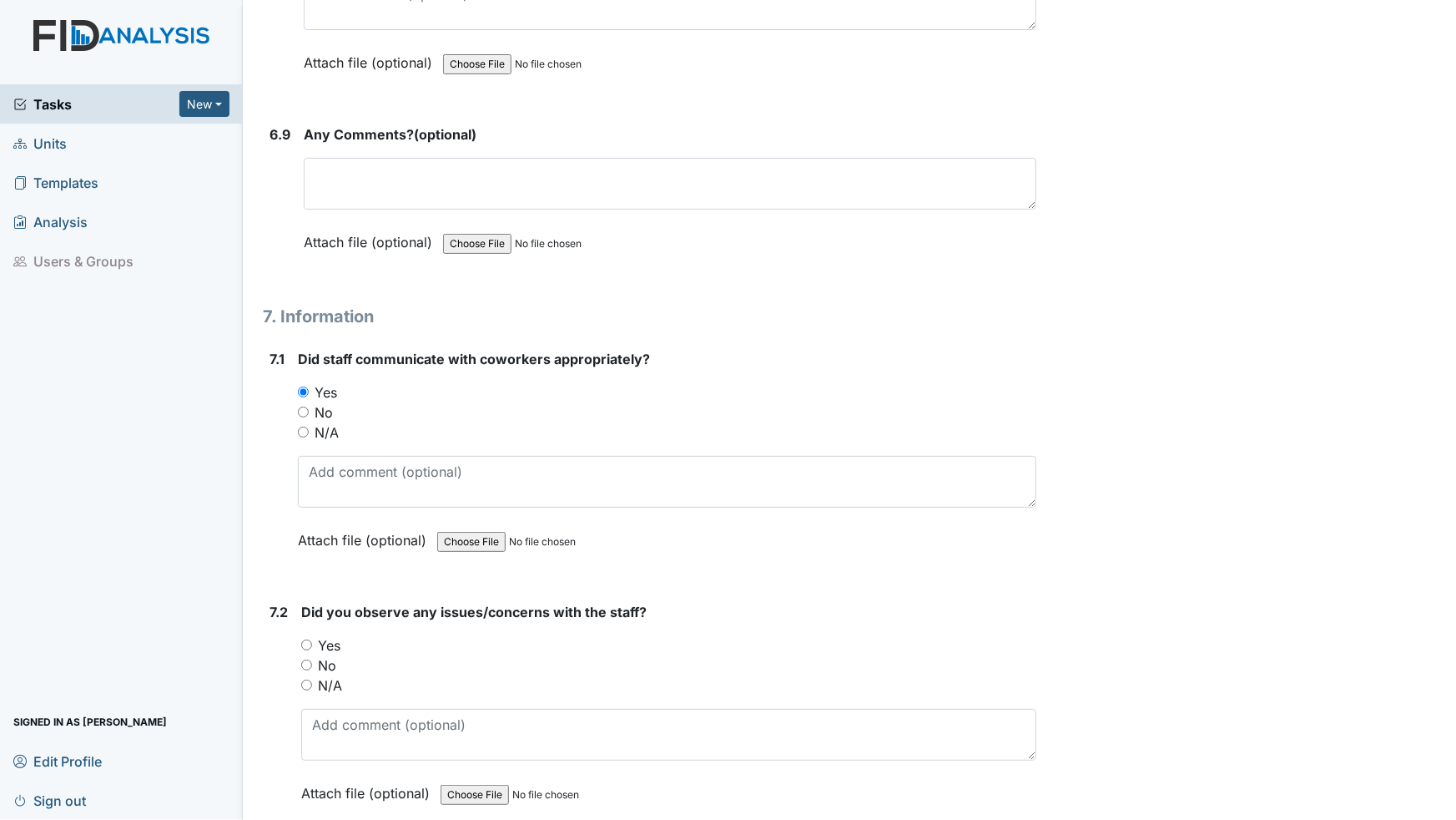
click at [312, 660] on input "No" at bounding box center [307, 665] width 11 height 11
radio input "true"
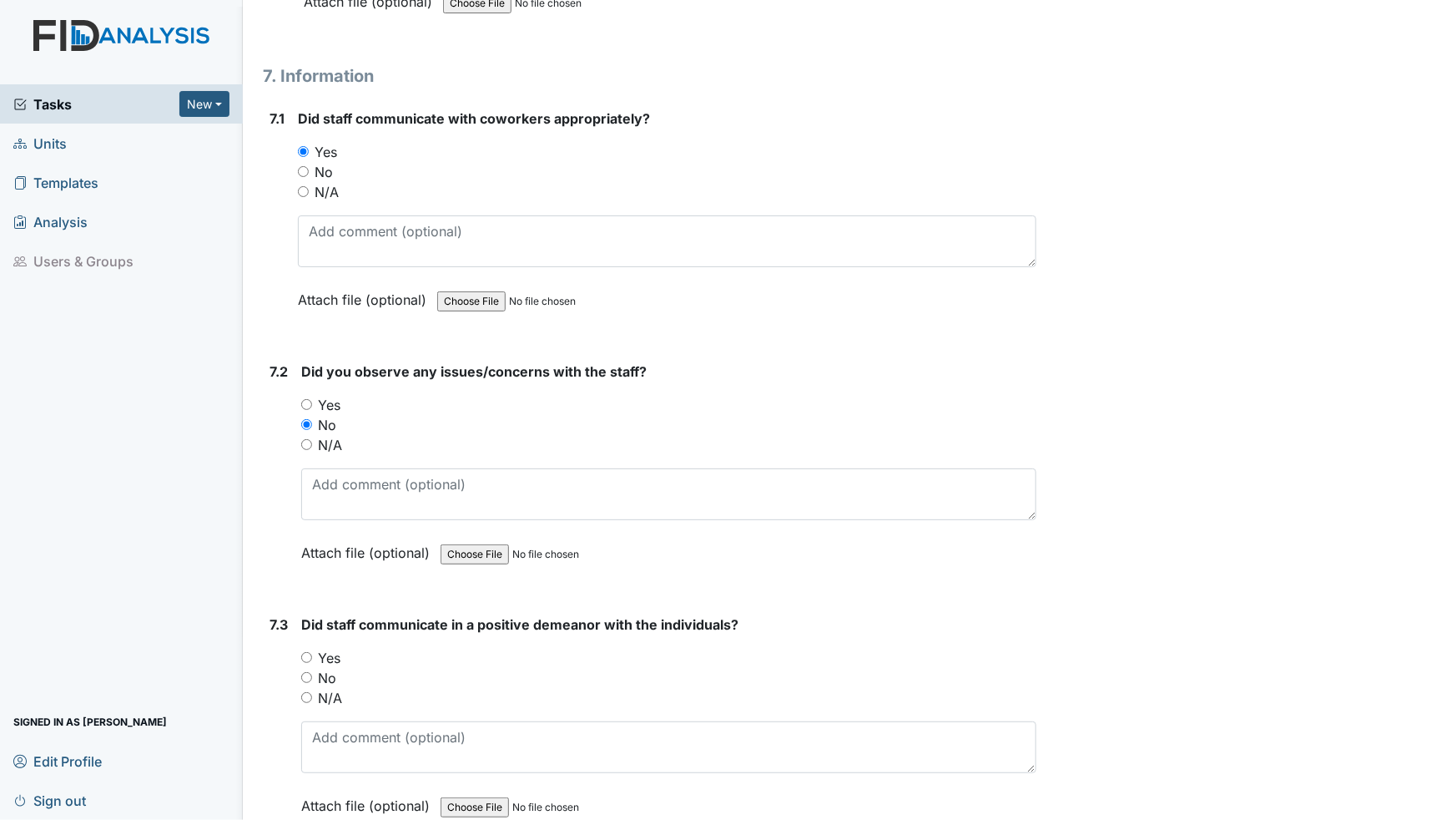
scroll to position [13051, 0]
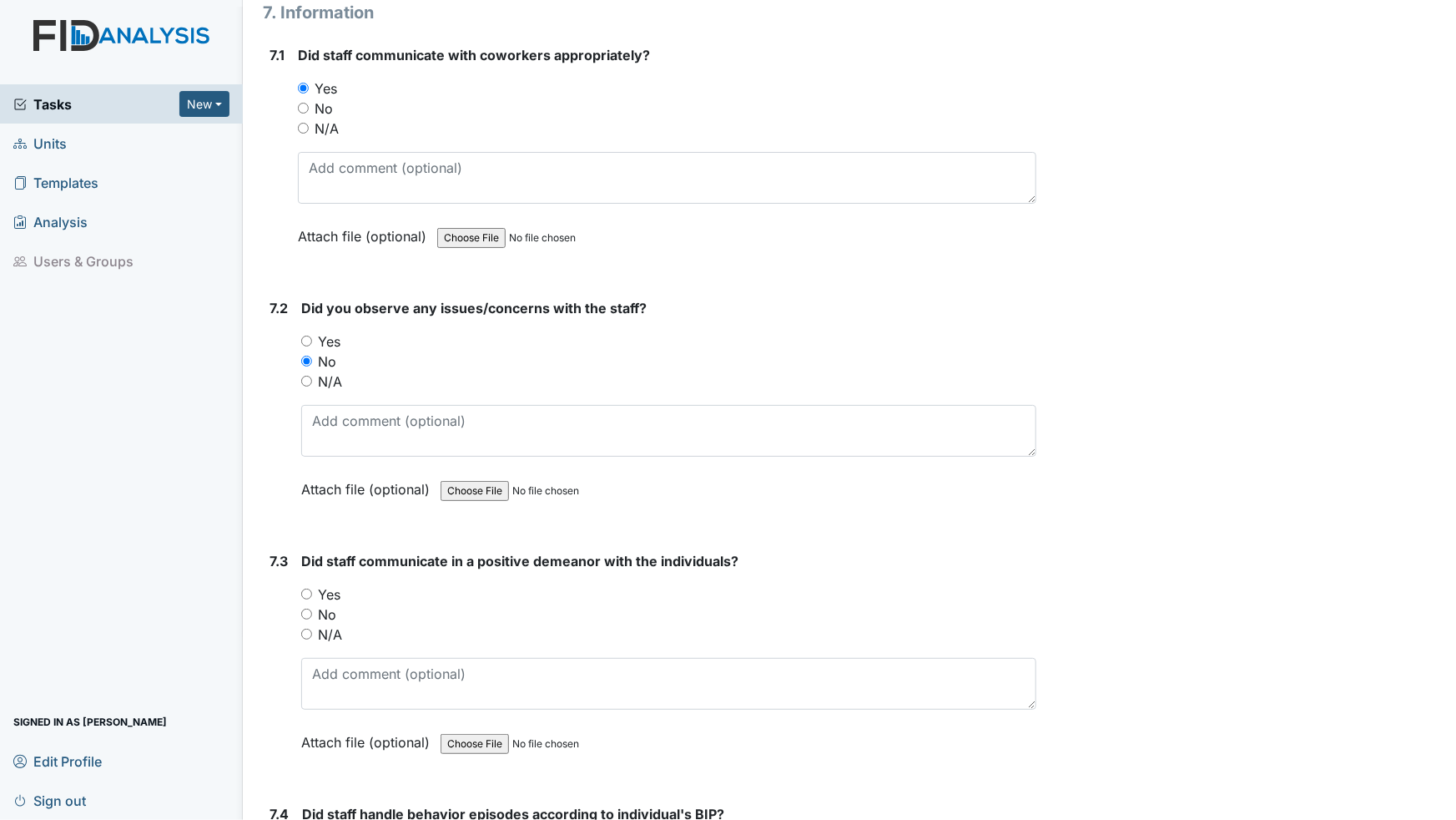
click at [308, 588] on input "Yes" at bounding box center [307, 594] width 11 height 11
radio input "true"
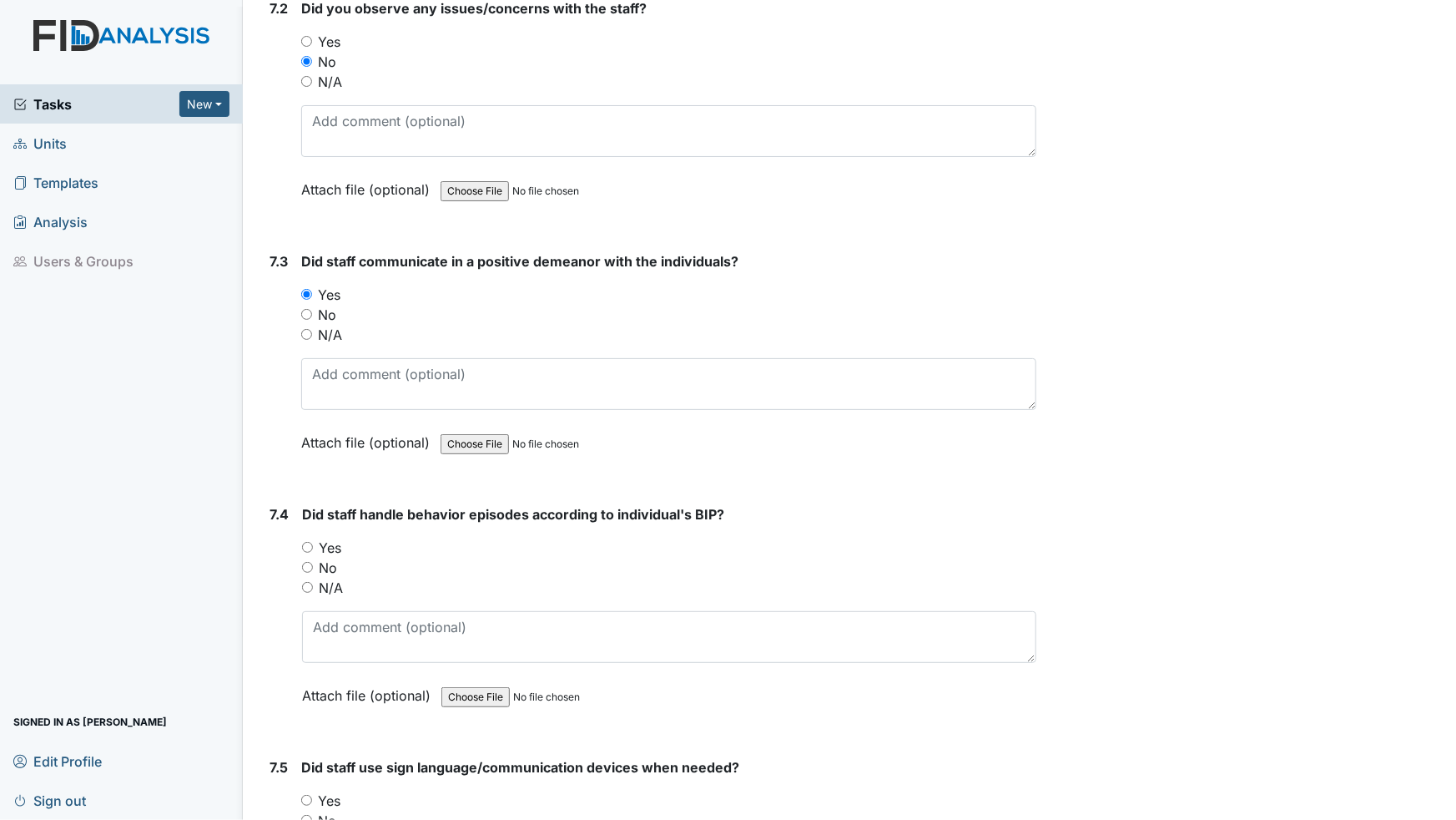
scroll to position [13355, 0]
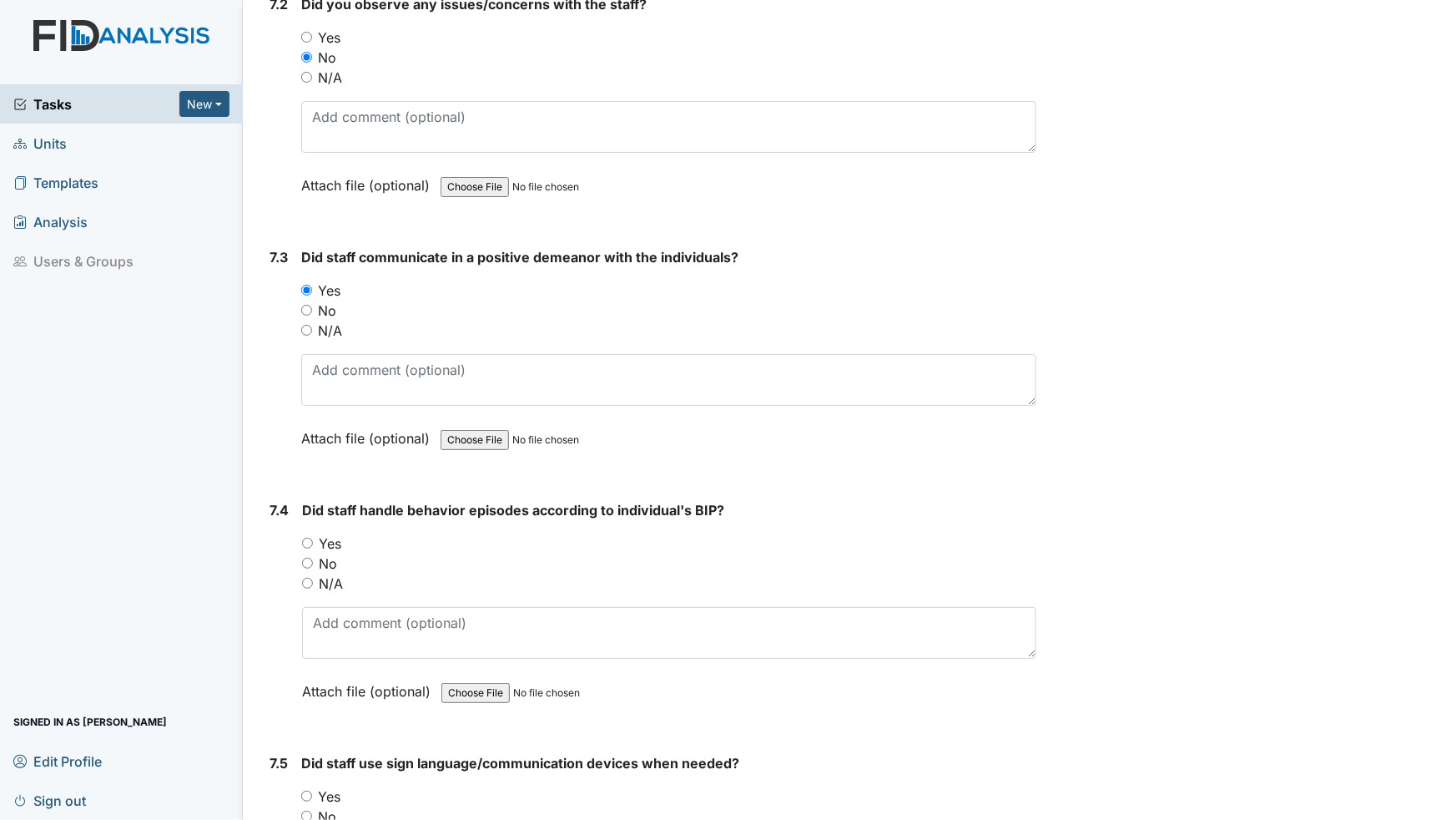
click at [308, 577] on input "N/A" at bounding box center [308, 583] width 11 height 11
radio input "true"
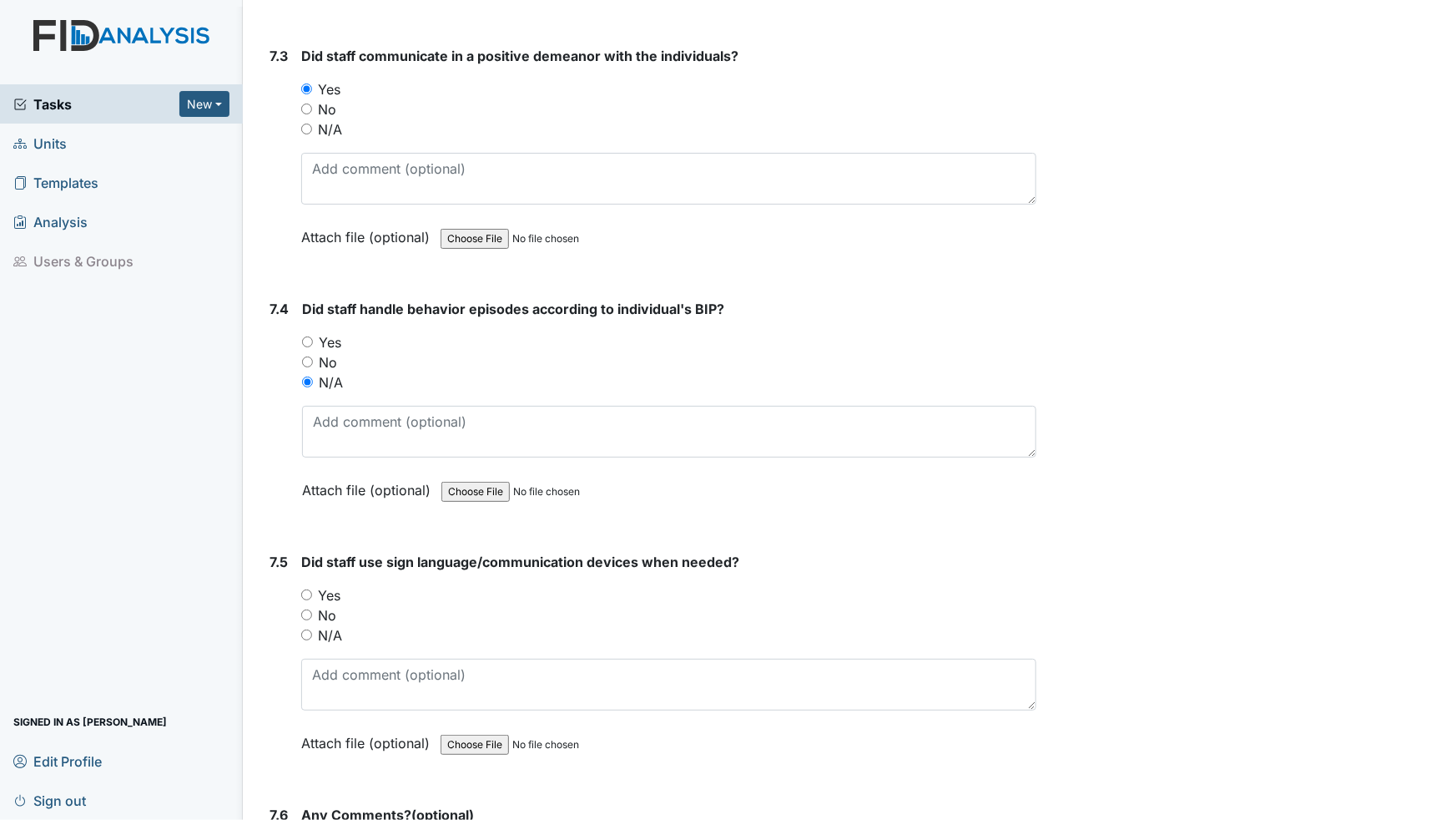
scroll to position [13658, 0]
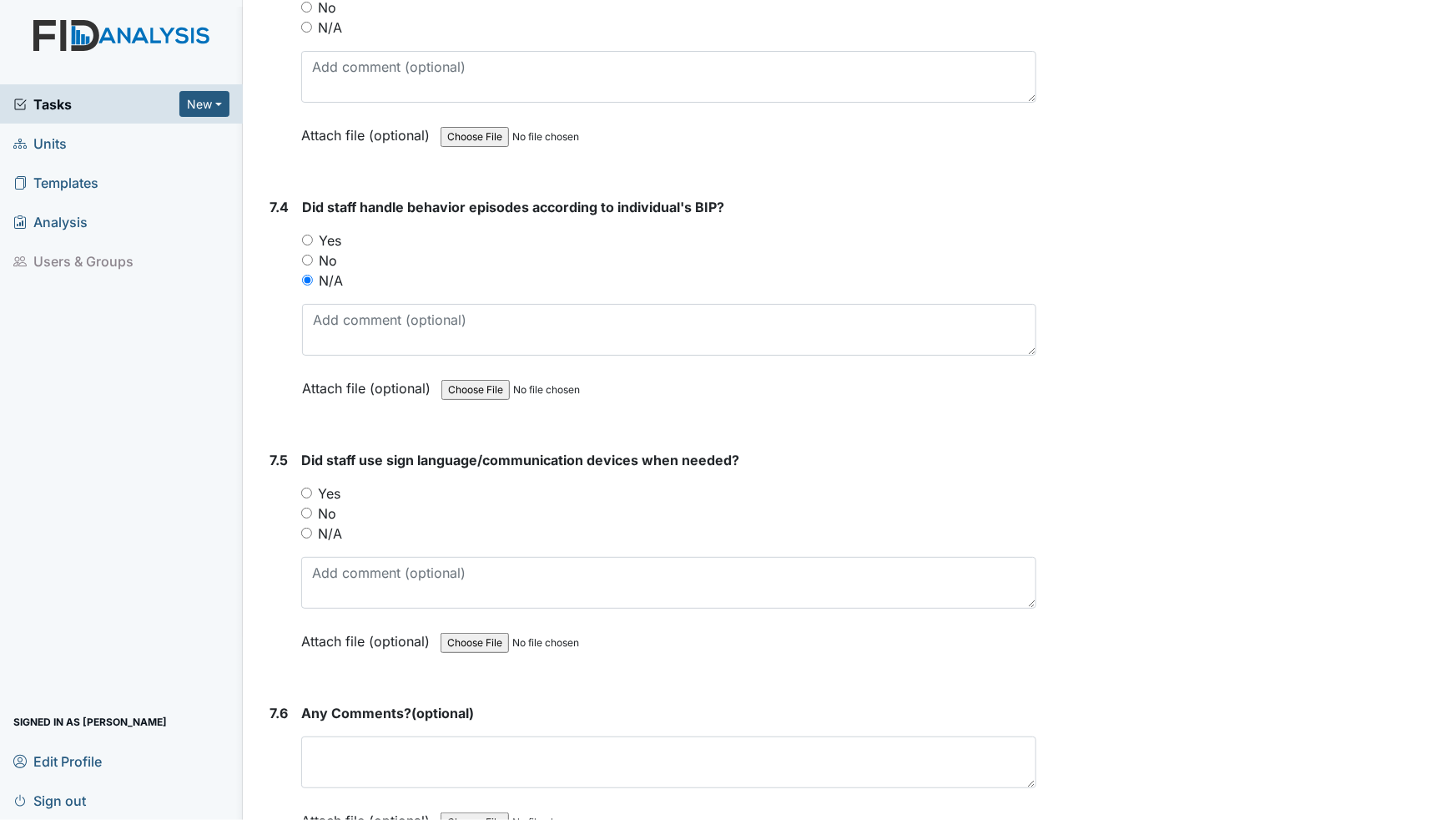
click at [304, 527] on input "N/A" at bounding box center [307, 533] width 11 height 11
radio input "true"
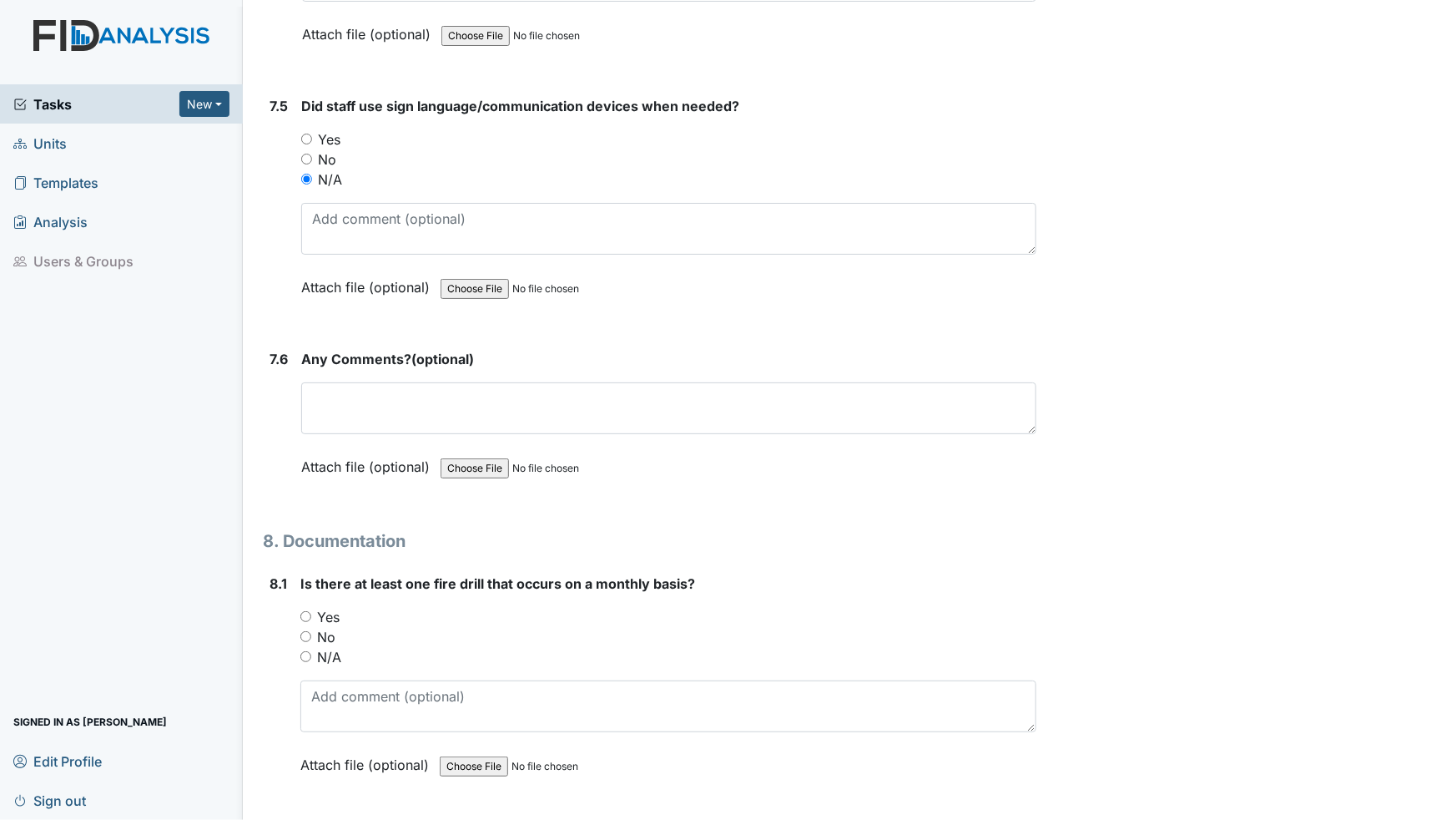
scroll to position [14038, 0]
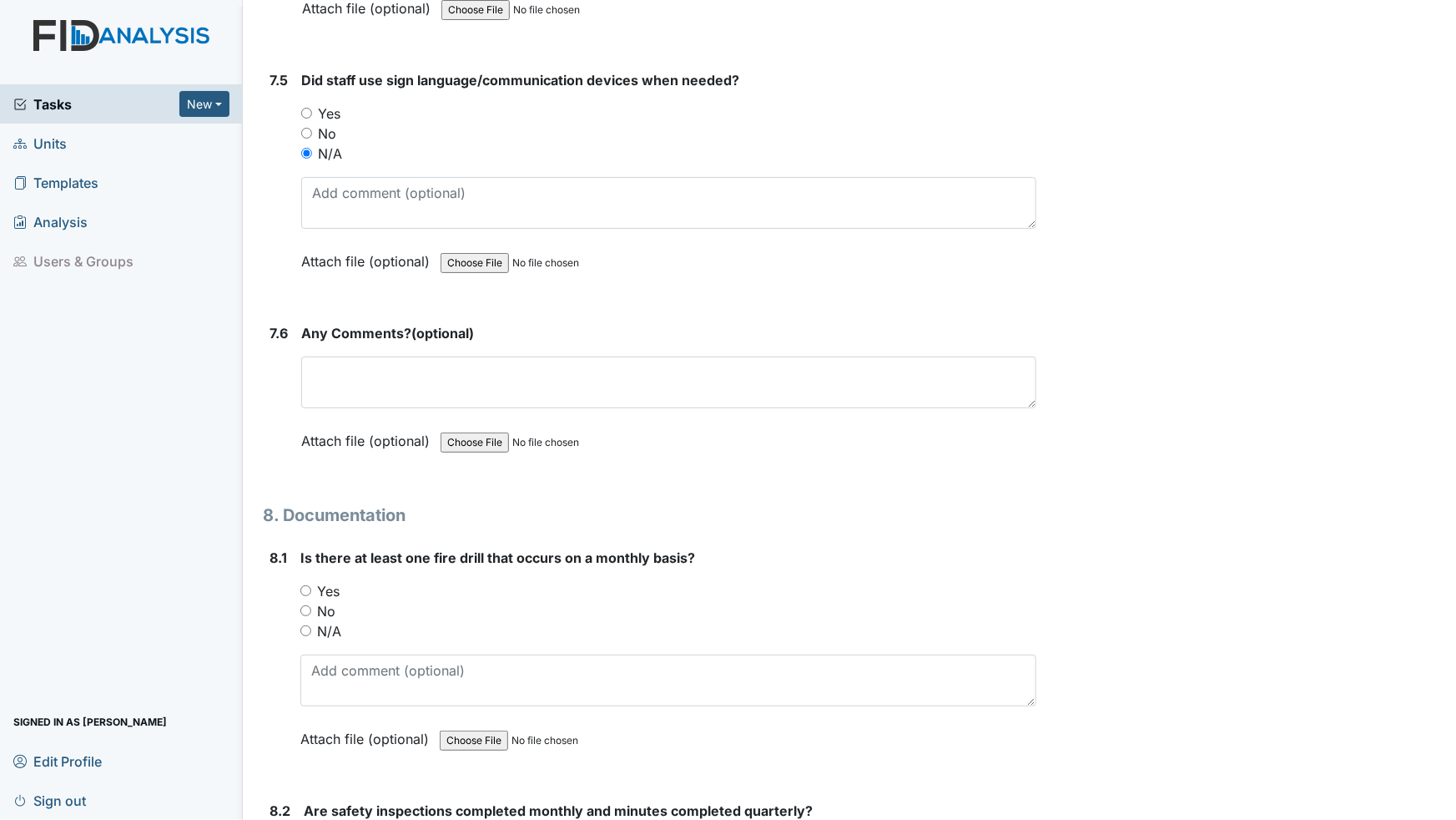
click at [305, 586] on input "Yes" at bounding box center [306, 591] width 11 height 11
radio input "true"
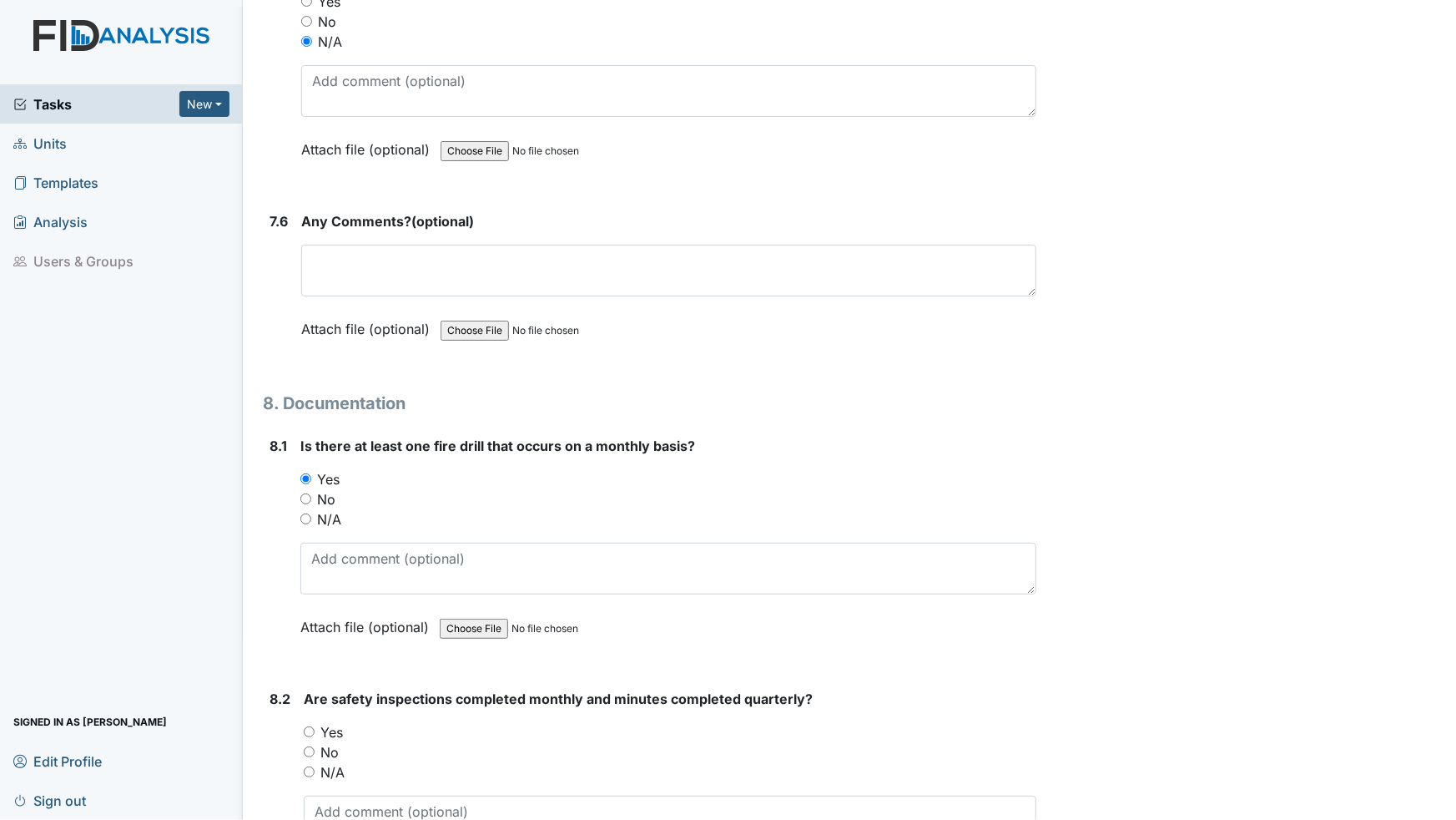
scroll to position [14190, 0]
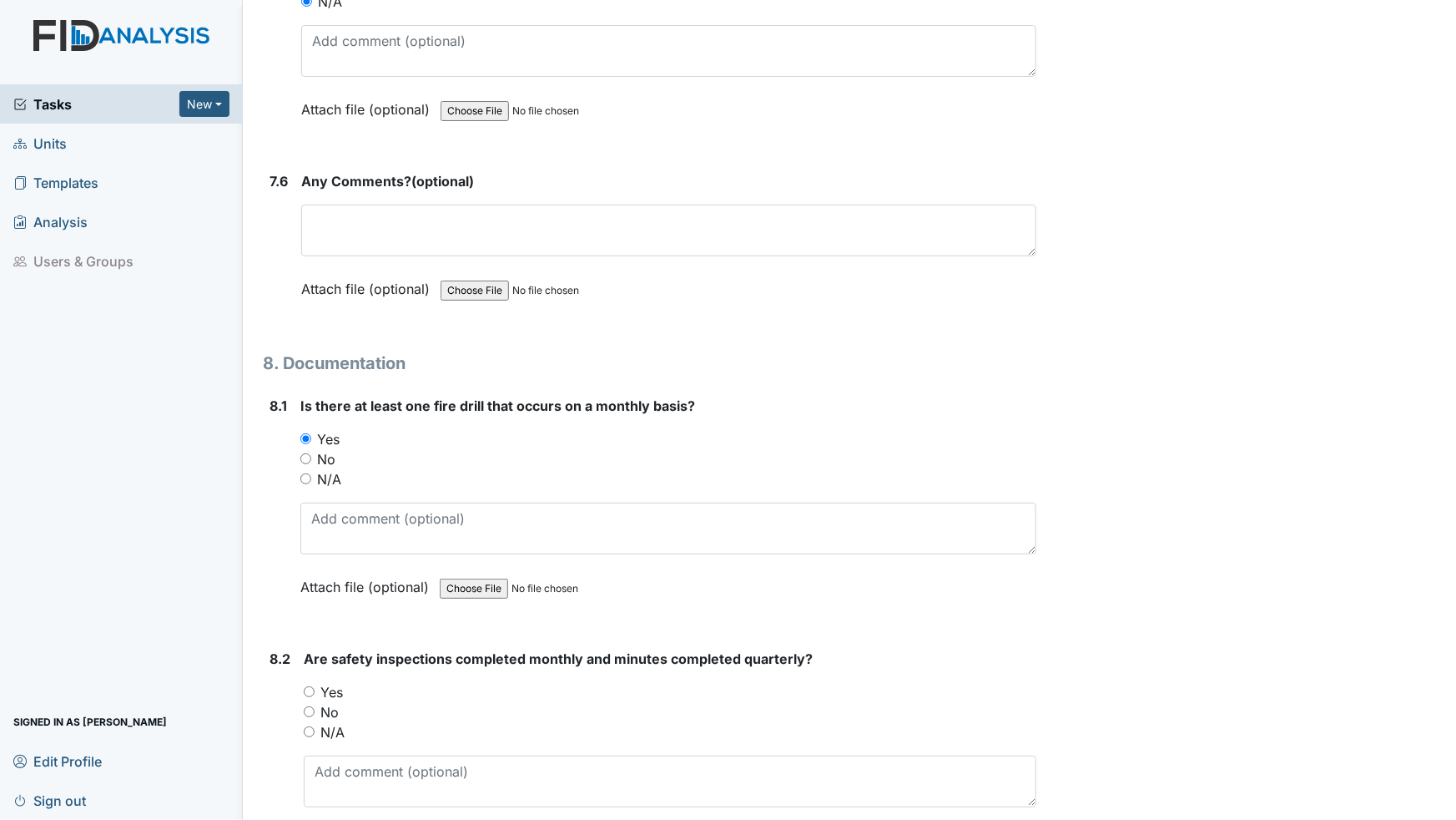
click at [308, 687] on input "Yes" at bounding box center [309, 692] width 11 height 11
radio input "true"
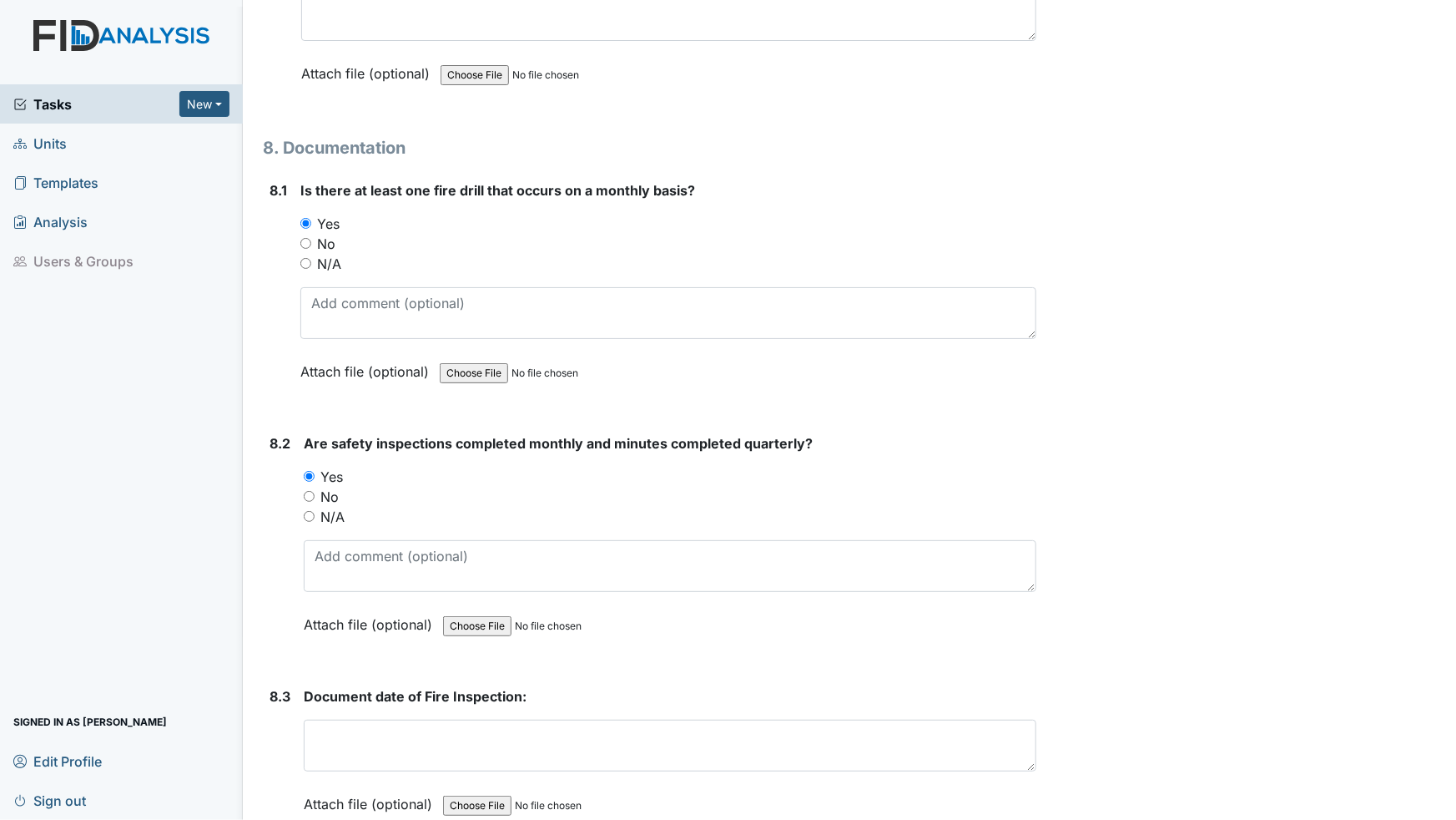
scroll to position [14493, 0]
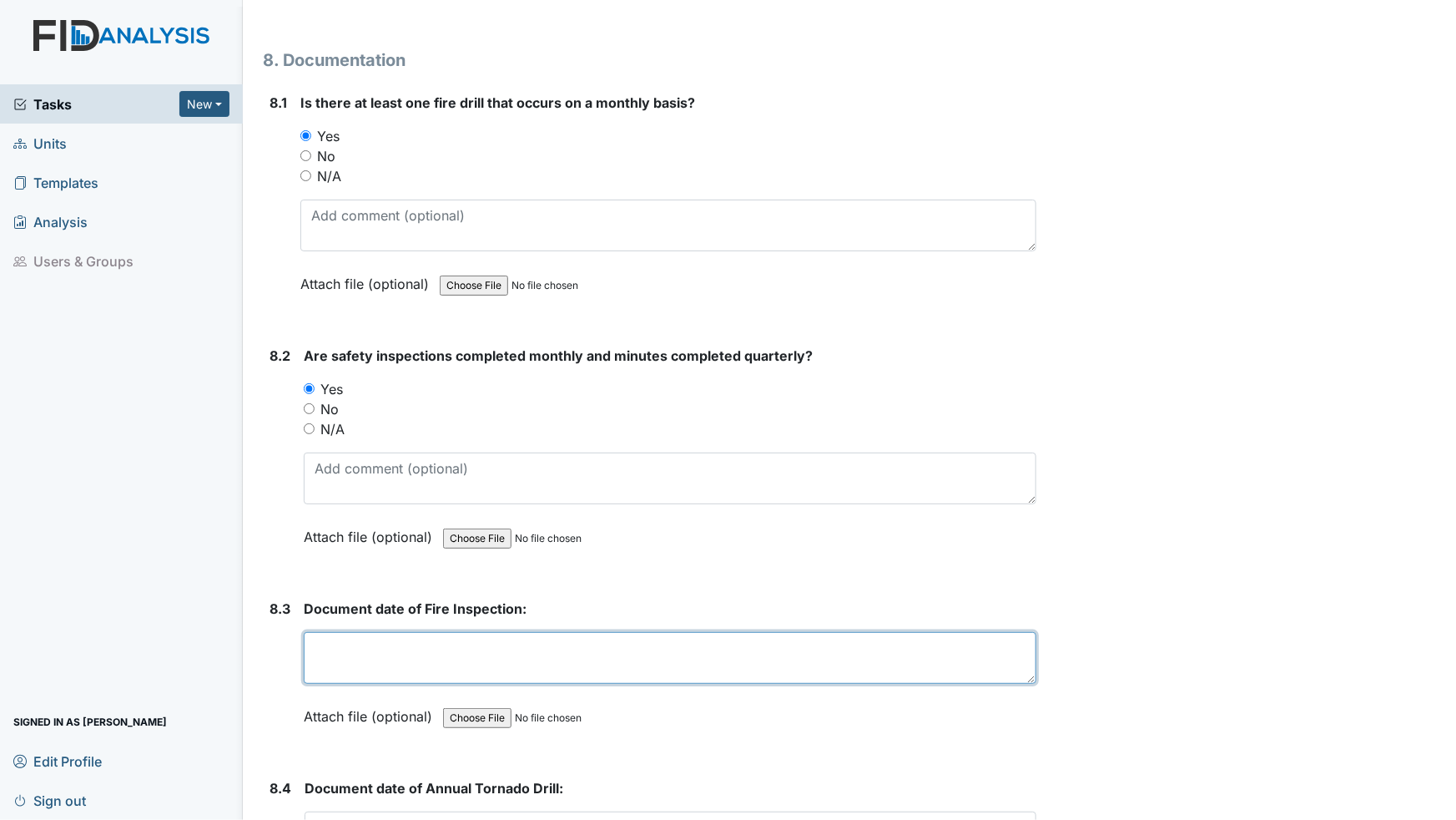
click at [332, 632] on textarea at bounding box center [670, 658] width 733 height 52
type textarea "[DATE]"
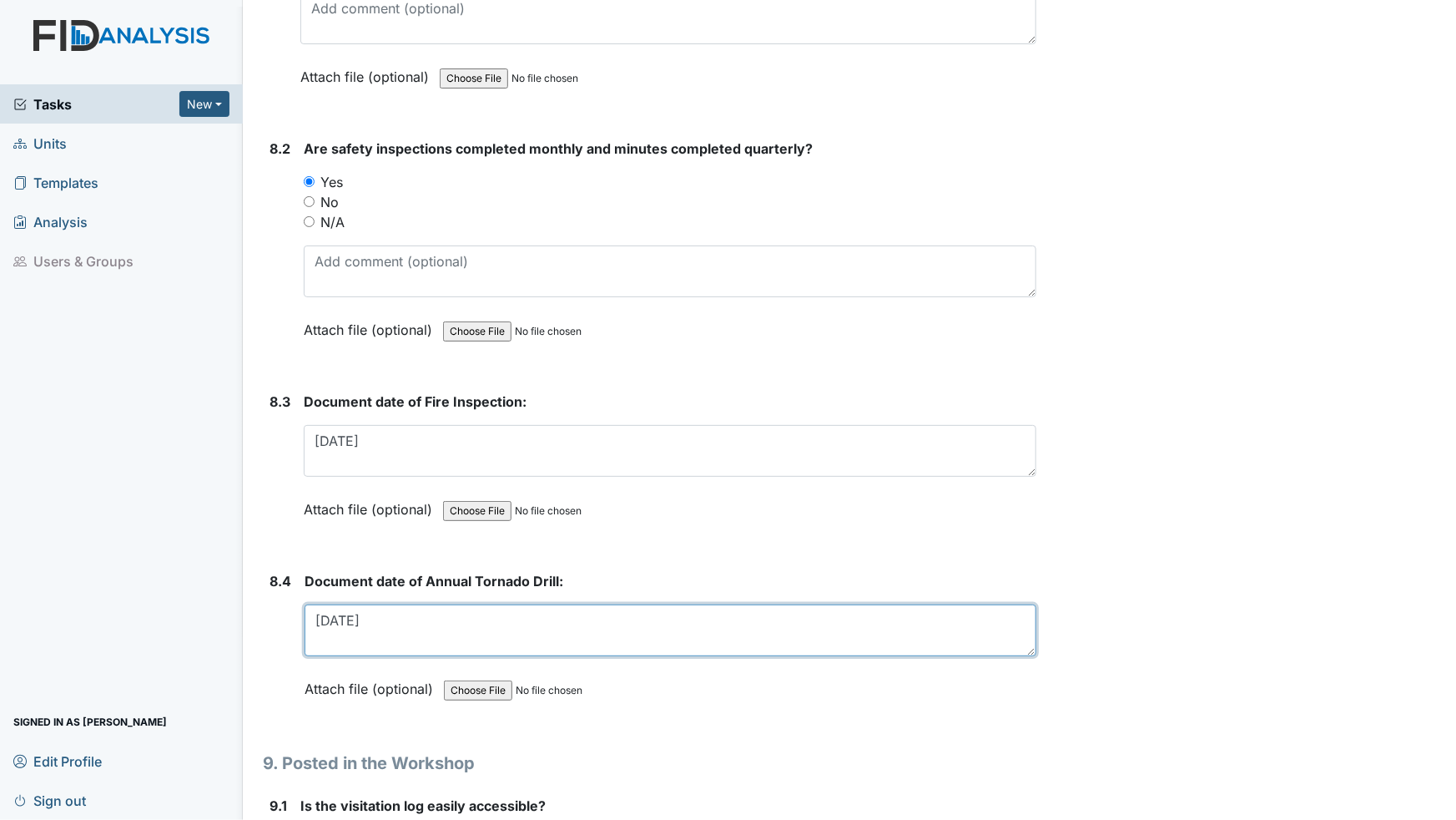
scroll to position [14873, 0]
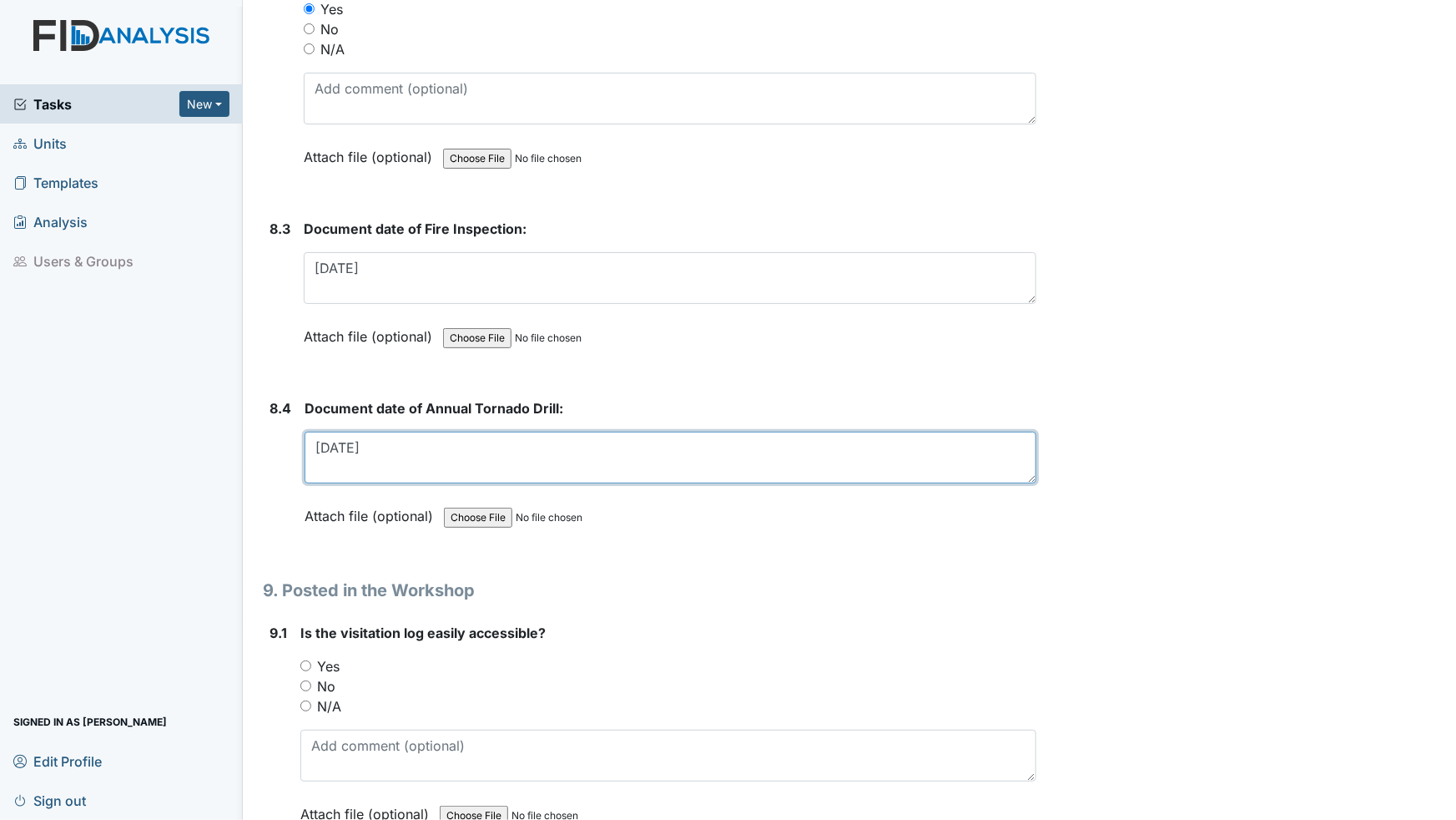
type textarea "[DATE]"
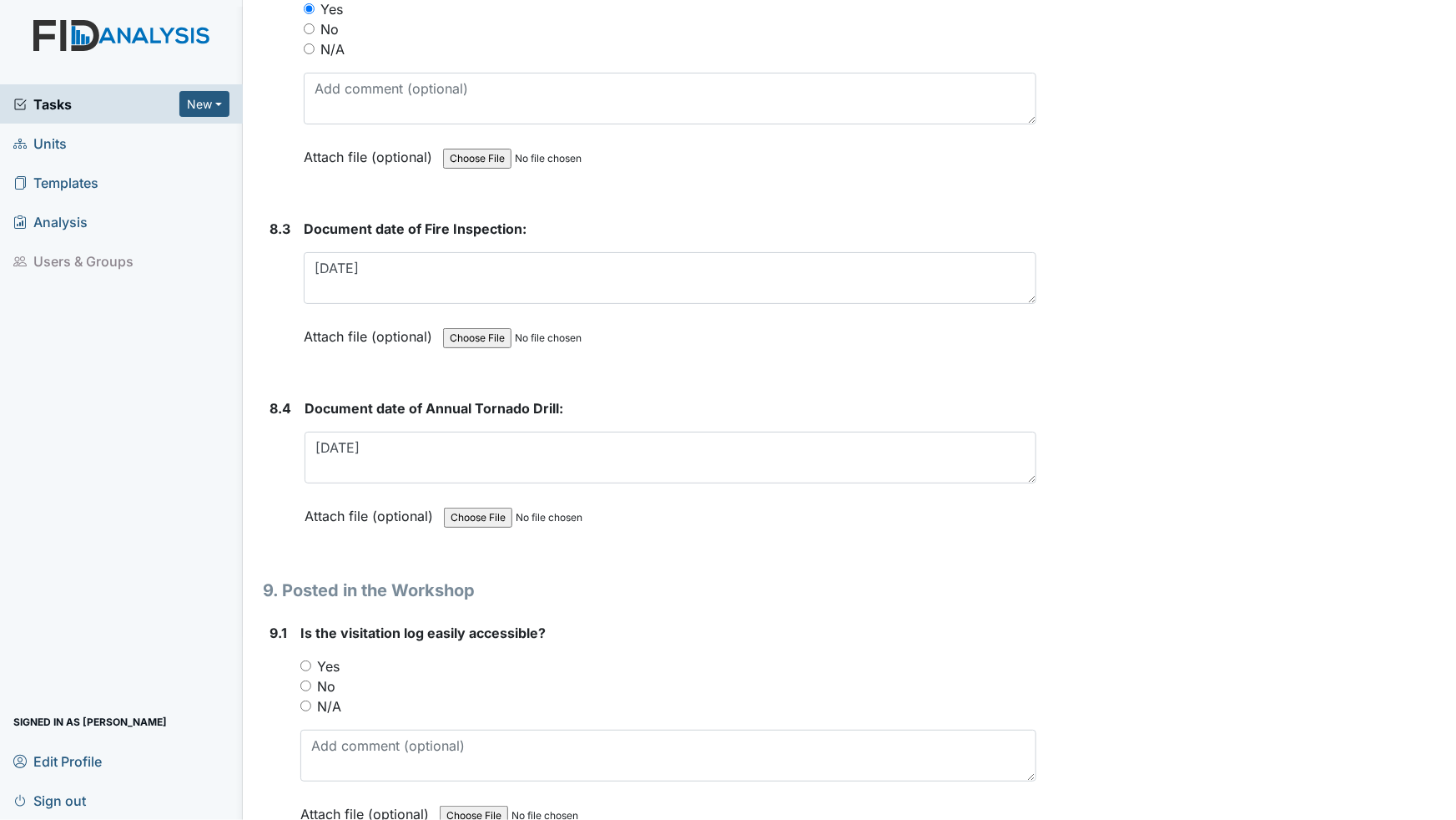
click at [302, 661] on input "Yes" at bounding box center [306, 666] width 11 height 11
radio input "true"
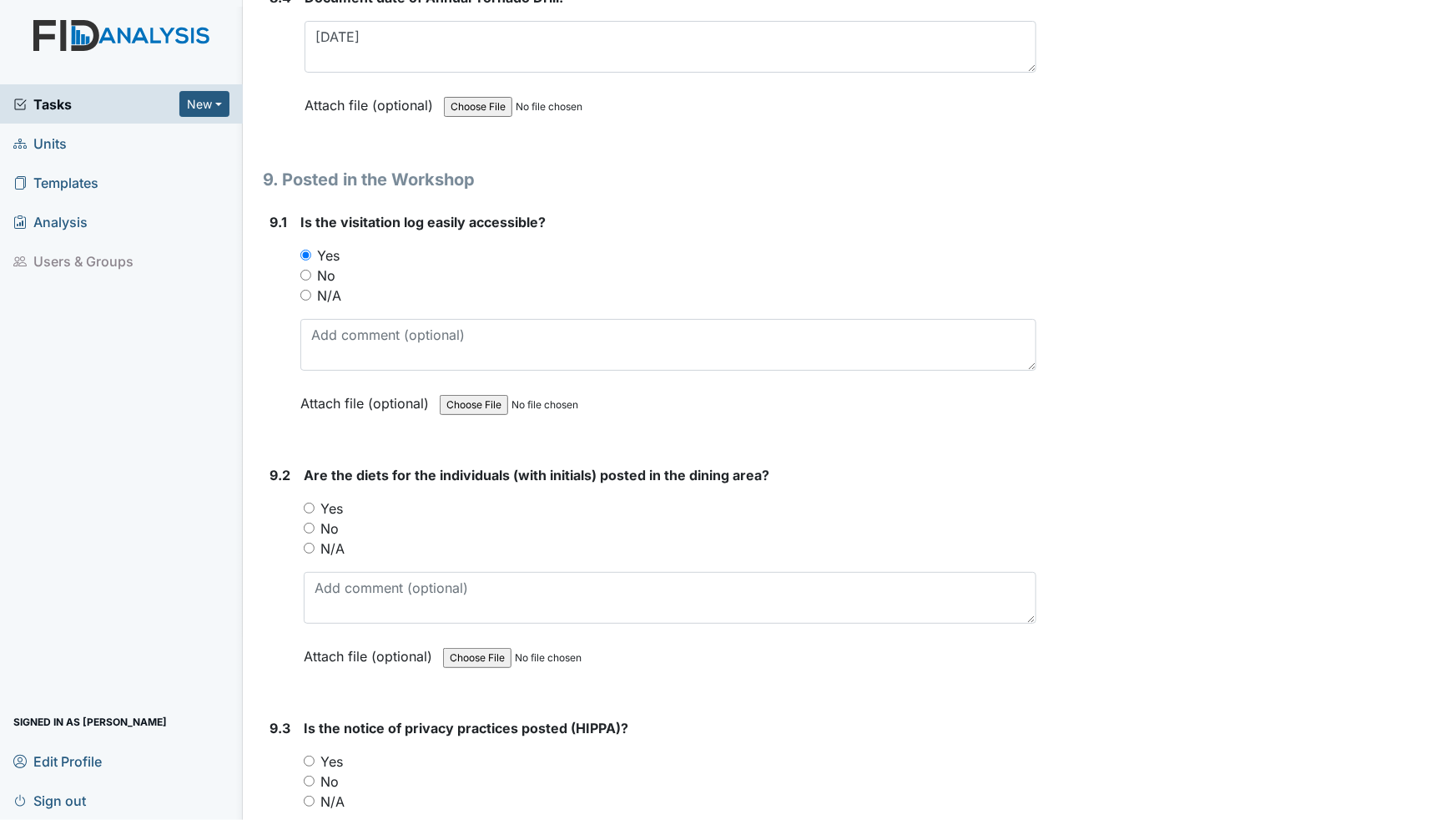
scroll to position [15328, 0]
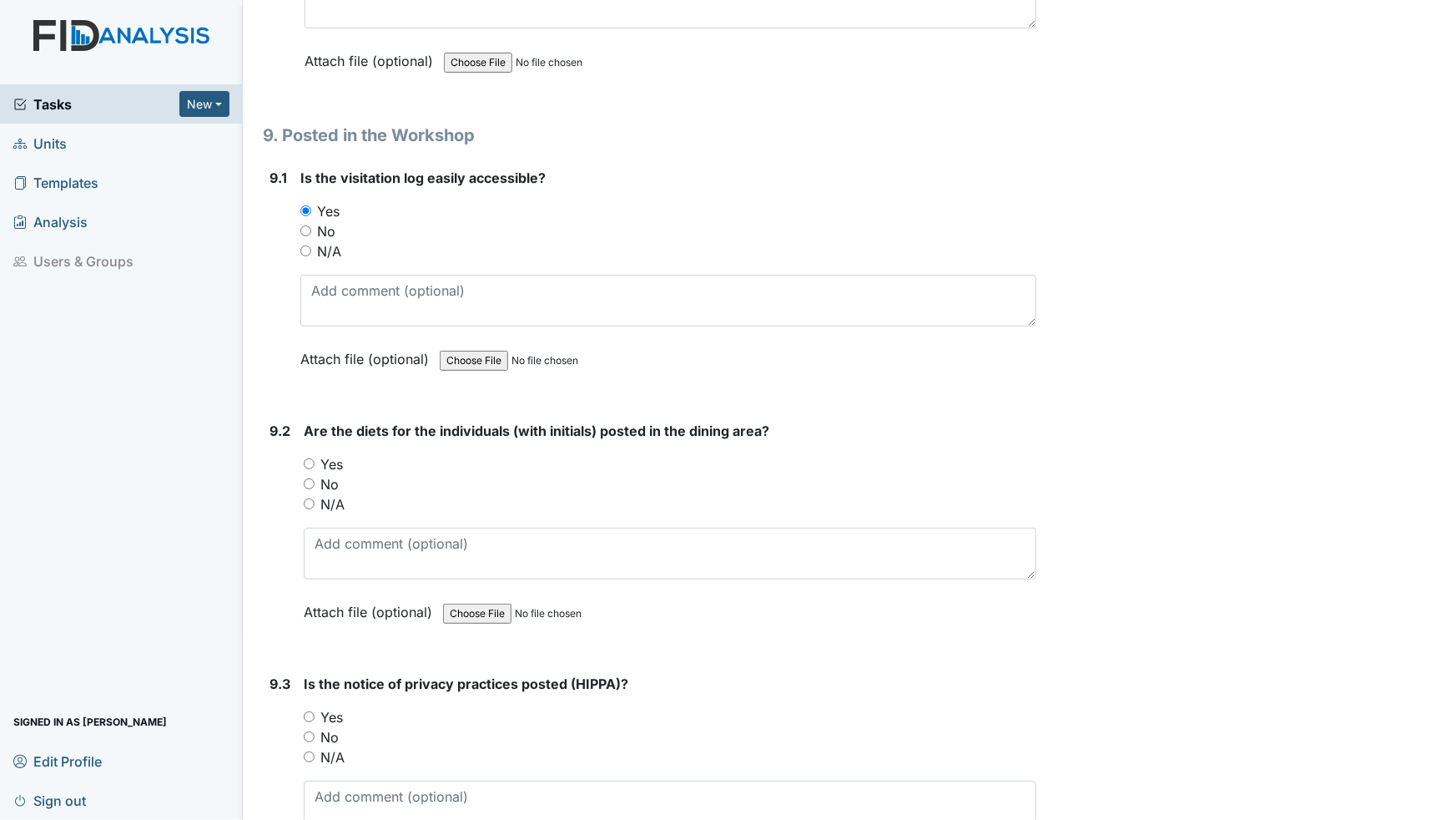
click at [310, 459] on input "Yes" at bounding box center [309, 464] width 11 height 11
radio input "true"
click at [310, 700] on input "Yes" at bounding box center [309, 717] width 11 height 11
radio input "true"
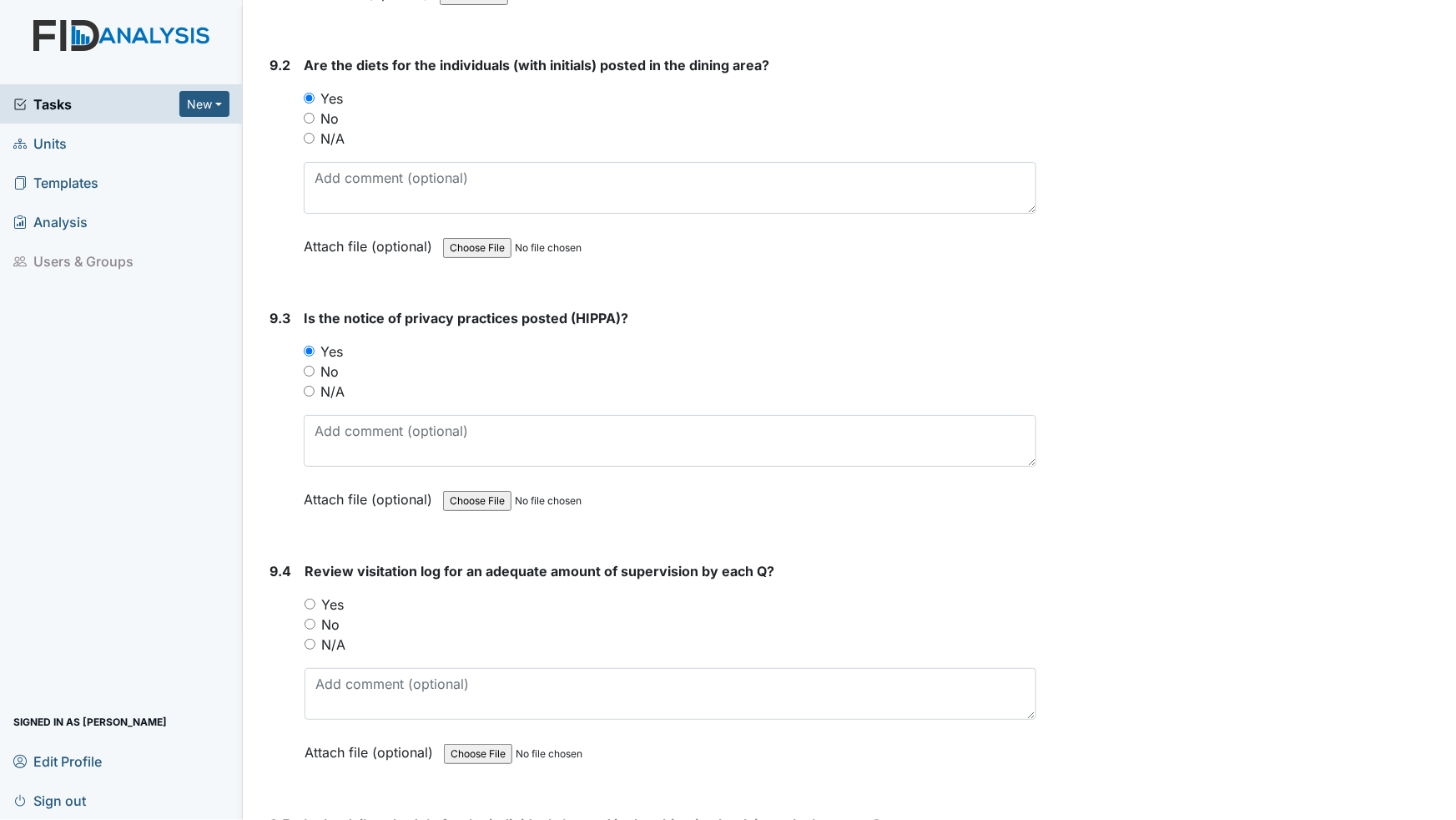
scroll to position [15708, 0]
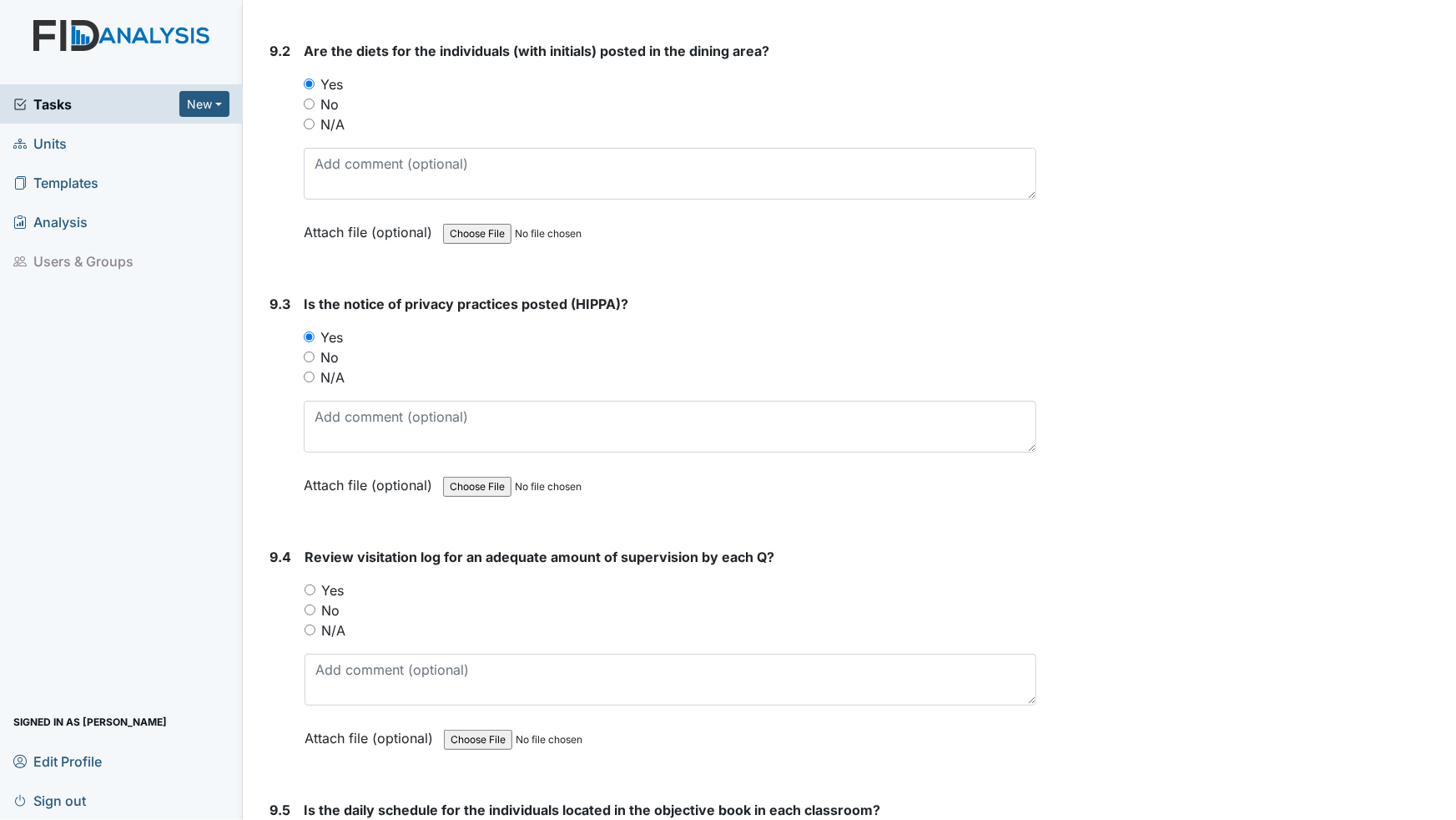
click at [309, 624] on input "N/A" at bounding box center [310, 630] width 11 height 11
radio input "true"
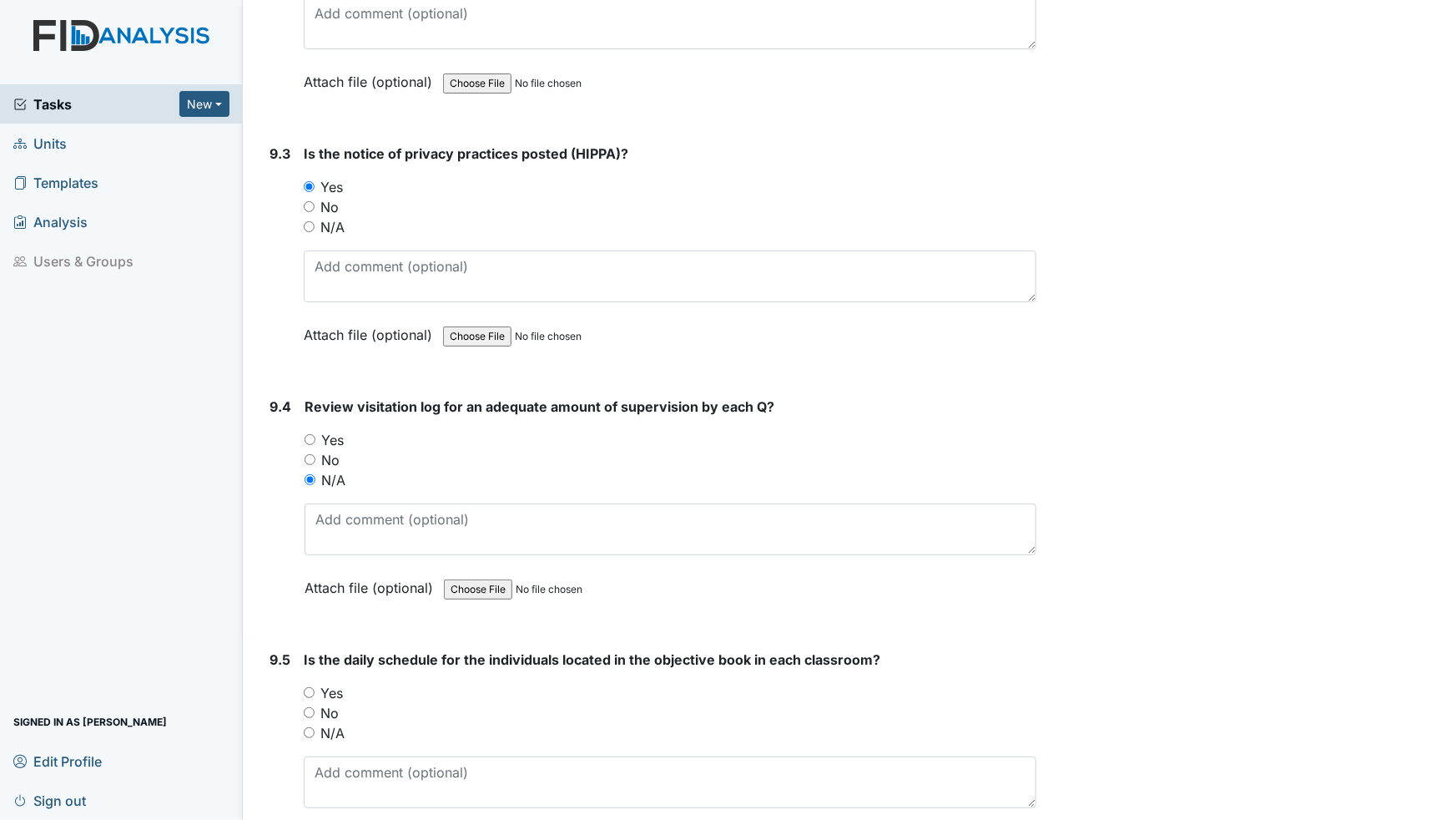
scroll to position [15935, 0]
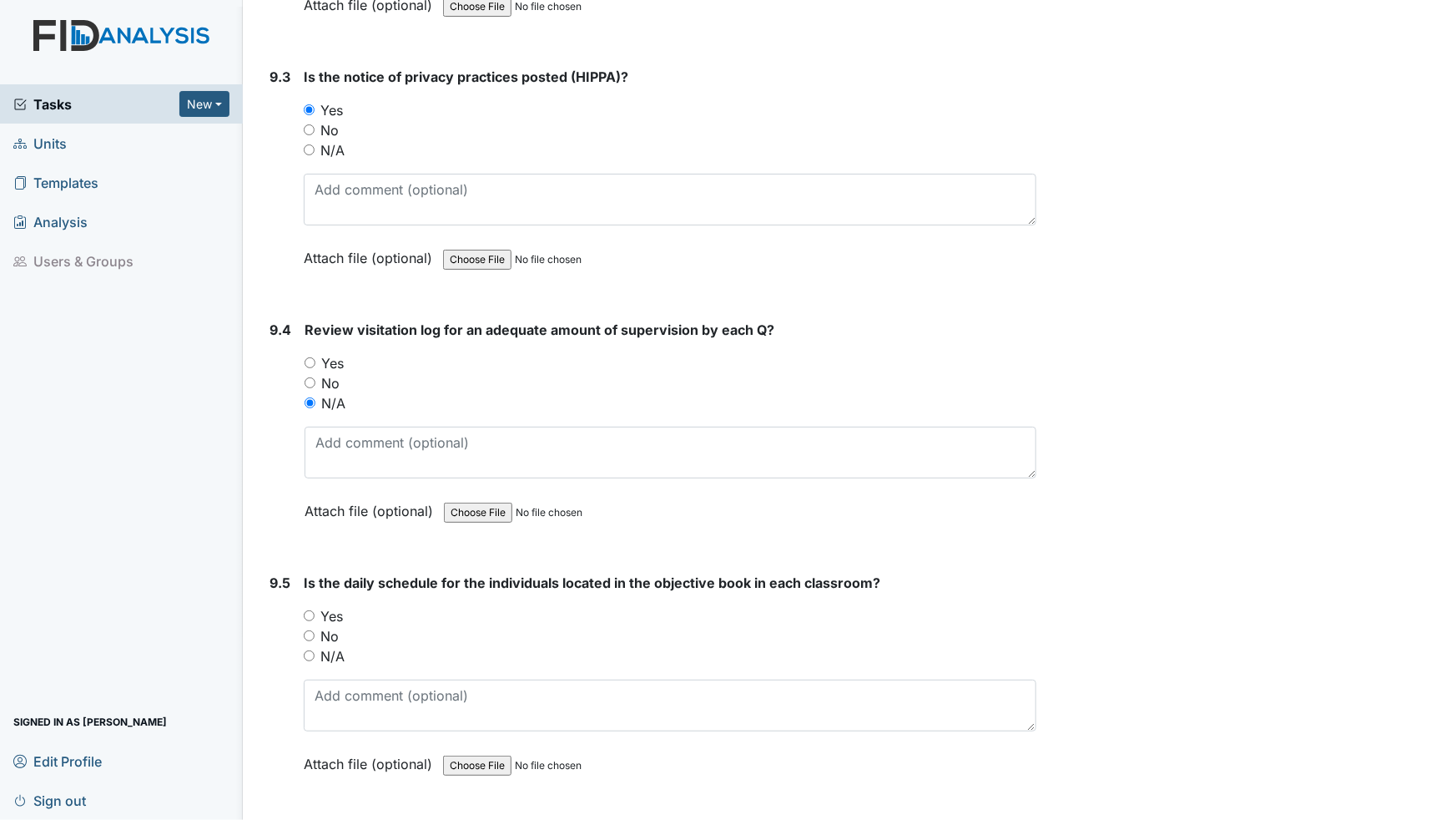
drag, startPoint x: 309, startPoint y: 560, endPoint x: 315, endPoint y: 570, distance: 11.7
click at [310, 611] on input "Yes" at bounding box center [309, 616] width 11 height 11
radio input "true"
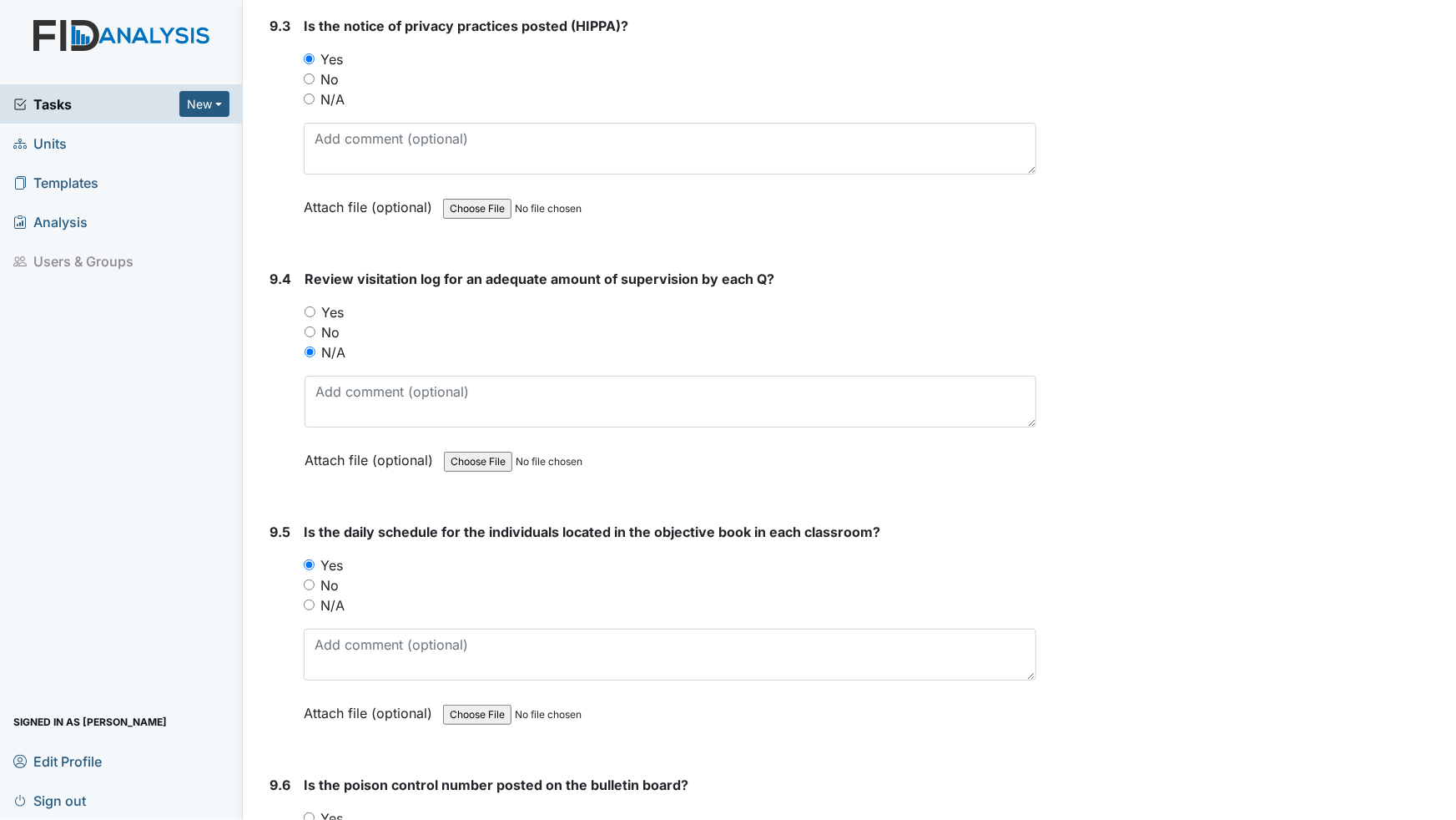
scroll to position [16239, 0]
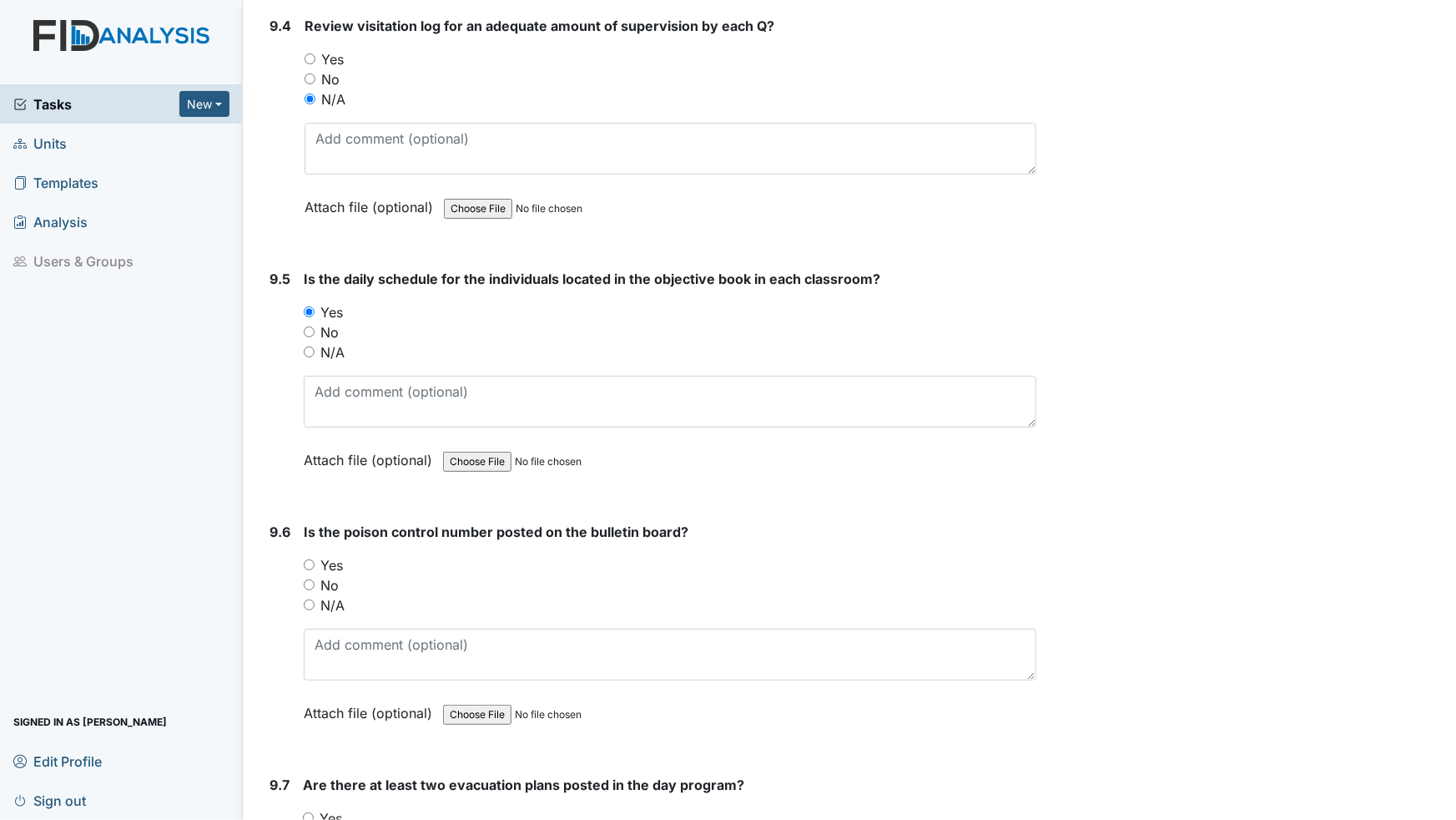
click at [309, 560] on input "Yes" at bounding box center [309, 565] width 11 height 11
radio input "true"
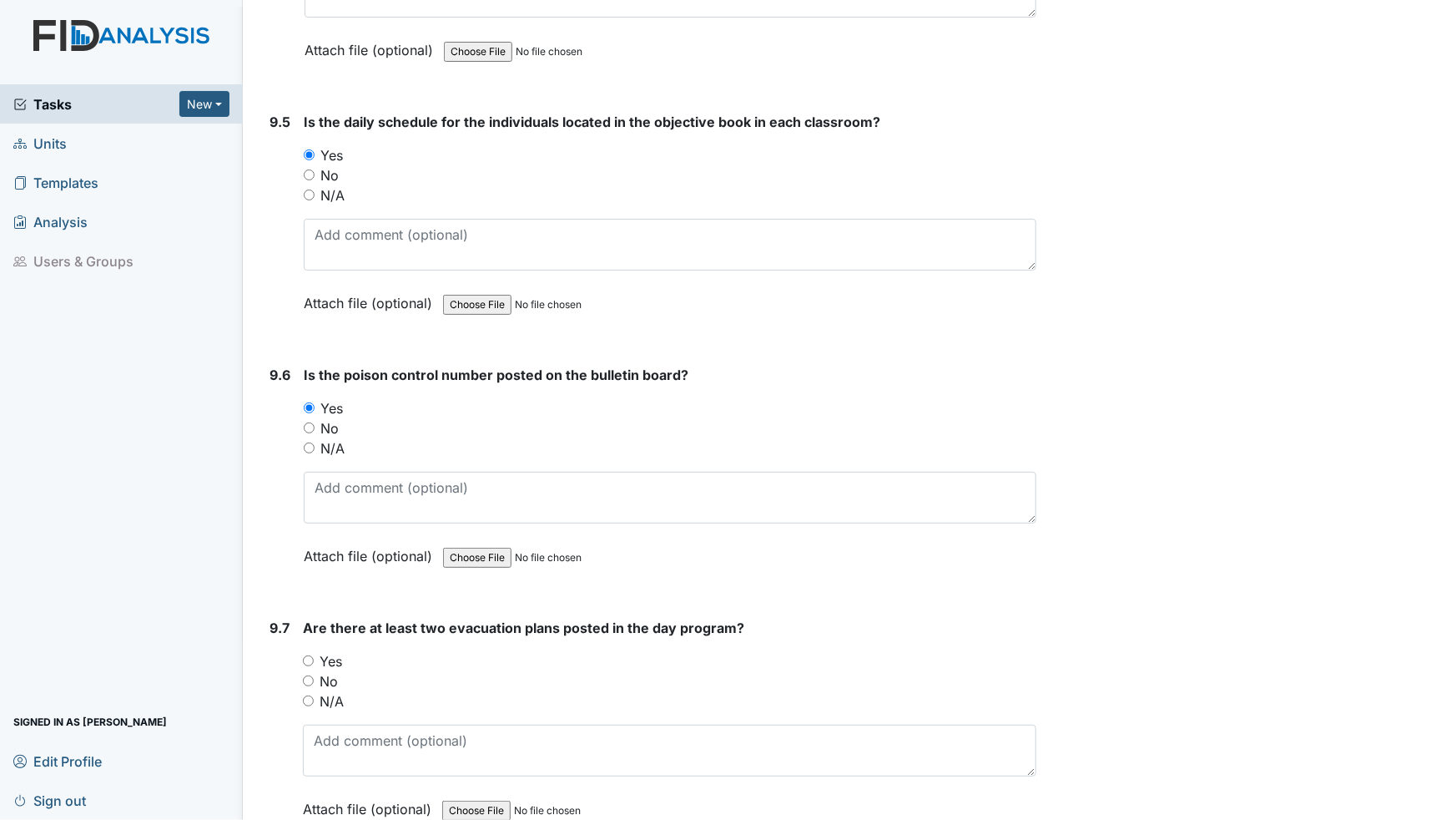
scroll to position [16467, 0]
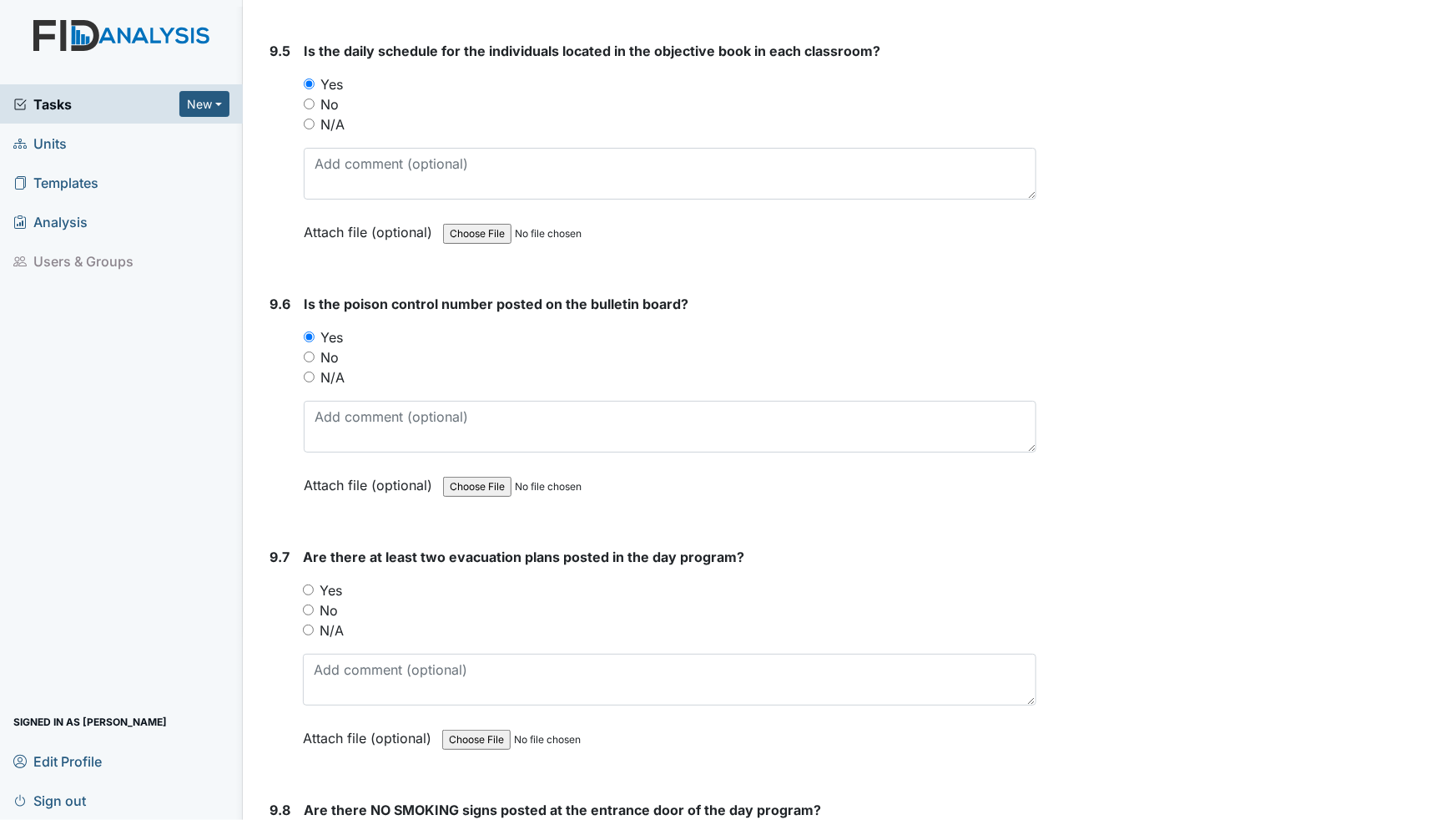
click at [308, 585] on input "Yes" at bounding box center [308, 590] width 11 height 11
radio input "true"
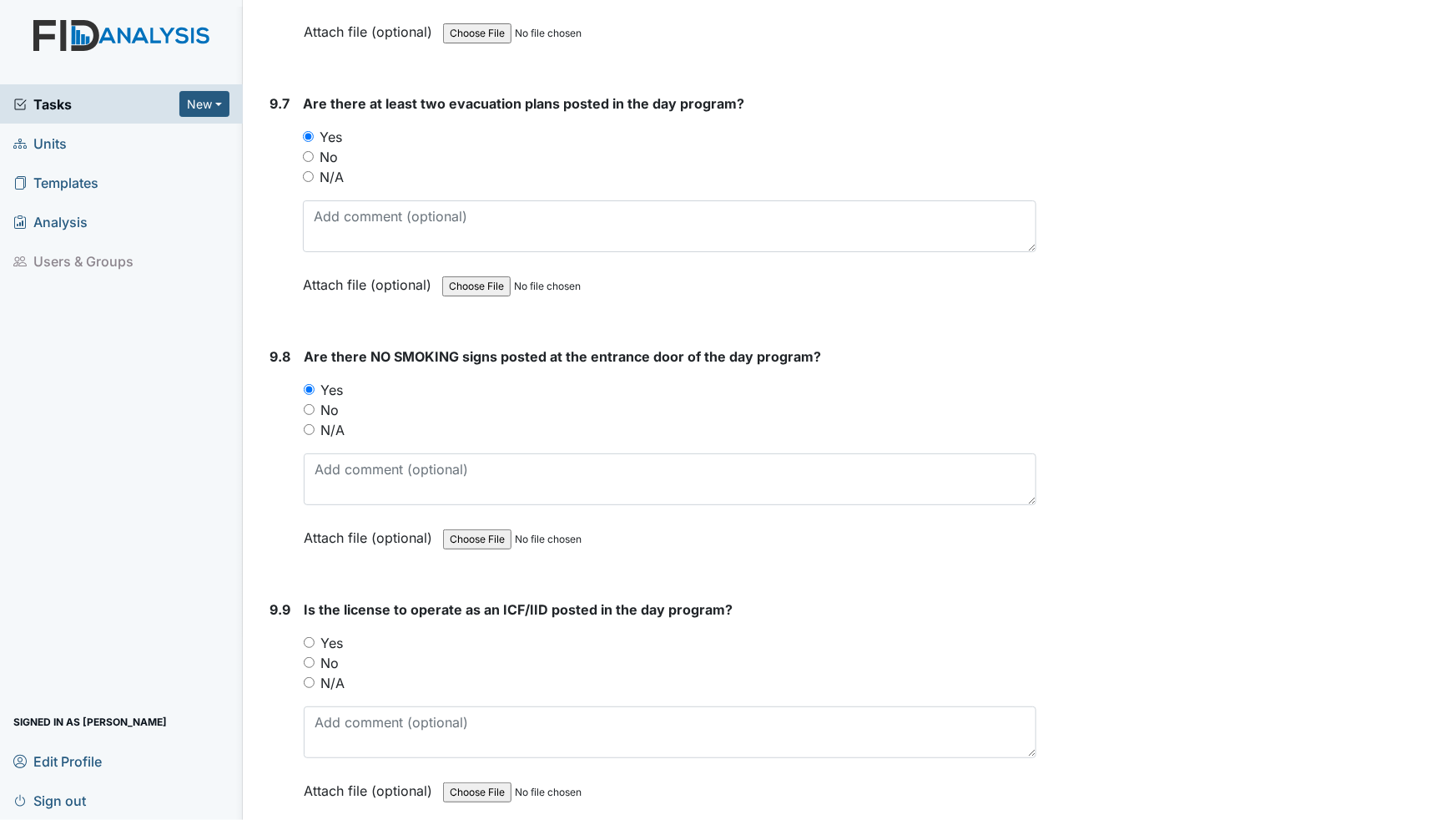
scroll to position [16922, 0]
click at [308, 636] on input "Yes" at bounding box center [309, 641] width 11 height 11
radio input "true"
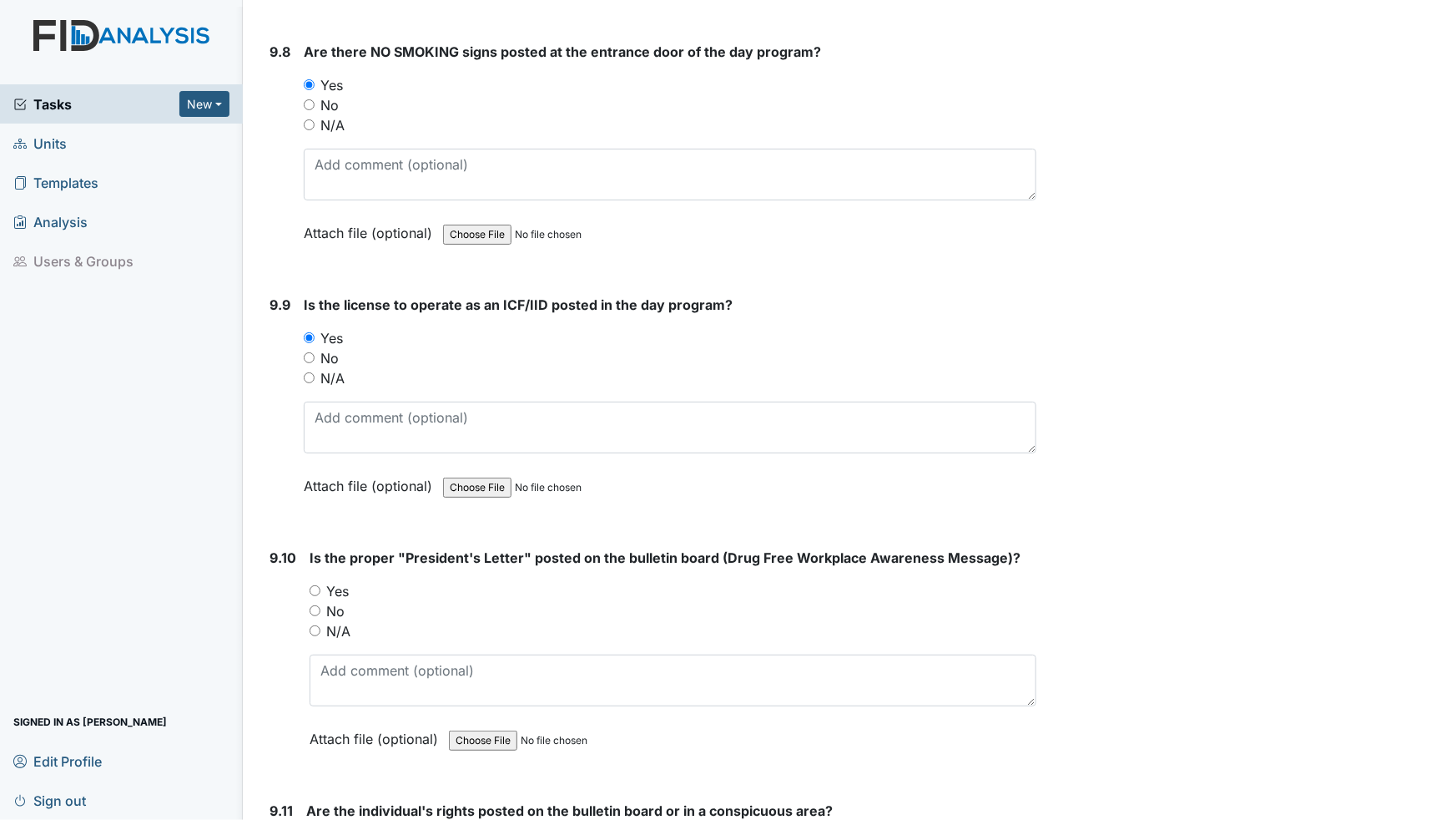
scroll to position [17226, 0]
click at [314, 585] on input "Yes" at bounding box center [315, 590] width 11 height 11
radio input "true"
drag, startPoint x: 310, startPoint y: 783, endPoint x: 394, endPoint y: 769, distance: 85.2
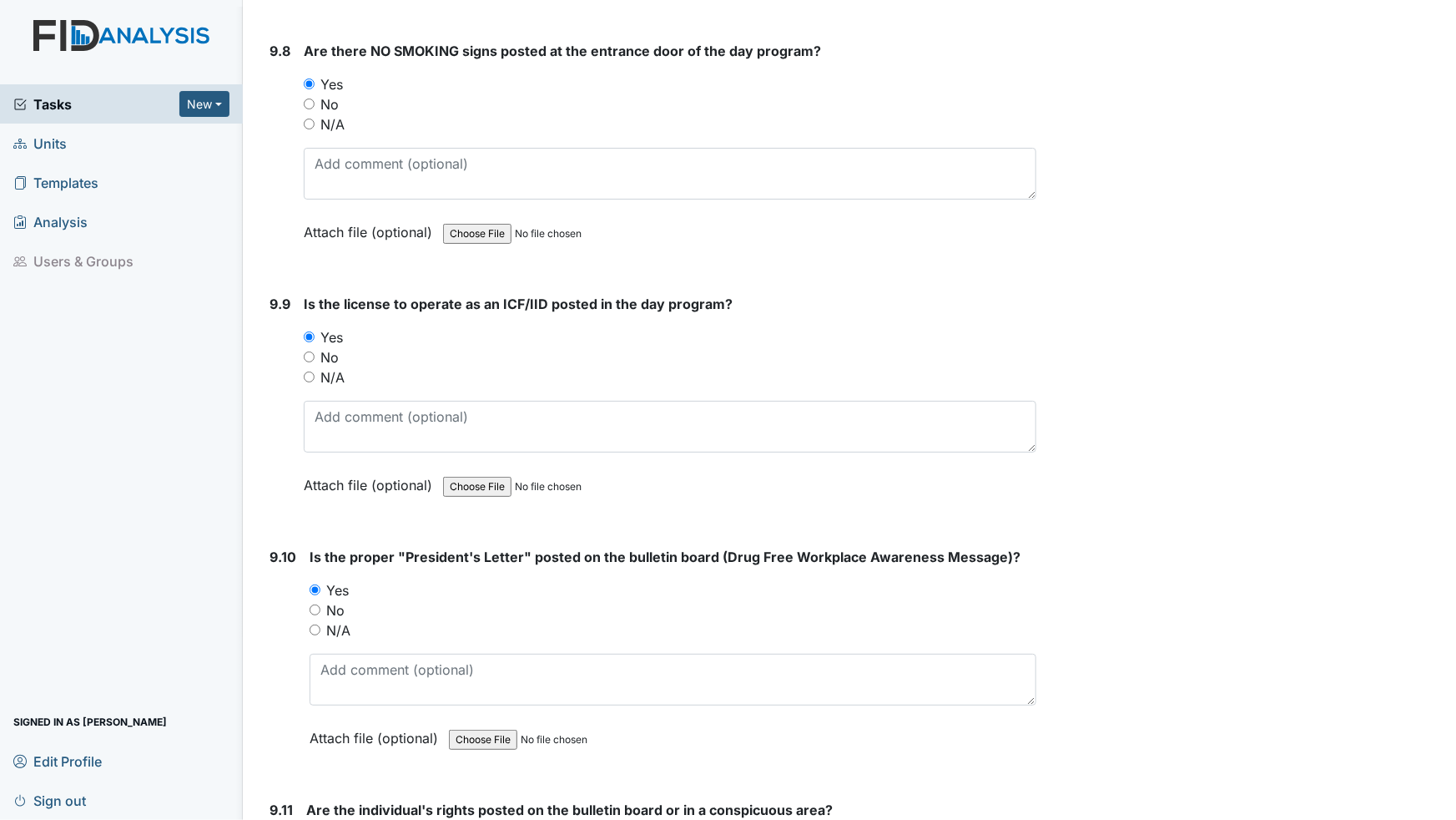
radio input "true"
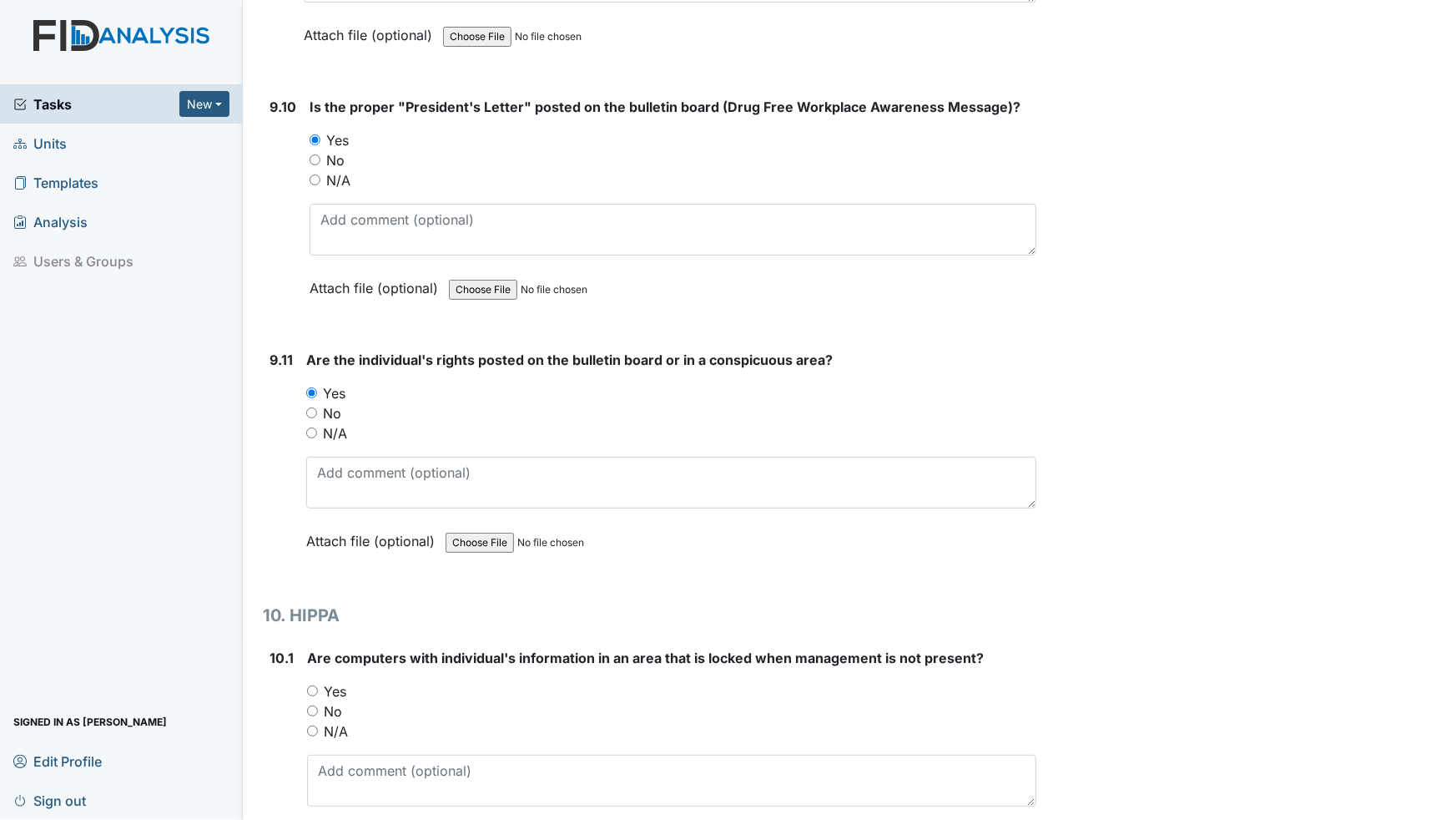
scroll to position [17680, 0]
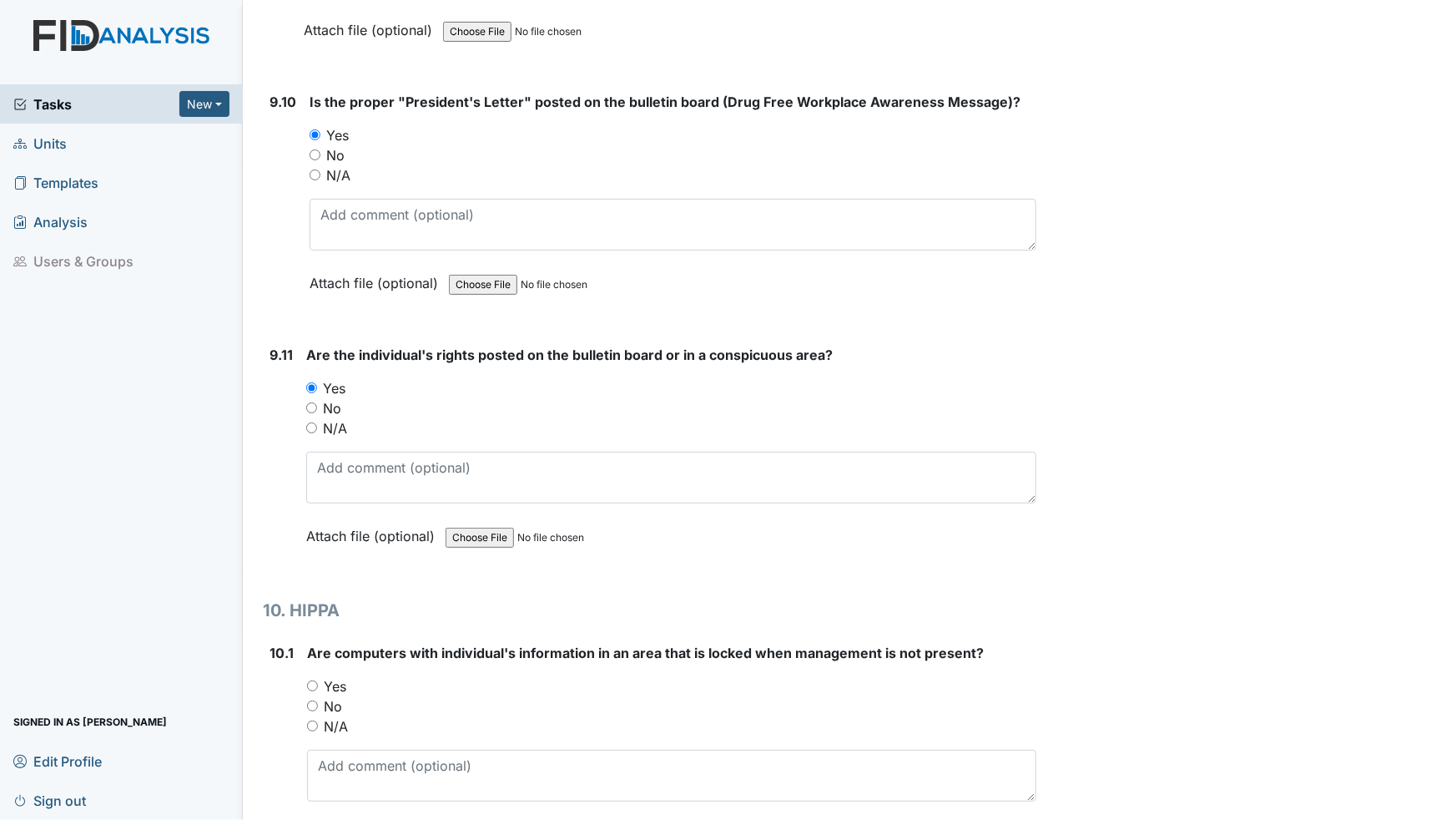
click at [317, 676] on div "Yes" at bounding box center [672, 687] width 729 height 20
click at [313, 680] on input "Yes" at bounding box center [313, 686] width 11 height 11
radio input "true"
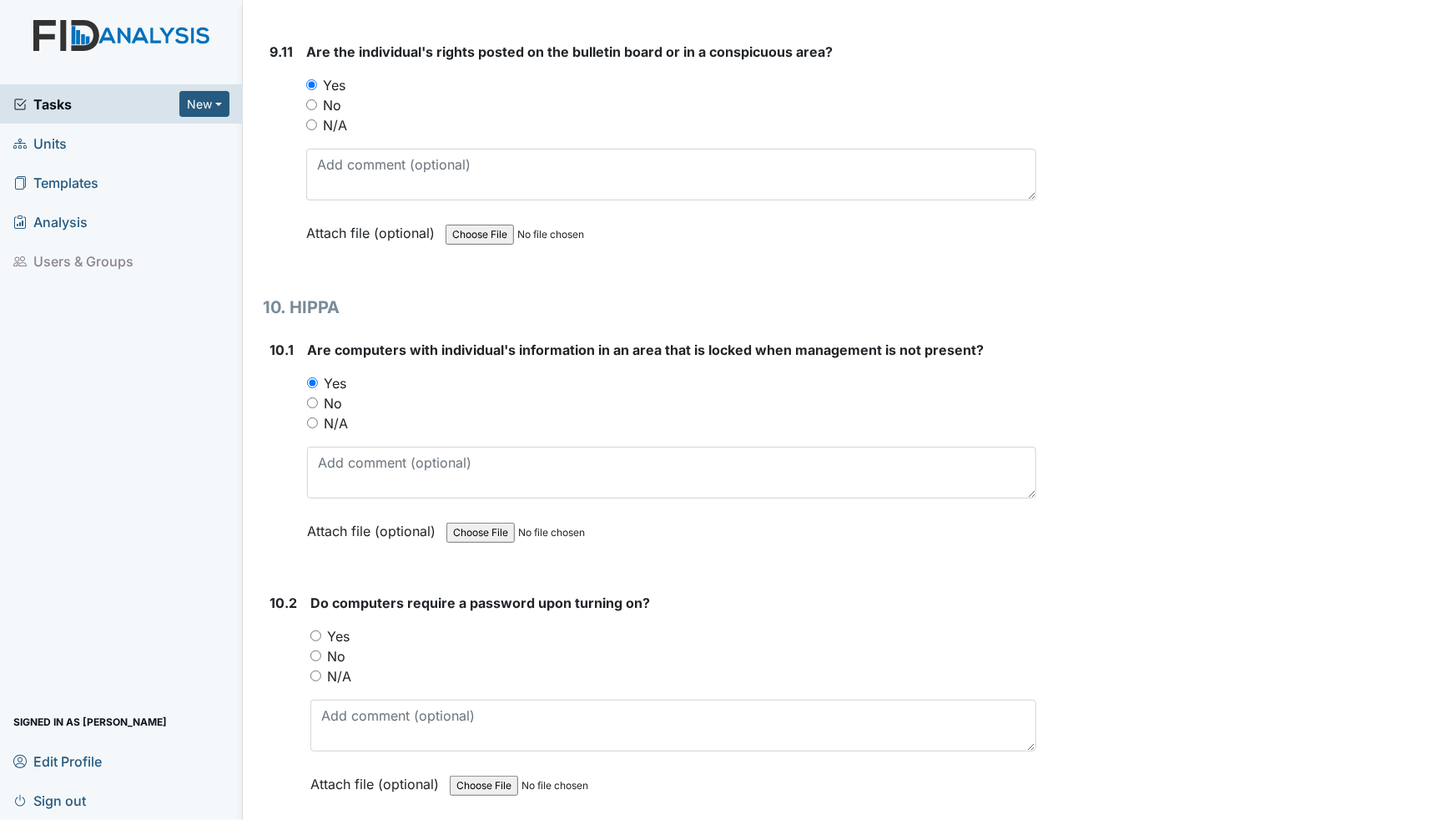
scroll to position [17984, 0]
click at [314, 629] on input "Yes" at bounding box center [316, 635] width 11 height 11
radio input "true"
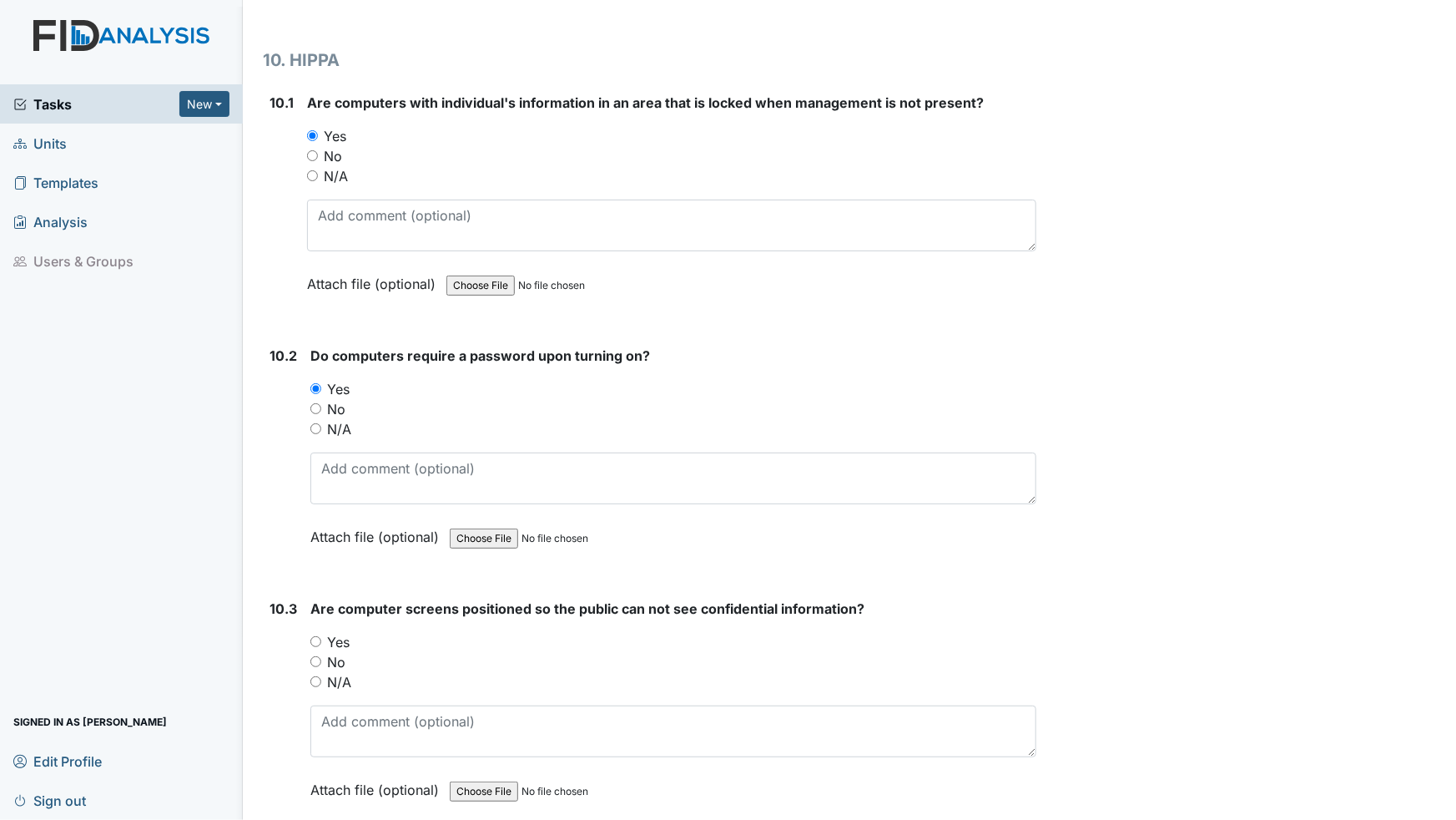
scroll to position [18287, 0]
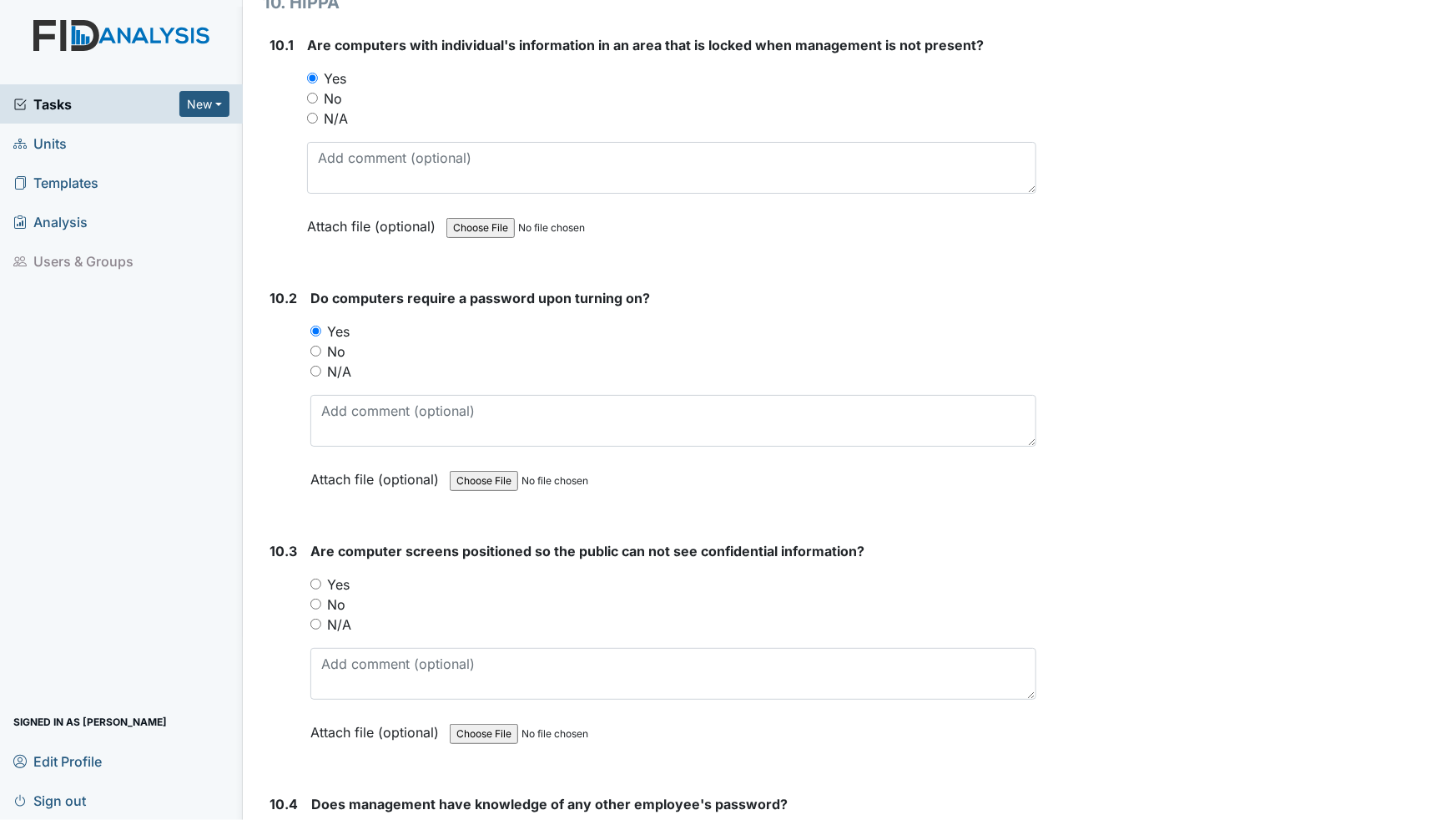
click at [319, 578] on input "Yes" at bounding box center [316, 584] width 11 height 11
radio input "true"
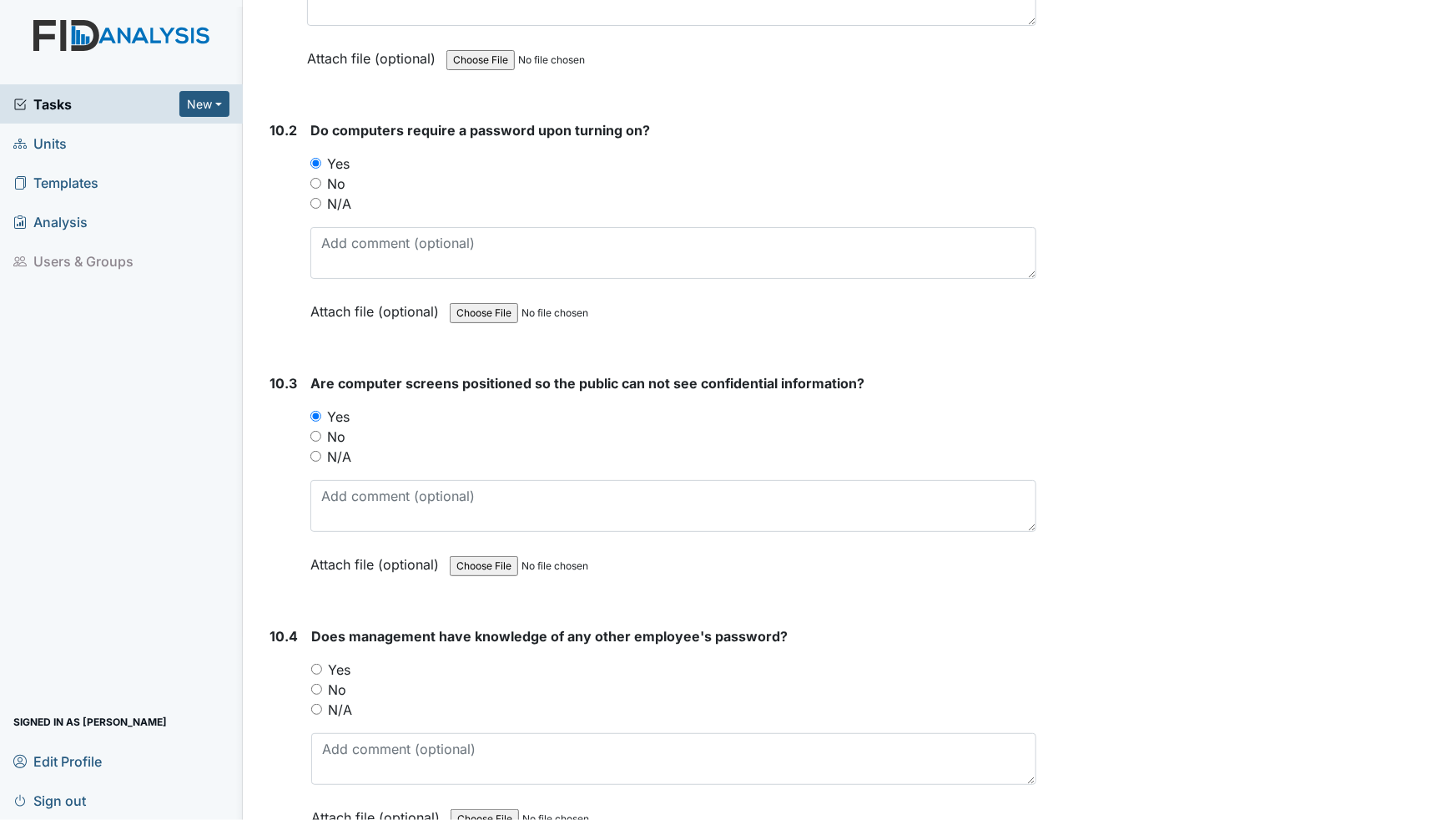
scroll to position [18439, 0]
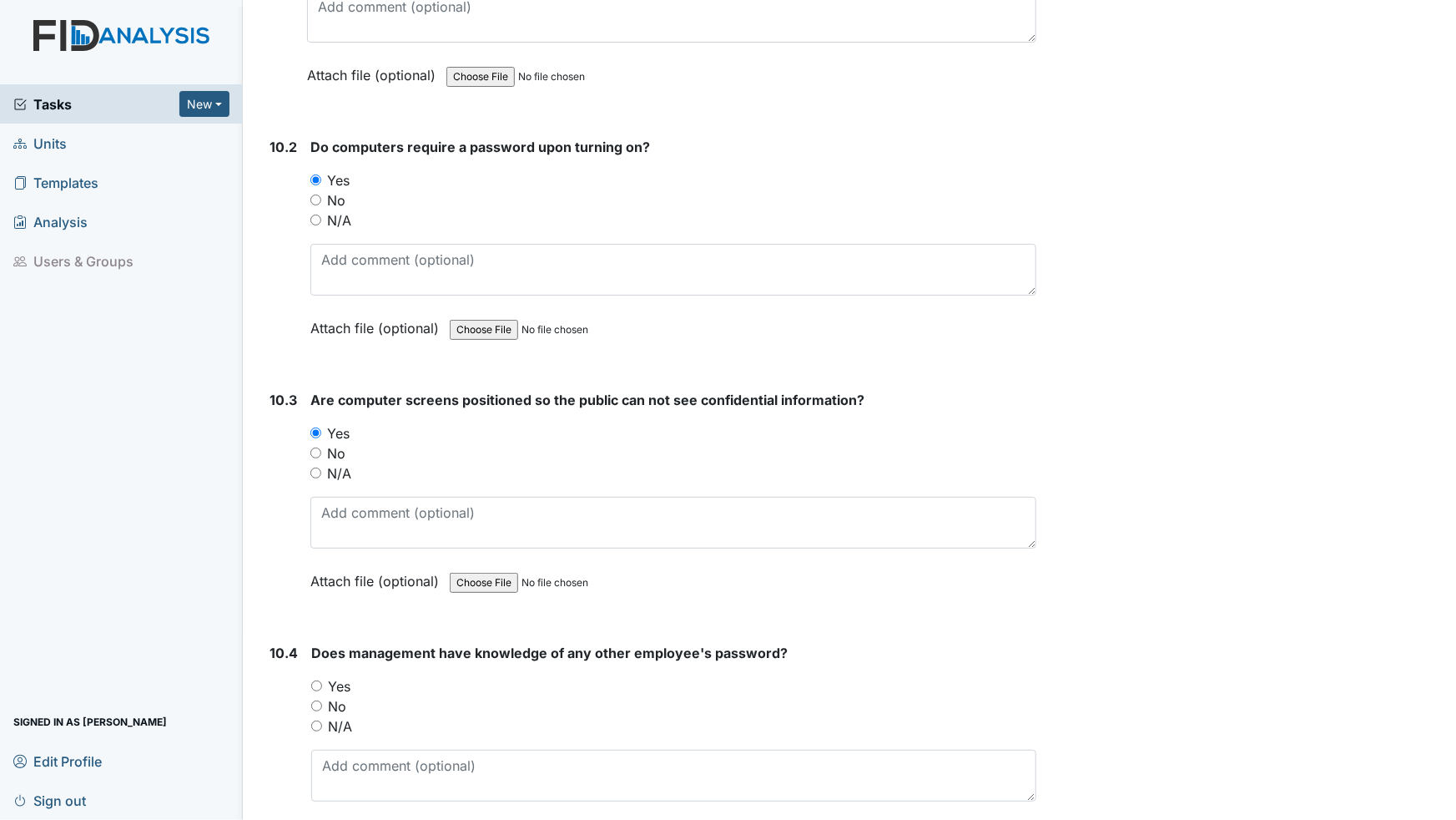
click at [317, 700] on input "No" at bounding box center [317, 706] width 11 height 11
radio input "true"
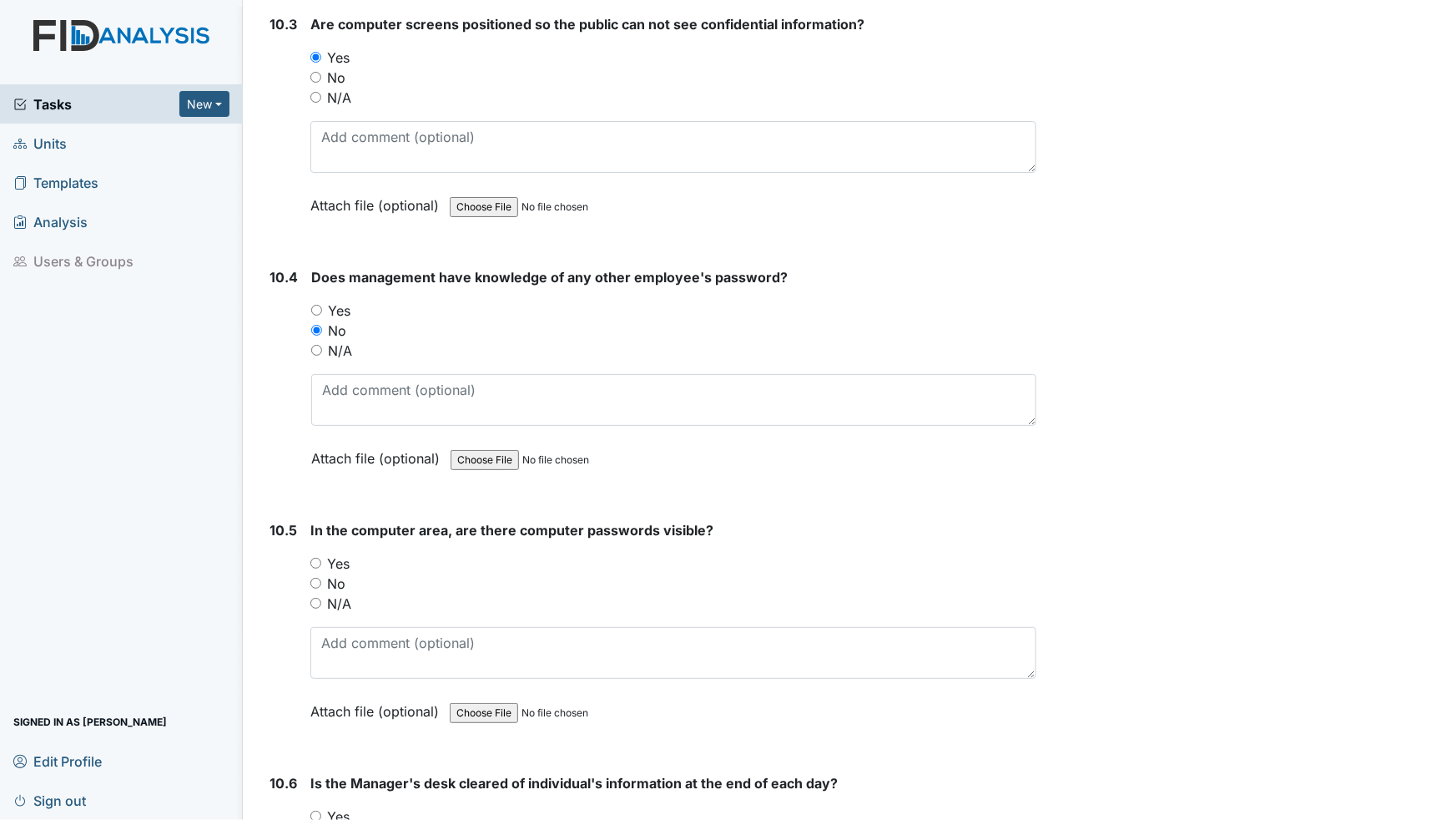
scroll to position [18818, 0]
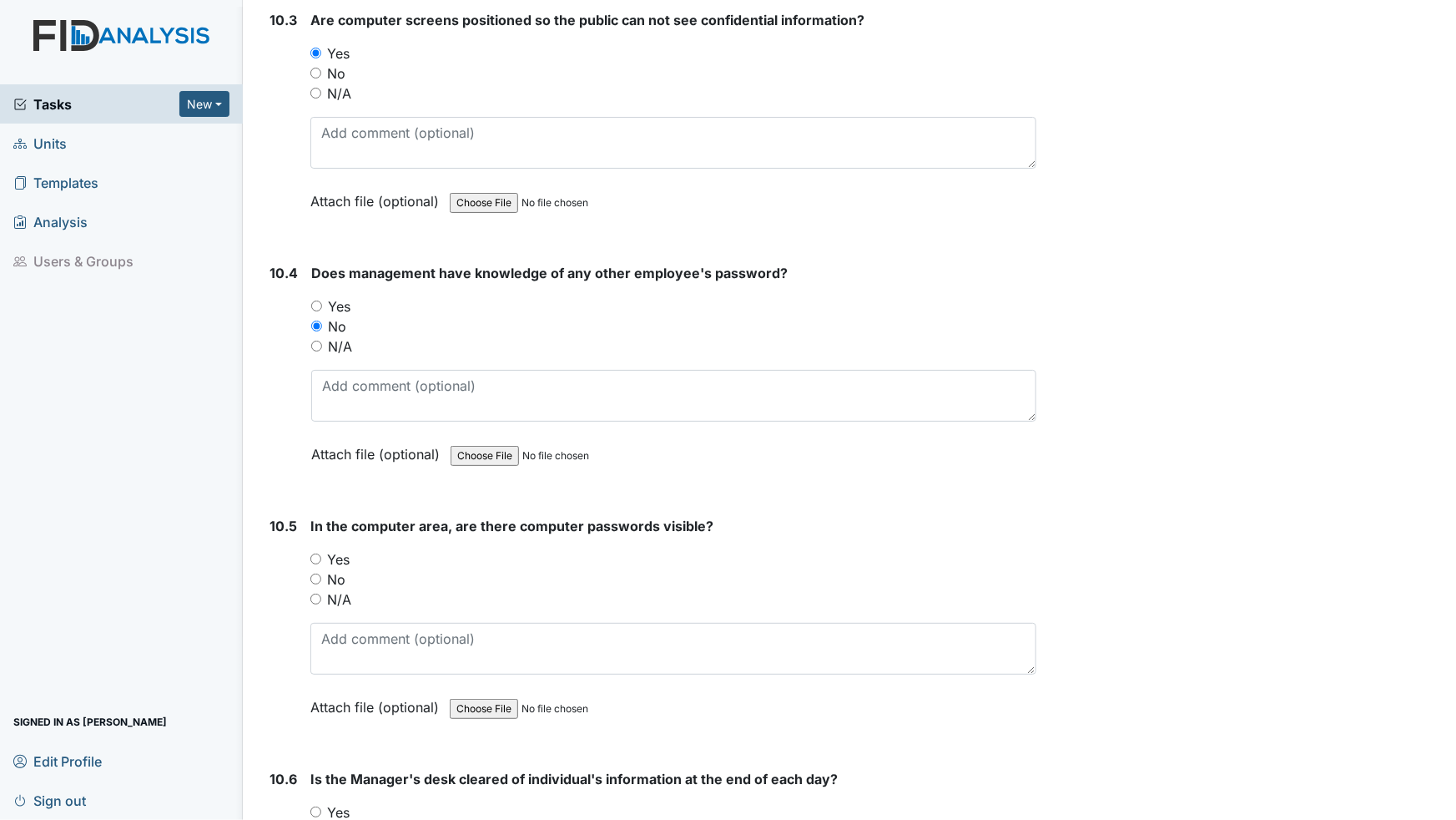
click at [314, 574] on input "No" at bounding box center [316, 579] width 11 height 11
radio input "true"
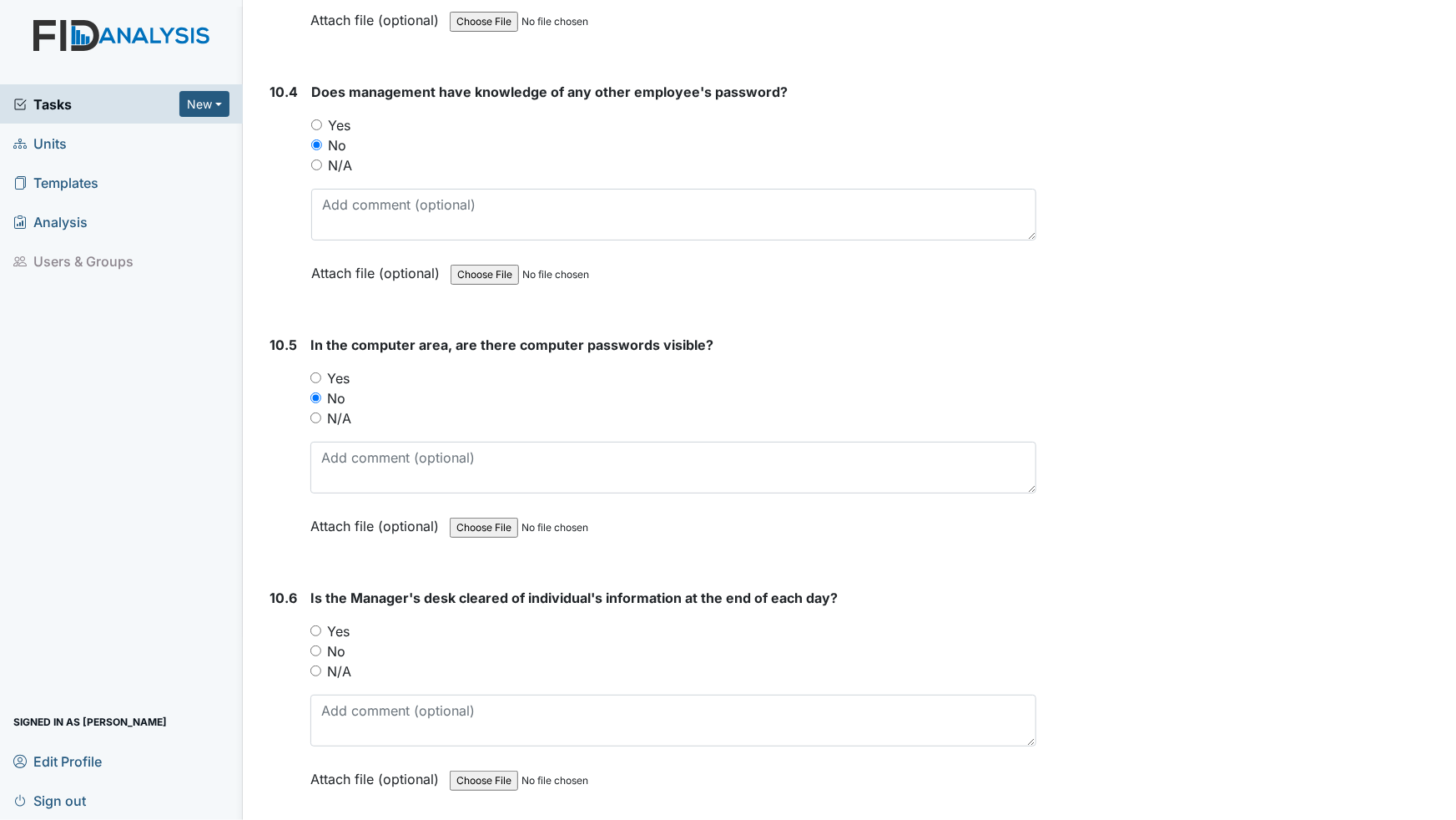
scroll to position [19003, 0]
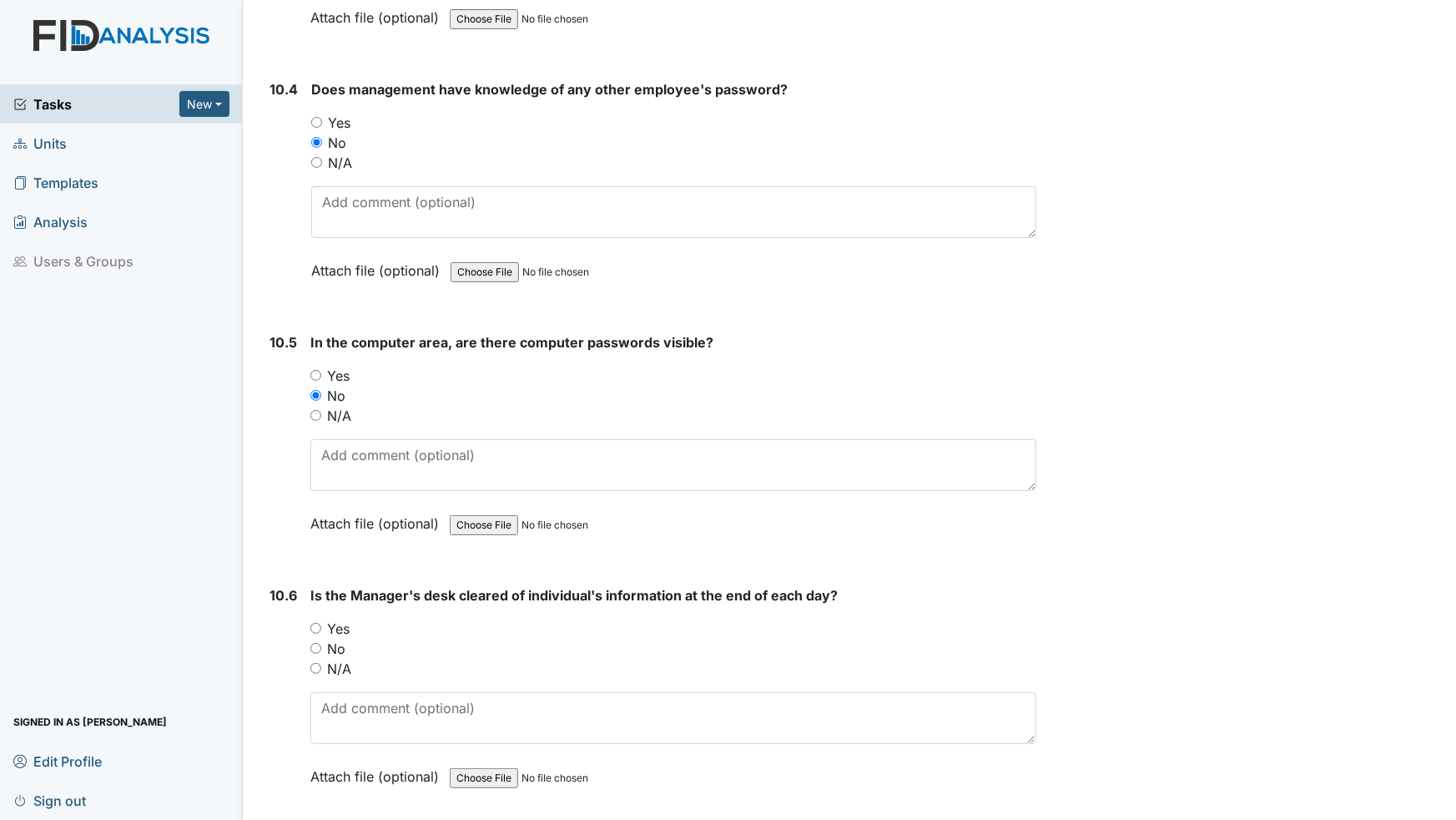
click at [316, 623] on input "Yes" at bounding box center [316, 628] width 11 height 11
radio input "true"
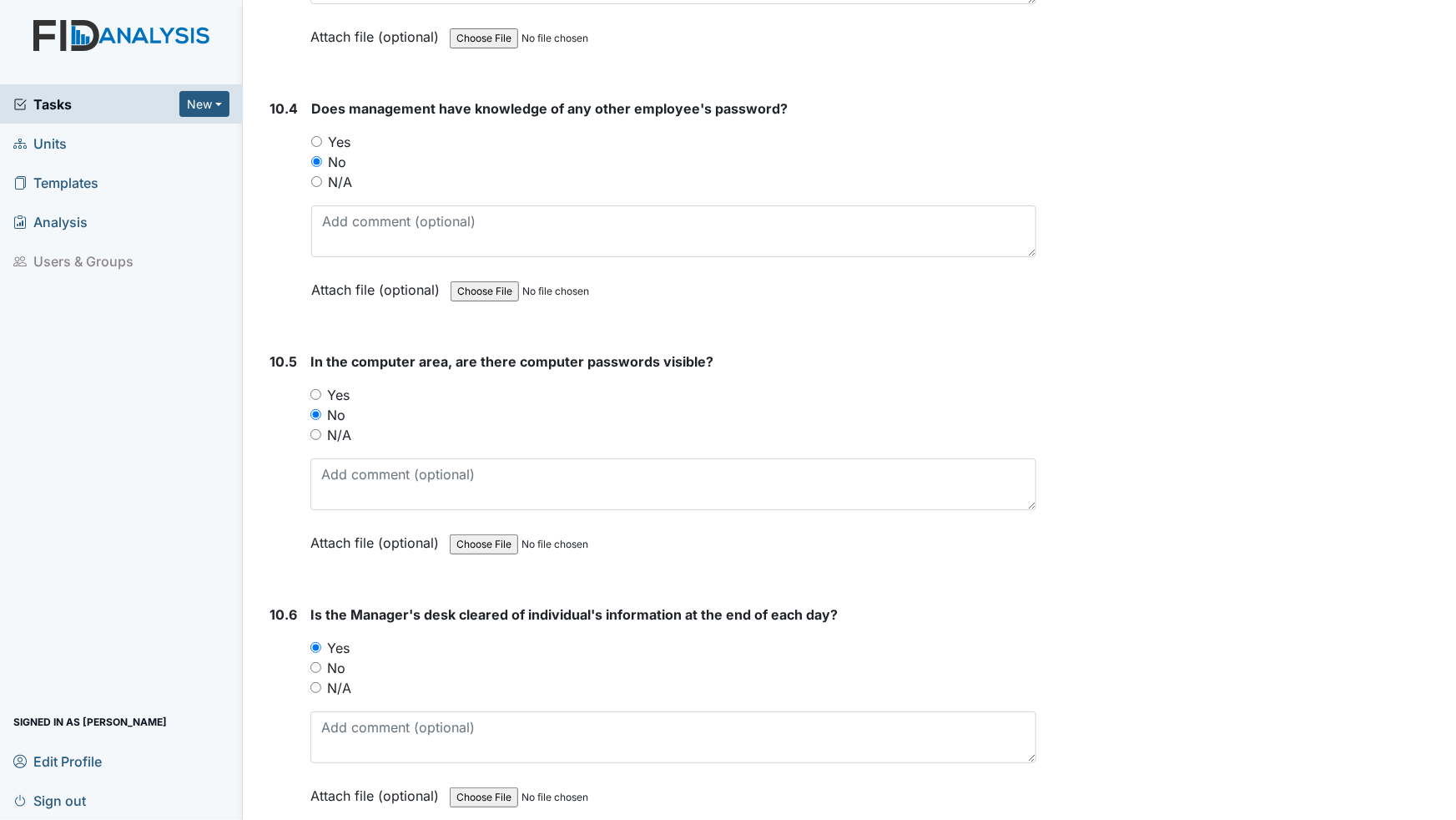
scroll to position [19021, 0]
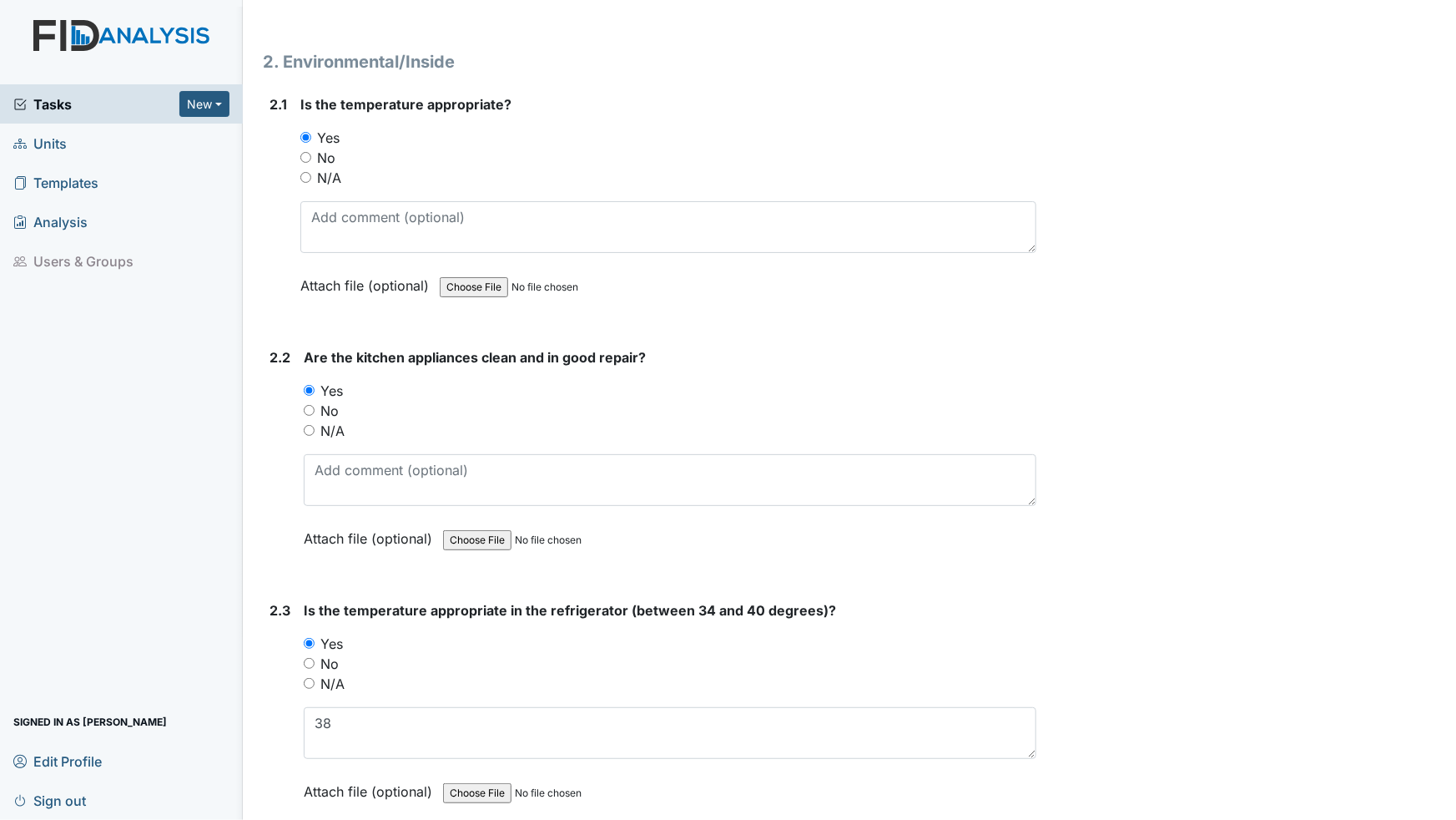
scroll to position [1460, 0]
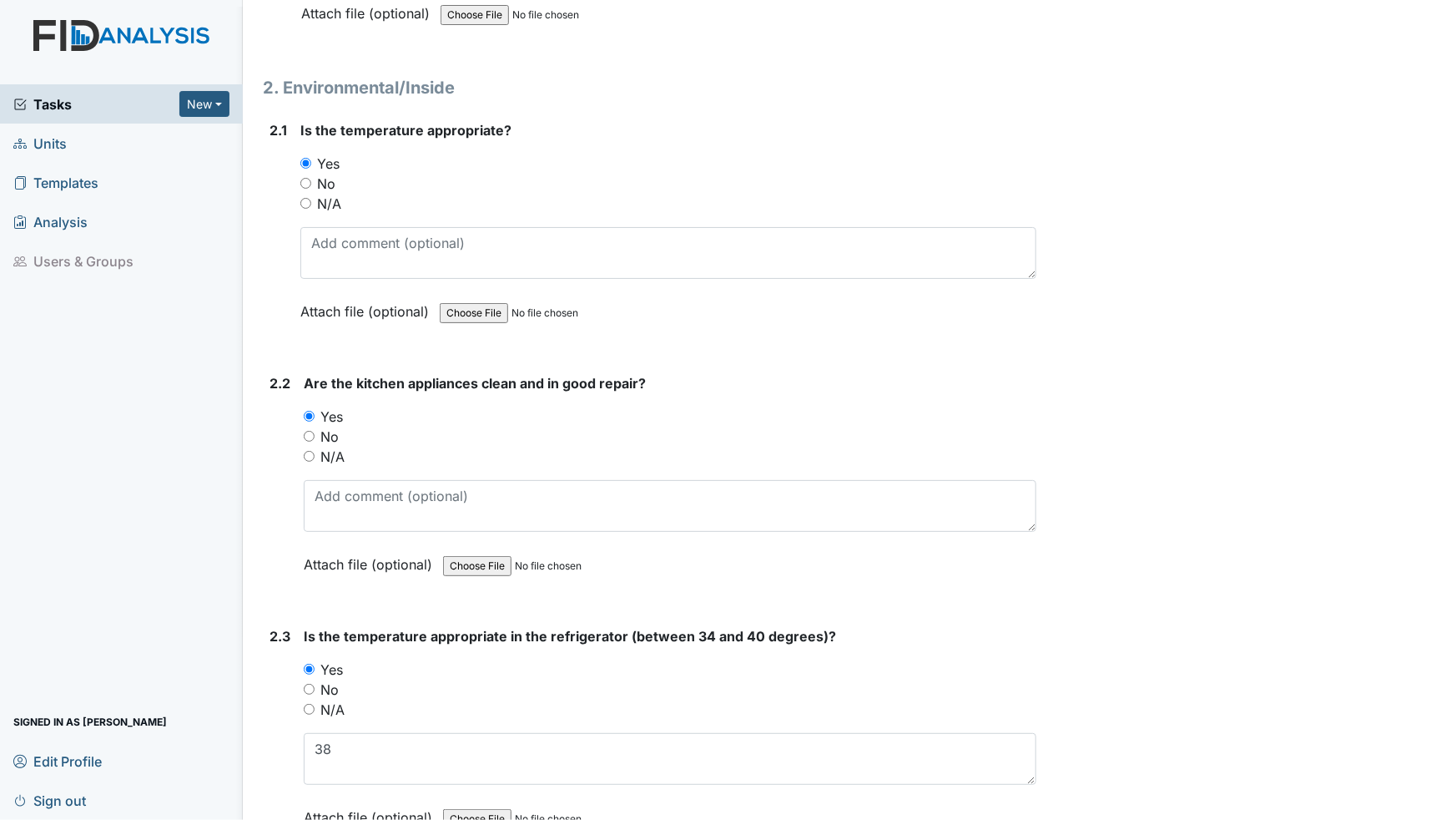
click at [308, 435] on input "No" at bounding box center [309, 436] width 11 height 11
radio input "true"
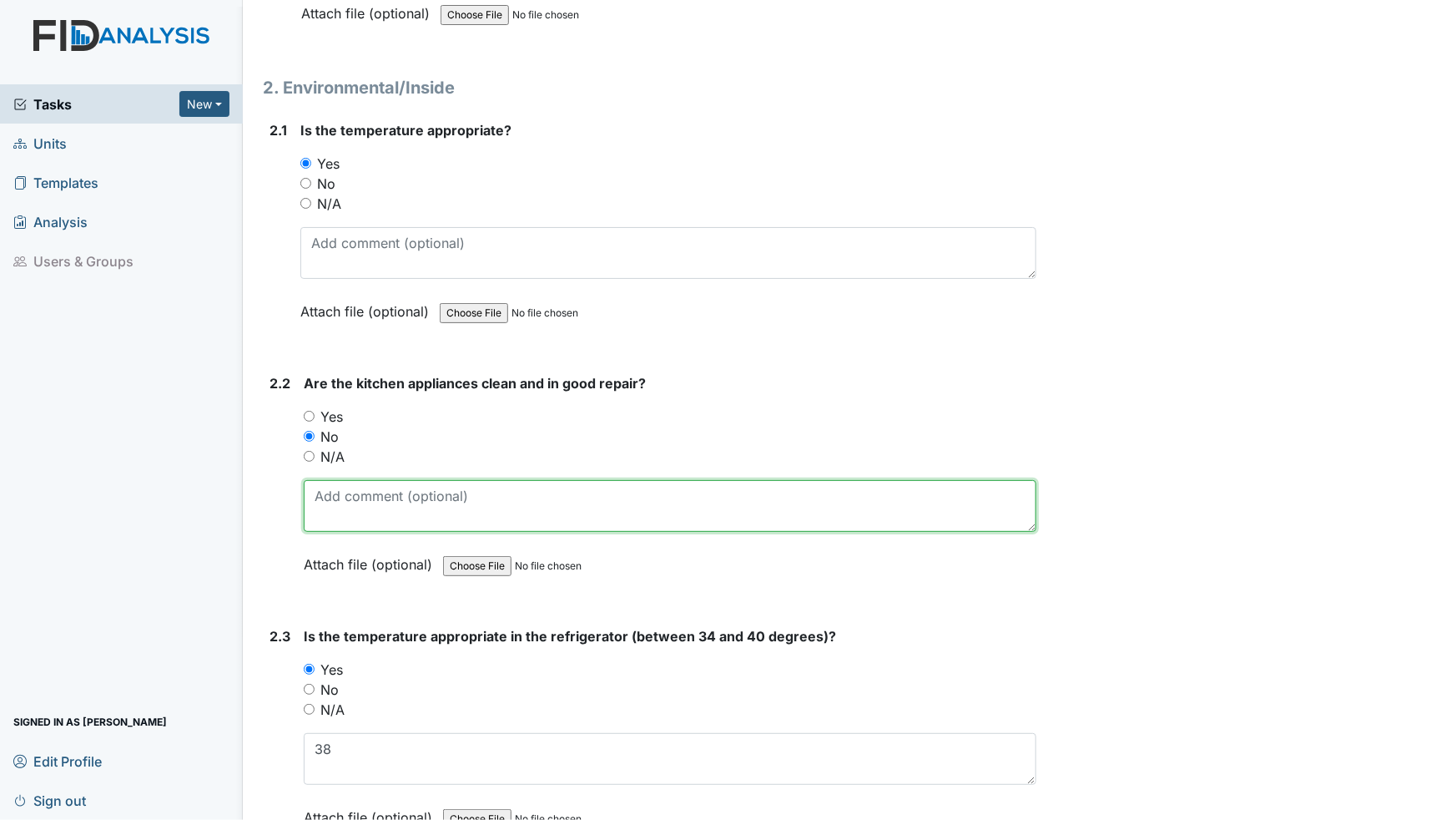
drag, startPoint x: 333, startPoint y: 494, endPoint x: 324, endPoint y: 489, distance: 10.3
click at [334, 492] on textarea at bounding box center [670, 506] width 733 height 52
type textarea "Refrigerator needs cleaning"
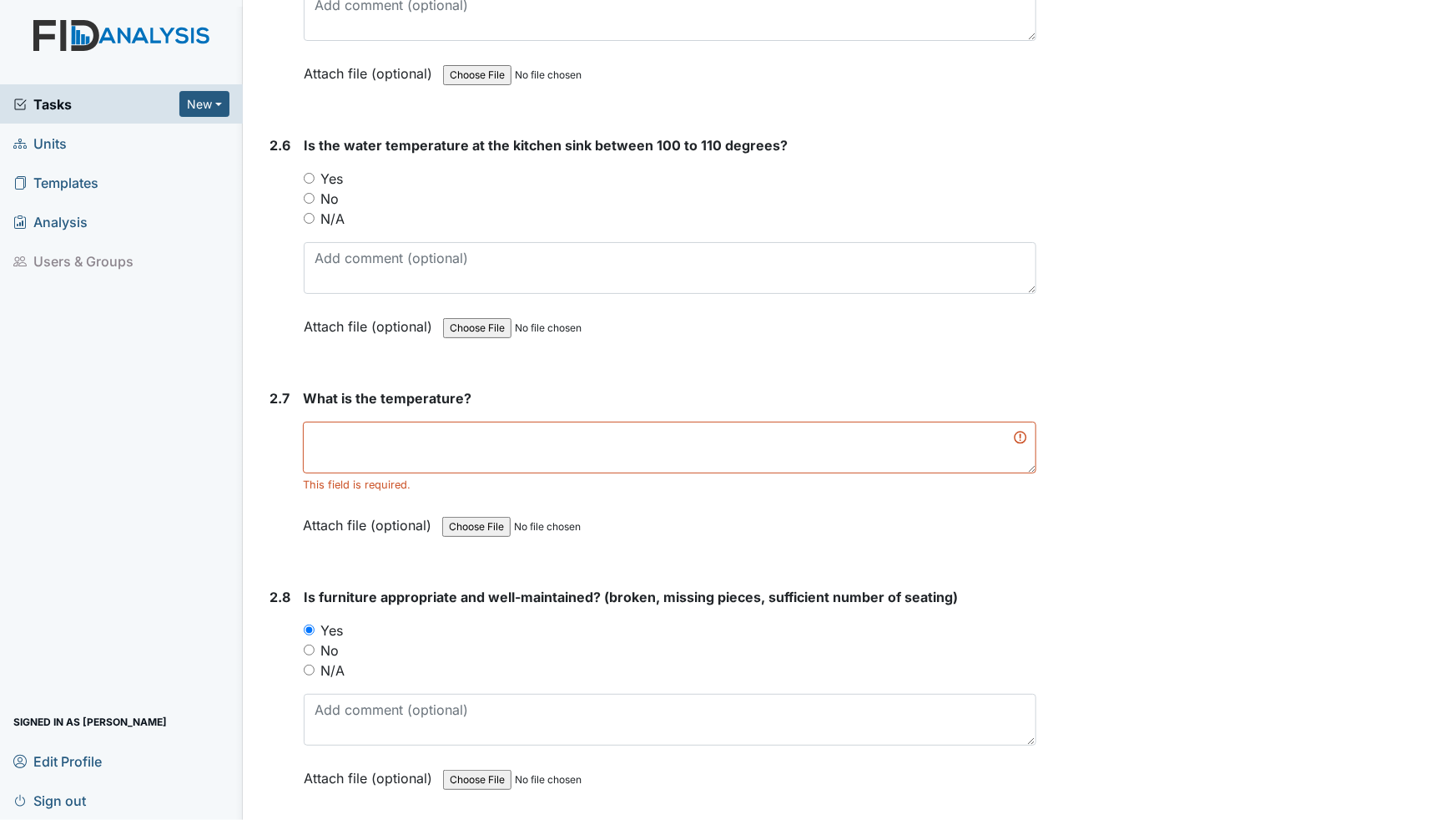
scroll to position [2674, 0]
